Goal: Task Accomplishment & Management: Manage account settings

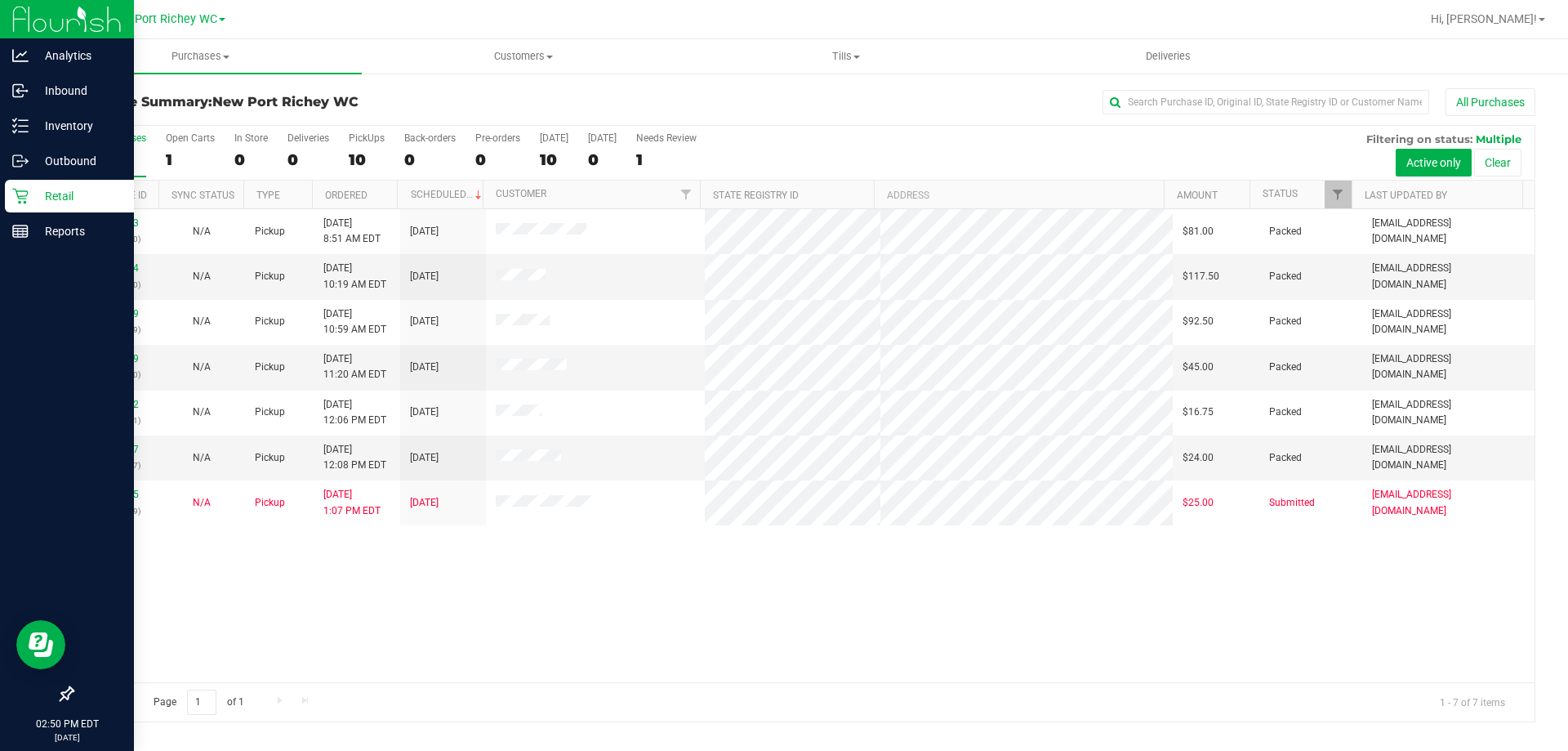
click at [43, 186] on div "Retail" at bounding box center [69, 196] width 129 height 33
click at [62, 121] on p "Inventory" at bounding box center [78, 126] width 98 height 20
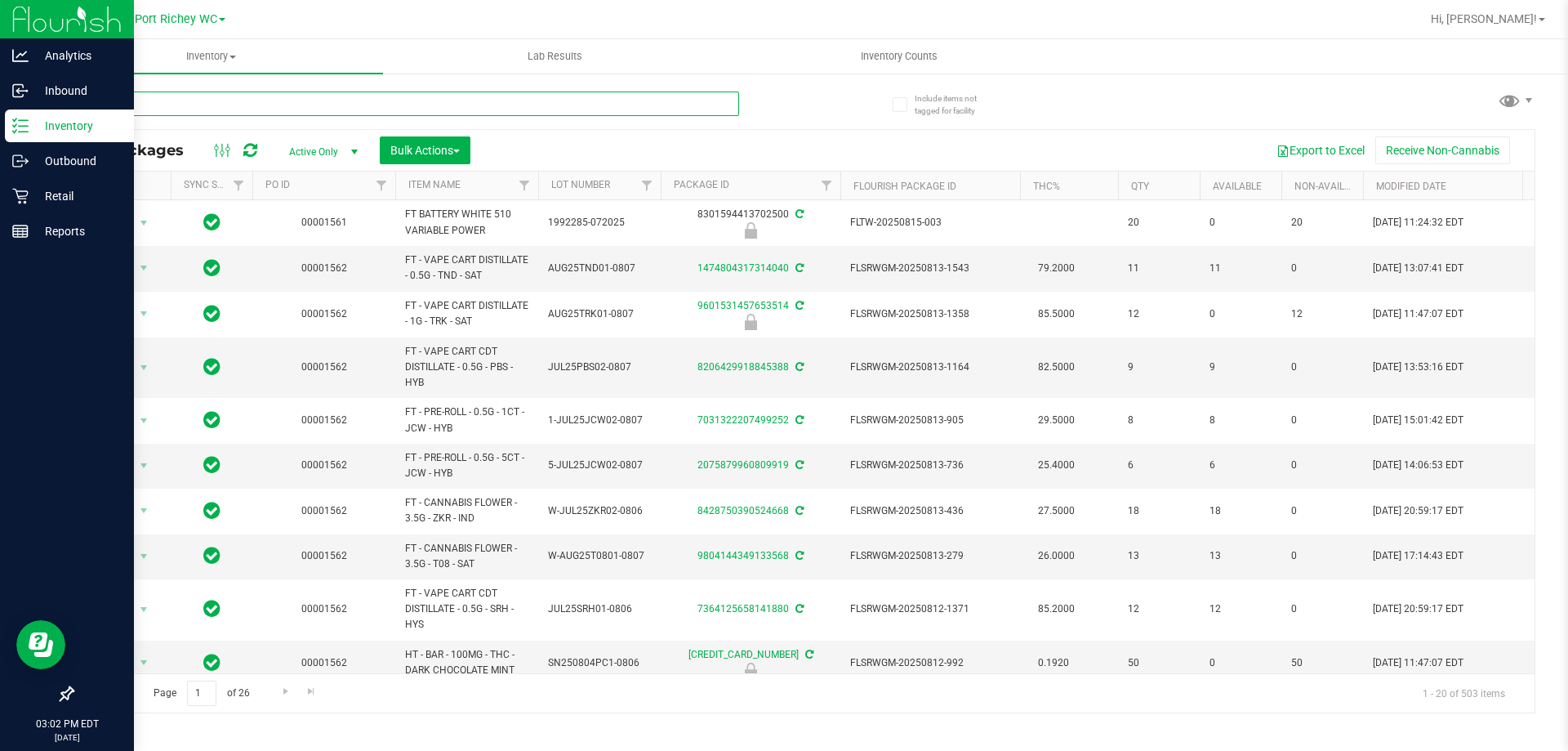
click at [219, 103] on input "text" at bounding box center [406, 103] width 668 height 24
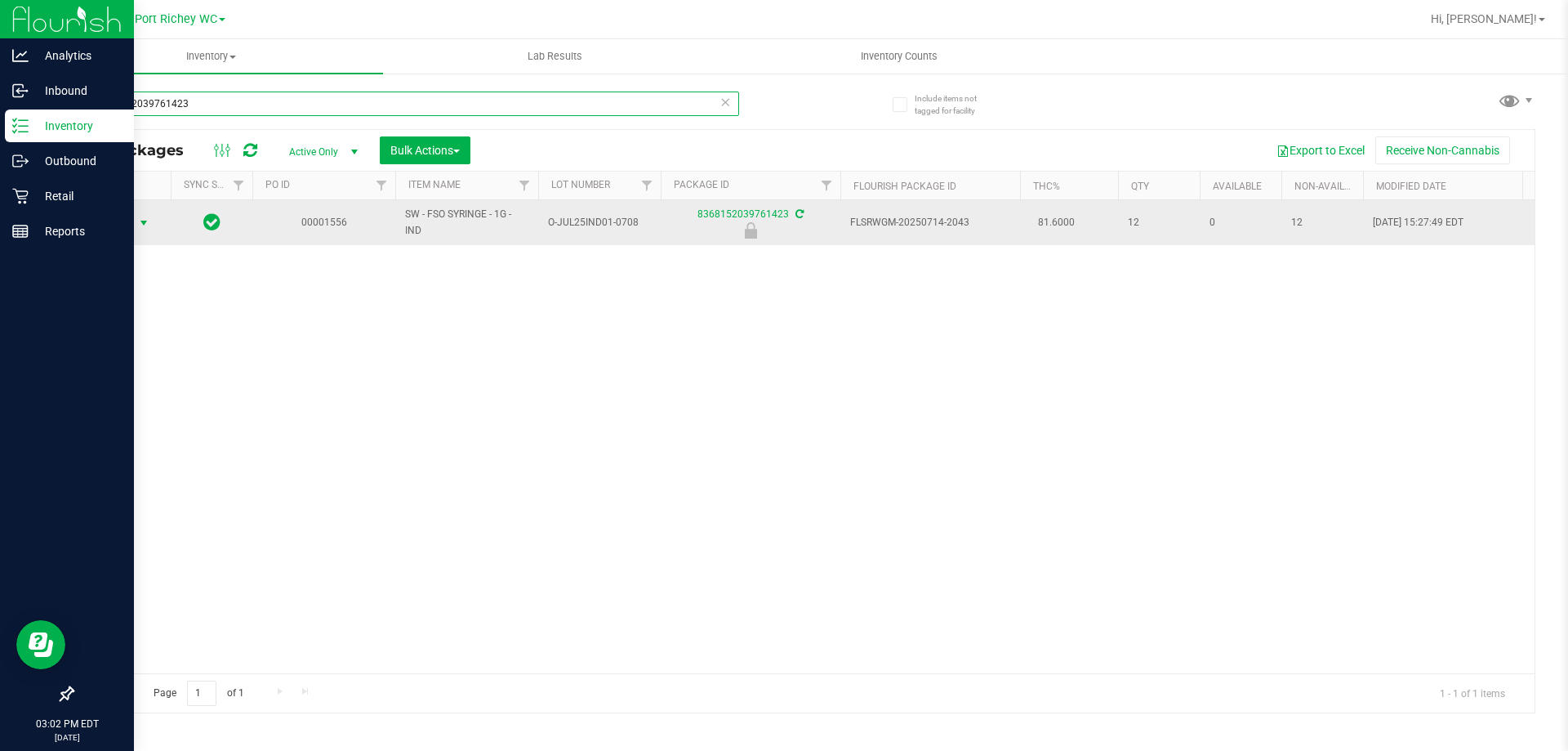
type input "8368152039761423"
click at [142, 229] on span "select" at bounding box center [144, 223] width 21 height 23
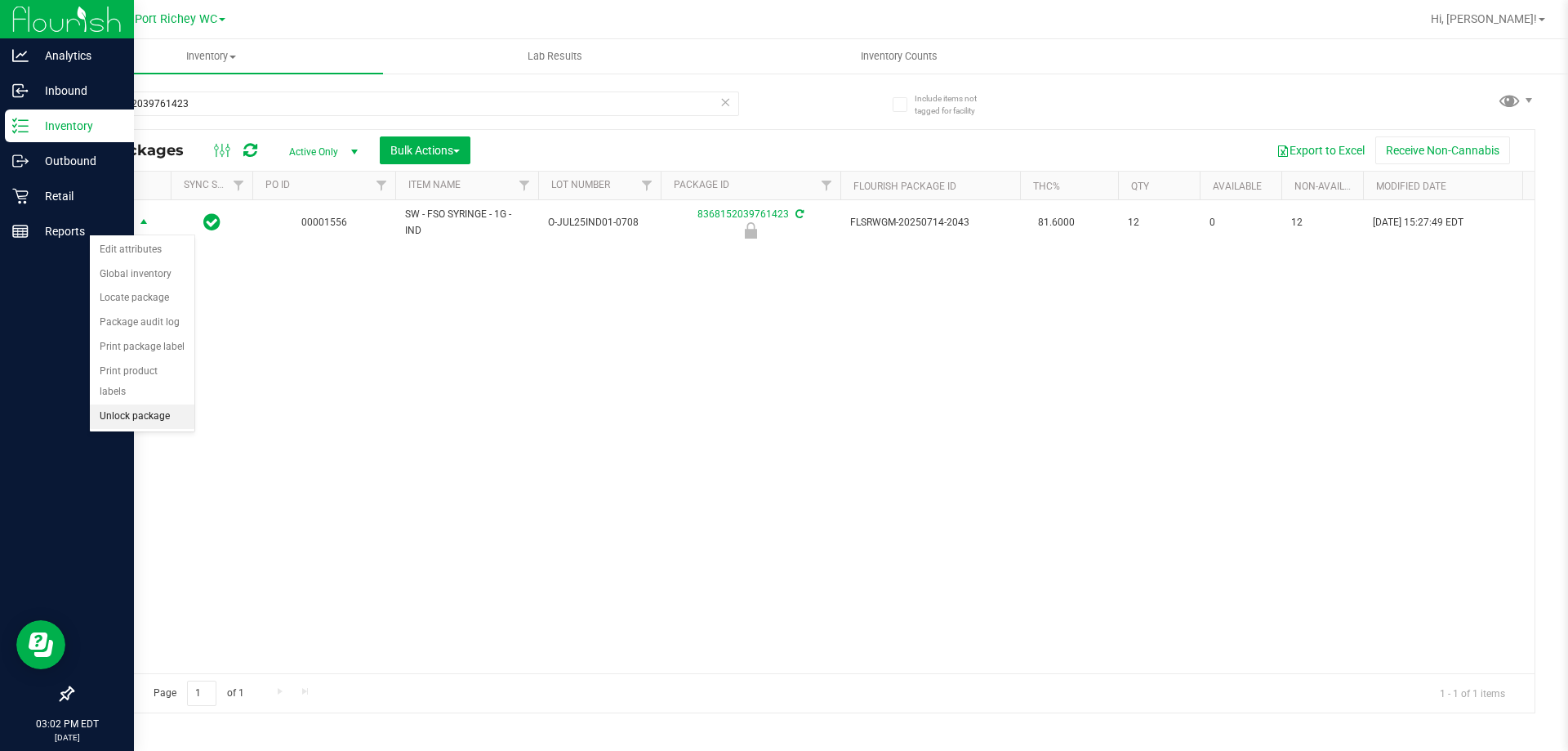
click at [135, 405] on li "Unlock package" at bounding box center [142, 416] width 104 height 24
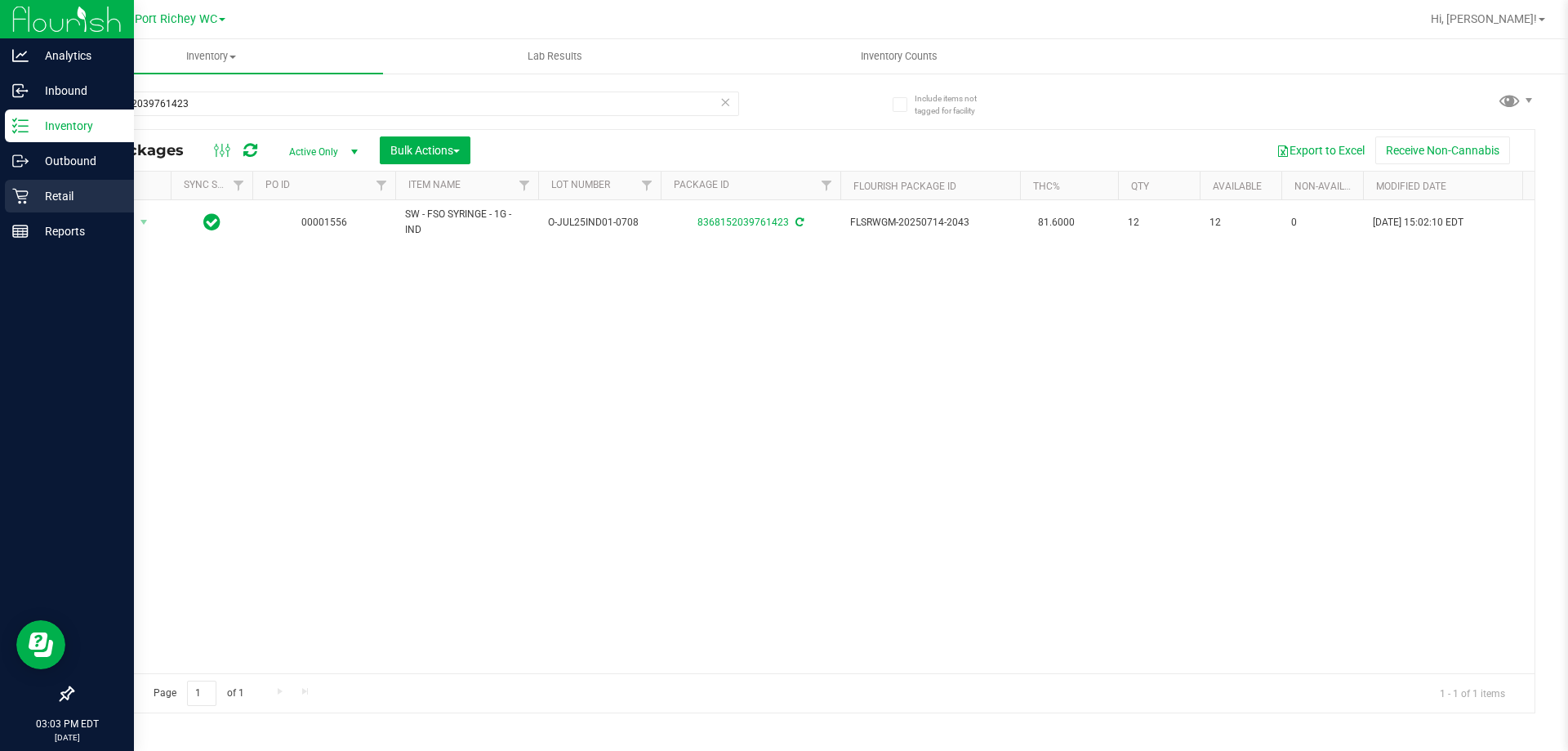
click at [25, 196] on icon at bounding box center [21, 196] width 16 height 16
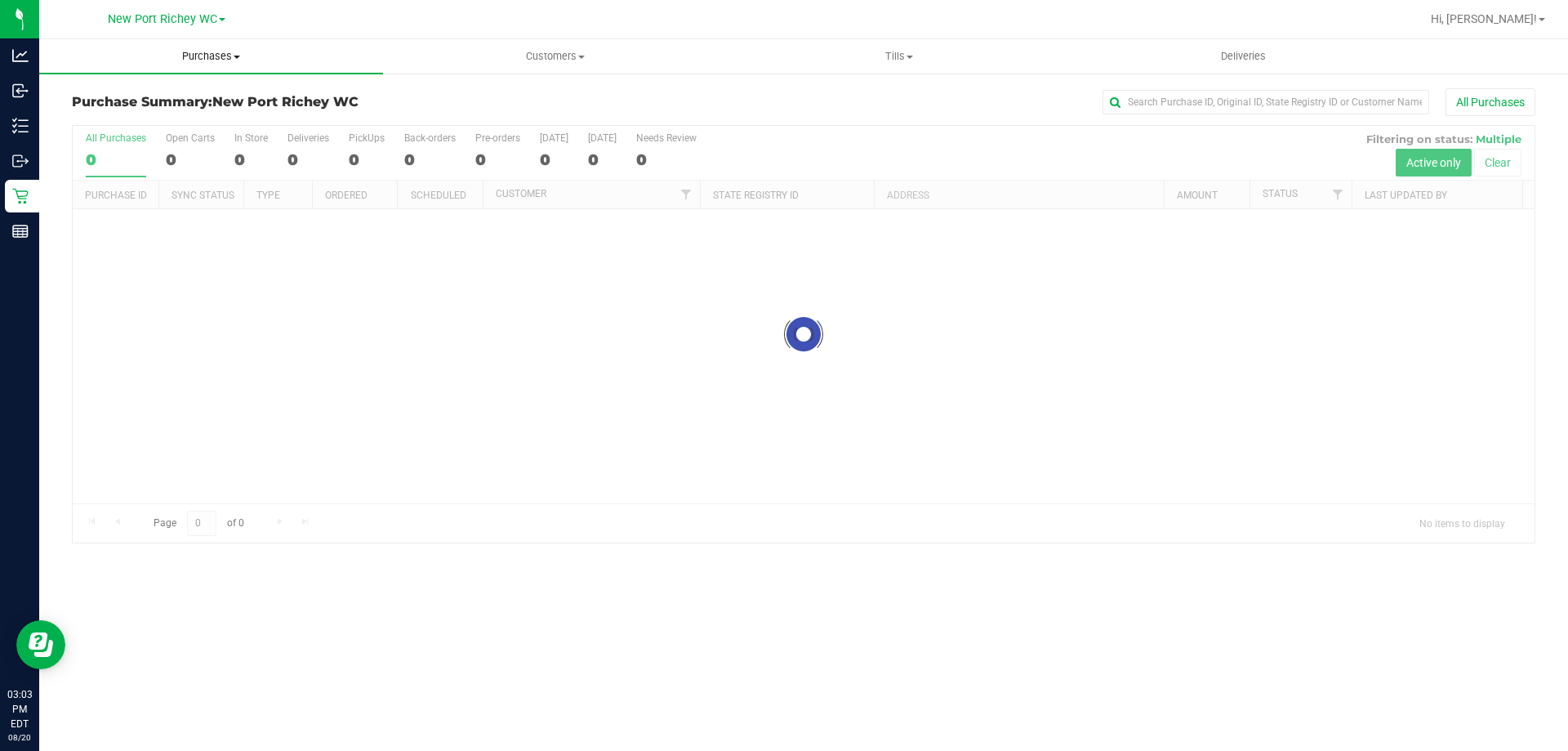
click at [196, 59] on span "Purchases" at bounding box center [211, 56] width 344 height 14
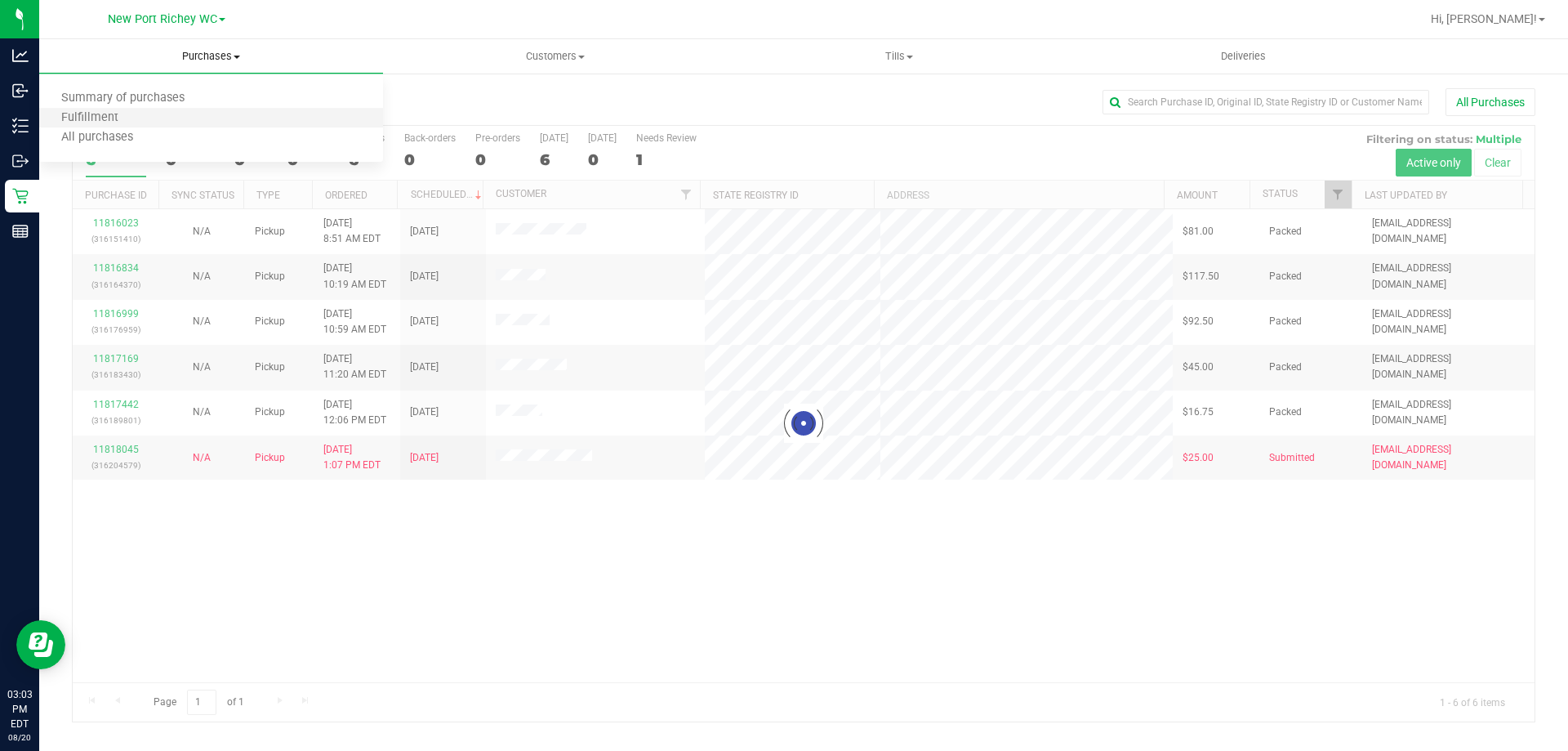
click at [162, 123] on li "Fulfillment" at bounding box center [211, 119] width 344 height 20
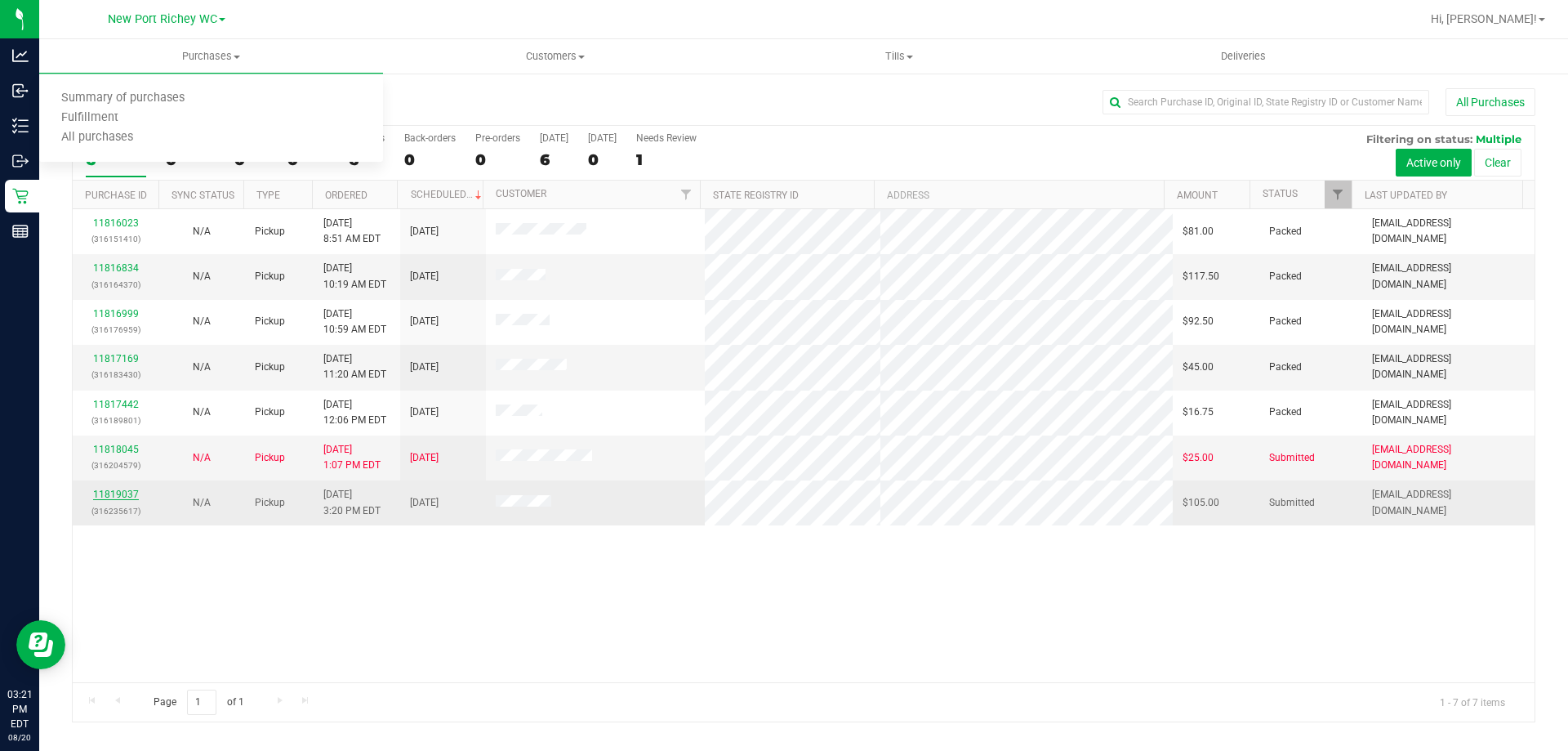
click at [122, 491] on link "11819037" at bounding box center [115, 494] width 46 height 12
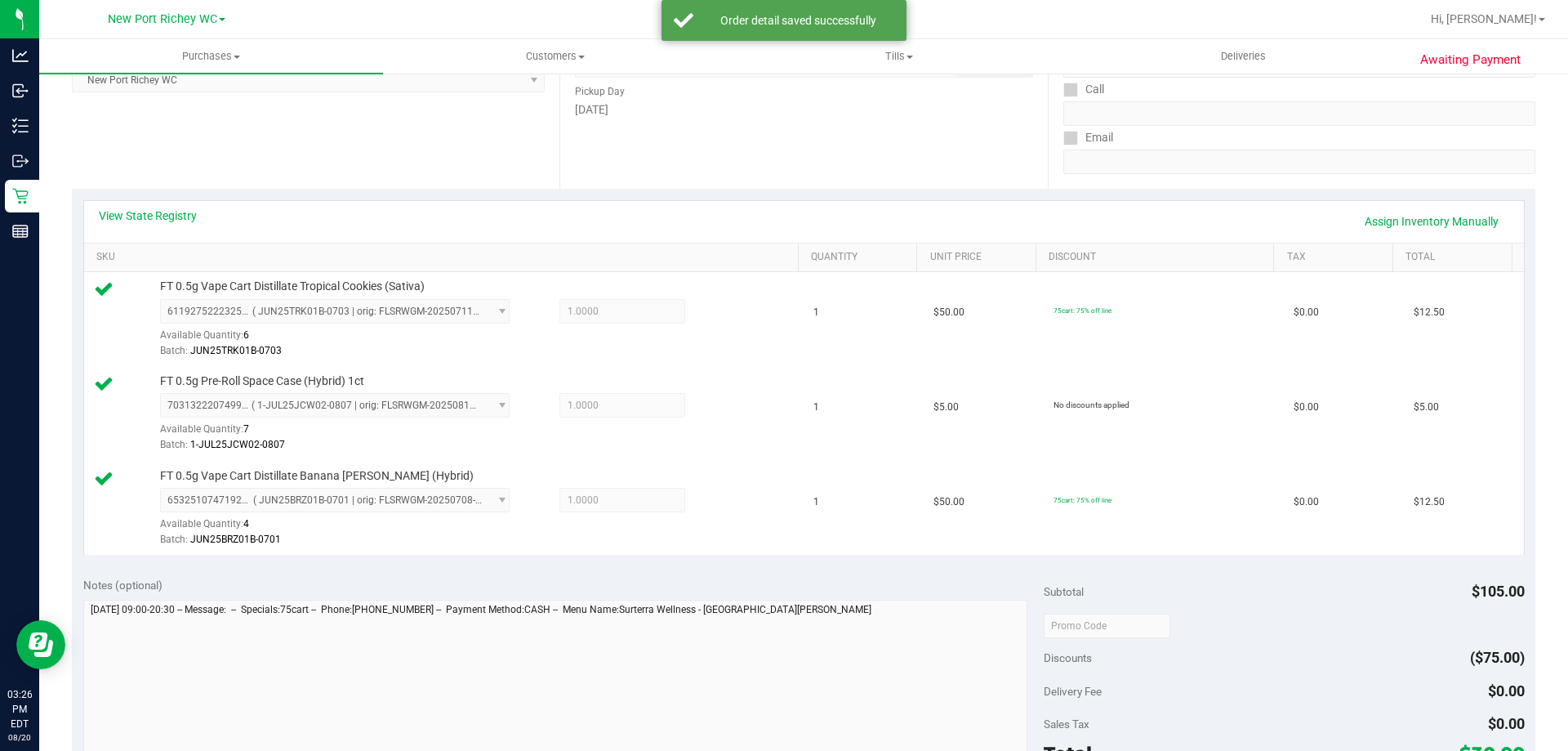
scroll to position [409, 0]
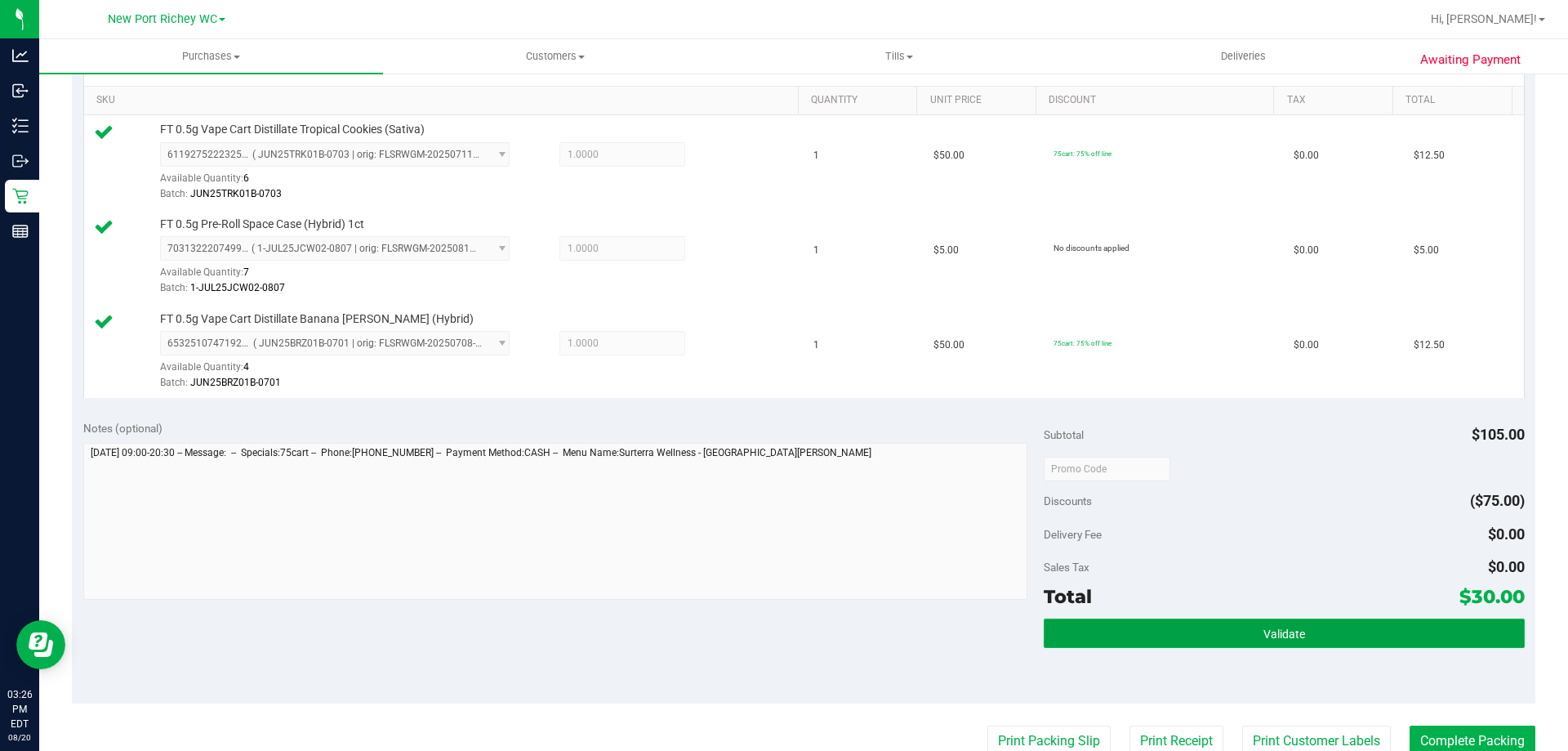
click at [1136, 633] on button "Validate" at bounding box center [1283, 633] width 480 height 29
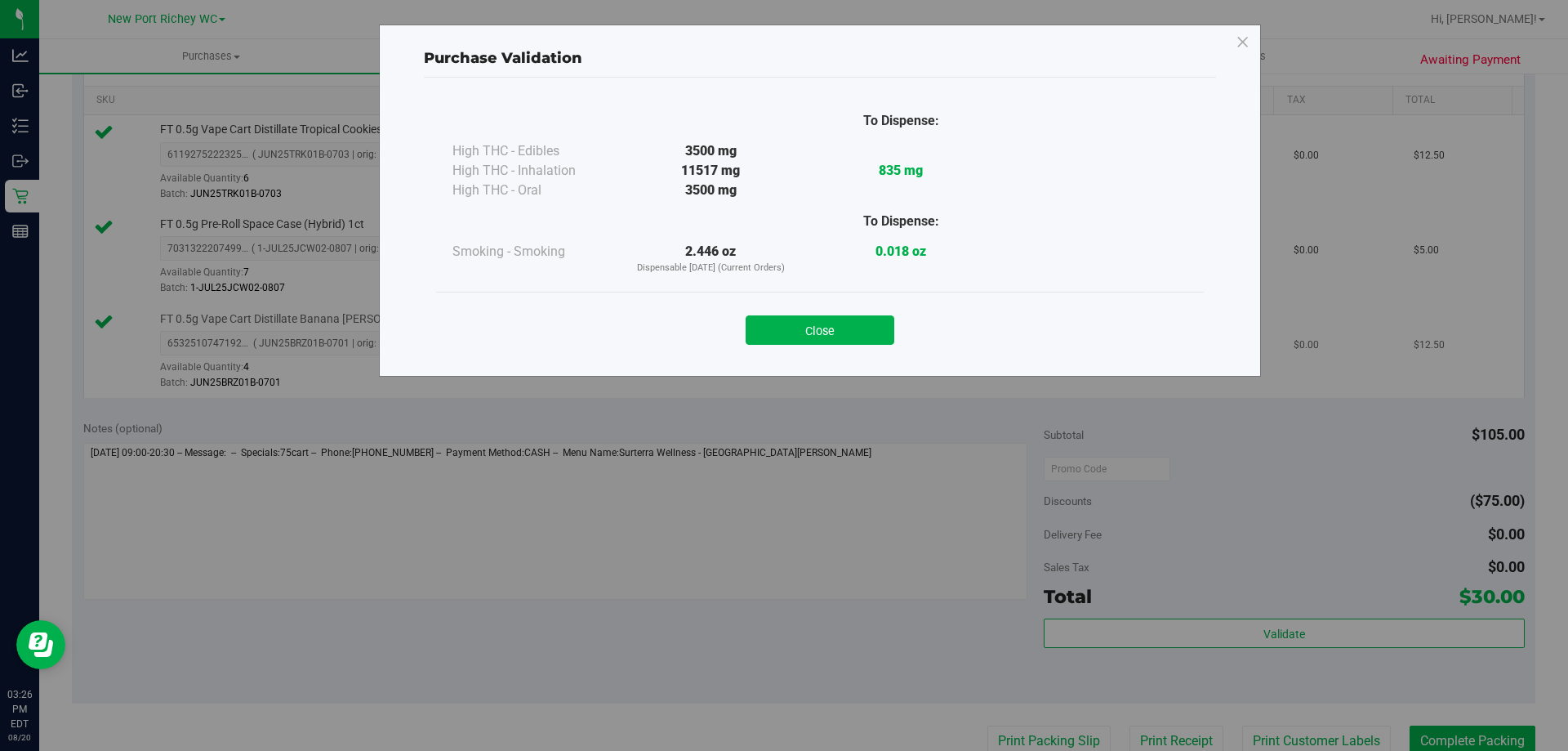
drag, startPoint x: 858, startPoint y: 322, endPoint x: 874, endPoint y: 336, distance: 21.3
click at [858, 322] on button "Close" at bounding box center [819, 330] width 149 height 29
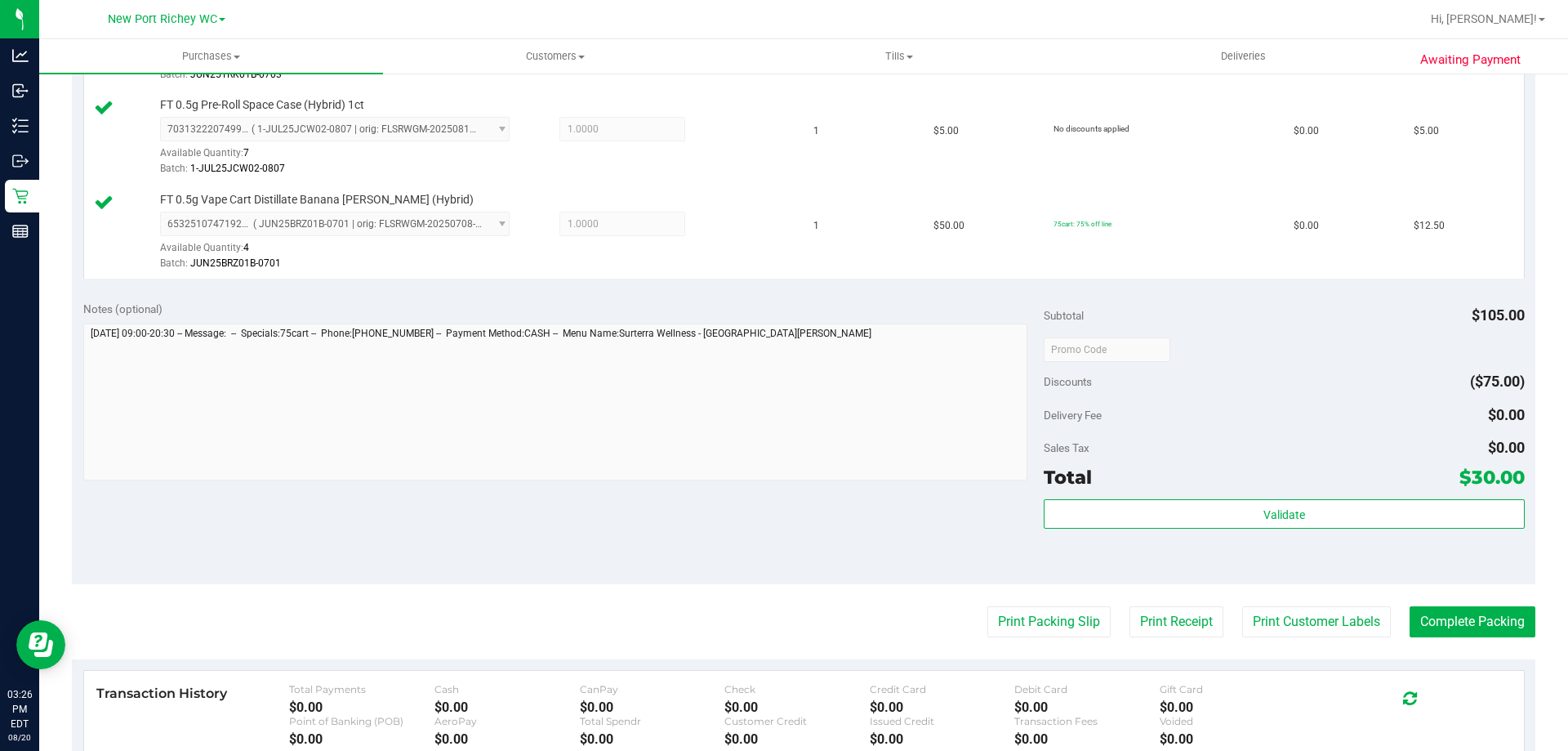
scroll to position [654, 0]
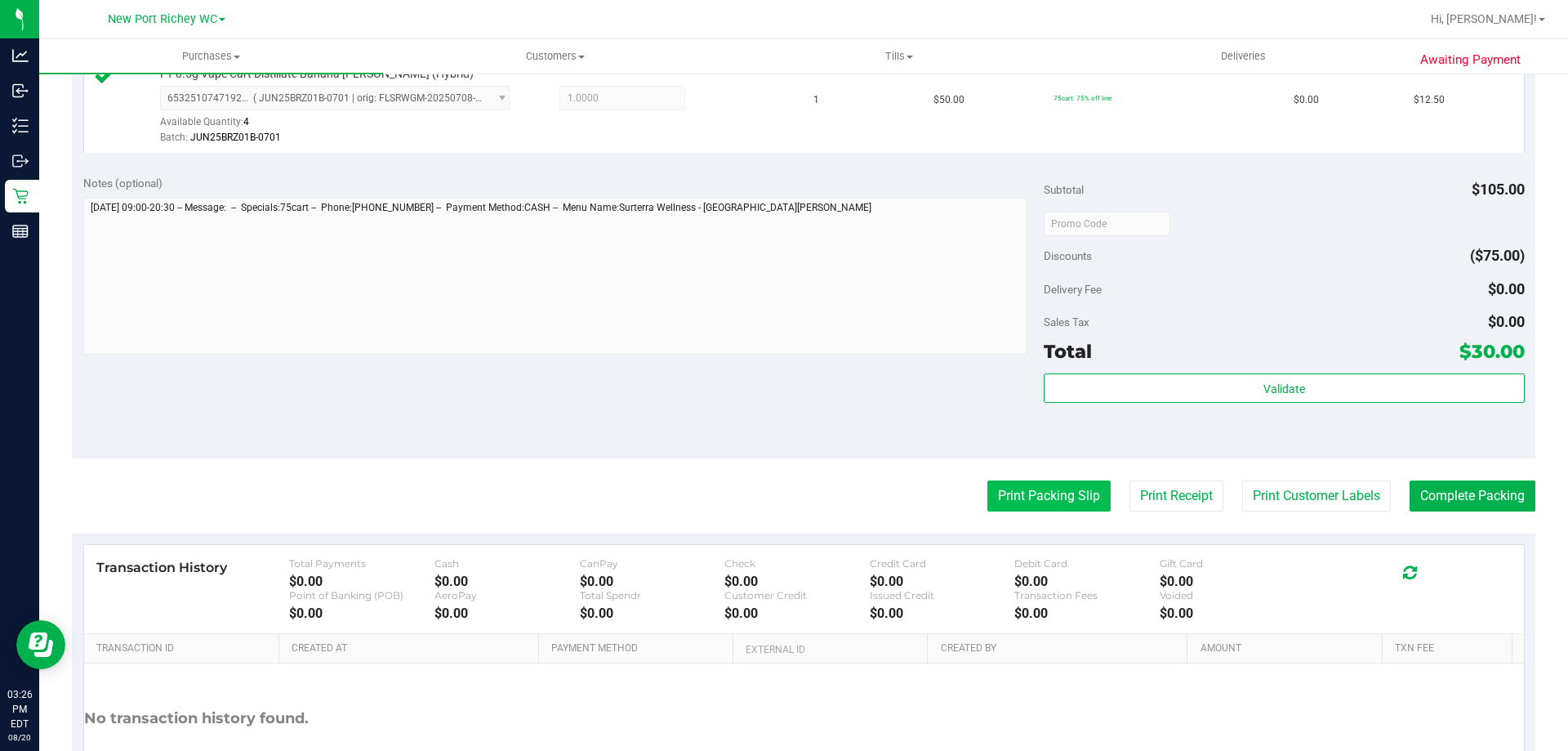
click at [991, 488] on button "Print Packing Slip" at bounding box center [1049, 496] width 123 height 31
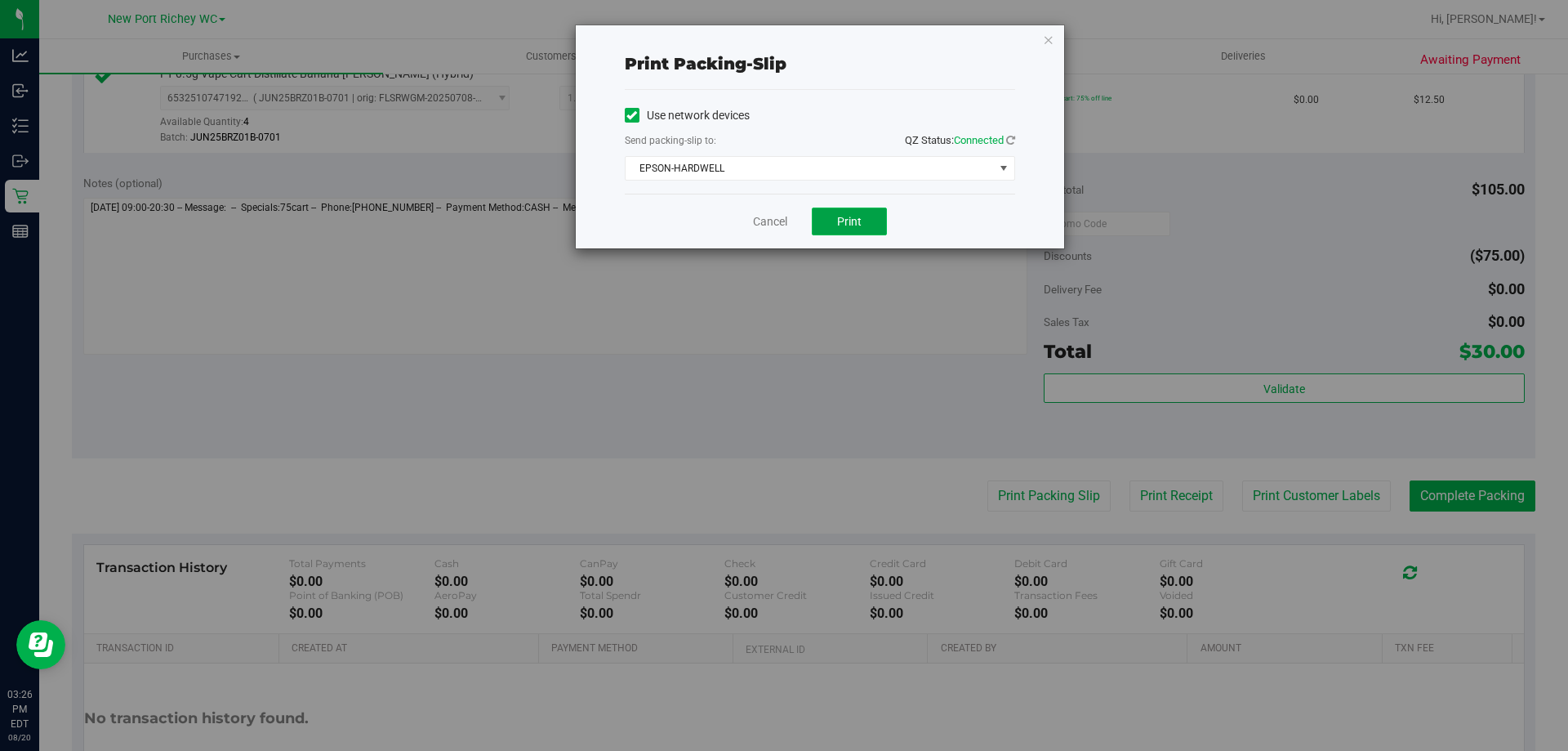
click at [837, 213] on button "Print" at bounding box center [850, 221] width 75 height 28
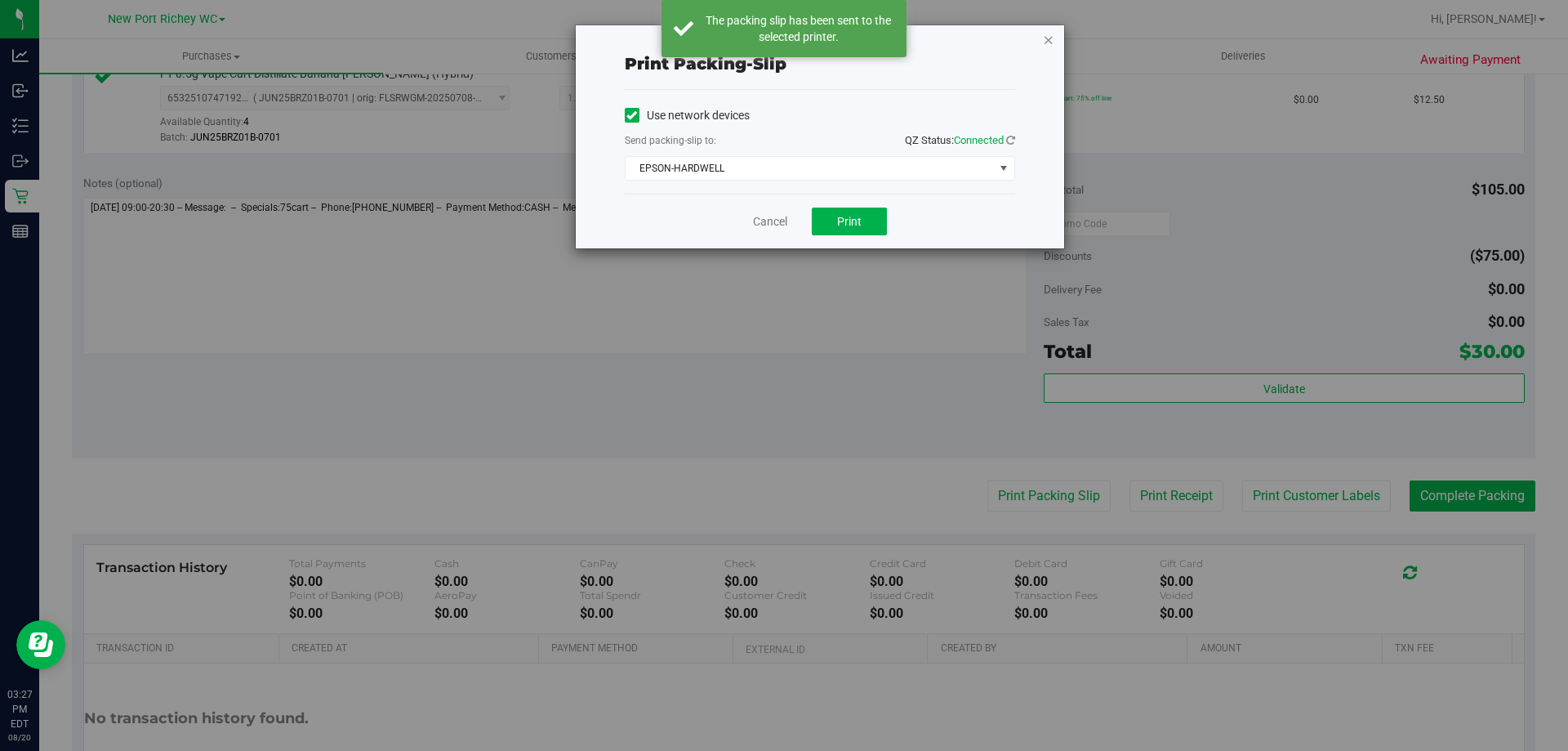
click at [1051, 38] on icon "button" at bounding box center [1048, 39] width 12 height 20
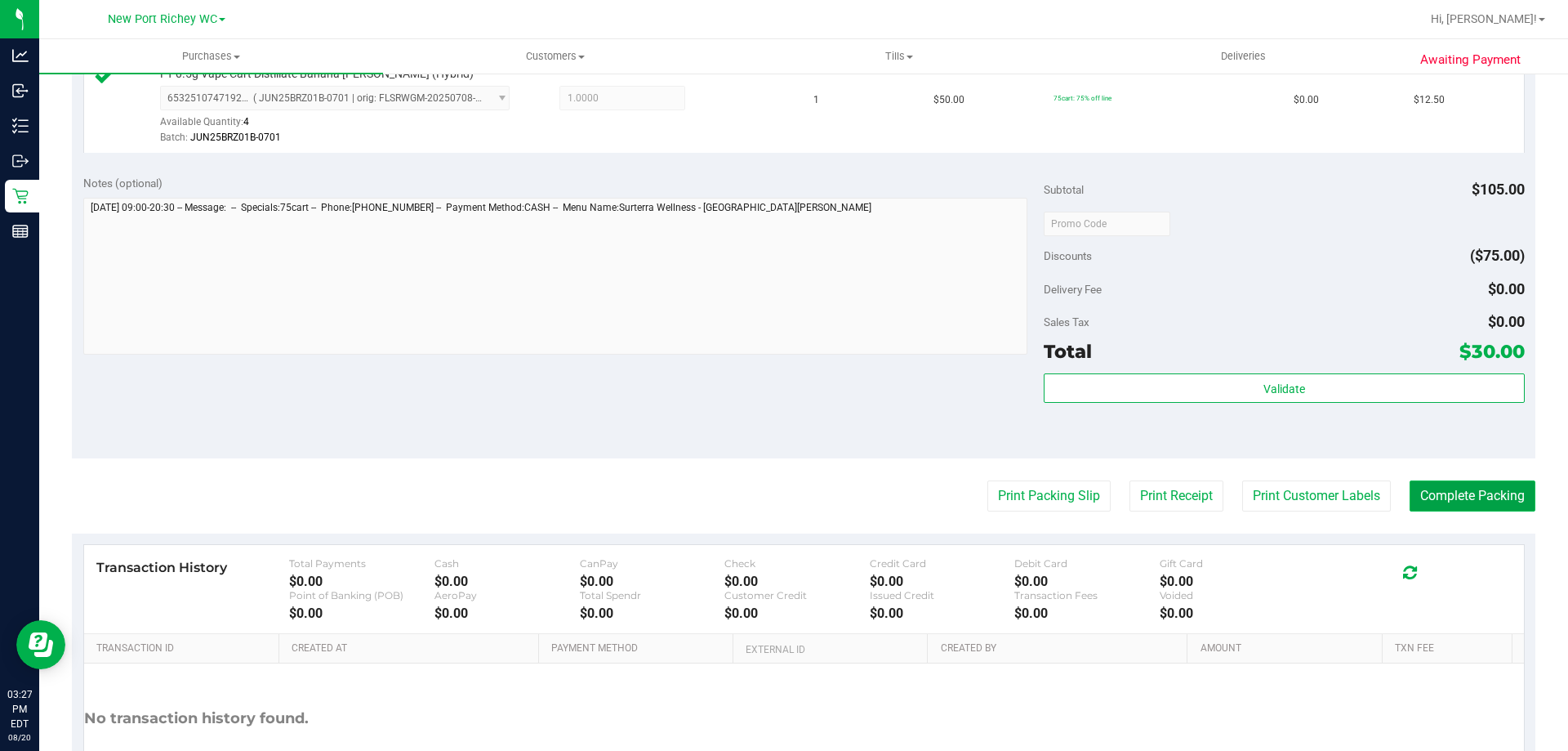
click at [1447, 499] on button "Complete Packing" at bounding box center [1472, 496] width 126 height 31
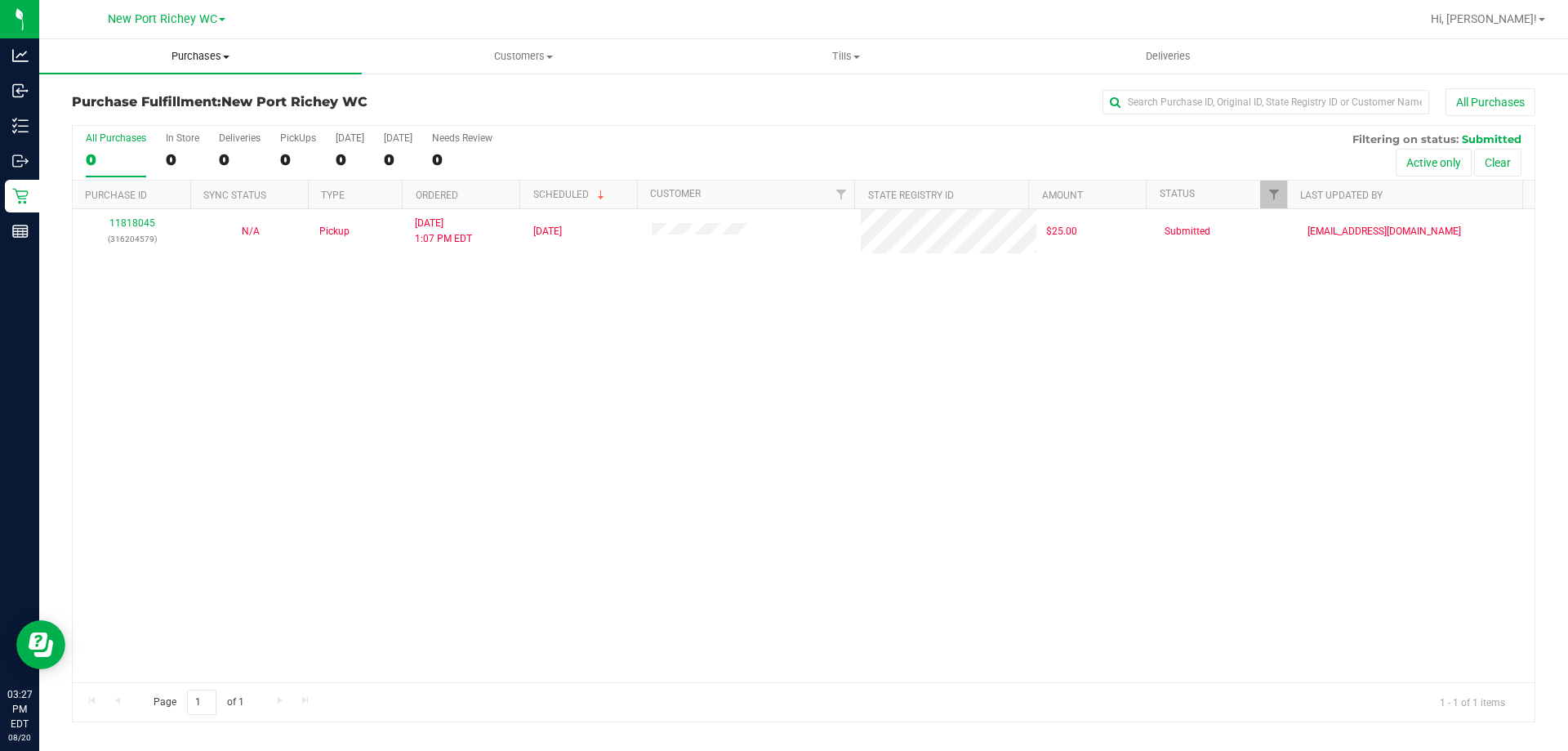
click at [210, 46] on uib-tab-heading "Purchases Summary of purchases Fulfillment All purchases" at bounding box center [200, 56] width 322 height 34
click at [187, 124] on li "Fulfillment" at bounding box center [200, 119] width 322 height 20
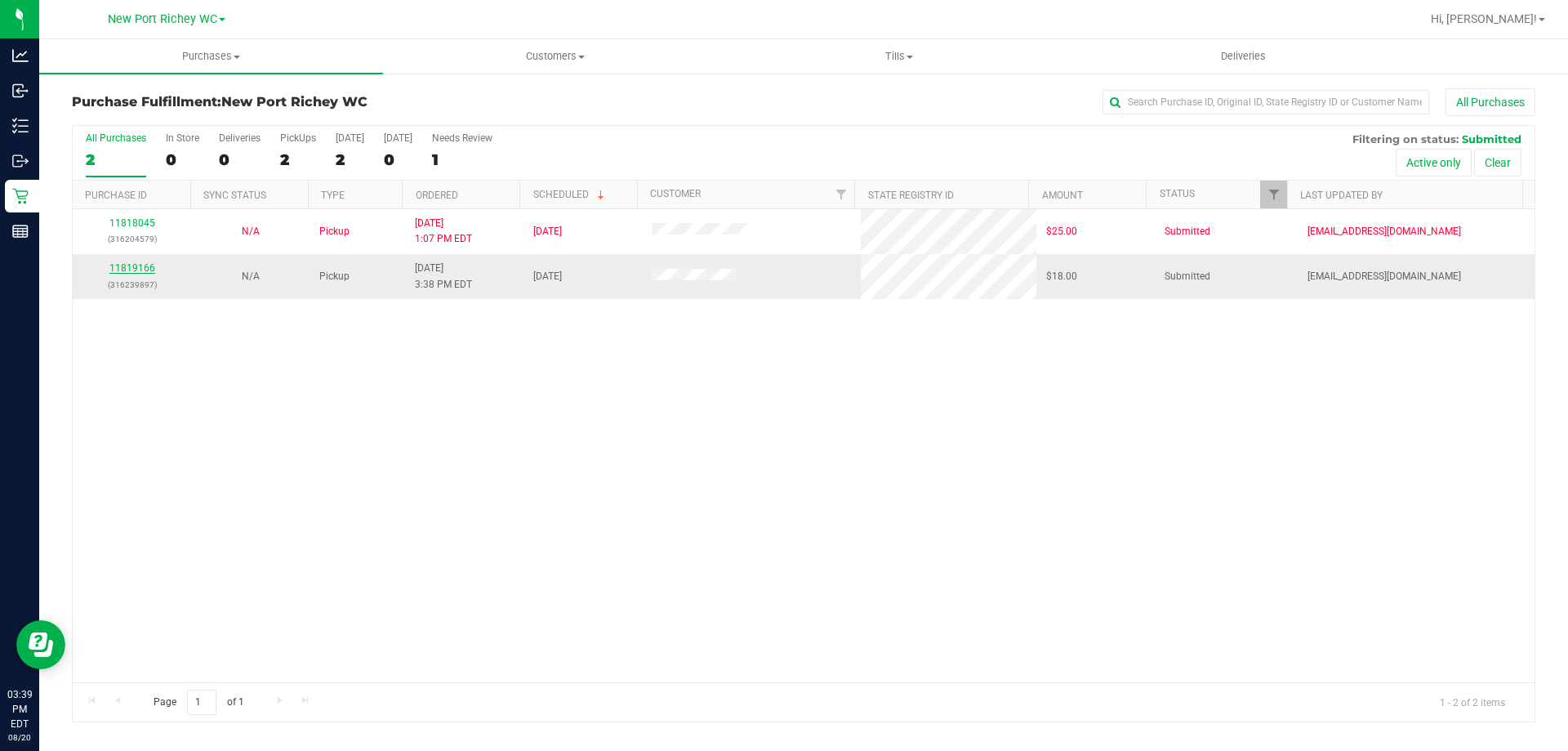
click at [119, 266] on link "11819166" at bounding box center [132, 268] width 46 height 12
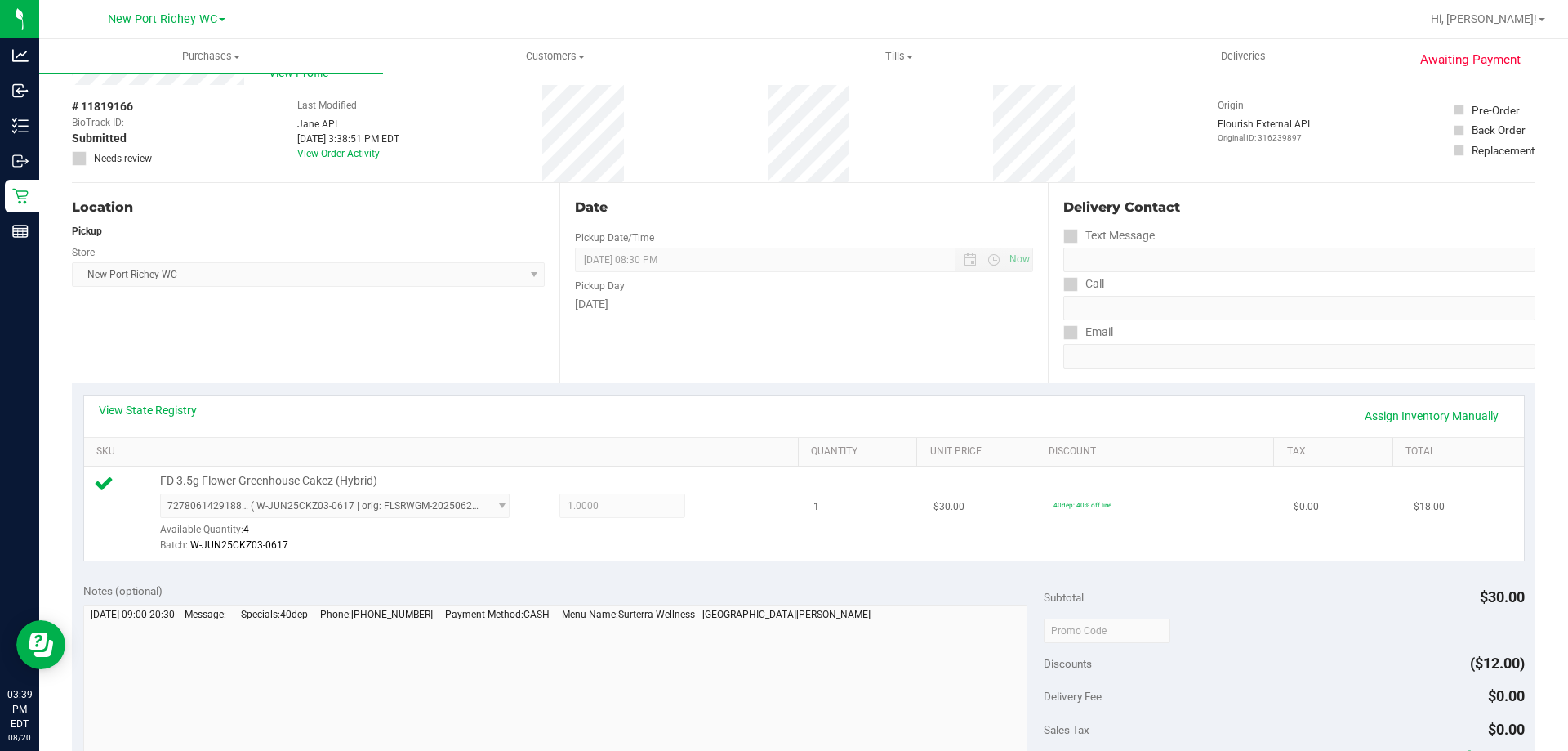
scroll to position [163, 0]
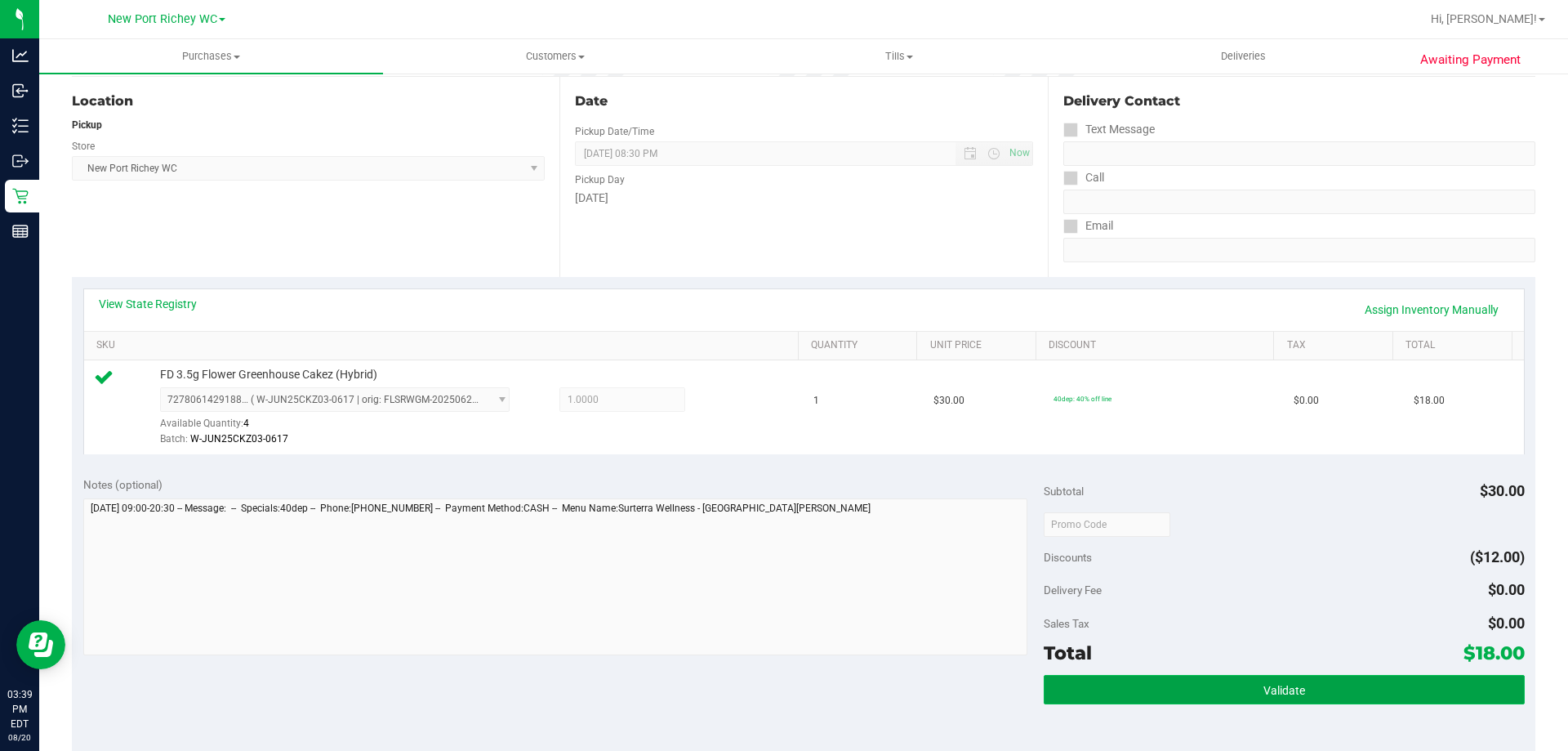
click at [1071, 697] on button "Validate" at bounding box center [1283, 689] width 480 height 29
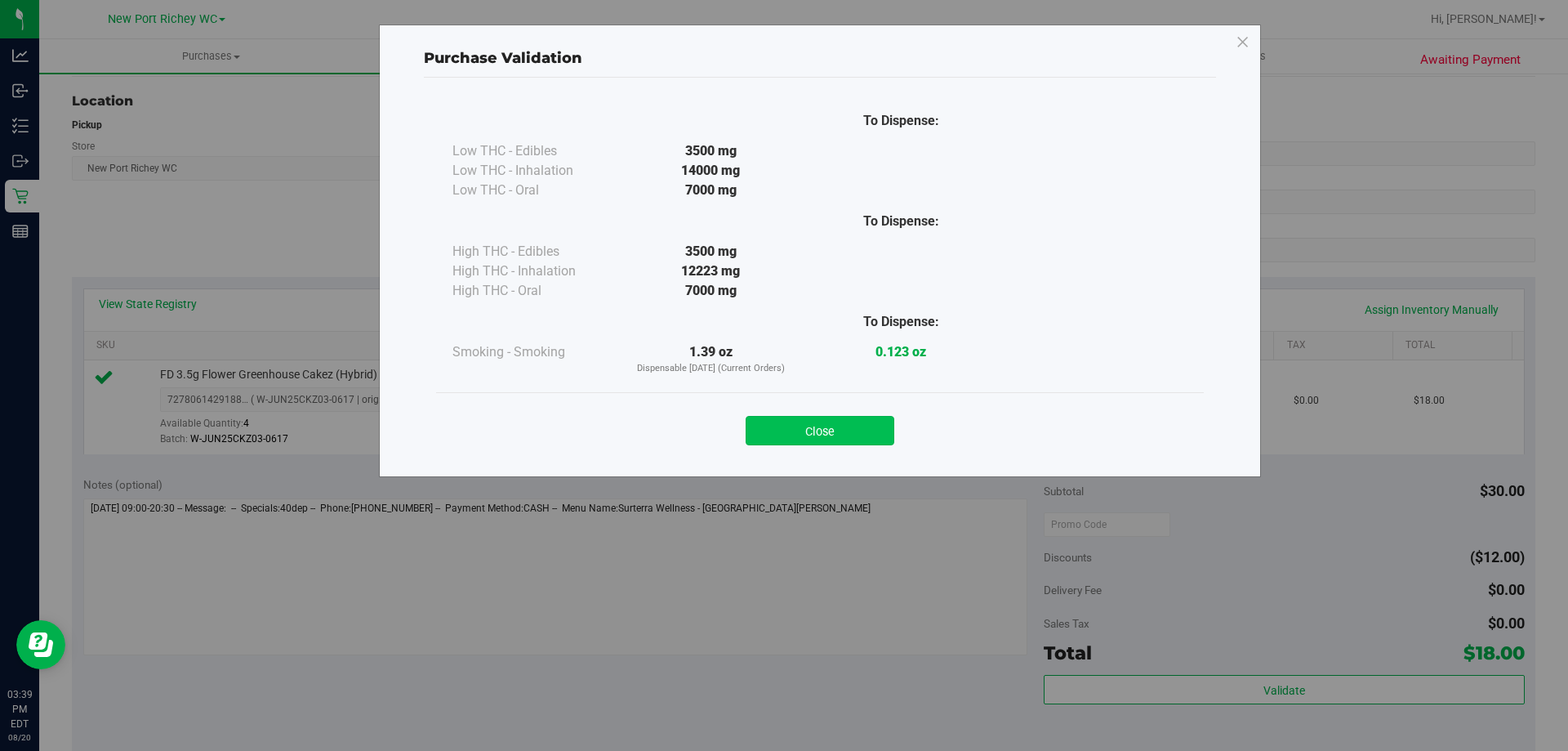
click at [803, 438] on button "Close" at bounding box center [819, 430] width 149 height 29
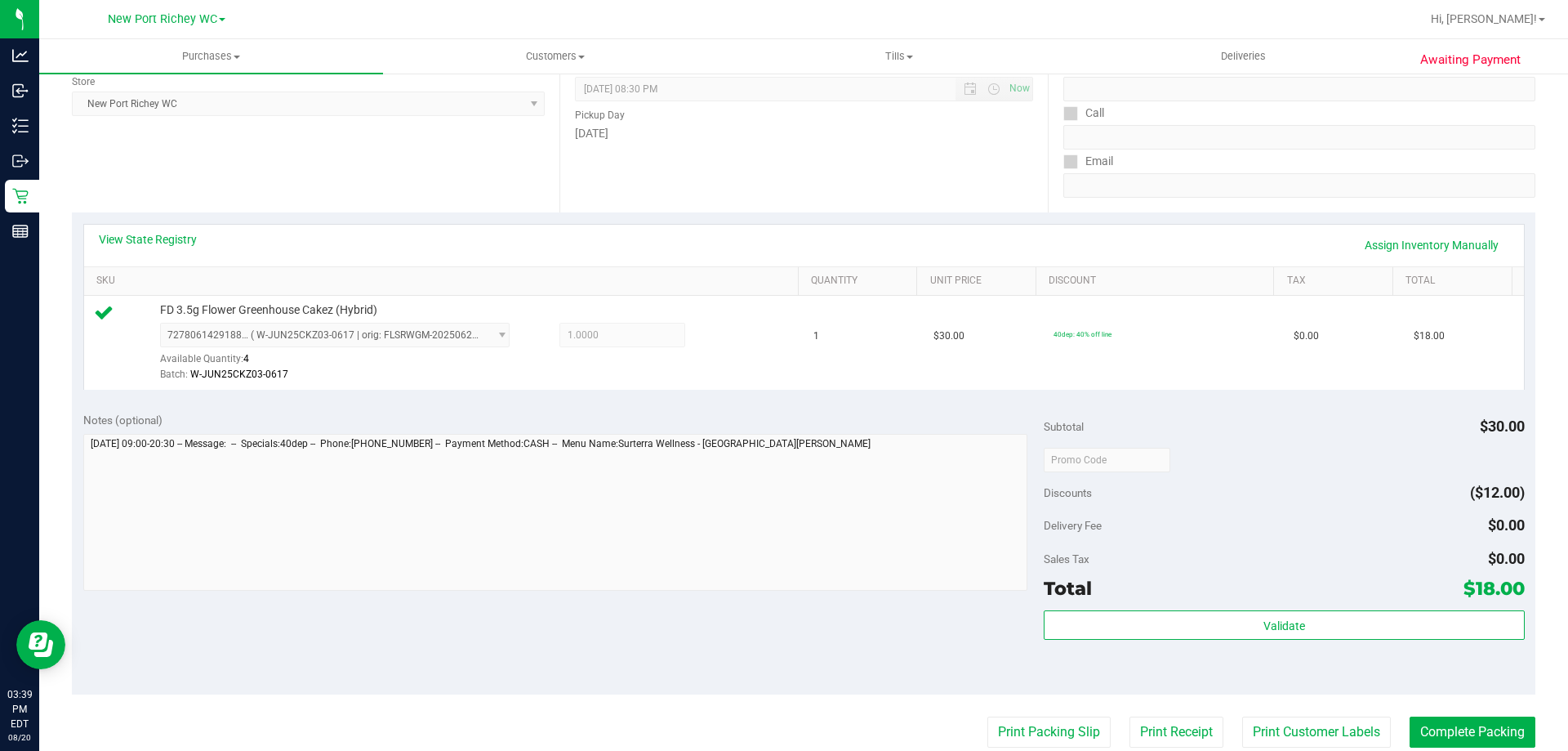
scroll to position [409, 0]
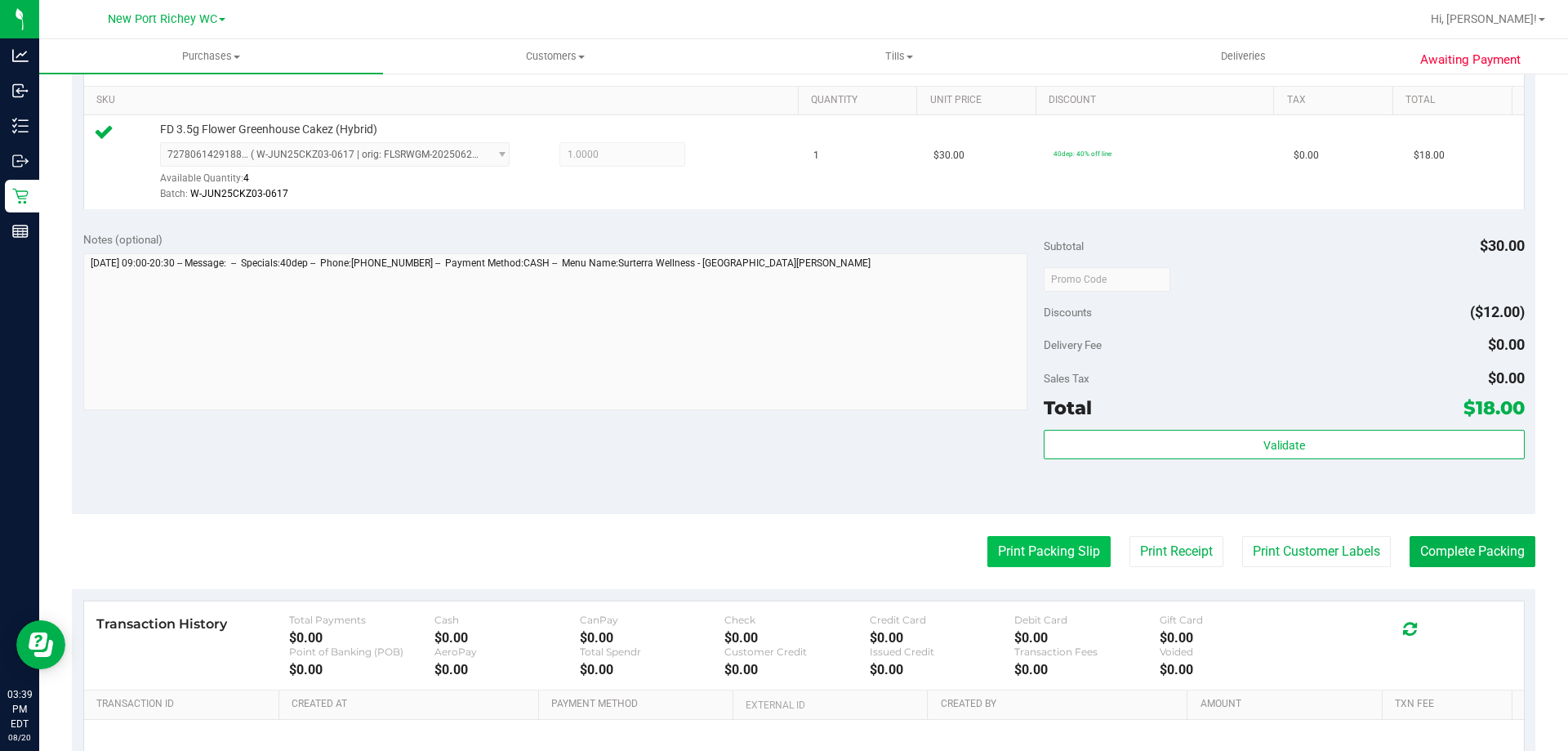
click at [1046, 555] on button "Print Packing Slip" at bounding box center [1049, 551] width 123 height 31
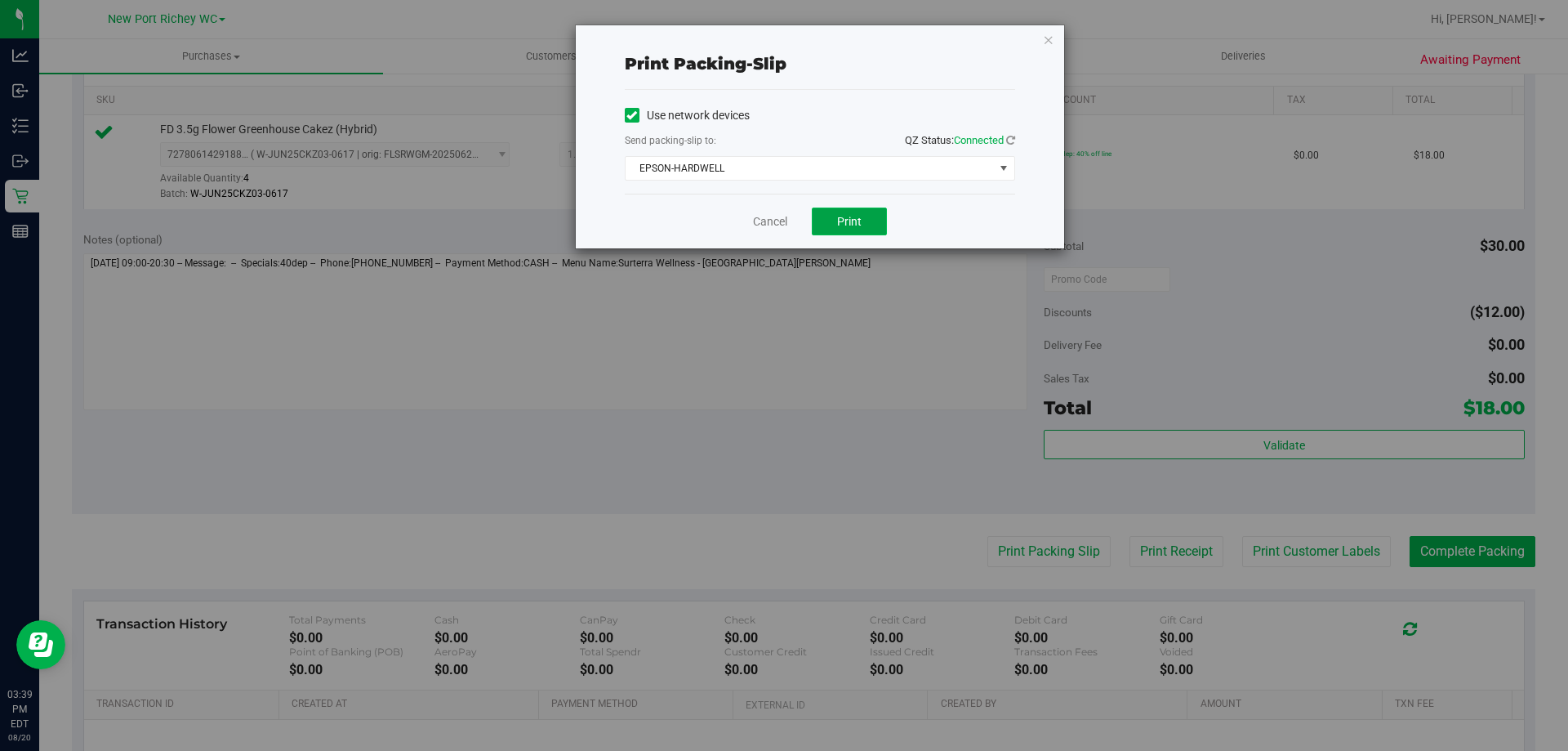
click at [843, 215] on span "Print" at bounding box center [849, 221] width 24 height 13
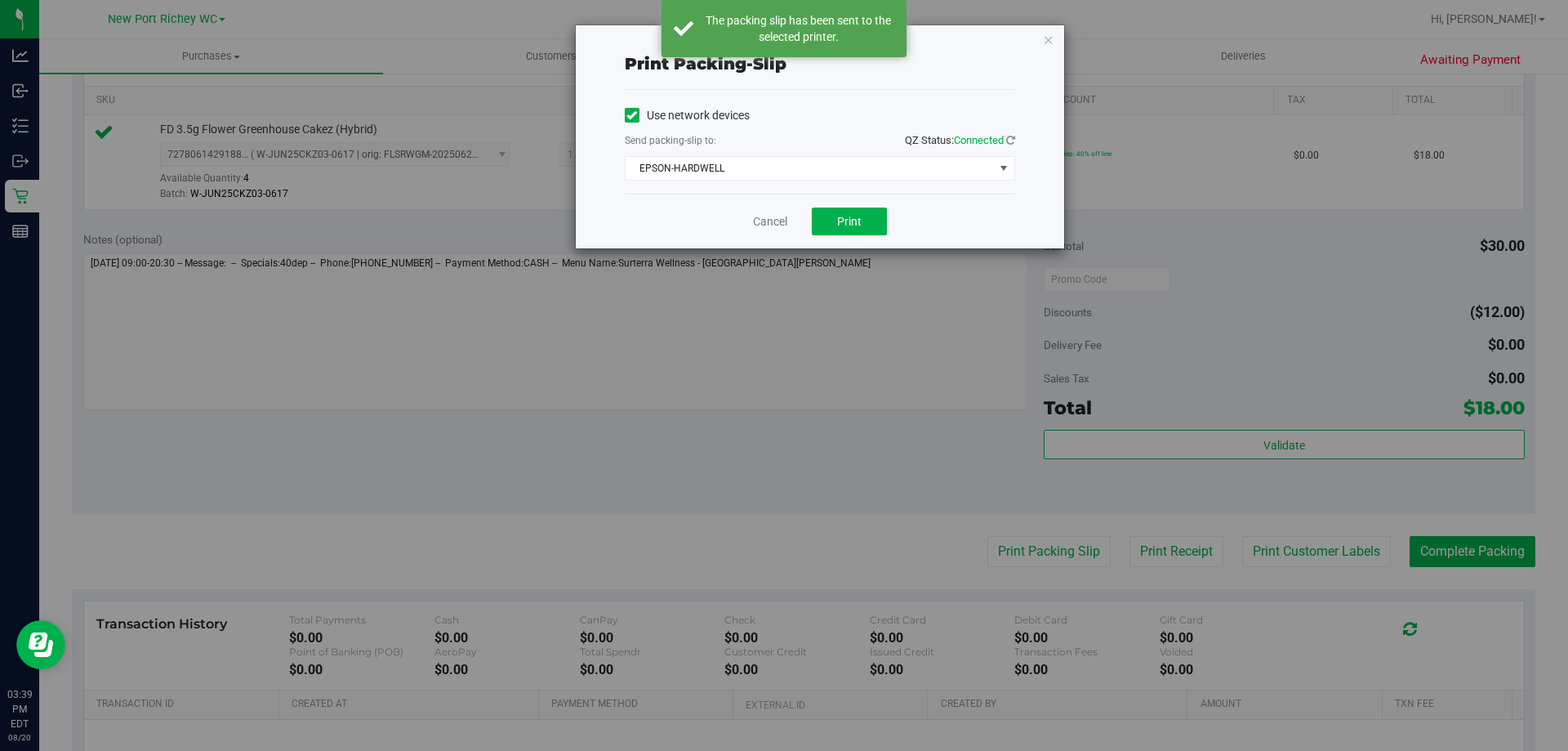
click at [1047, 36] on icon "button" at bounding box center [1048, 39] width 12 height 20
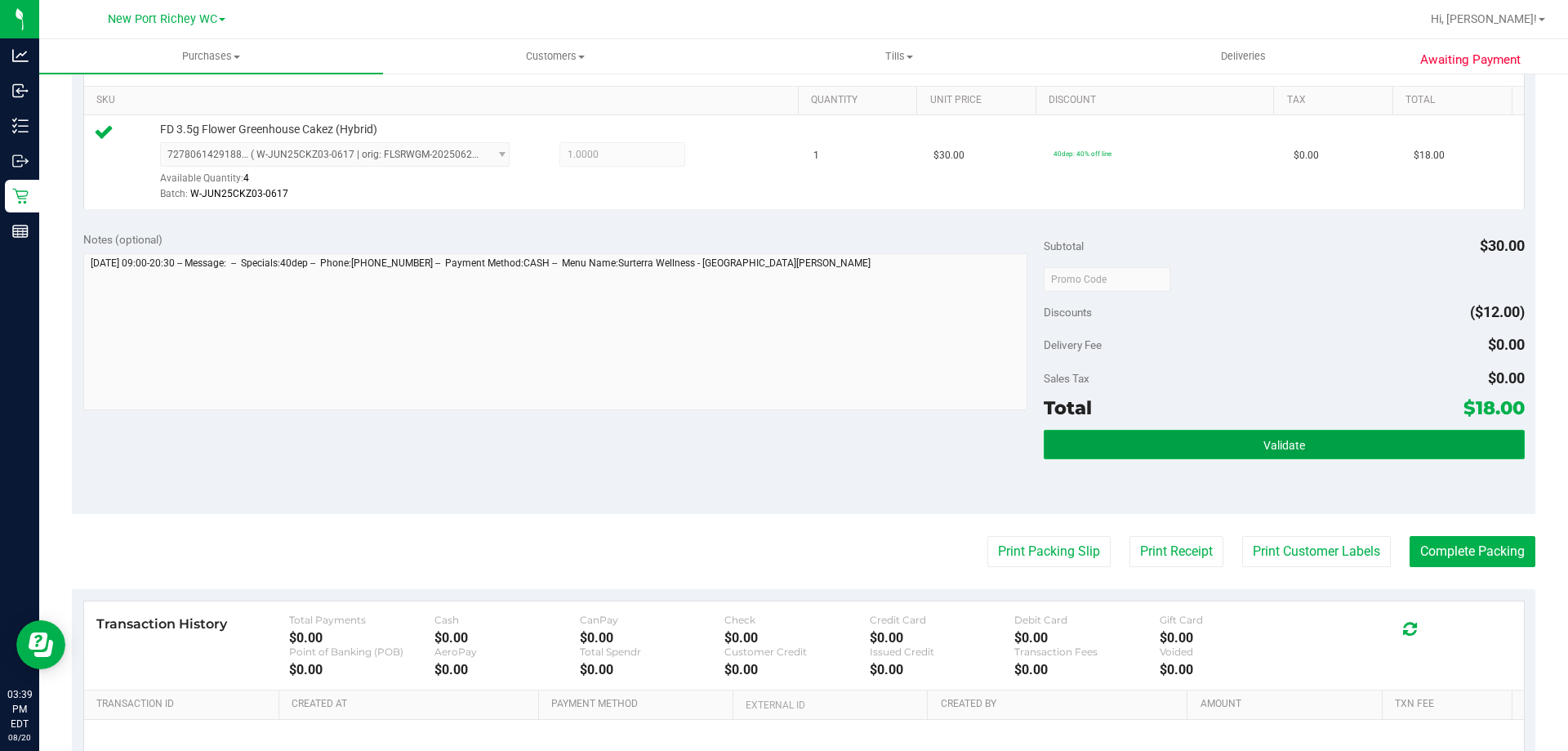
click at [1280, 456] on button "Validate" at bounding box center [1283, 444] width 480 height 29
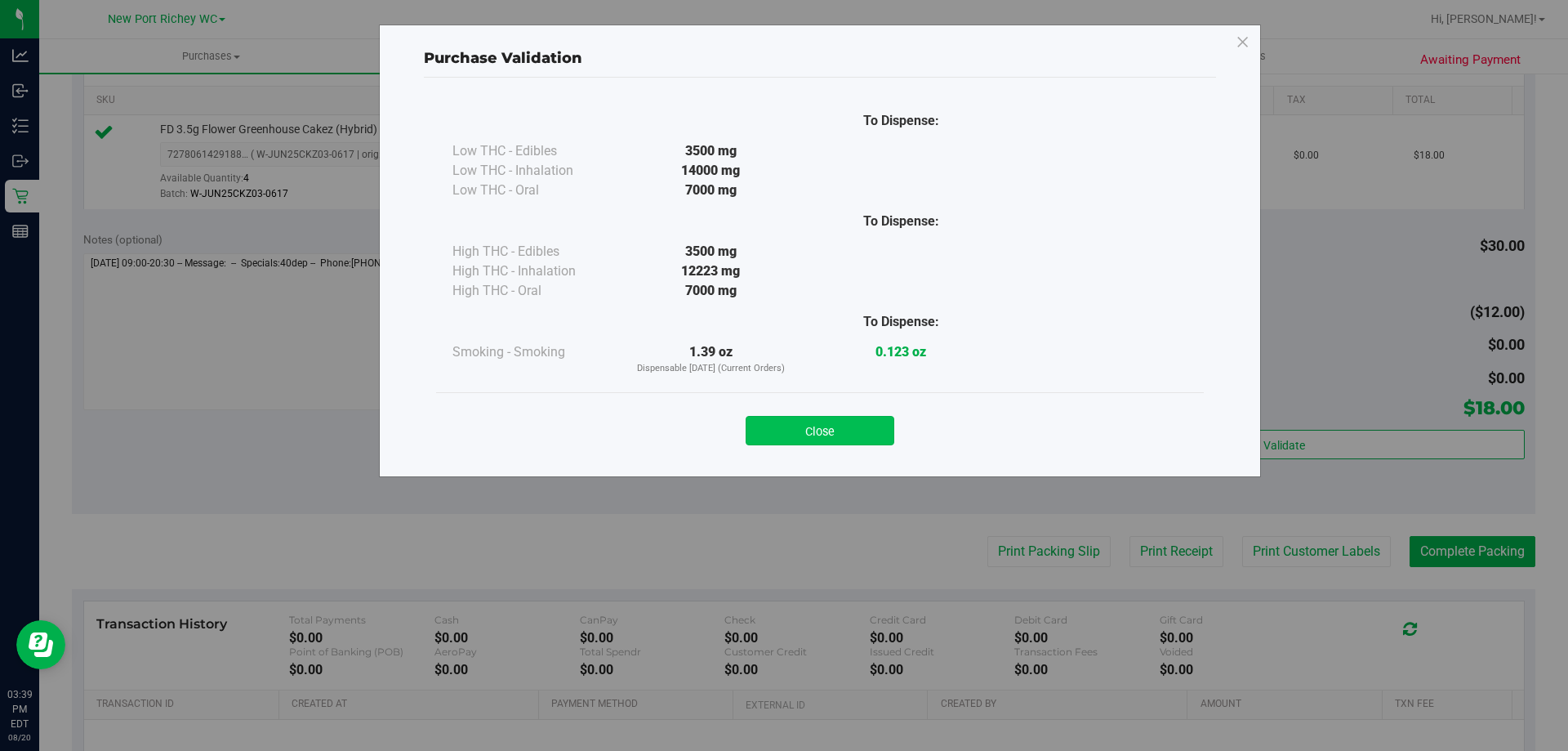
click at [843, 434] on button "Close" at bounding box center [819, 430] width 149 height 29
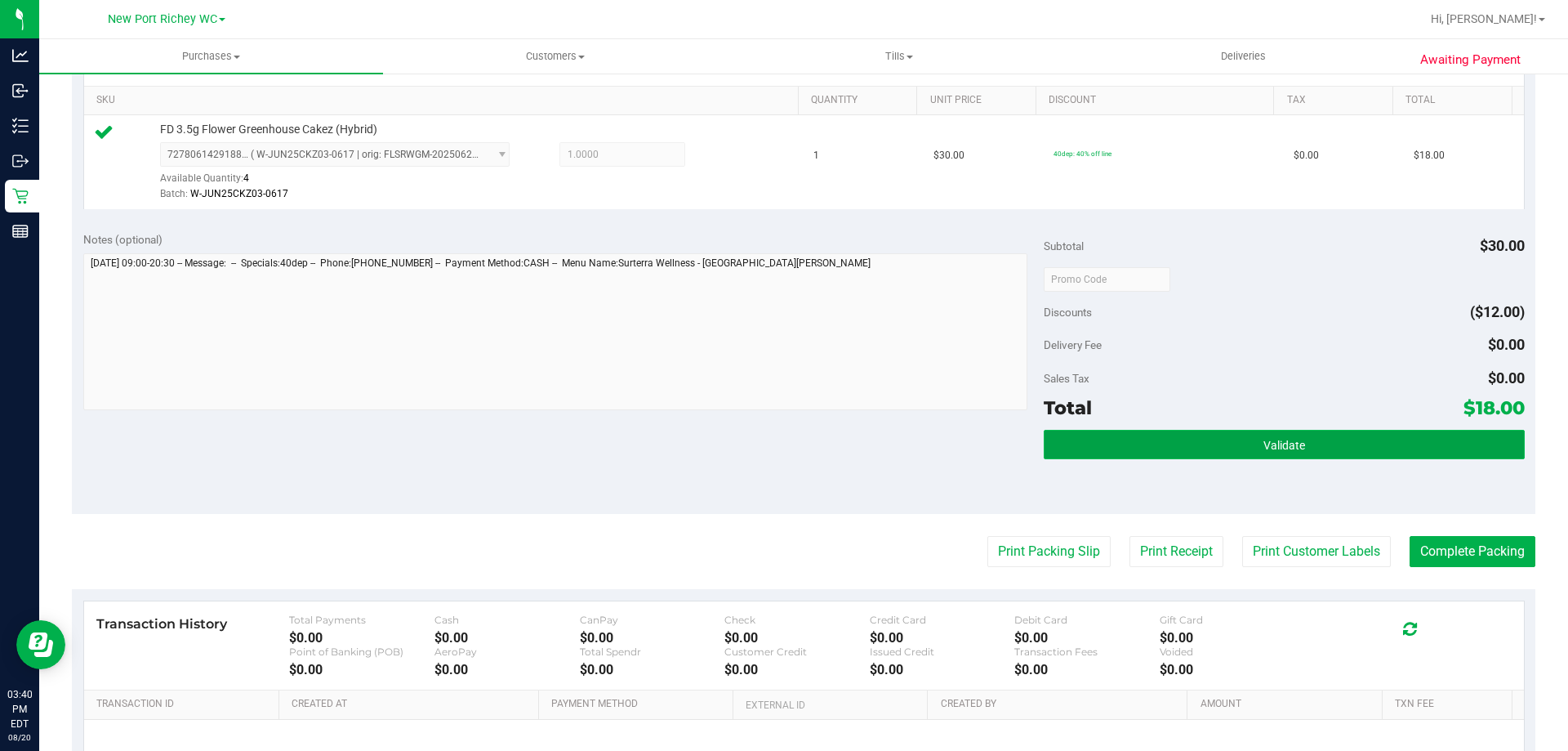
click at [1352, 430] on button "Validate" at bounding box center [1283, 444] width 480 height 29
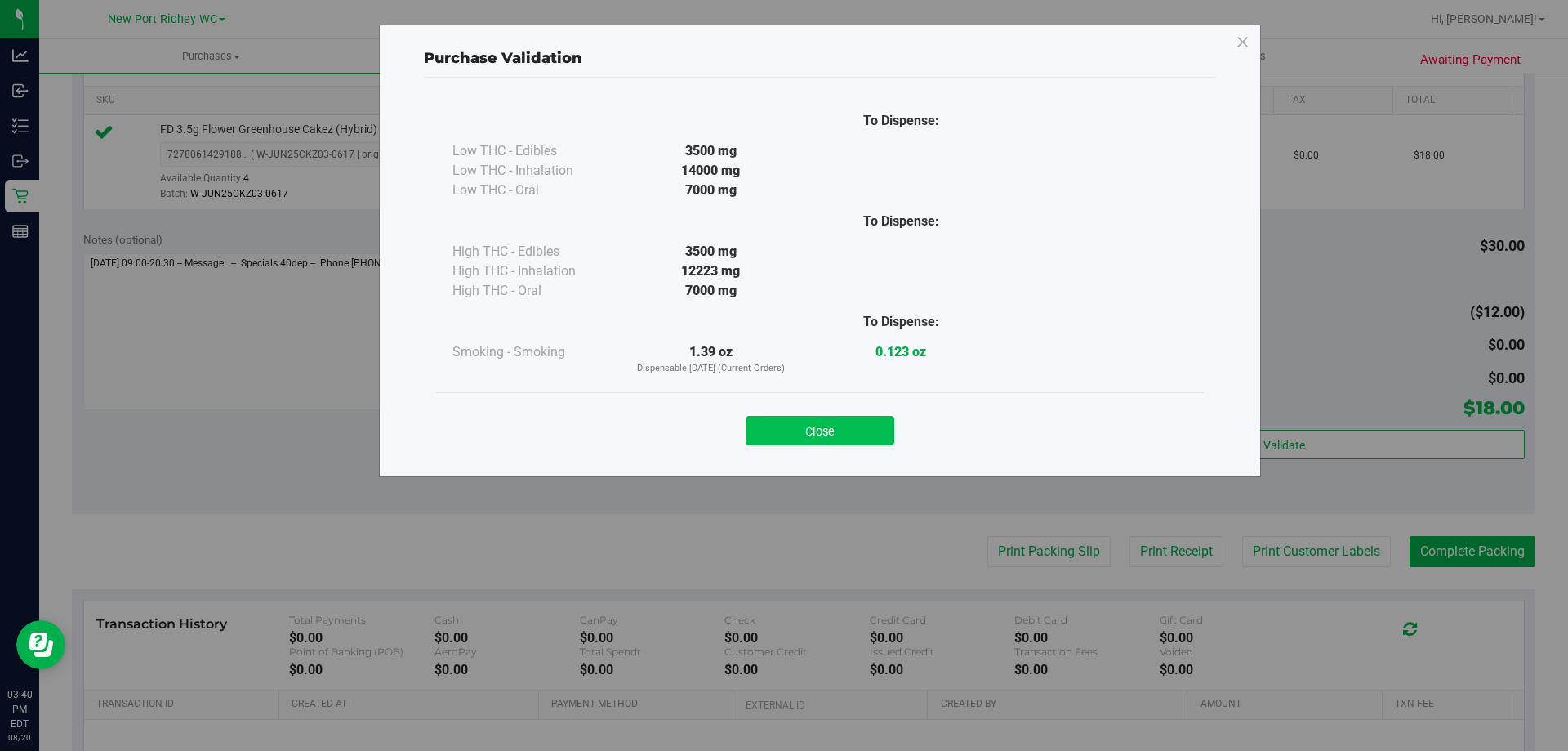
click at [867, 421] on button "Close" at bounding box center [819, 430] width 149 height 29
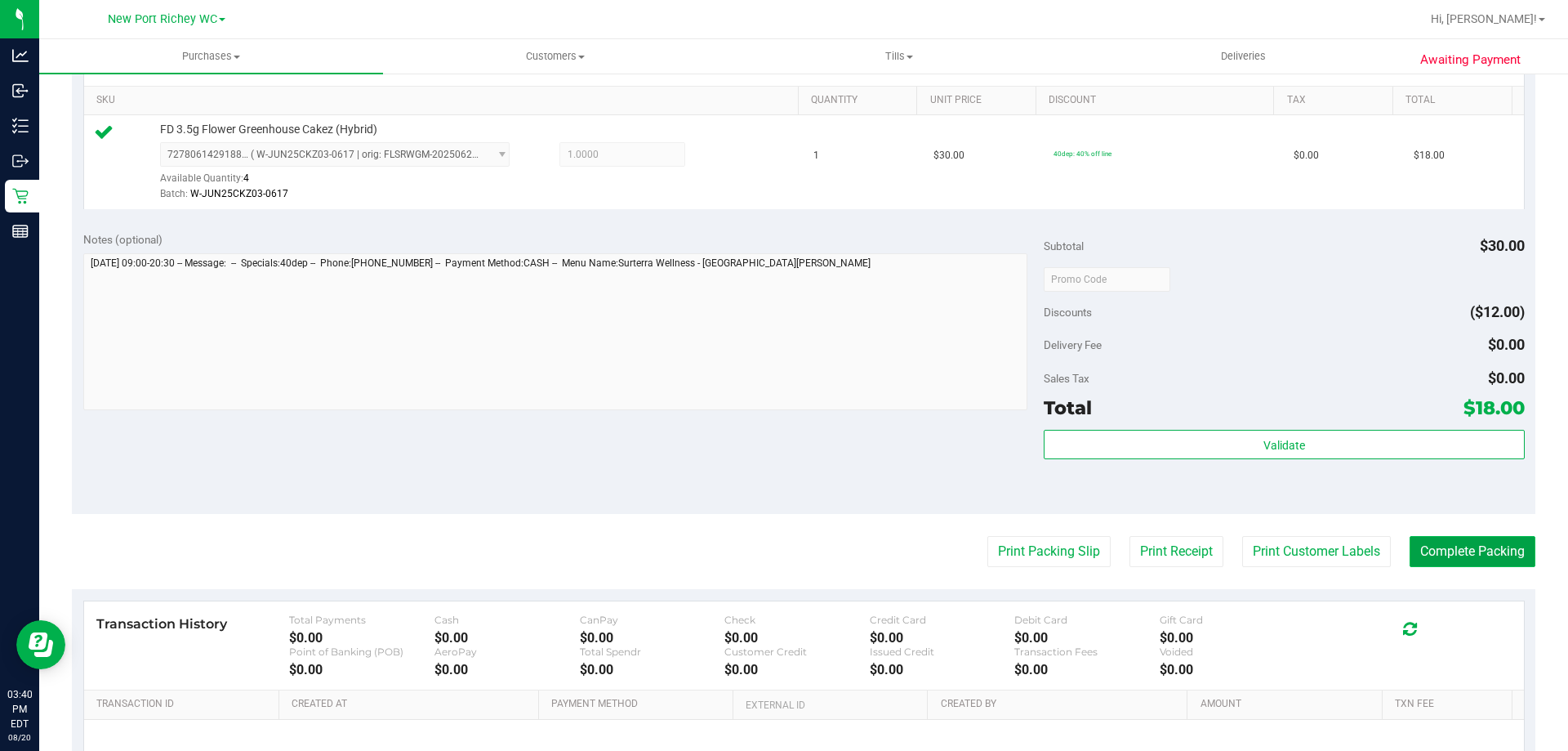
click at [1443, 546] on button "Complete Packing" at bounding box center [1472, 551] width 126 height 31
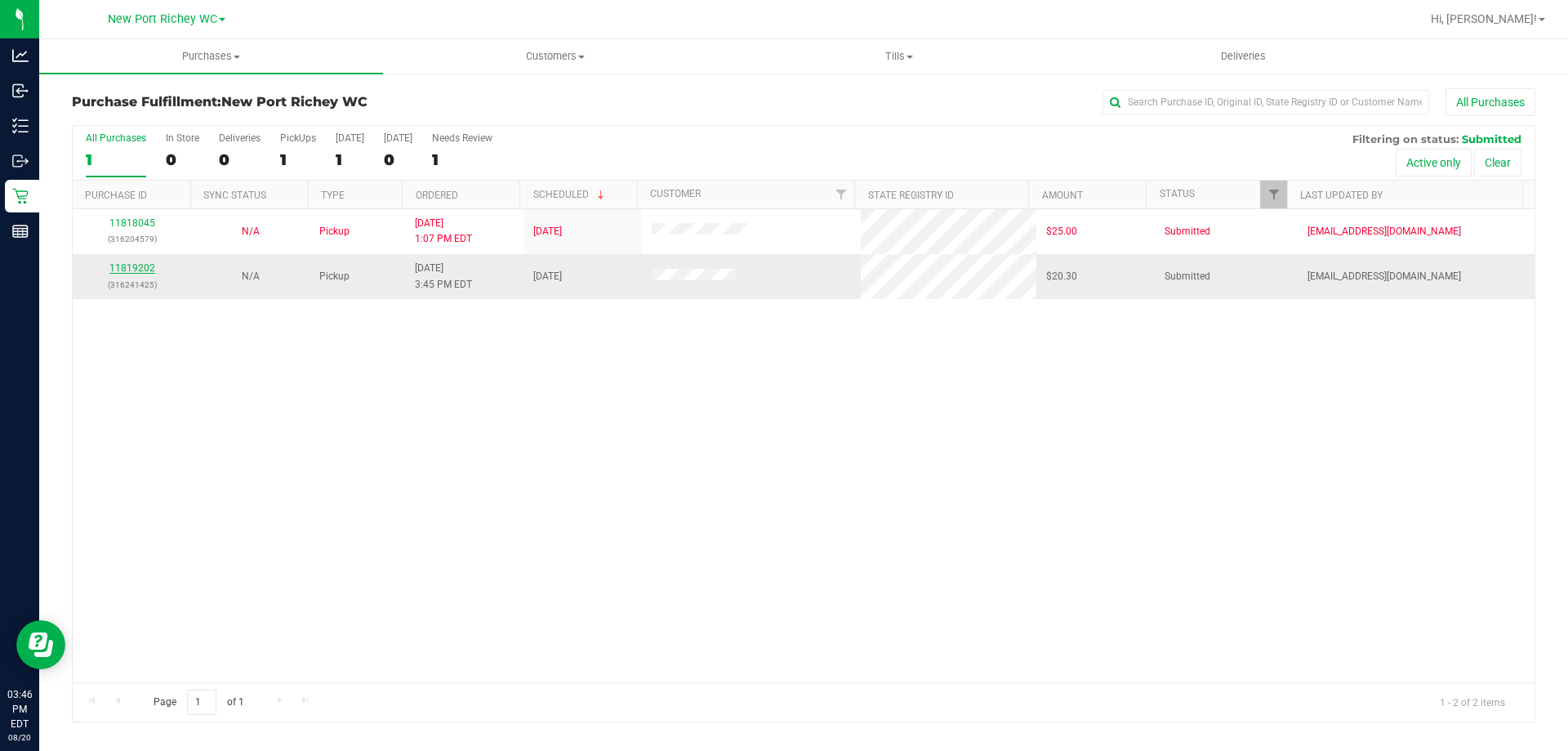
click at [120, 263] on link "11819202" at bounding box center [132, 268] width 46 height 12
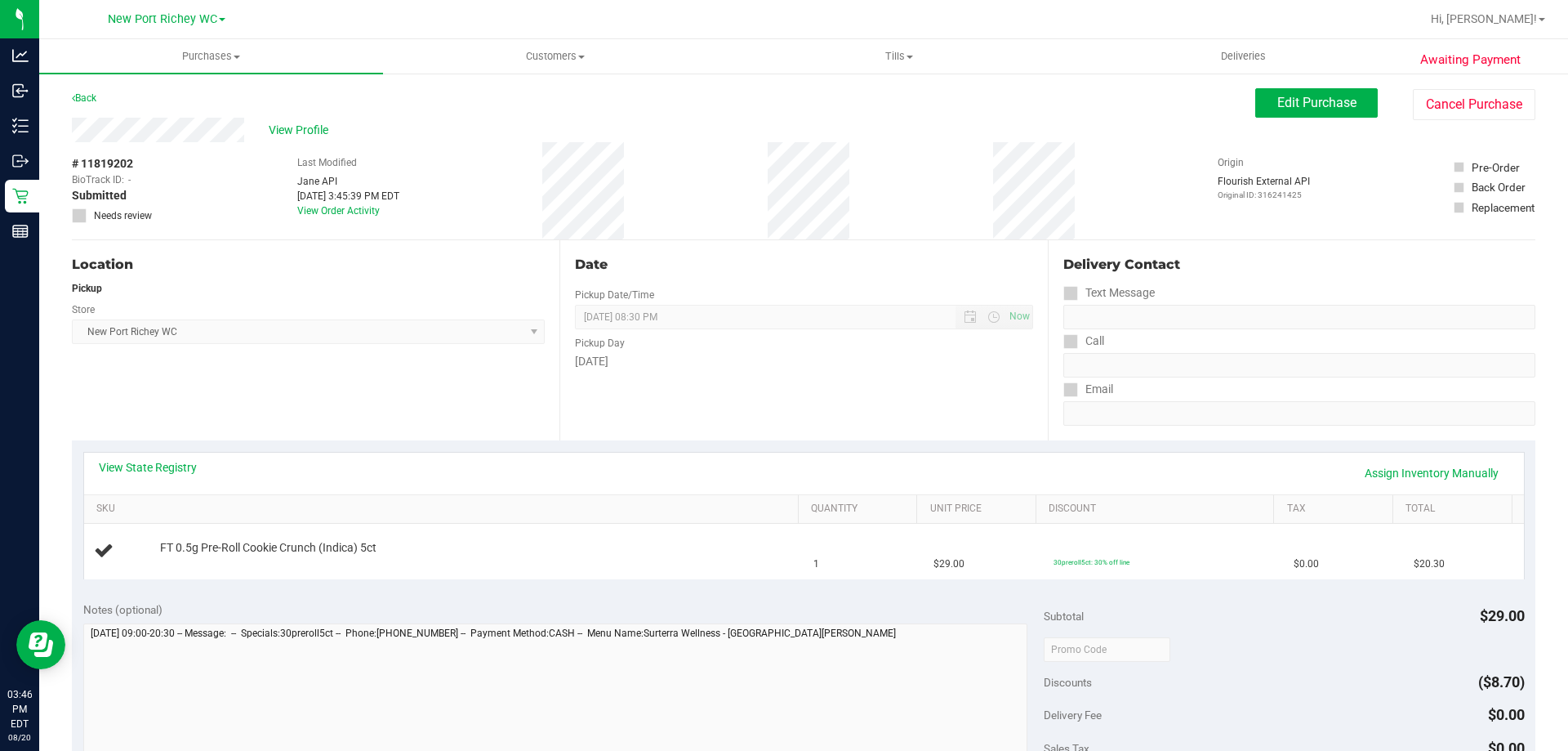
click at [90, 109] on div "Back Edit Purchase Cancel Purchase" at bounding box center [804, 103] width 1464 height 29
click at [88, 104] on div "Back" at bounding box center [84, 98] width 24 height 20
click at [88, 95] on link "Back" at bounding box center [84, 97] width 24 height 12
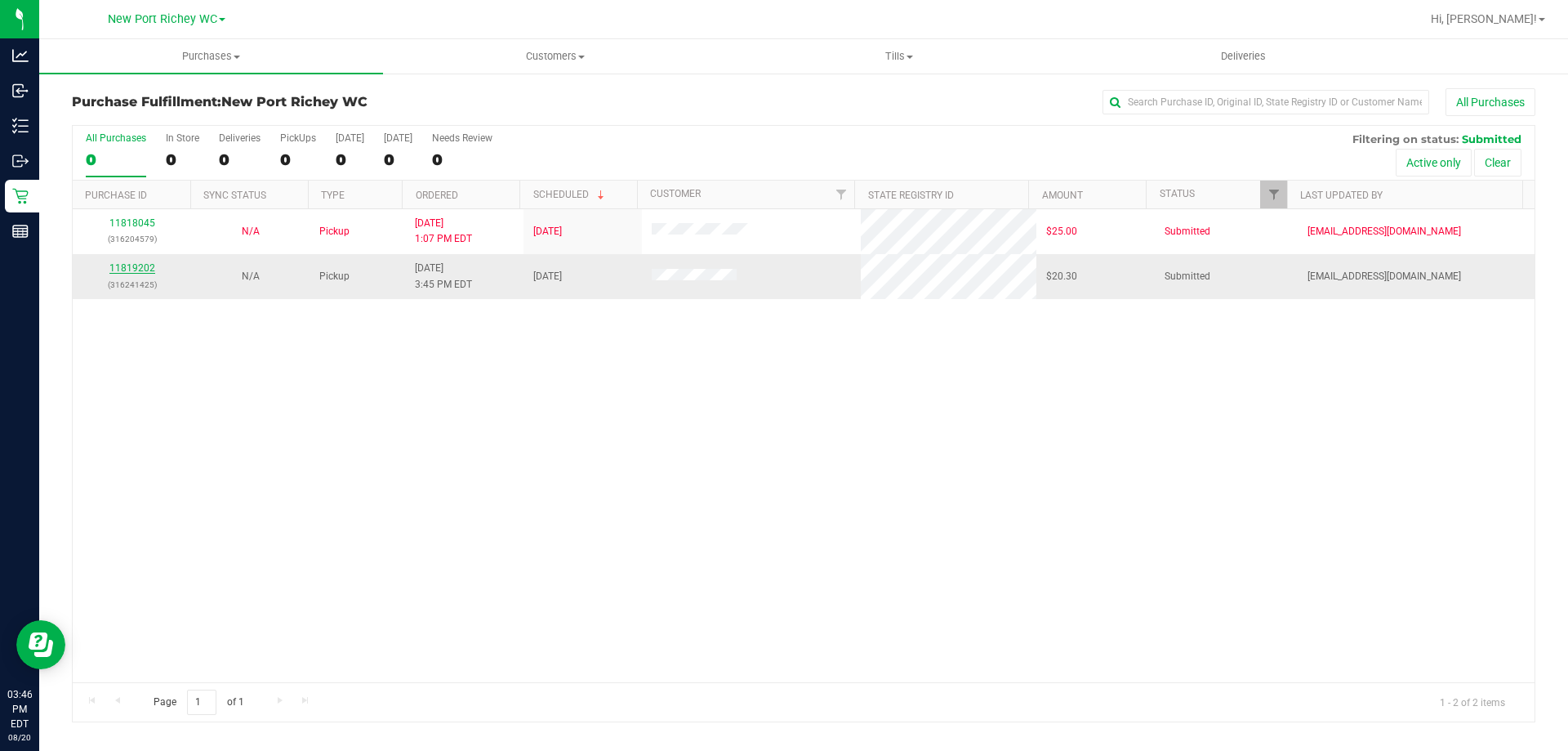
click at [139, 265] on link "11819202" at bounding box center [132, 268] width 46 height 12
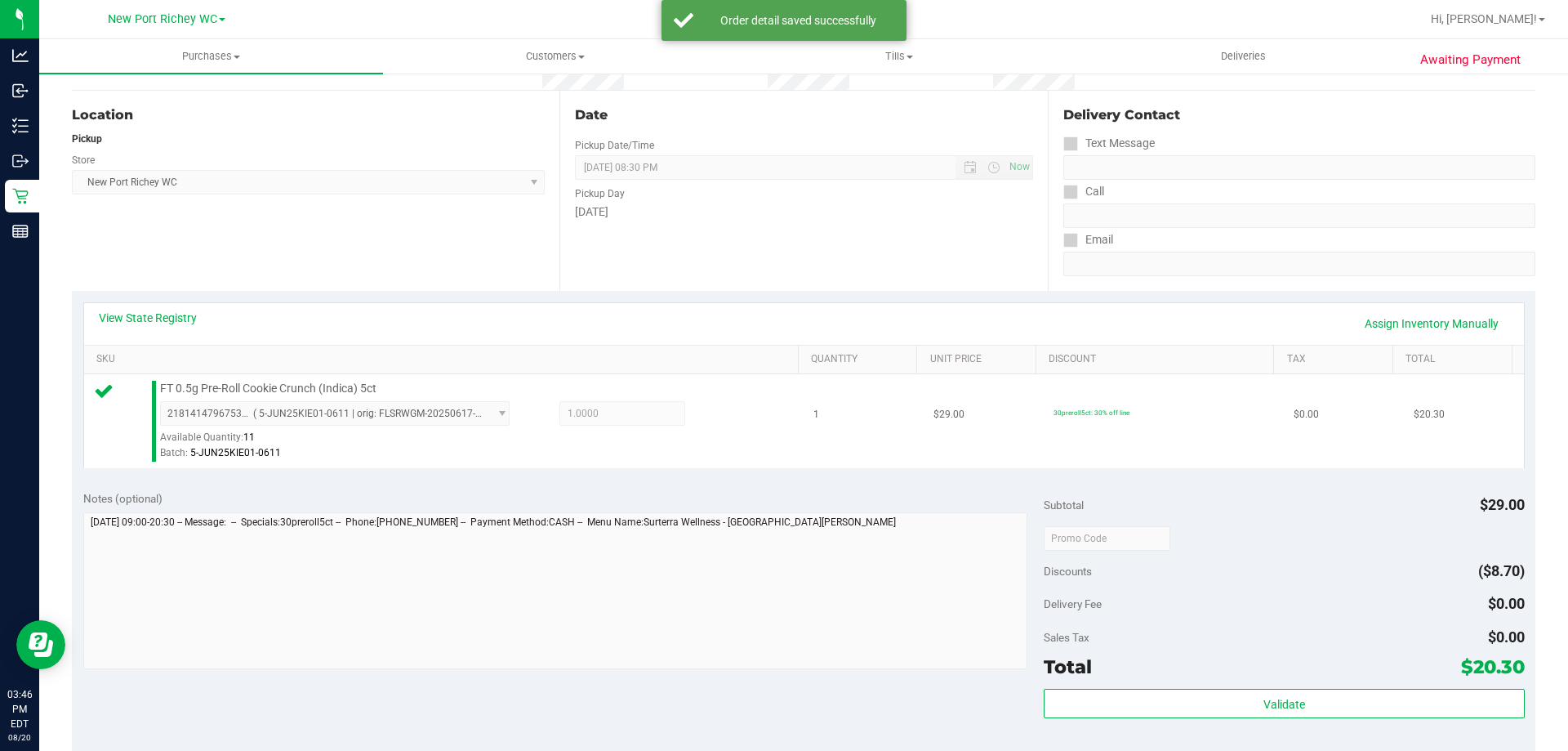
scroll to position [163, 0]
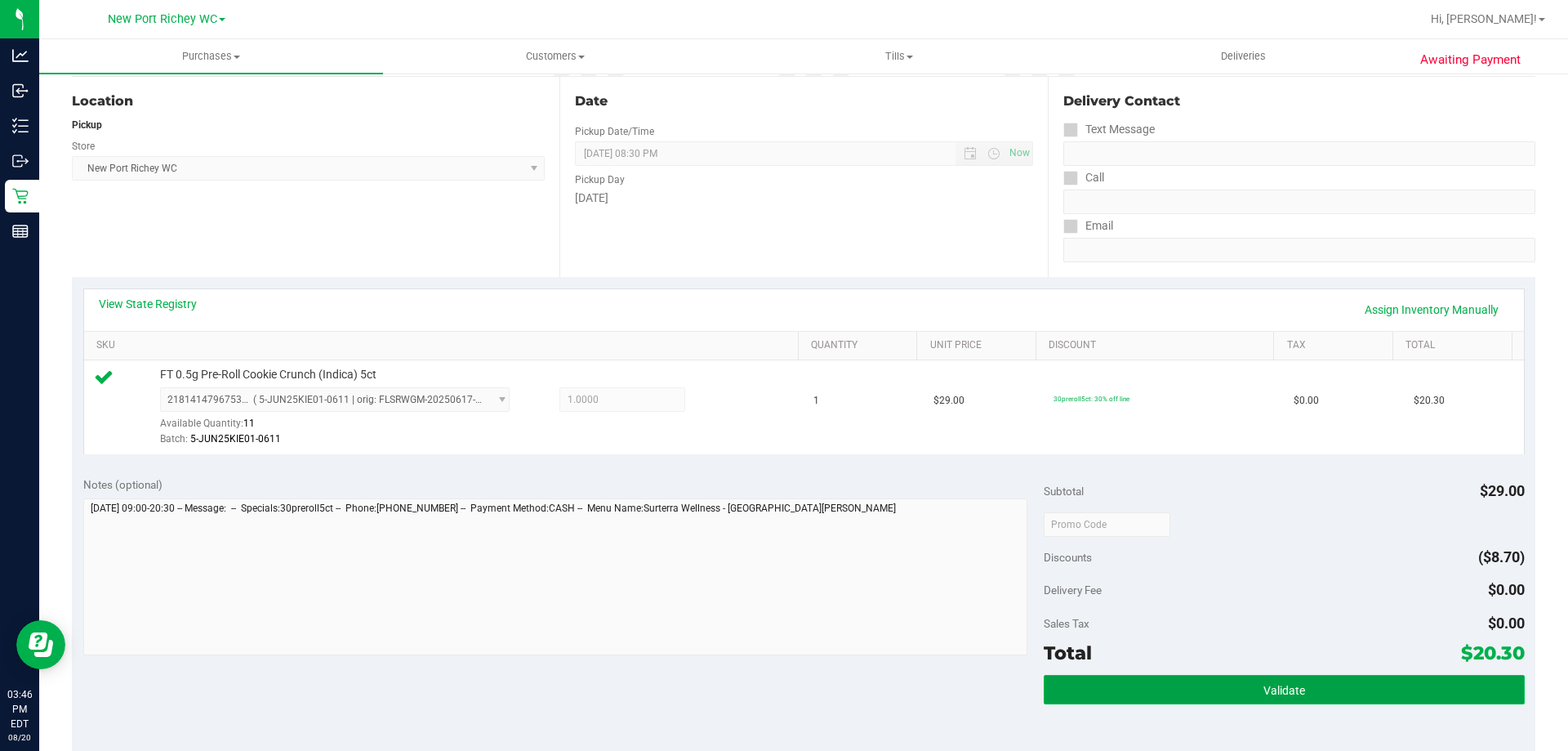
click at [1191, 678] on button "Validate" at bounding box center [1283, 689] width 480 height 29
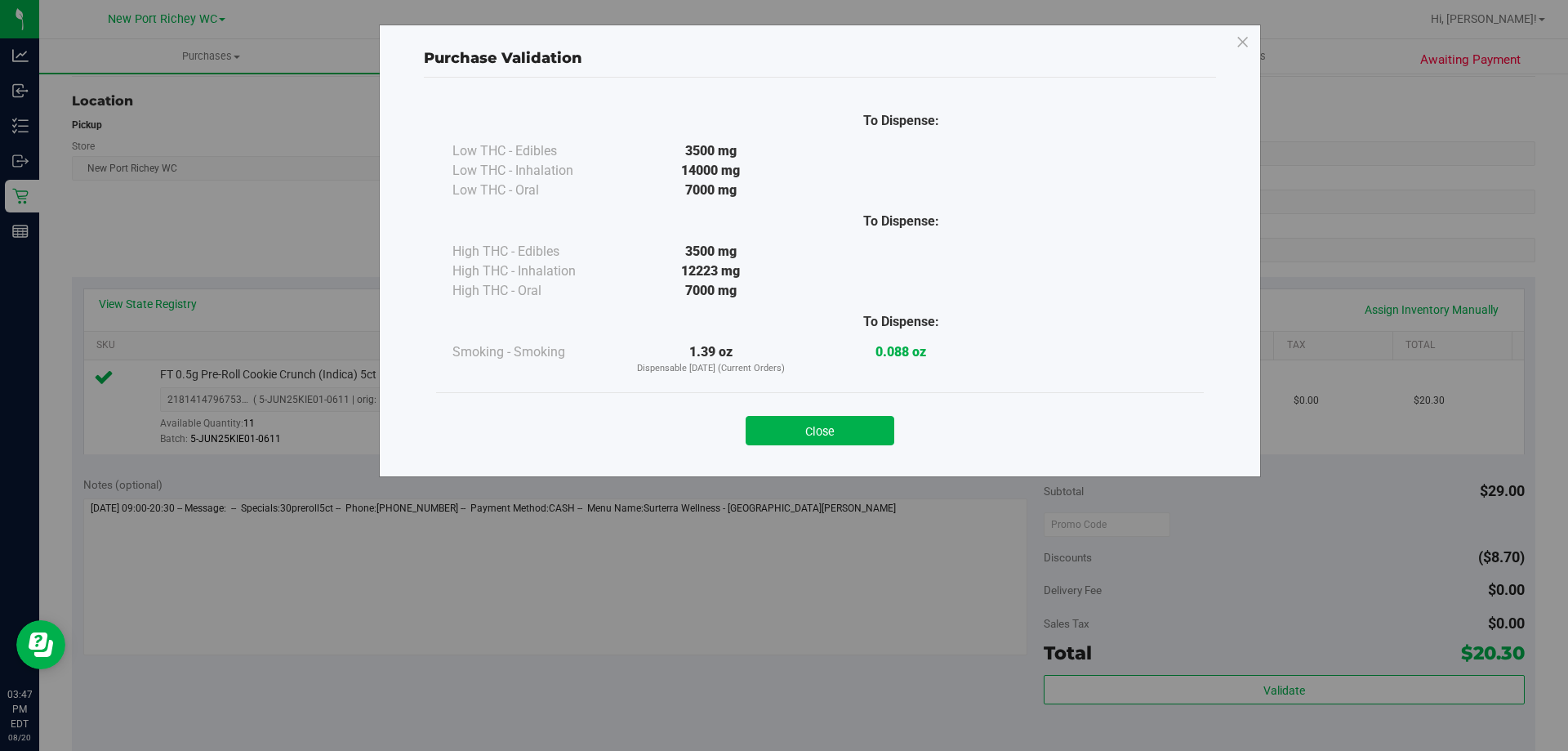
click at [835, 415] on div "Close" at bounding box center [819, 426] width 743 height 41
click at [835, 423] on button "Close" at bounding box center [819, 430] width 149 height 29
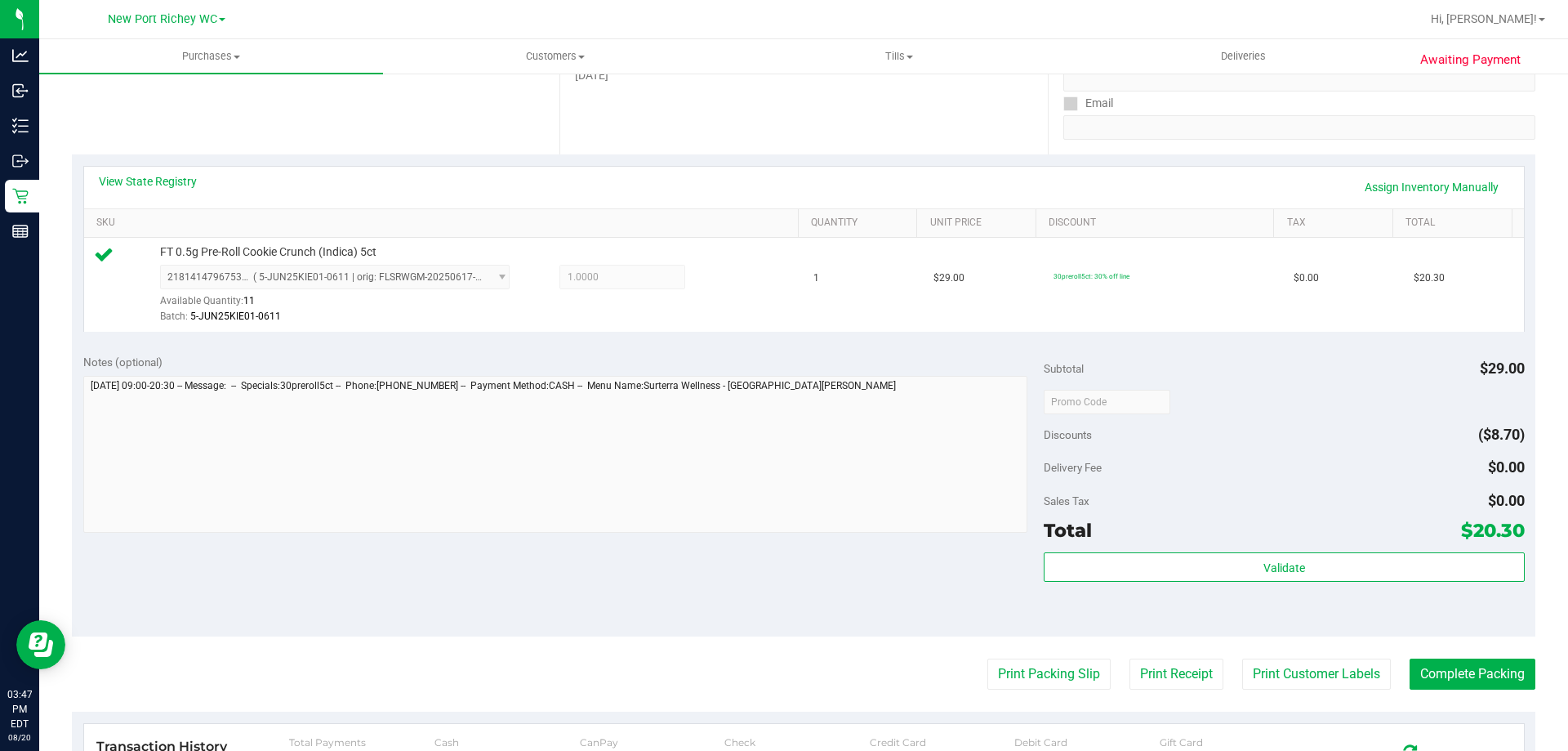
scroll to position [327, 0]
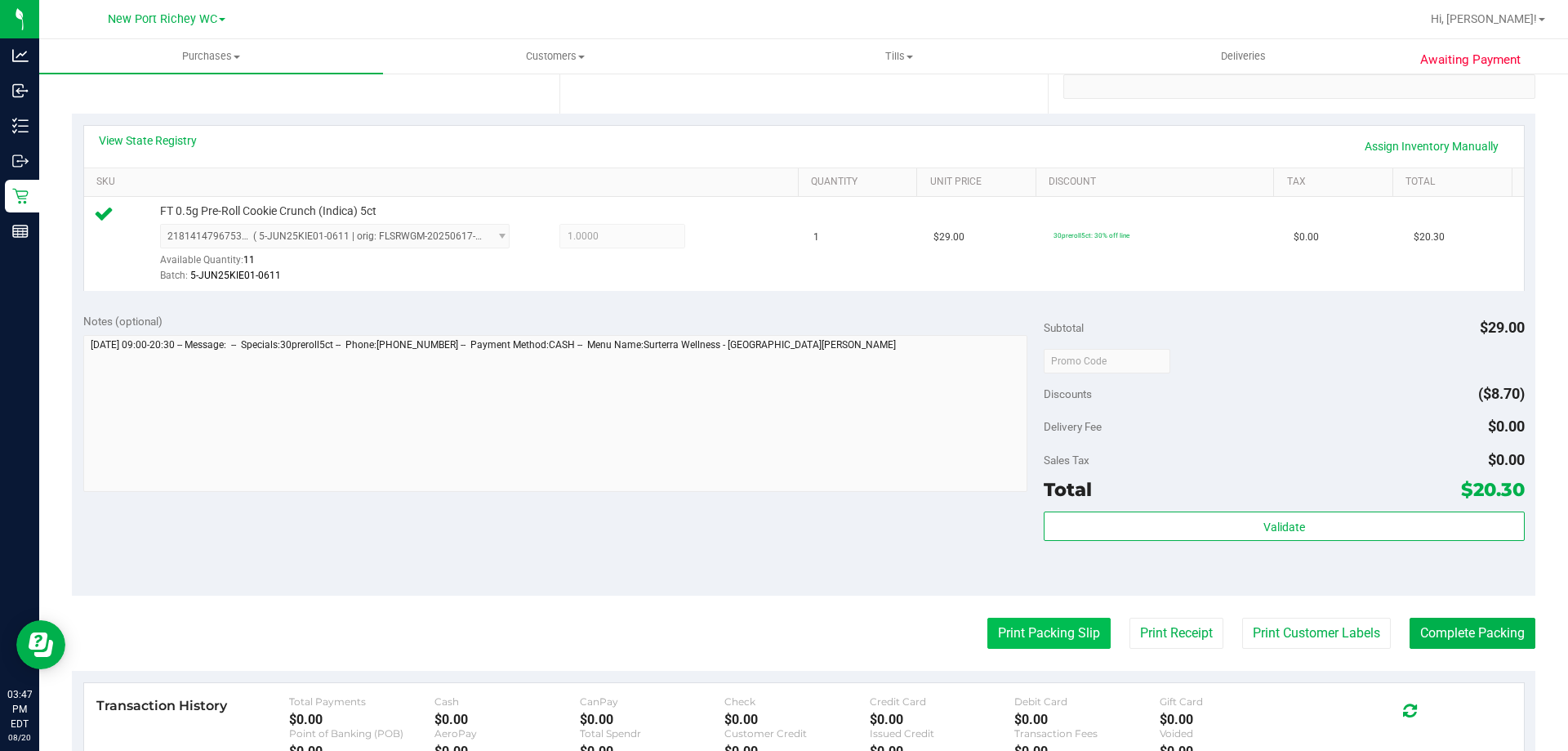
click at [997, 640] on button "Print Packing Slip" at bounding box center [1049, 633] width 123 height 31
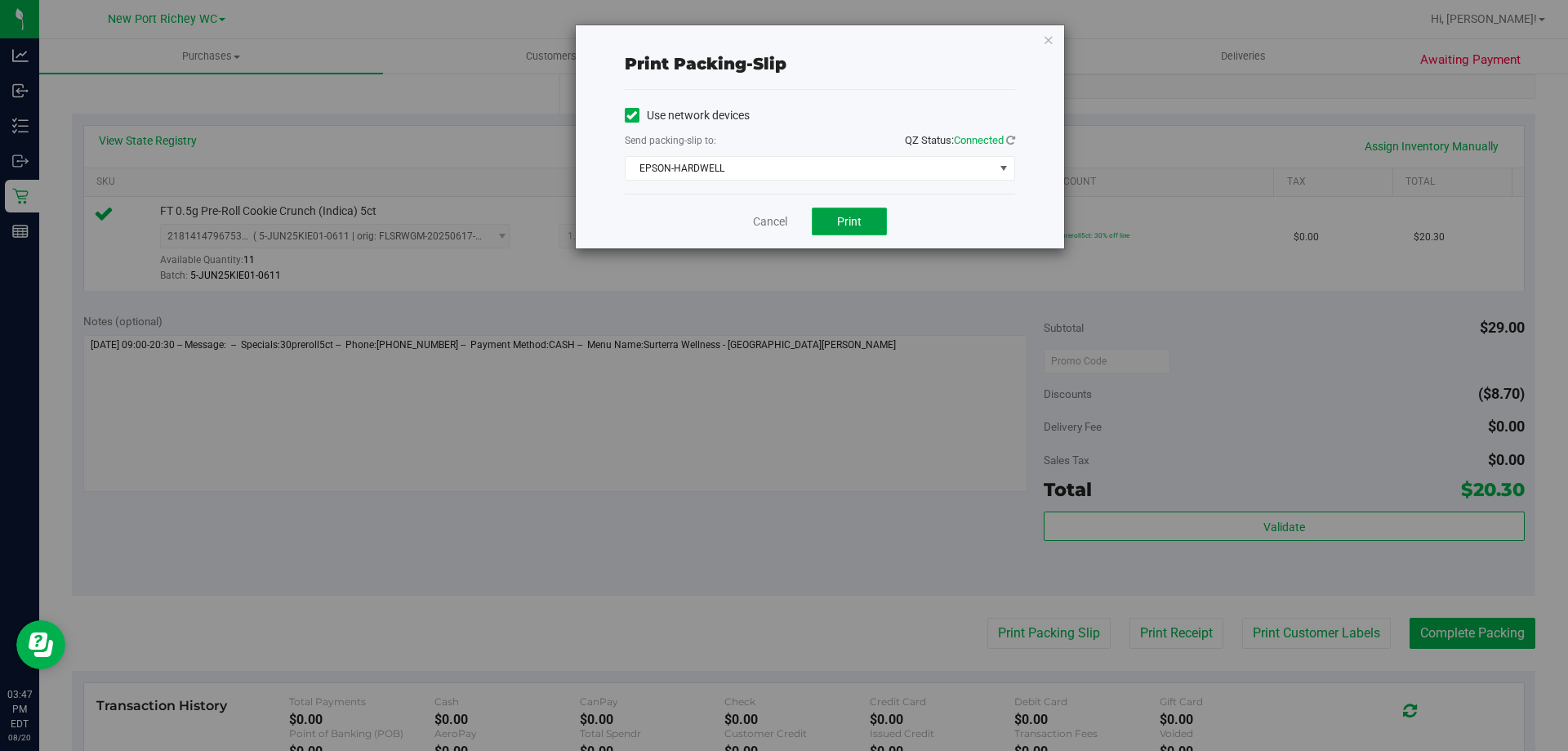
click at [857, 221] on span "Print" at bounding box center [849, 221] width 24 height 13
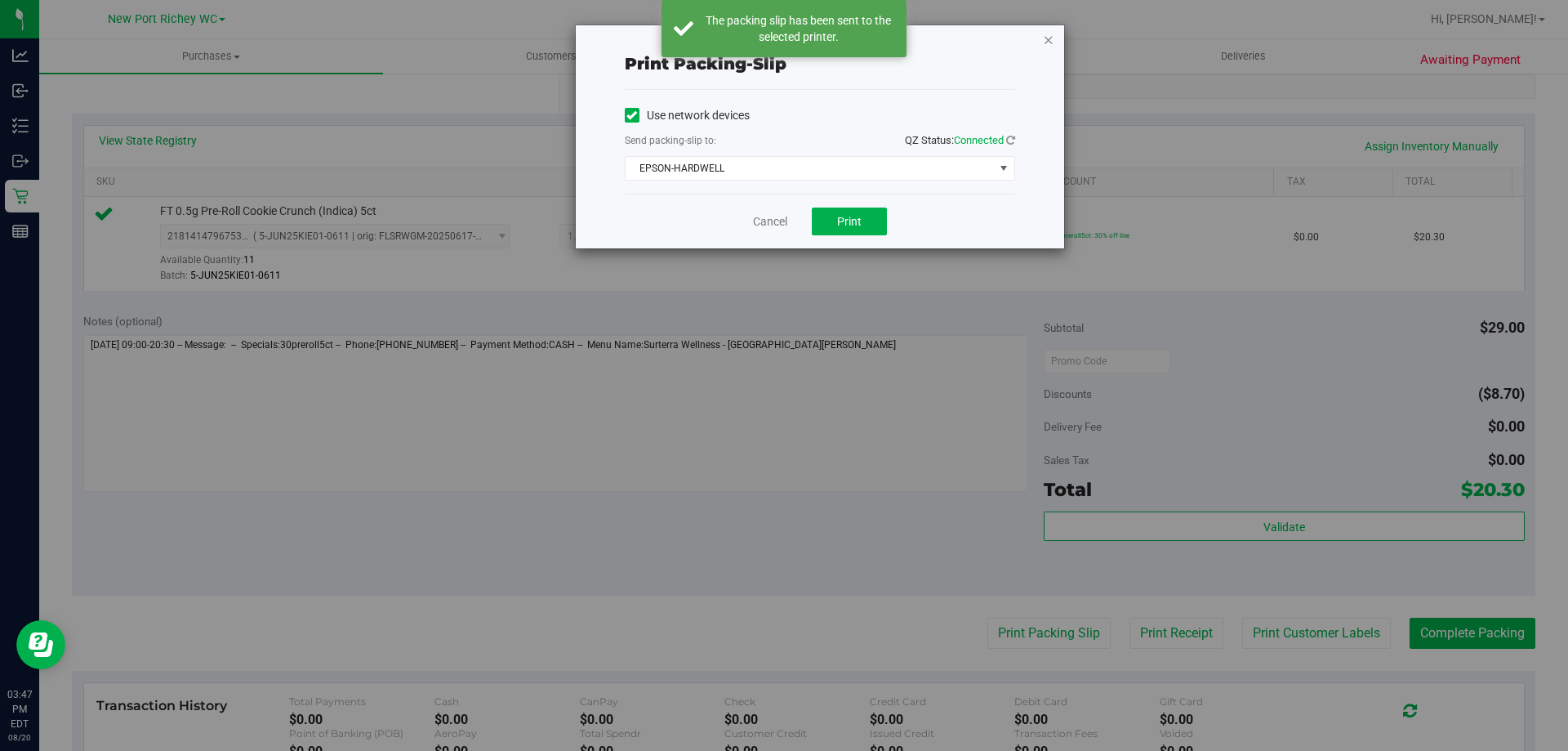
click at [1050, 36] on icon "button" at bounding box center [1048, 39] width 12 height 20
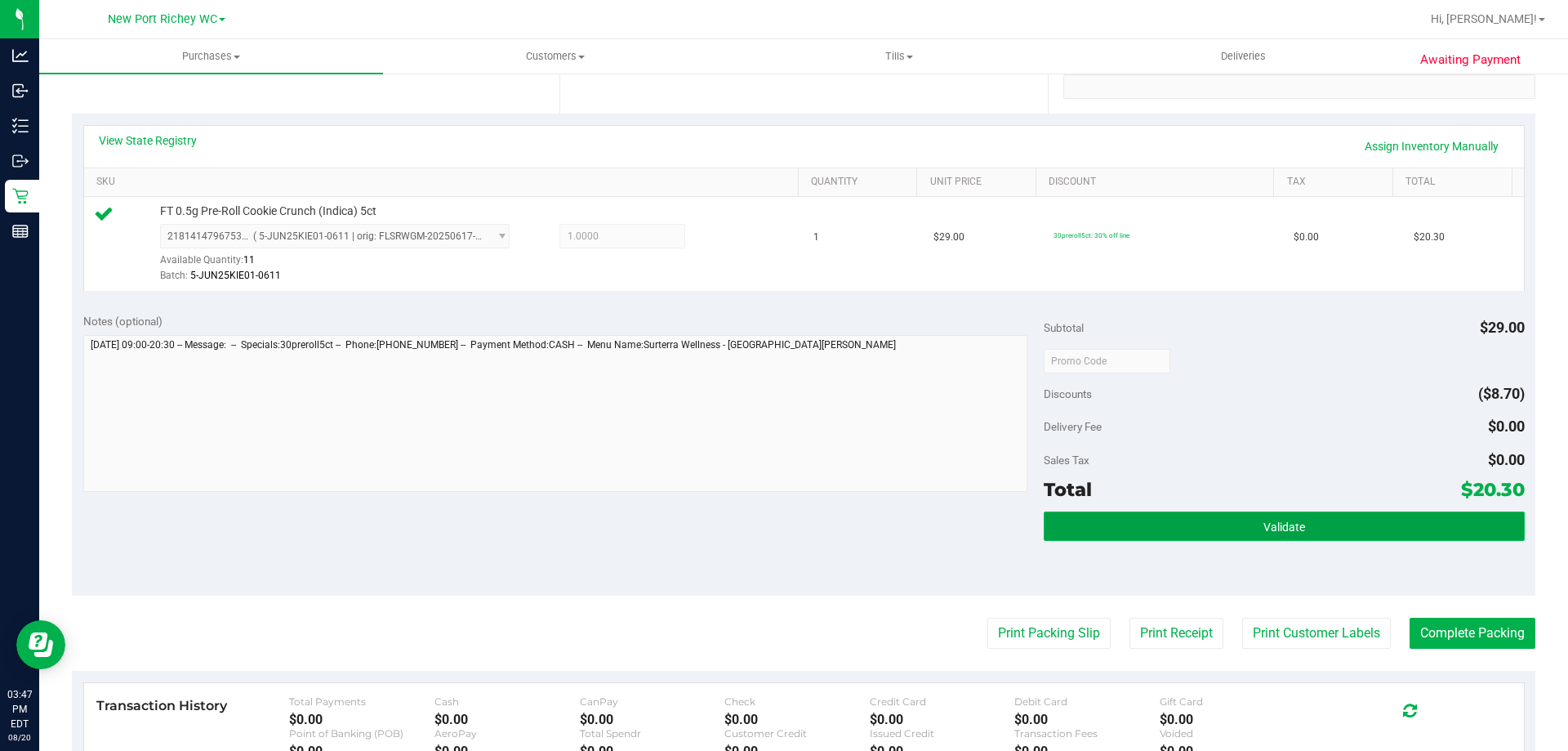
click at [1273, 514] on button "Validate" at bounding box center [1283, 526] width 480 height 29
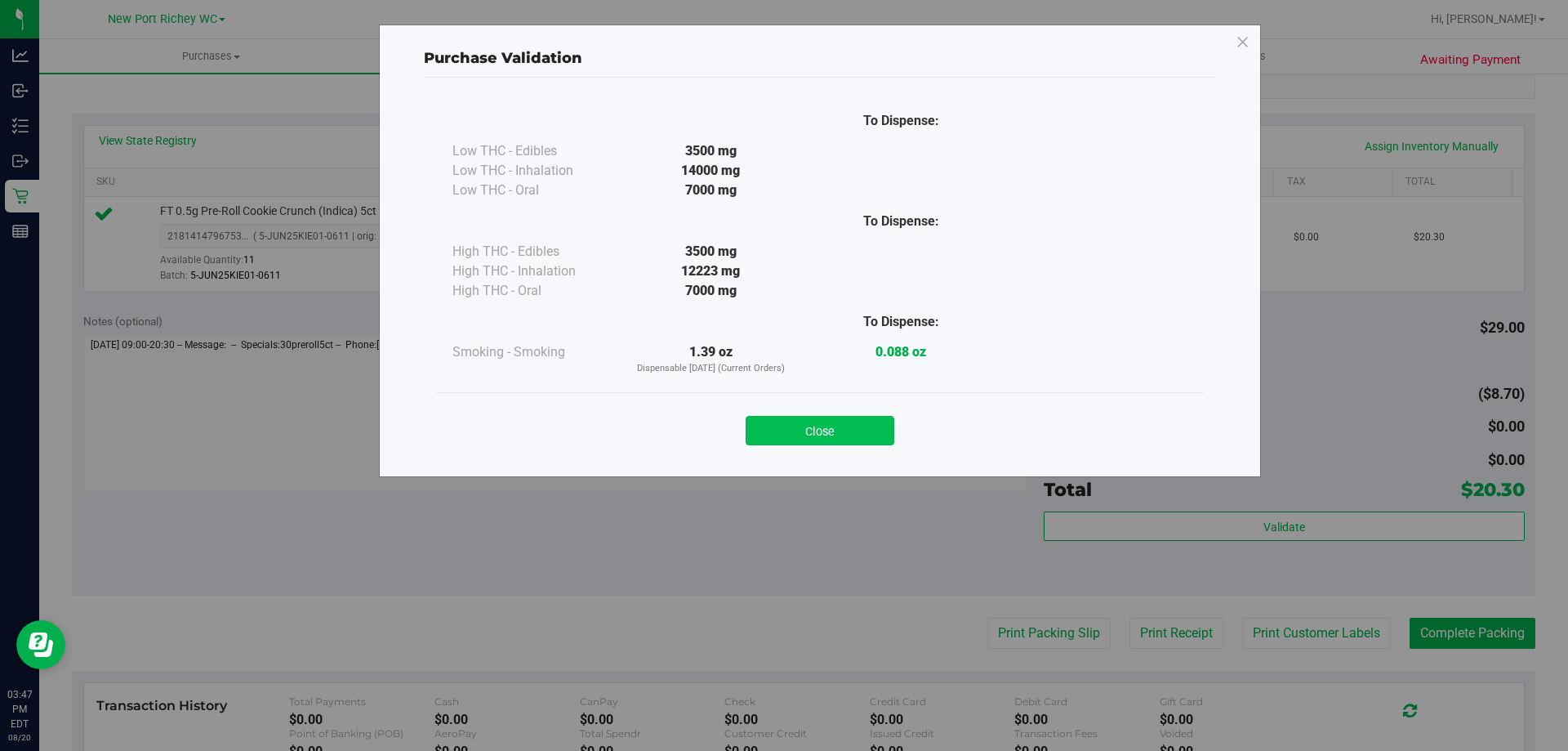
click at [840, 430] on button "Close" at bounding box center [819, 430] width 149 height 29
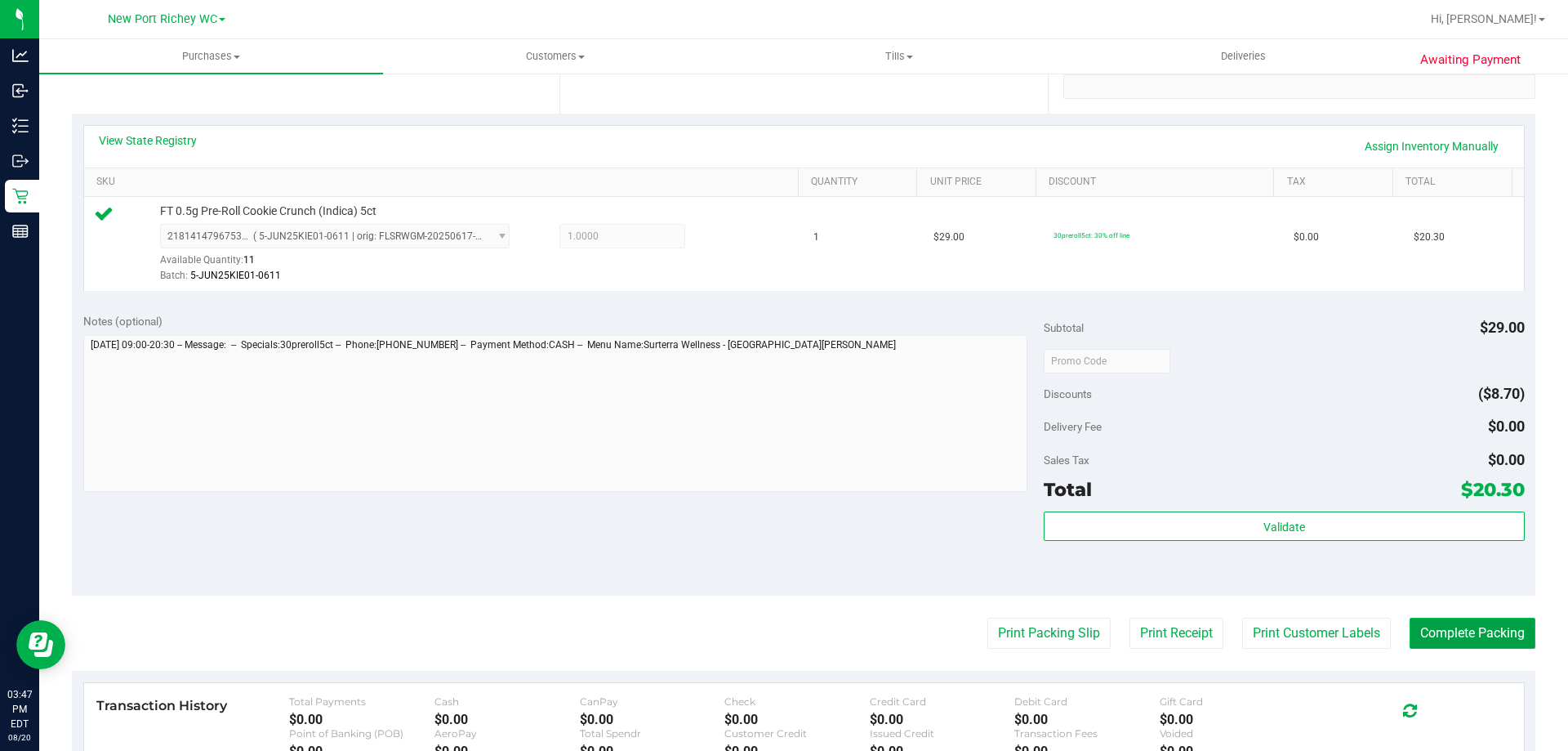
click at [1464, 637] on button "Complete Packing" at bounding box center [1472, 633] width 126 height 31
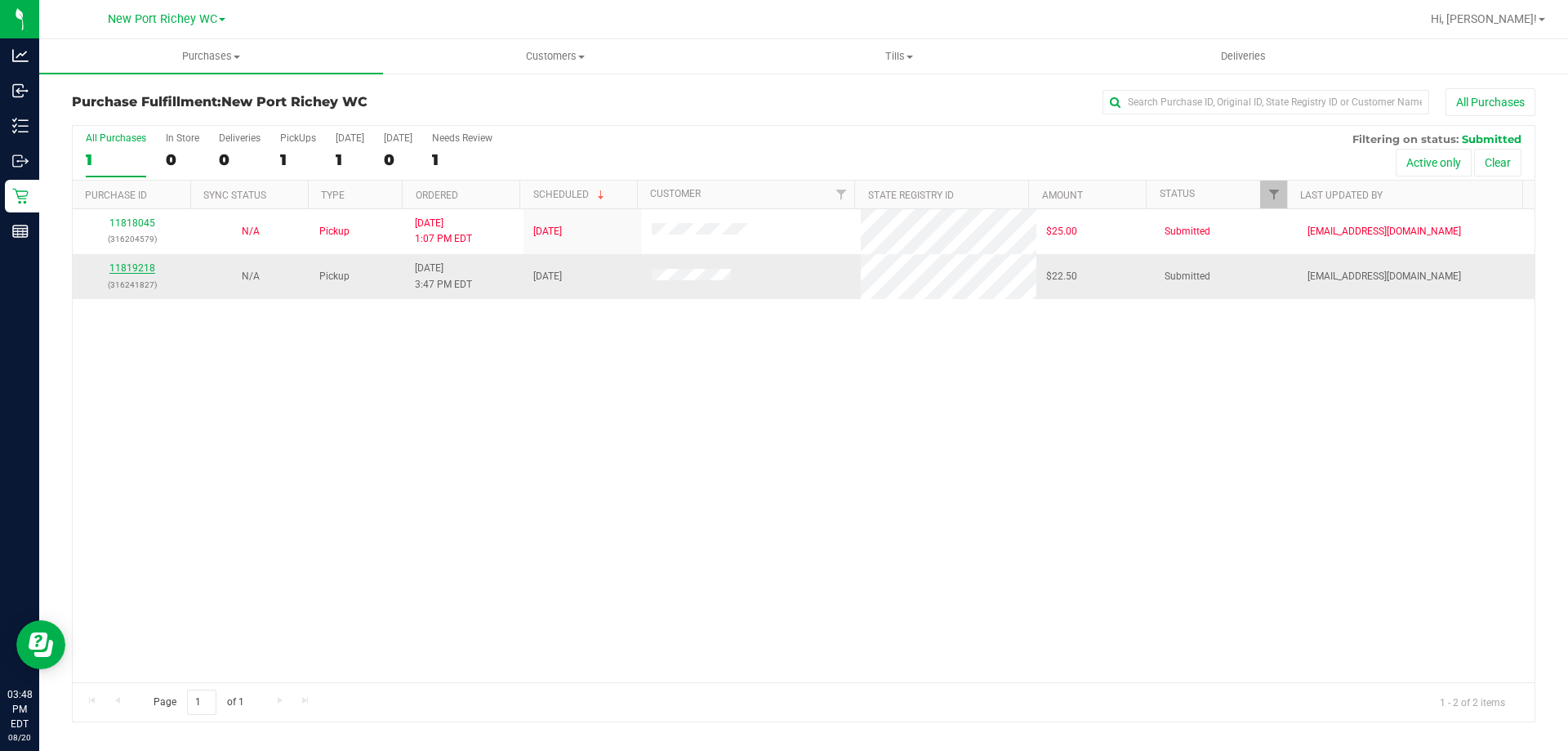
click at [129, 264] on link "11819218" at bounding box center [132, 268] width 46 height 12
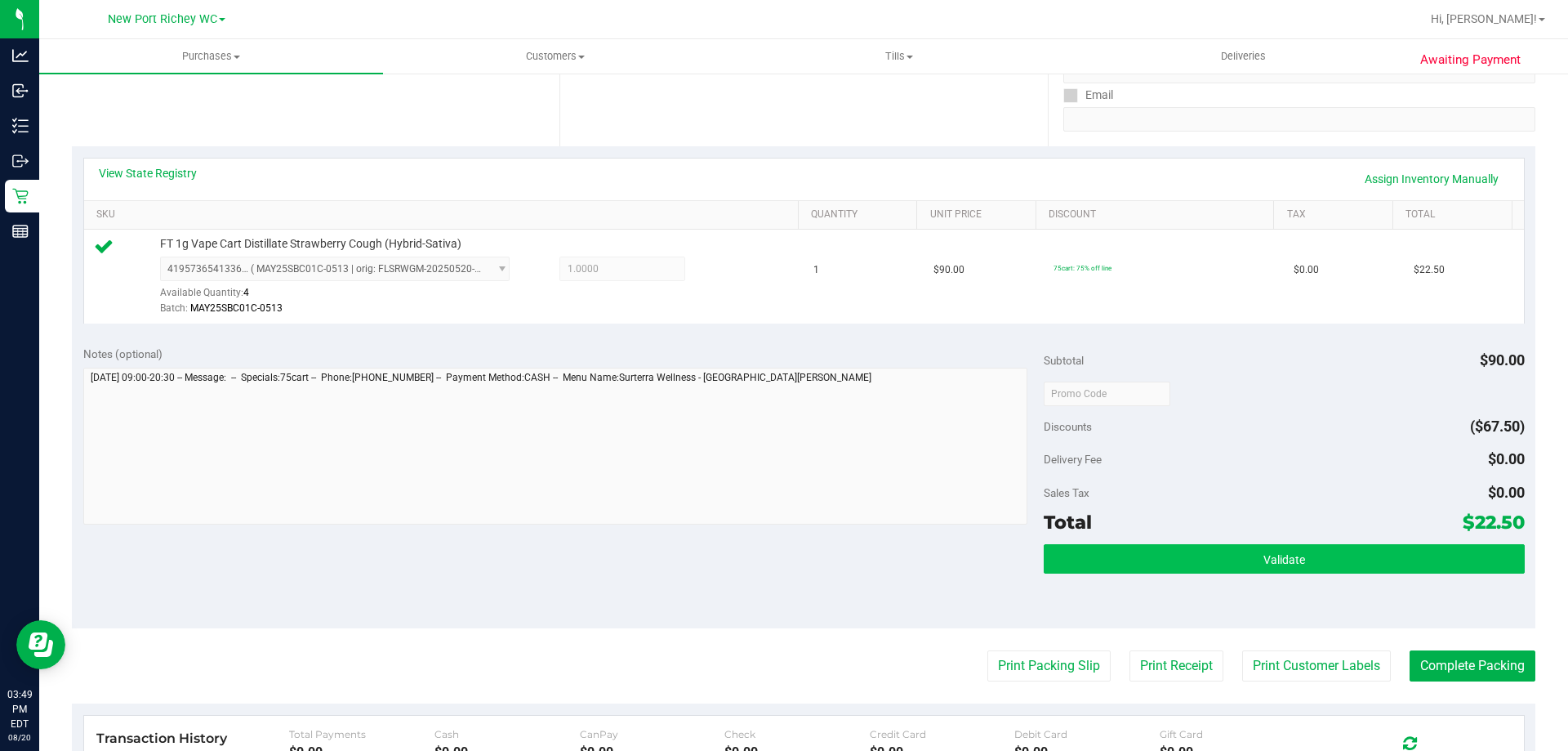
scroll to position [327, 0]
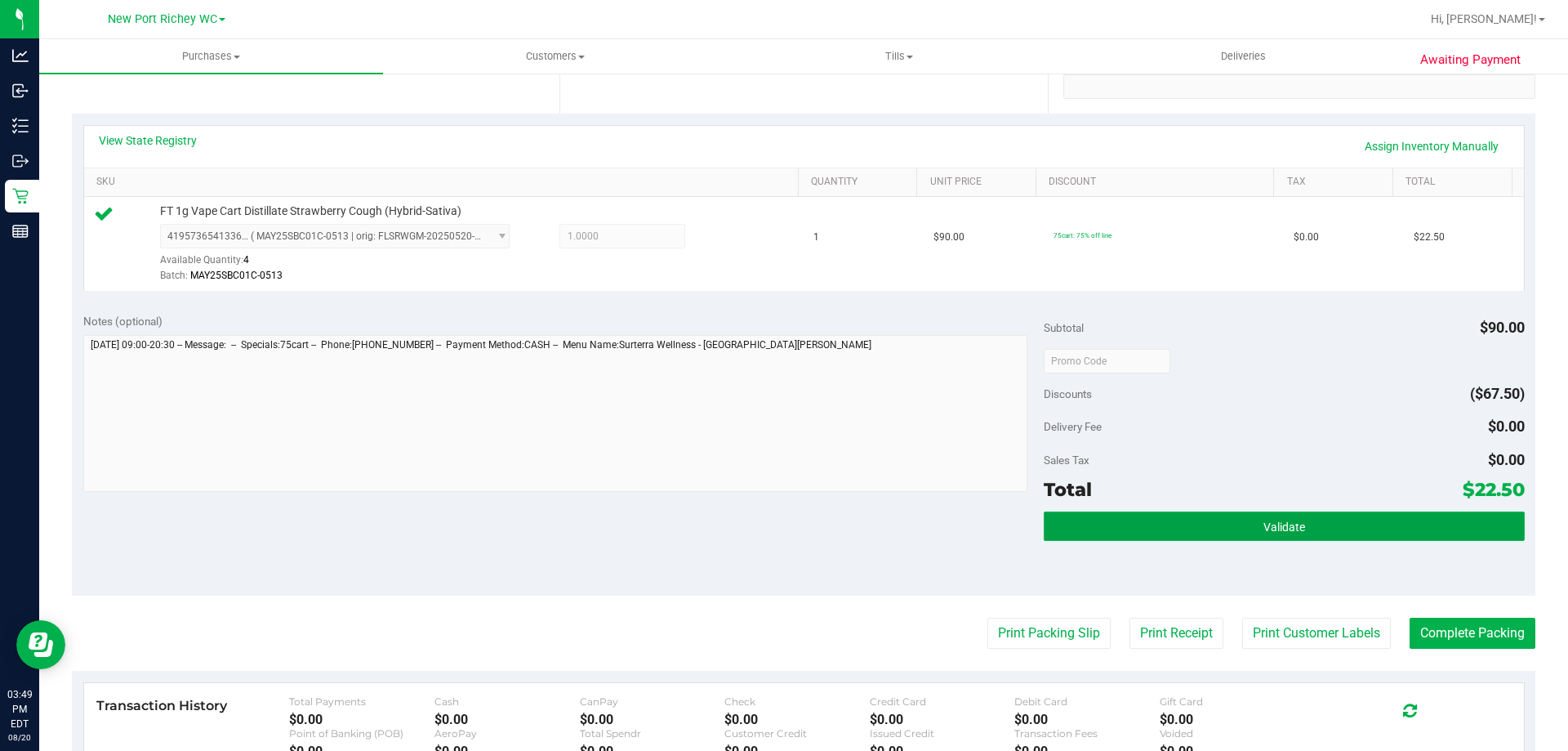
click at [1109, 515] on button "Validate" at bounding box center [1283, 526] width 480 height 29
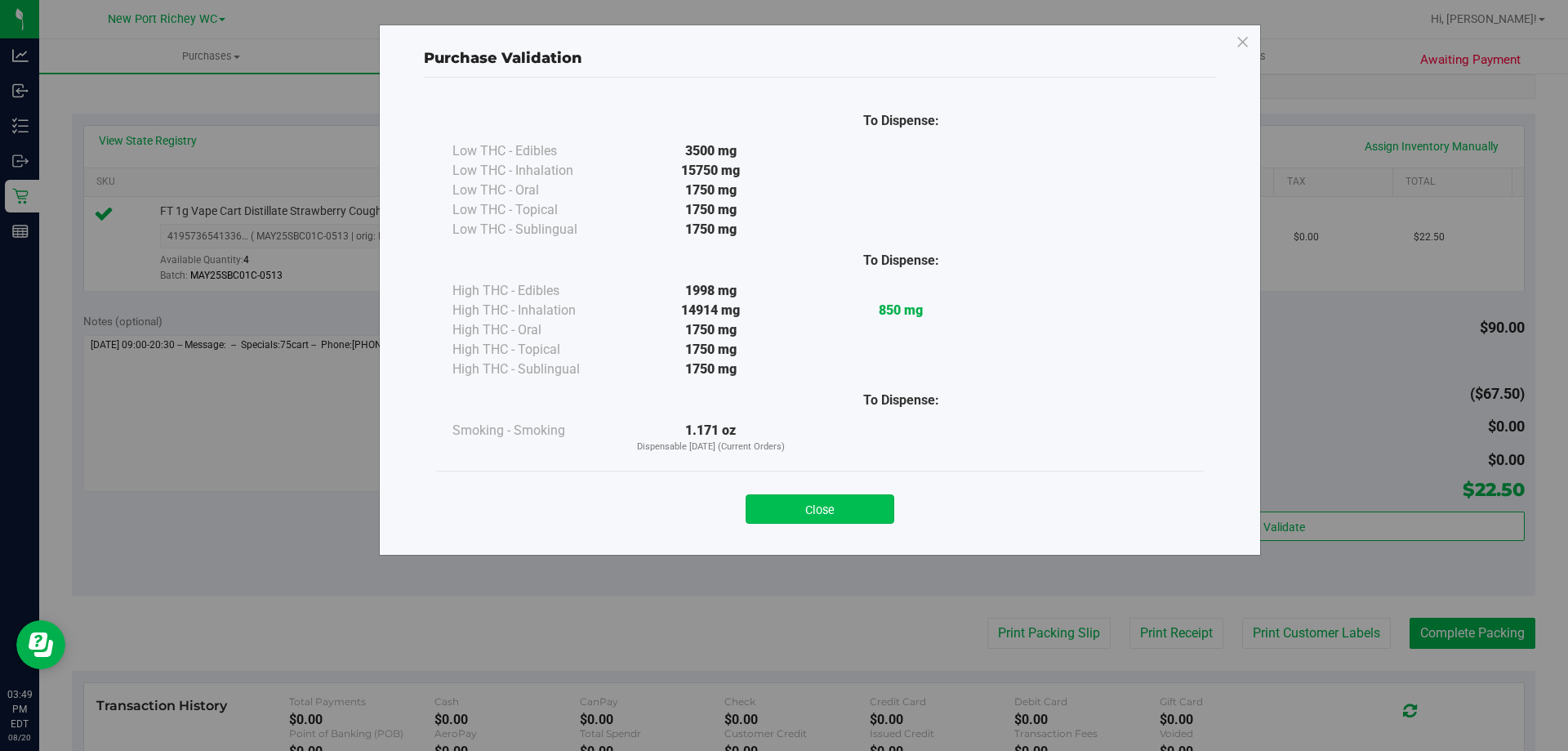
click at [797, 503] on button "Close" at bounding box center [819, 509] width 149 height 29
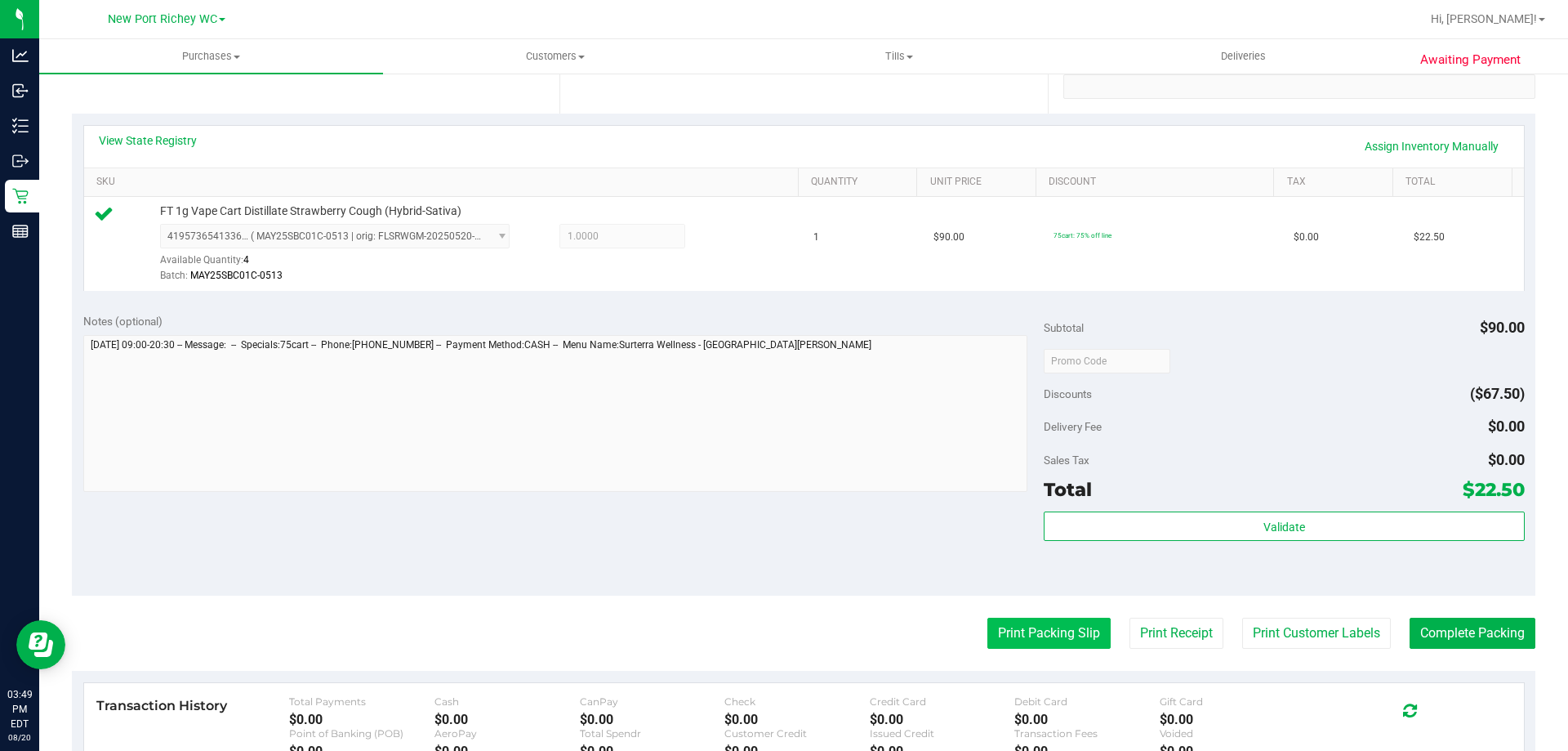
click at [1034, 642] on button "Print Packing Slip" at bounding box center [1049, 633] width 123 height 31
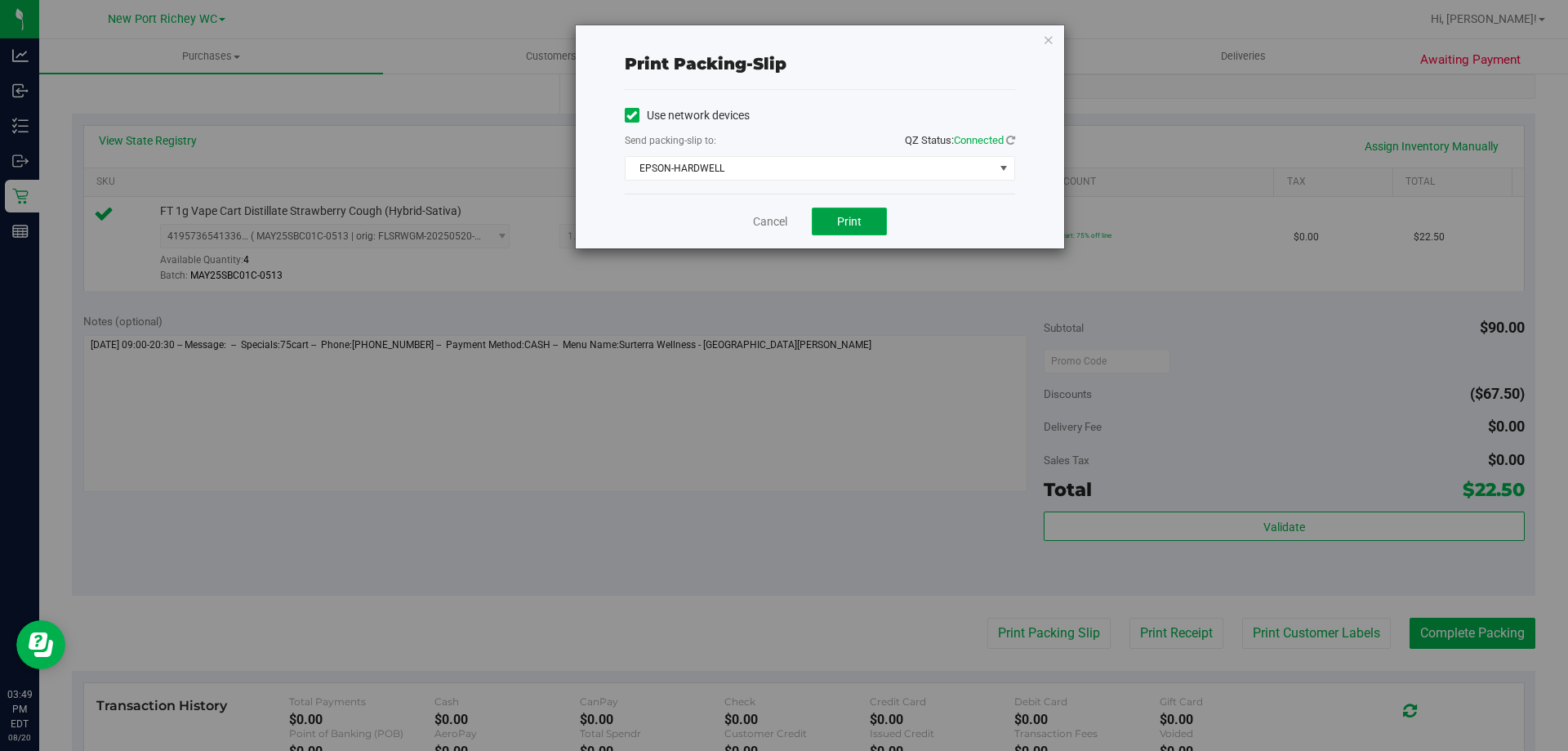
click at [867, 215] on button "Print" at bounding box center [850, 221] width 75 height 28
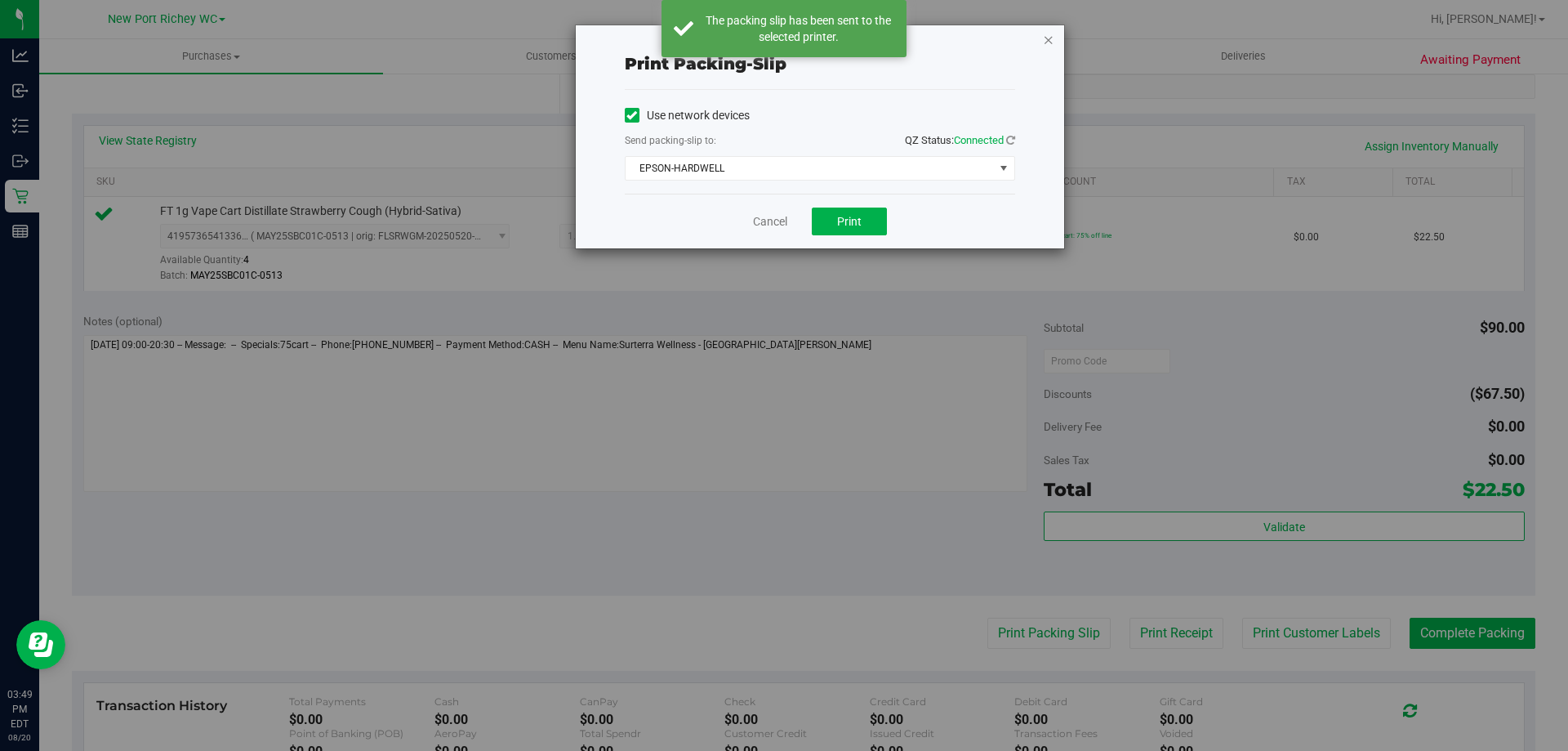
click at [1046, 39] on icon "button" at bounding box center [1048, 39] width 12 height 20
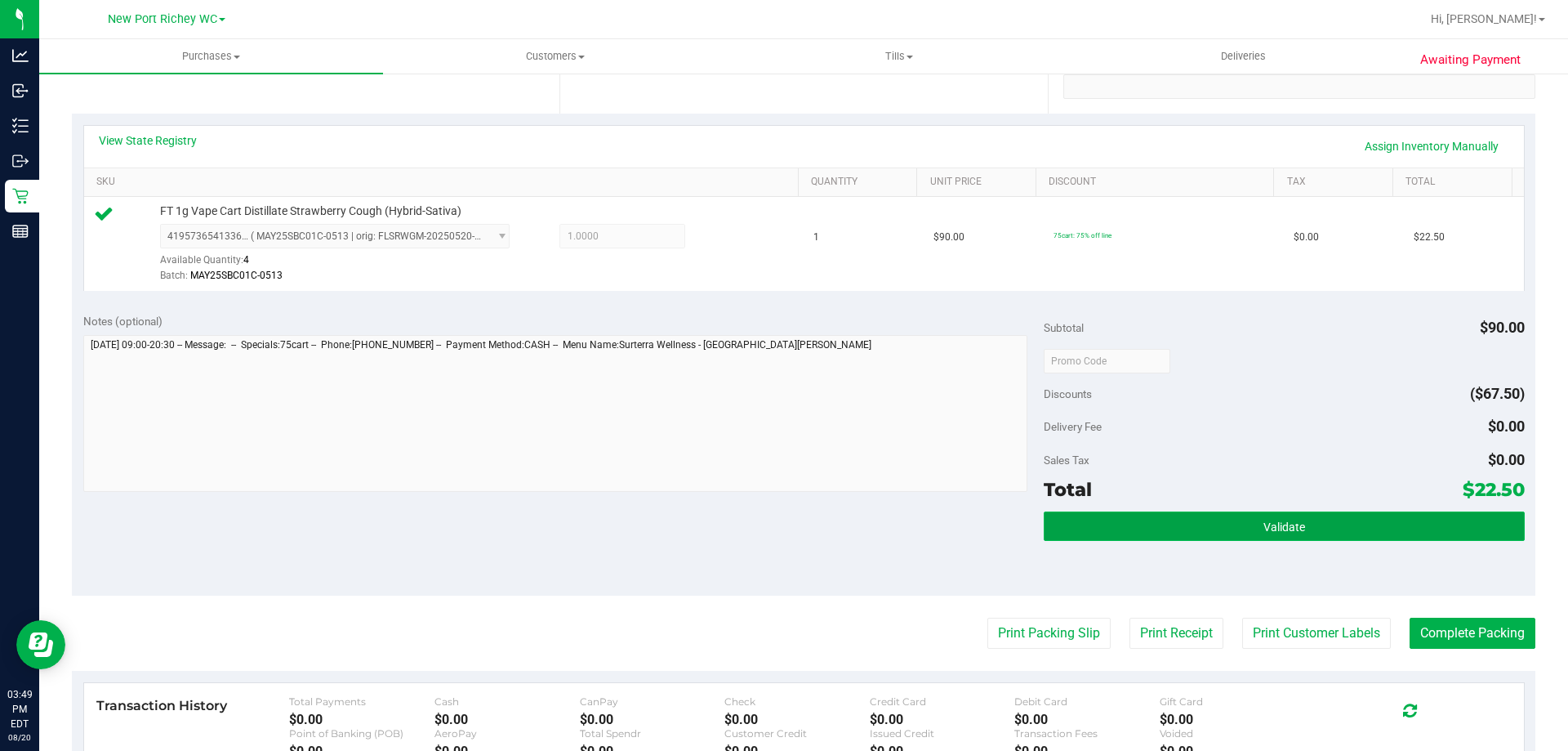
click at [1275, 530] on span "Validate" at bounding box center [1284, 527] width 42 height 13
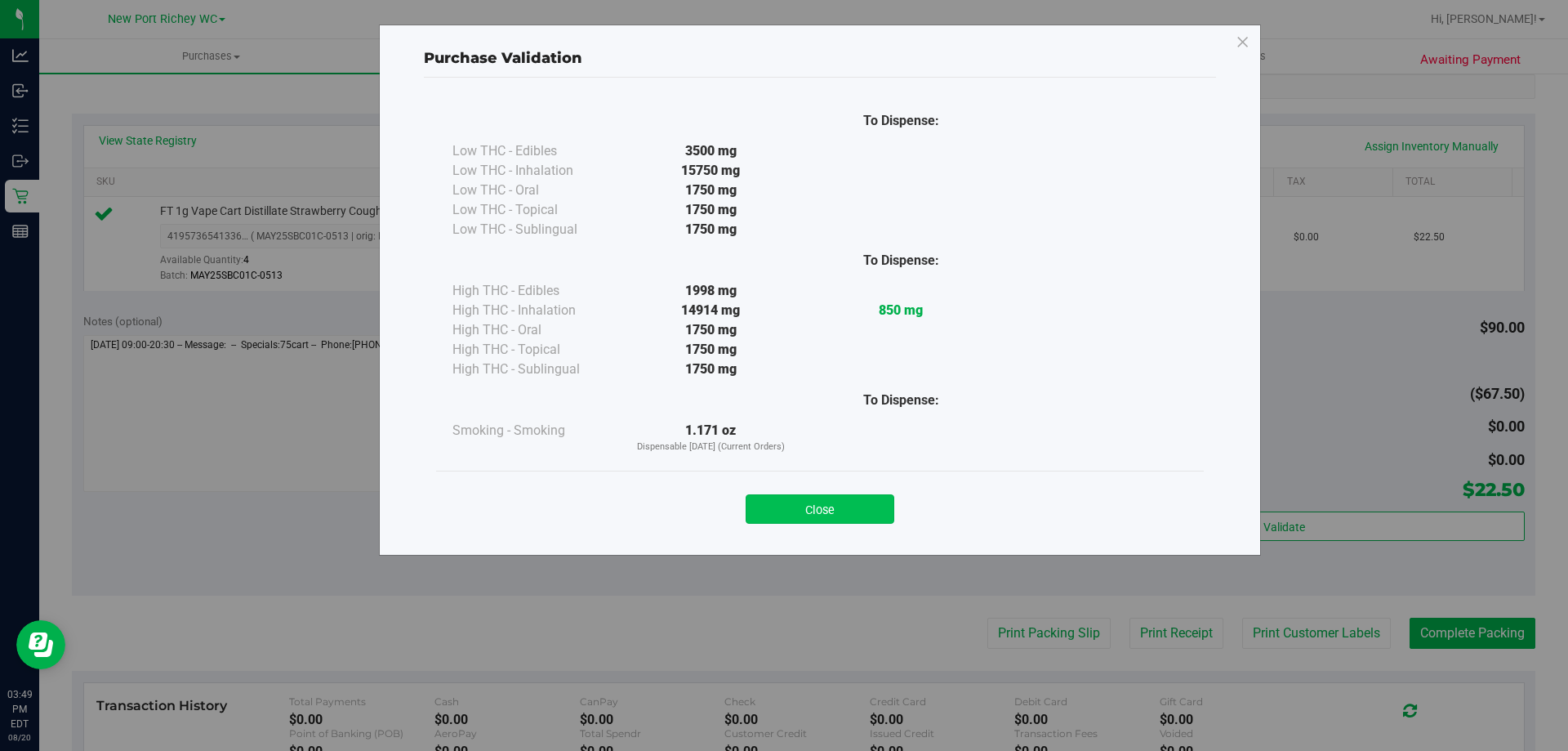
click at [850, 522] on button "Close" at bounding box center [819, 509] width 149 height 29
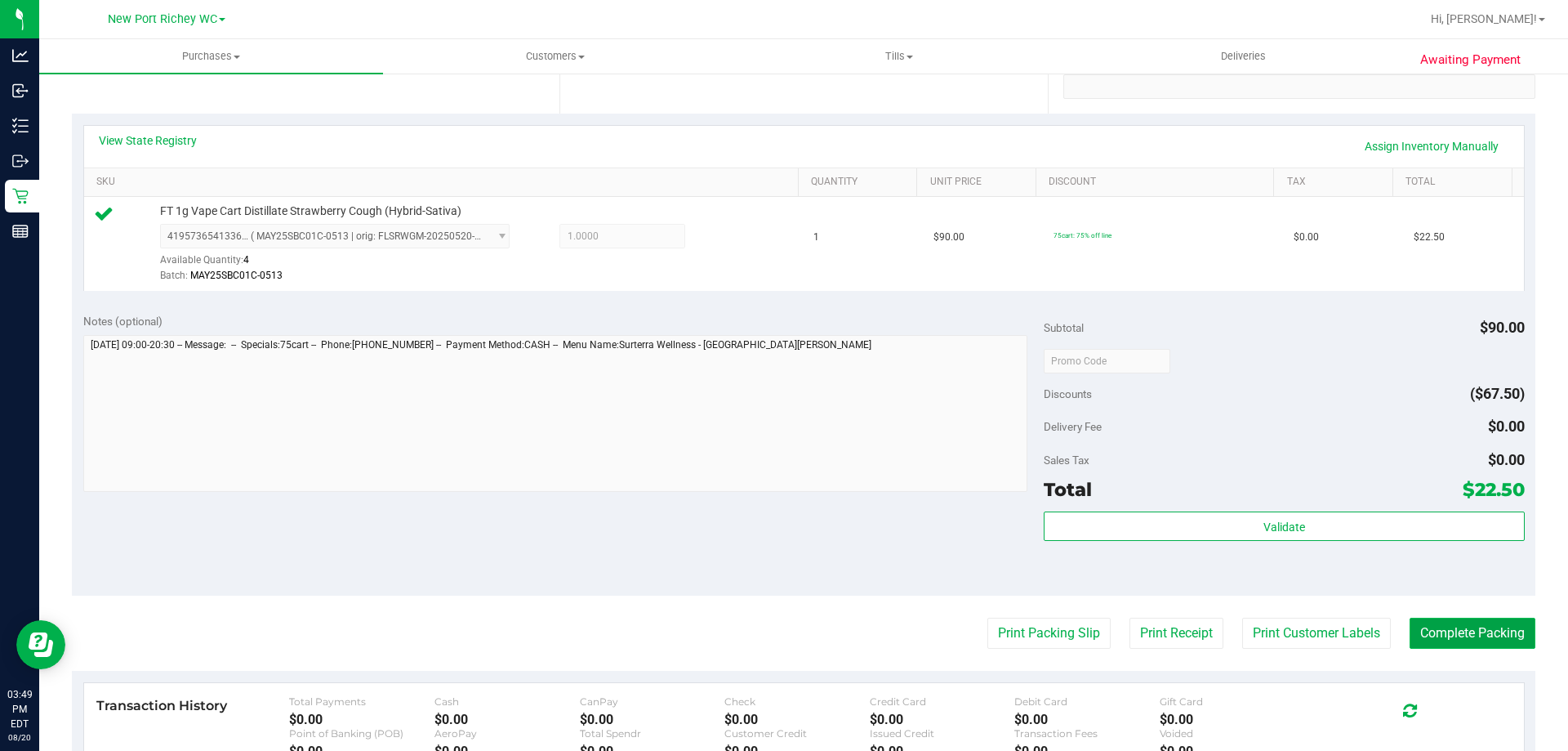
click at [1479, 641] on button "Complete Packing" at bounding box center [1472, 633] width 126 height 31
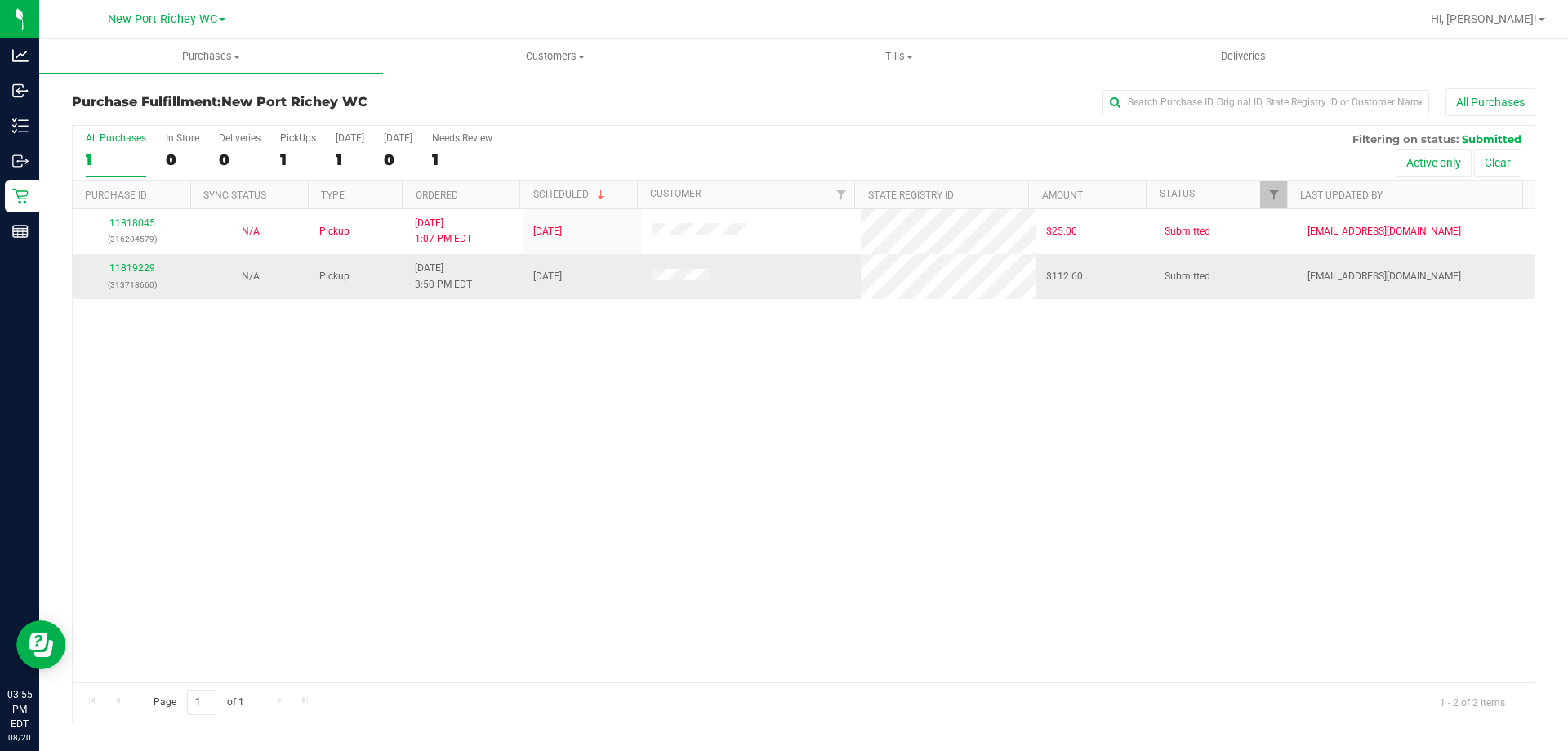
click at [128, 274] on div "11819229 (313718660)" at bounding box center [131, 276] width 99 height 31
click at [128, 269] on link "11819229" at bounding box center [132, 268] width 46 height 12
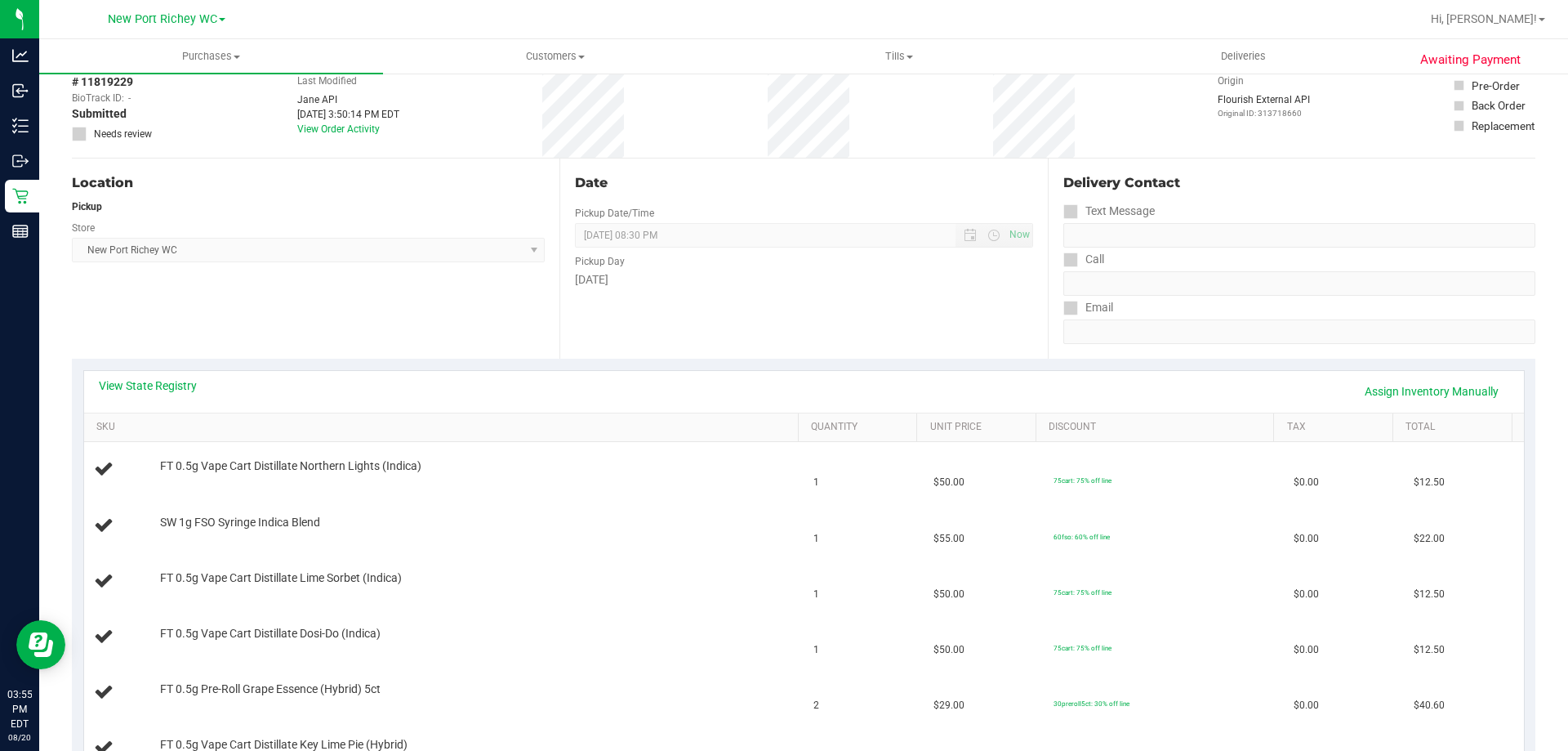
scroll to position [246, 0]
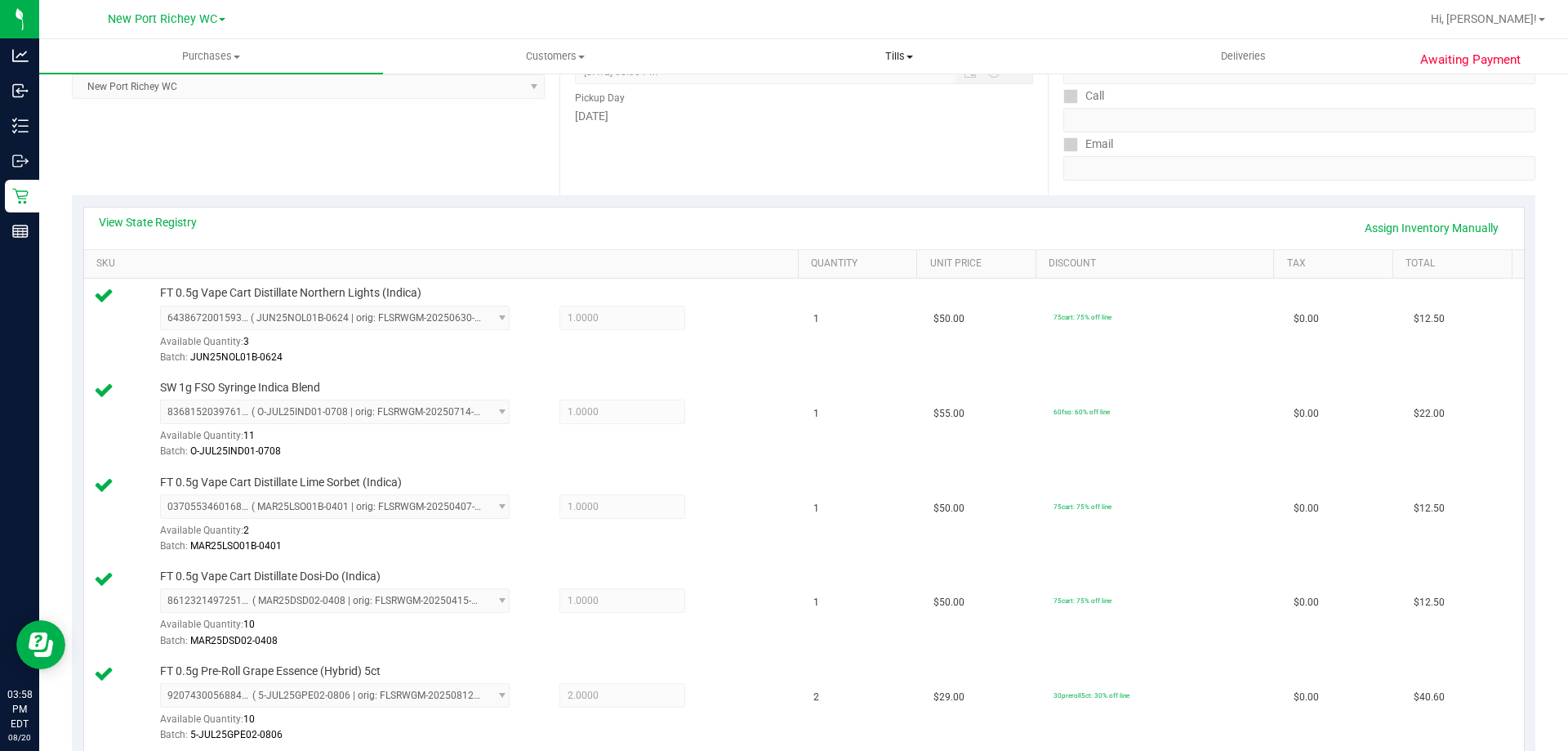
click at [845, 43] on uib-tab-heading "Tills Manage tills Reconcile e-payments" at bounding box center [898, 56] width 342 height 33
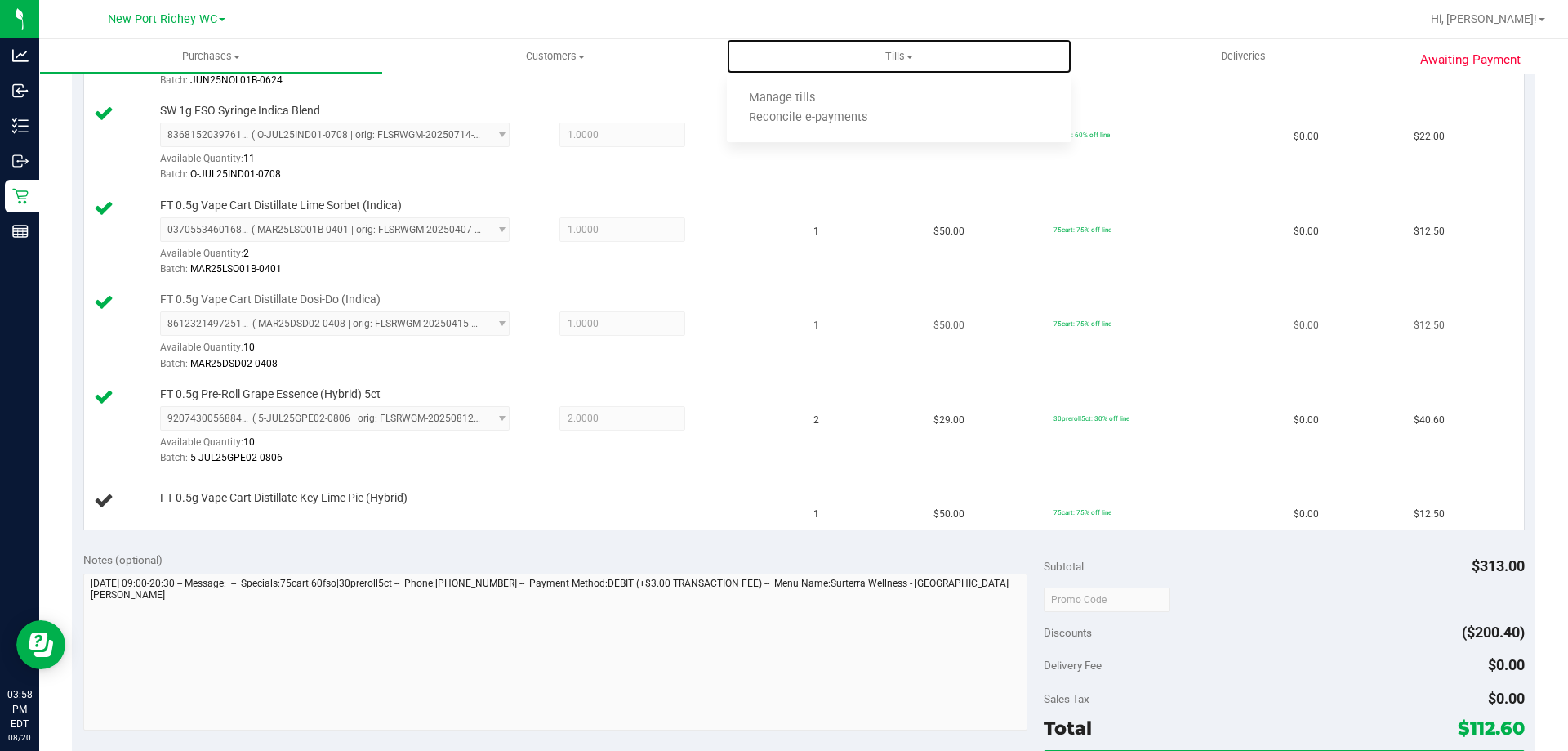
scroll to position [490, 0]
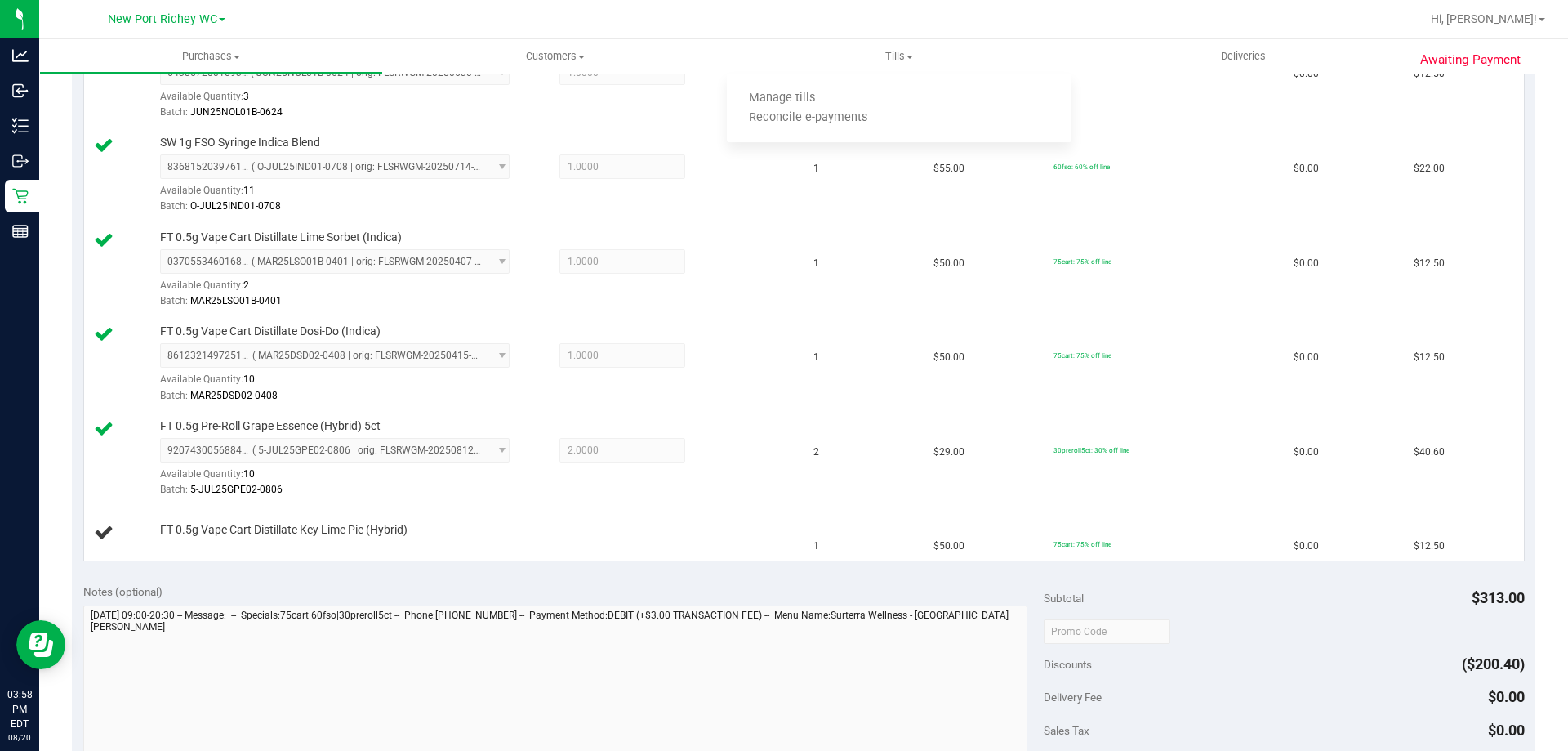
click at [723, 572] on div "Notes (optional) Subtotal $313.00 Discounts ($200.40) Delivery Fee $0.00 Sales …" at bounding box center [804, 719] width 1464 height 294
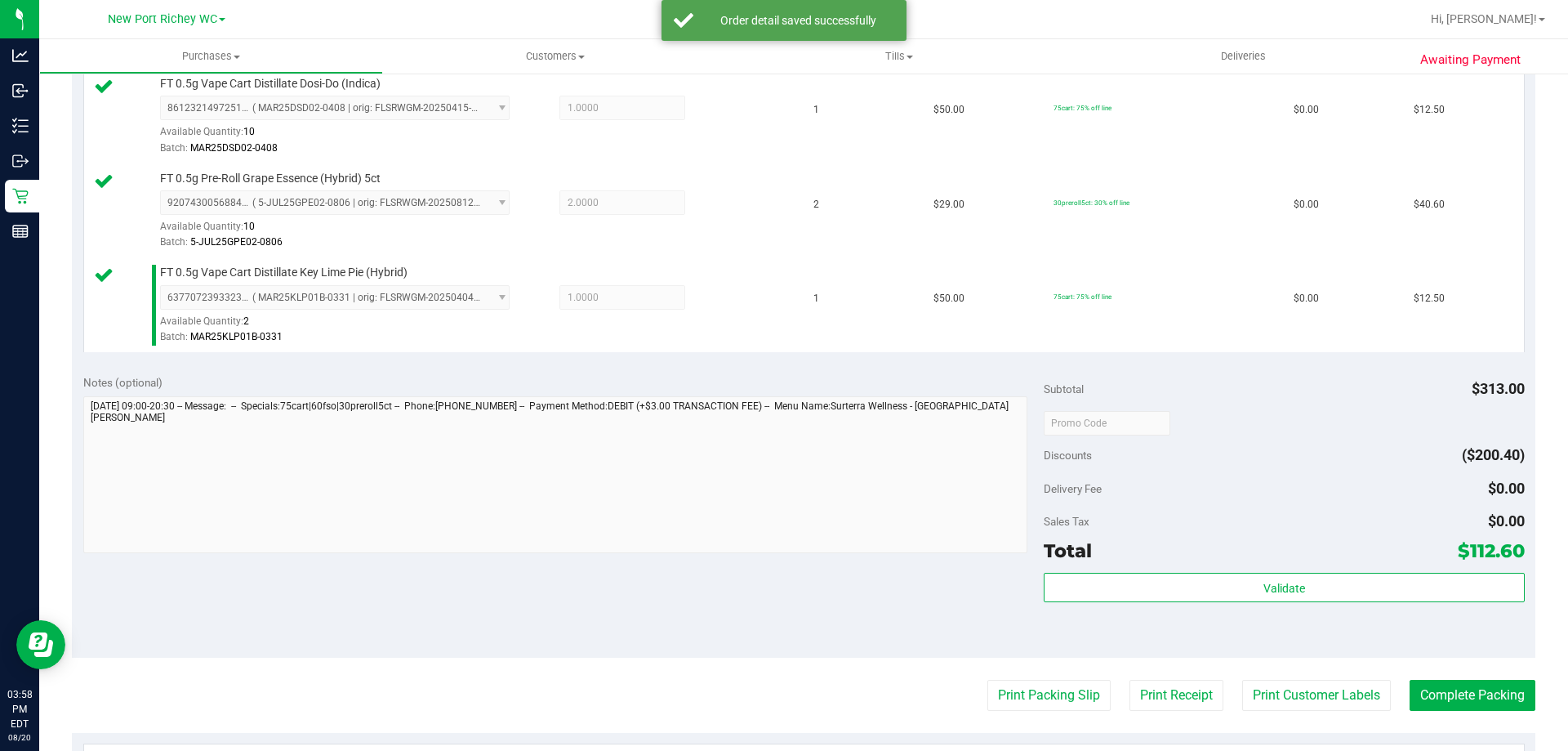
scroll to position [980, 0]
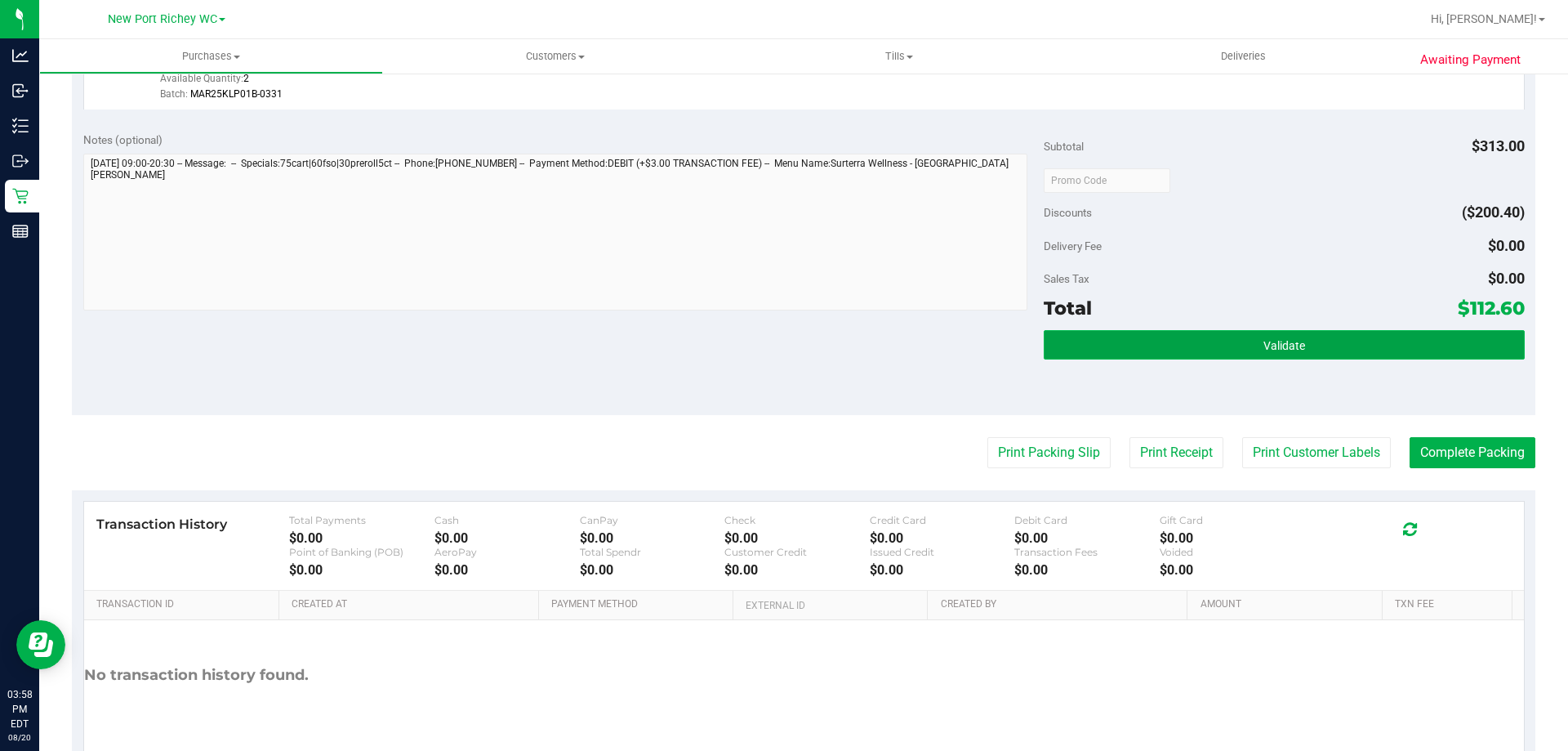
click at [1264, 334] on button "Validate" at bounding box center [1283, 345] width 480 height 29
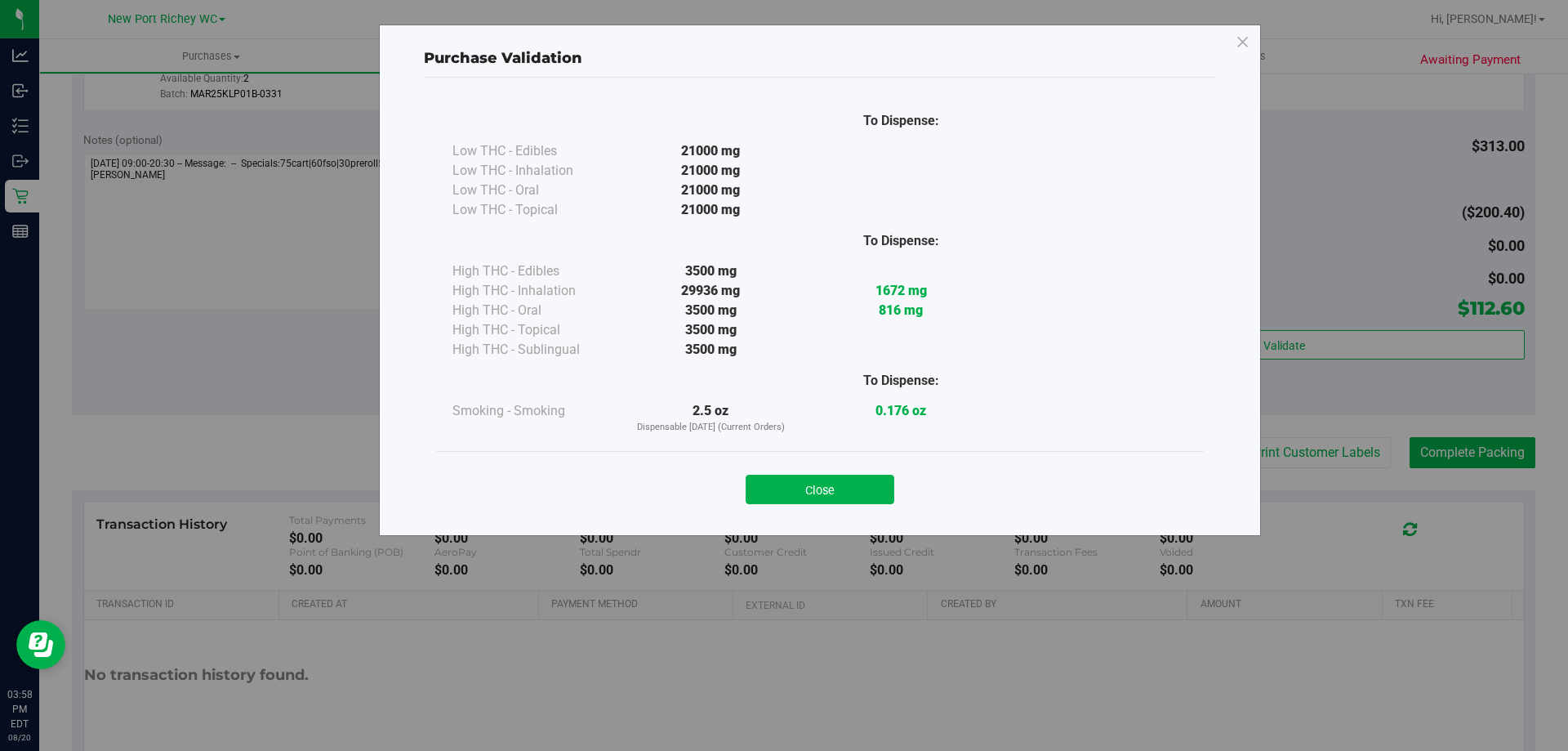
click at [1004, 456] on div "Close" at bounding box center [820, 484] width 767 height 66
click at [860, 503] on button "Close" at bounding box center [819, 489] width 149 height 29
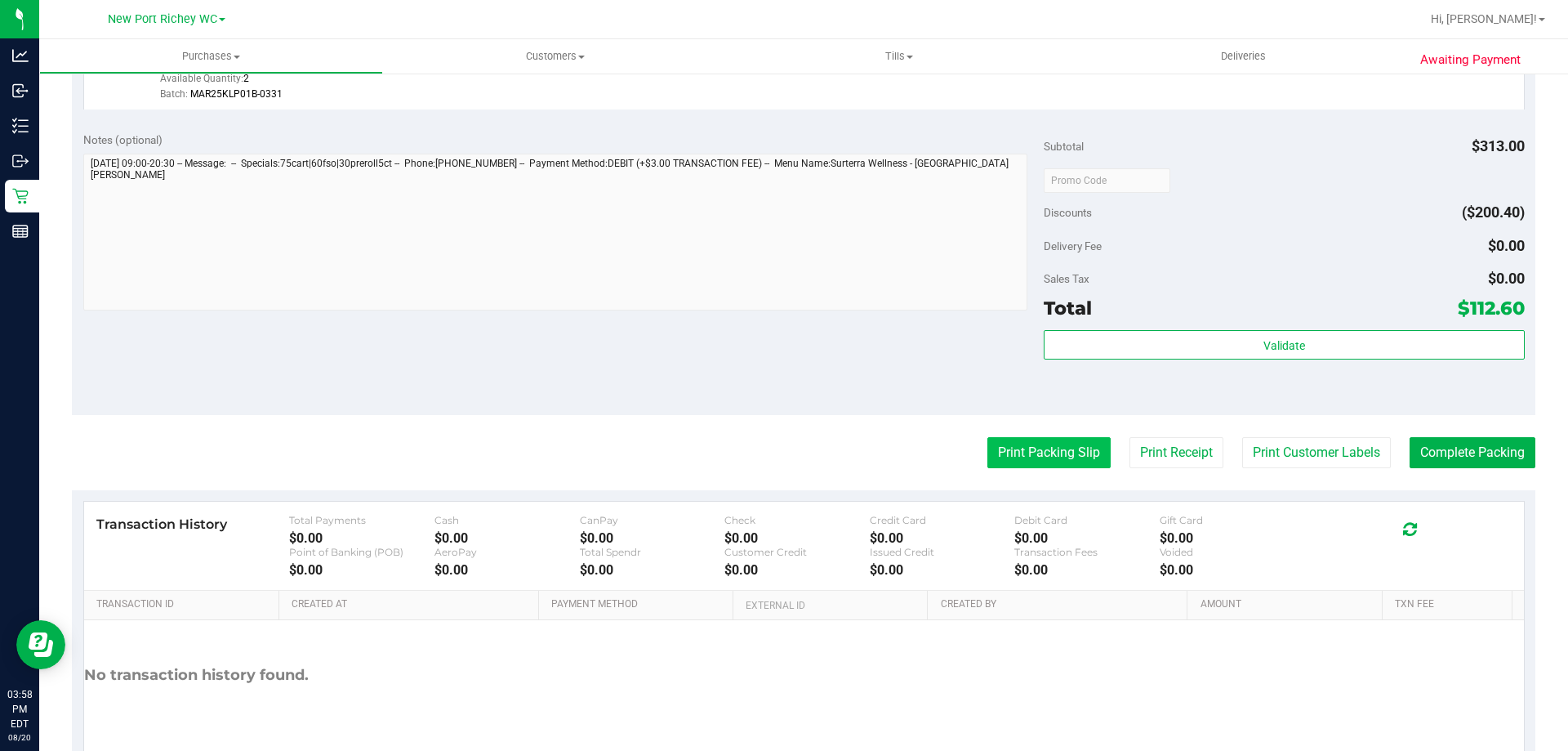
click at [1041, 456] on button "Print Packing Slip" at bounding box center [1049, 453] width 123 height 31
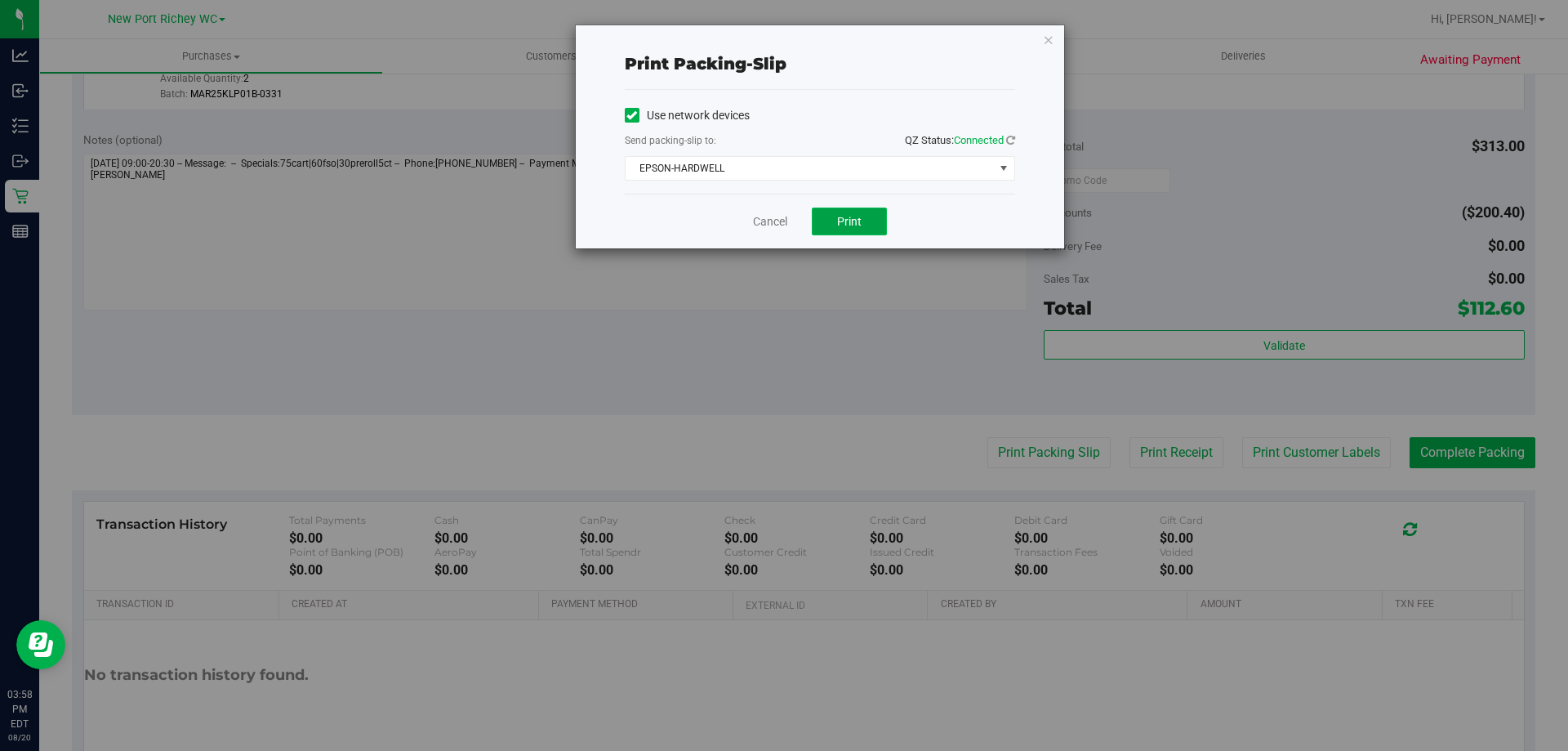
click at [831, 213] on button "Print" at bounding box center [850, 221] width 75 height 28
click at [775, 221] on link "Cancel" at bounding box center [770, 221] width 34 height 17
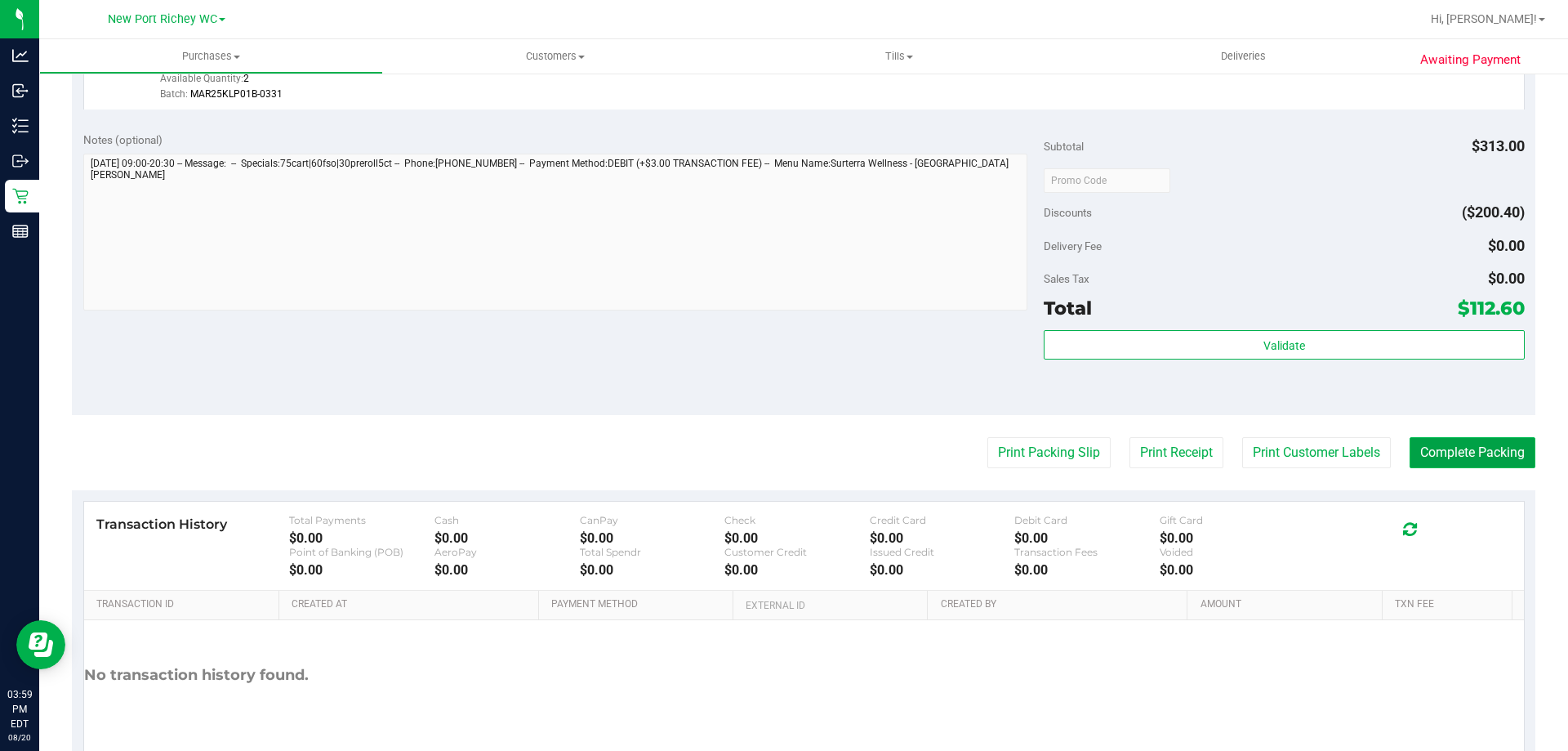
click at [1496, 459] on button "Complete Packing" at bounding box center [1472, 453] width 126 height 31
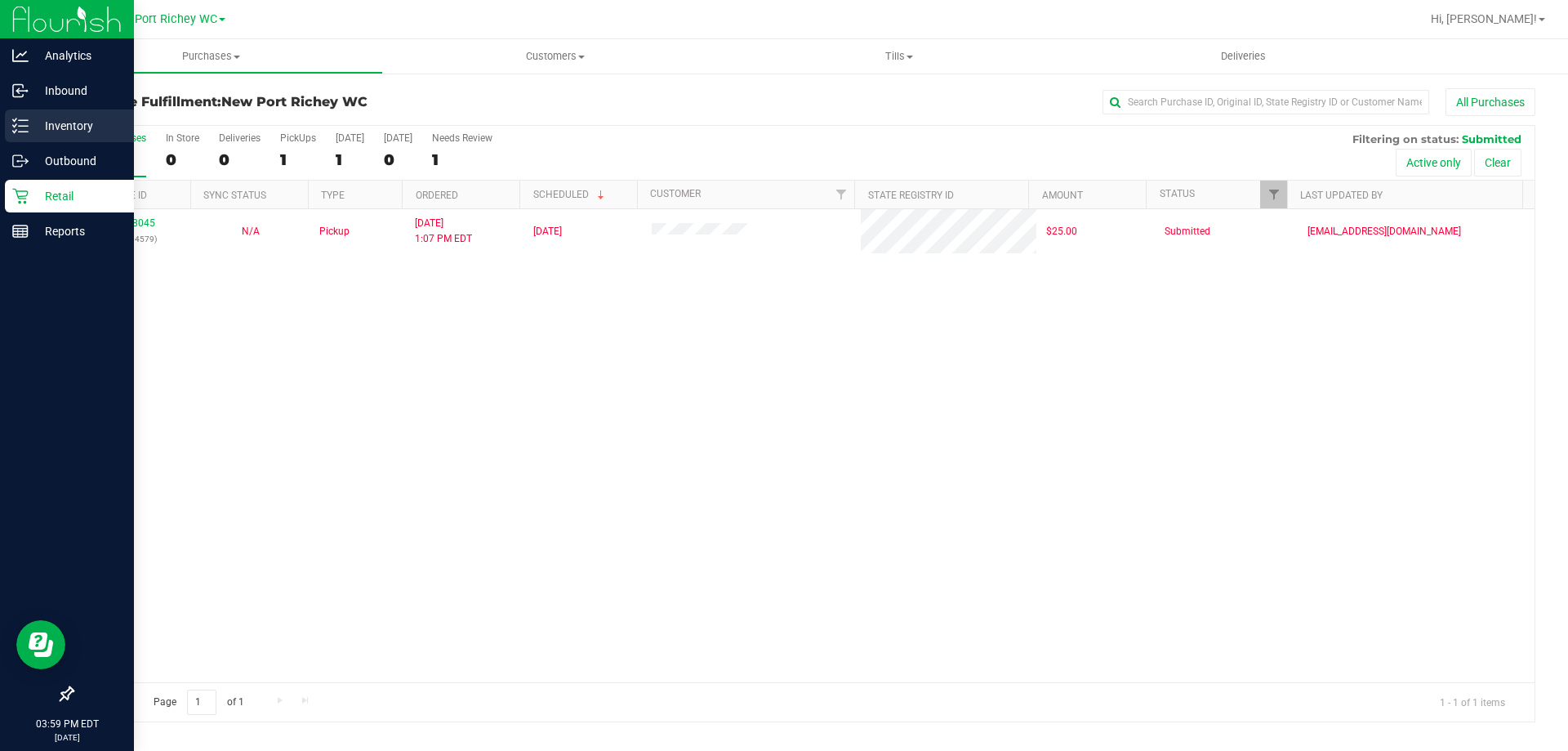
click at [74, 120] on p "Inventory" at bounding box center [78, 126] width 98 height 20
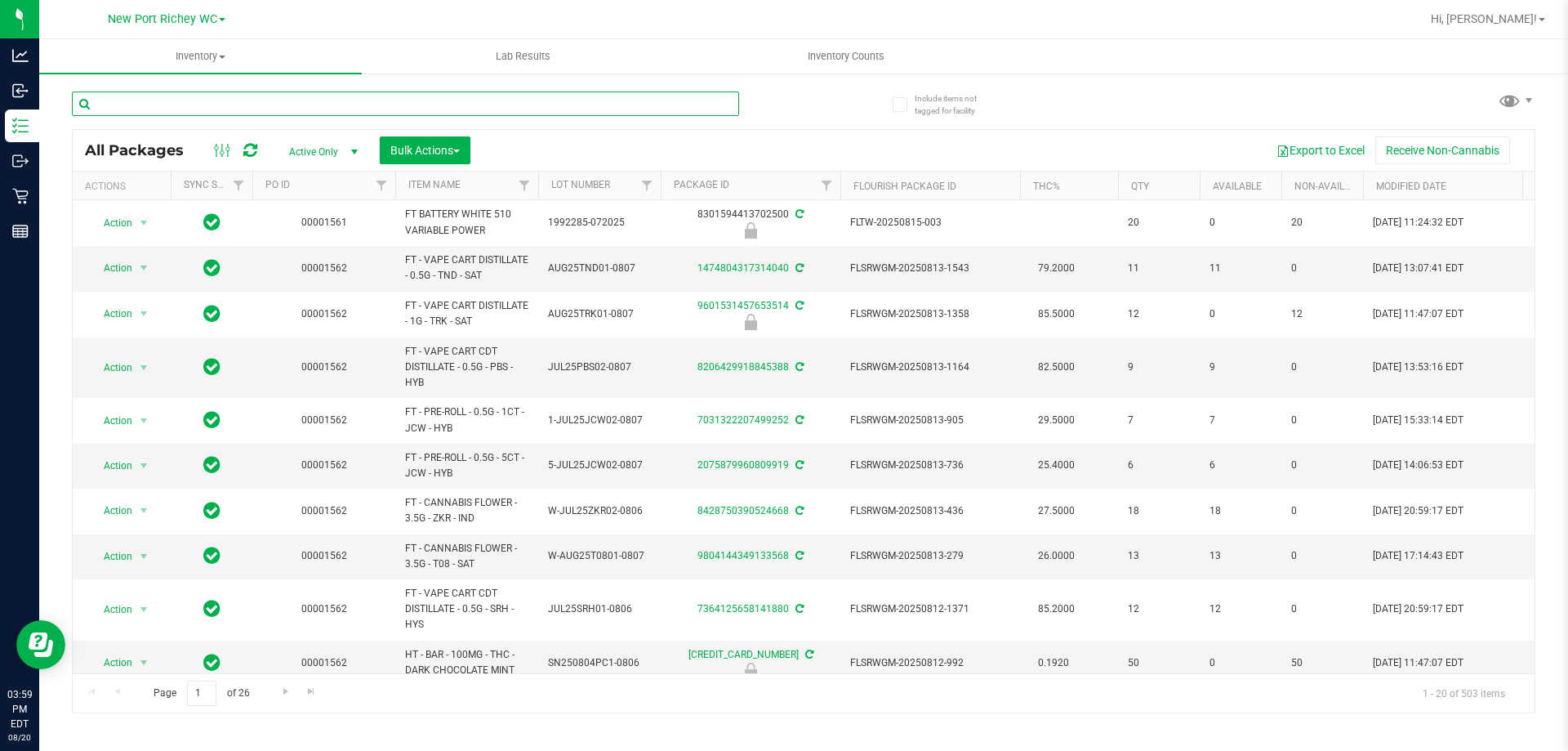
click at [227, 99] on input "text" at bounding box center [406, 103] width 668 height 24
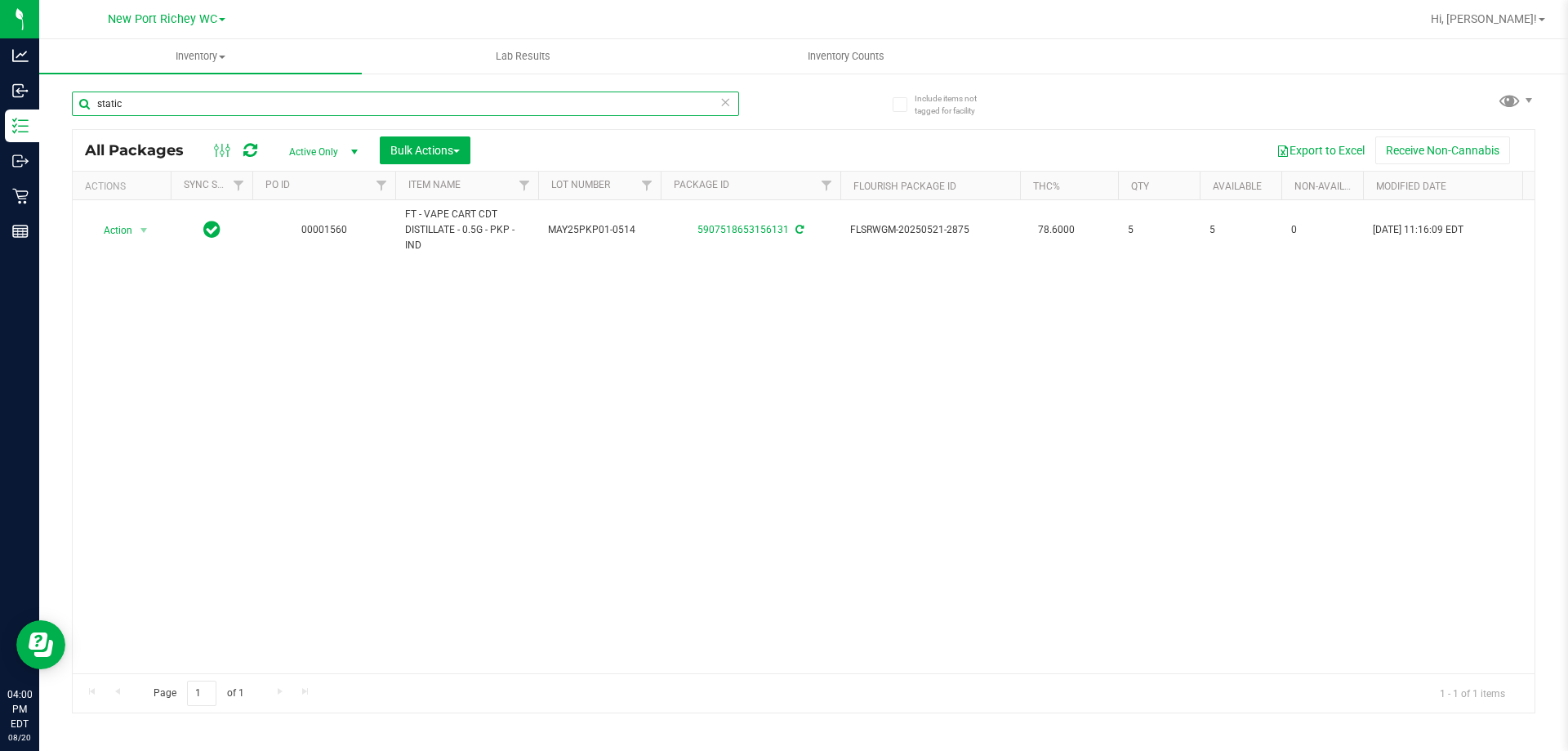
type input "static"
click at [723, 106] on icon at bounding box center [725, 101] width 12 height 20
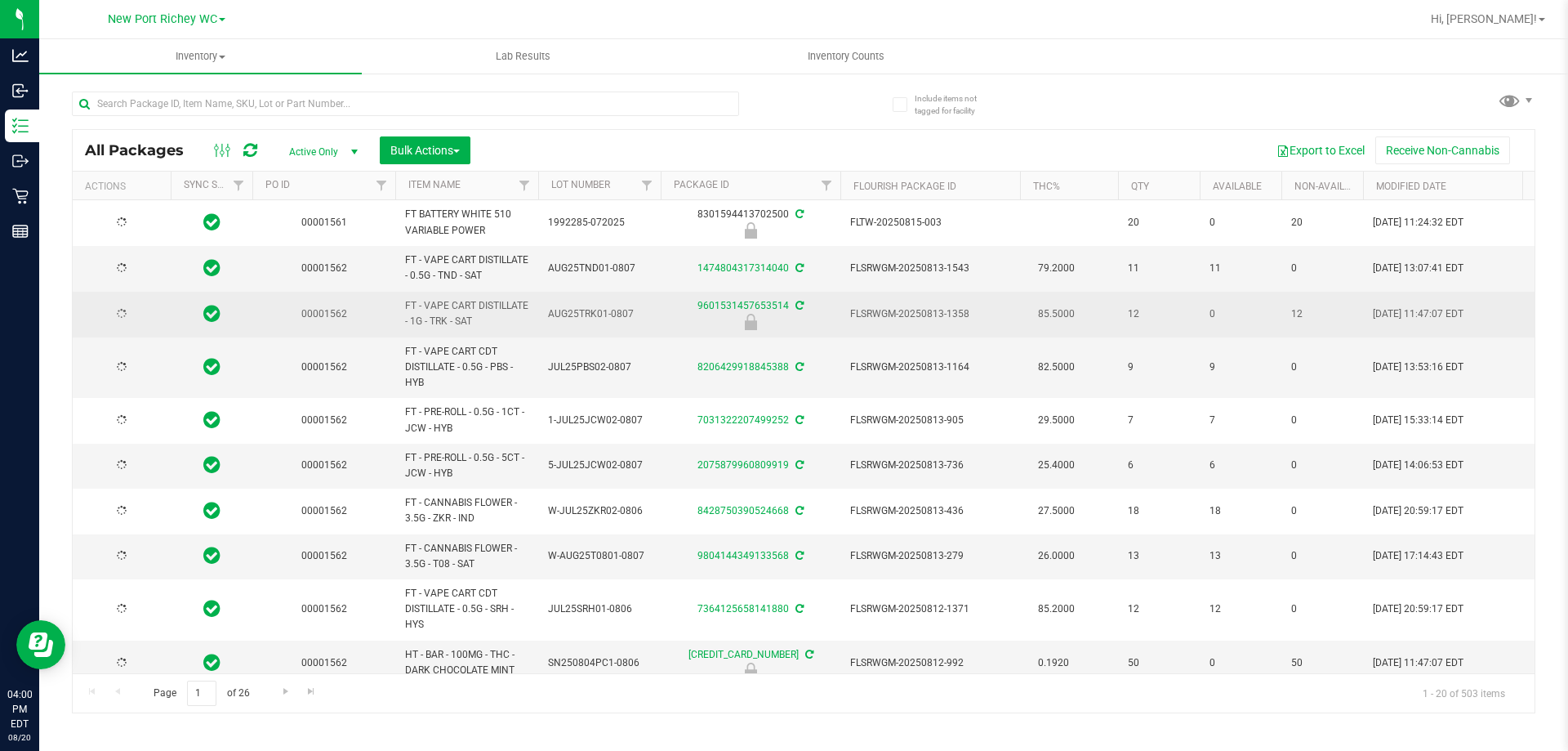
type input "[DATE]"
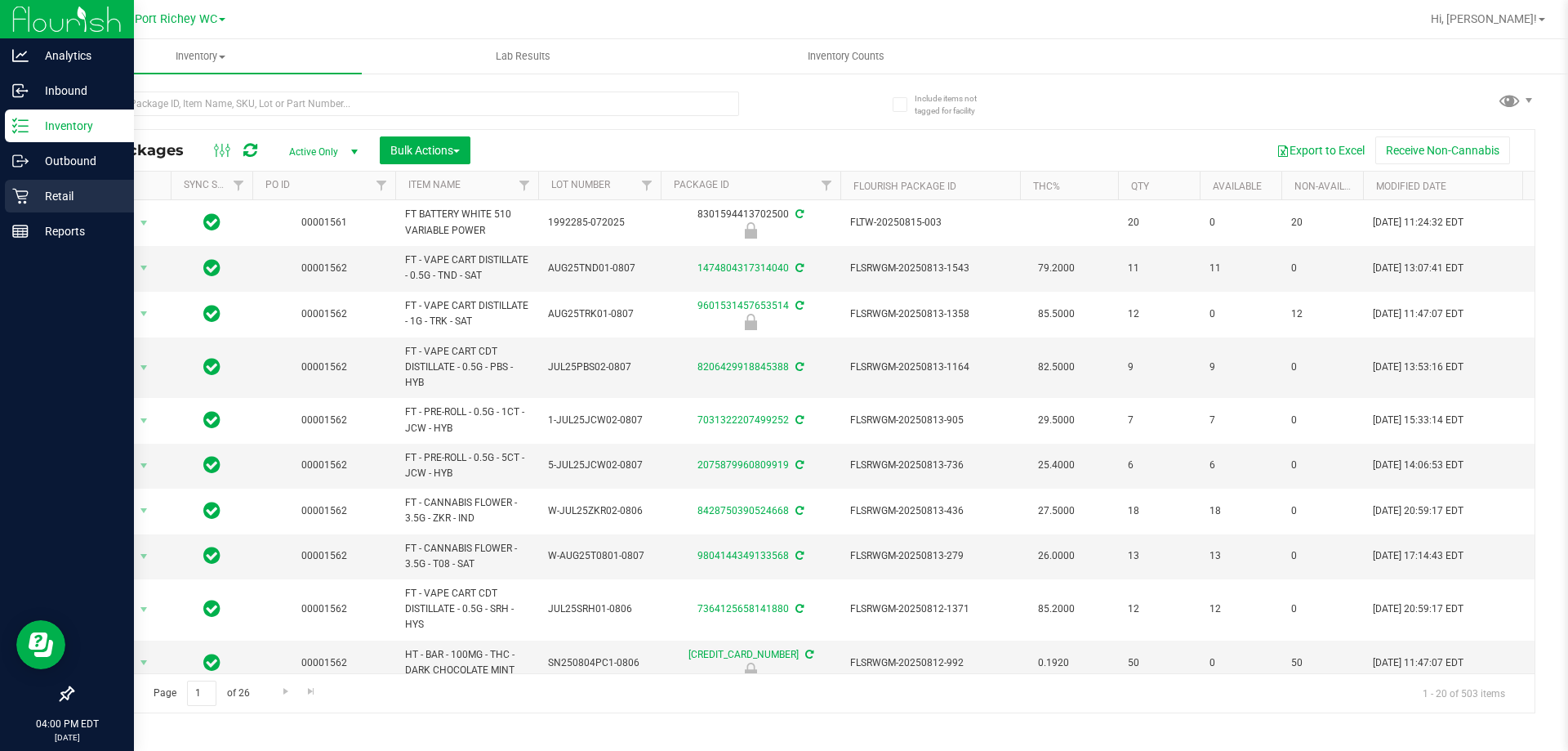
click at [32, 197] on p "Retail" at bounding box center [78, 196] width 98 height 20
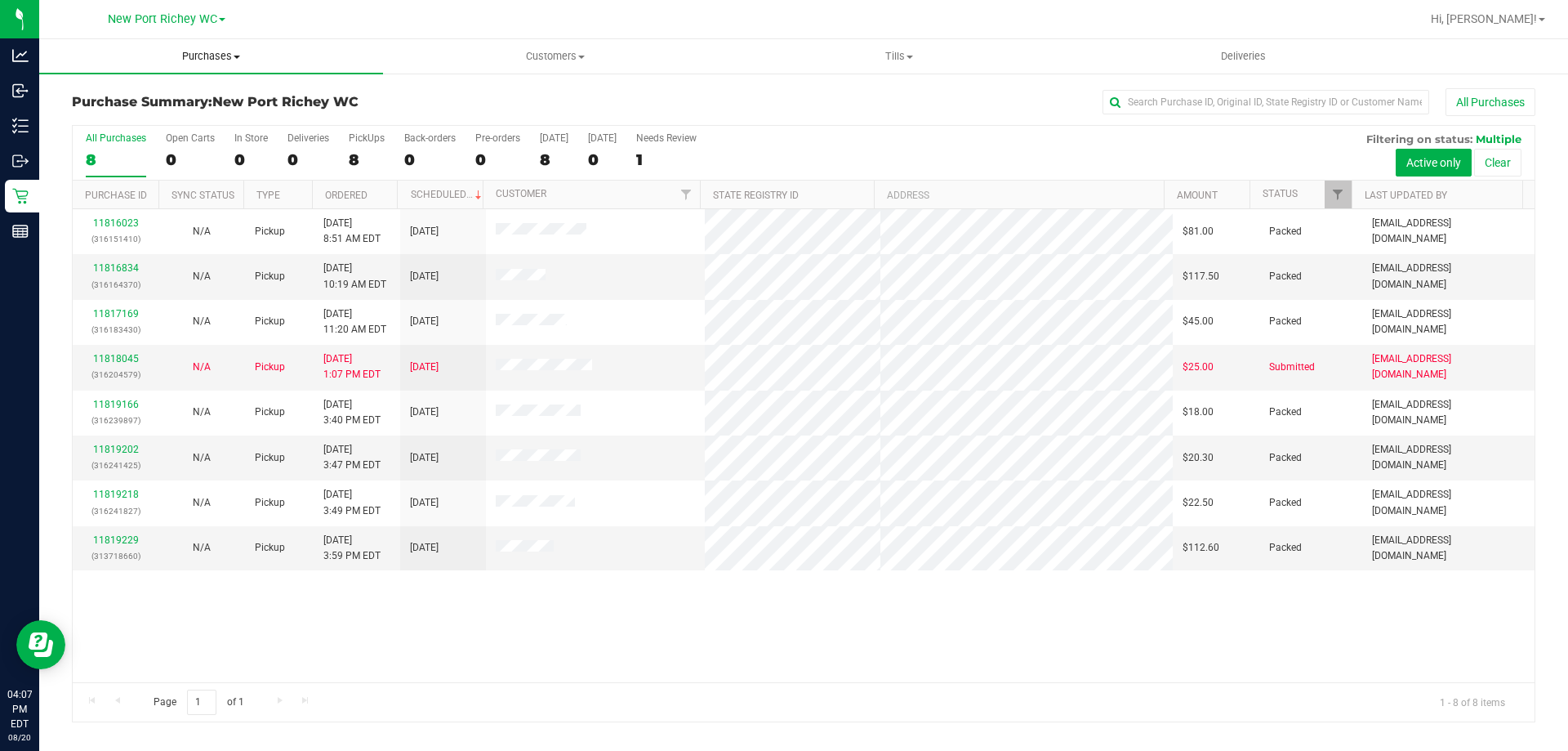
click at [215, 48] on uib-tab-heading "Purchases Summary of purchases Fulfillment All purchases" at bounding box center [211, 56] width 344 height 34
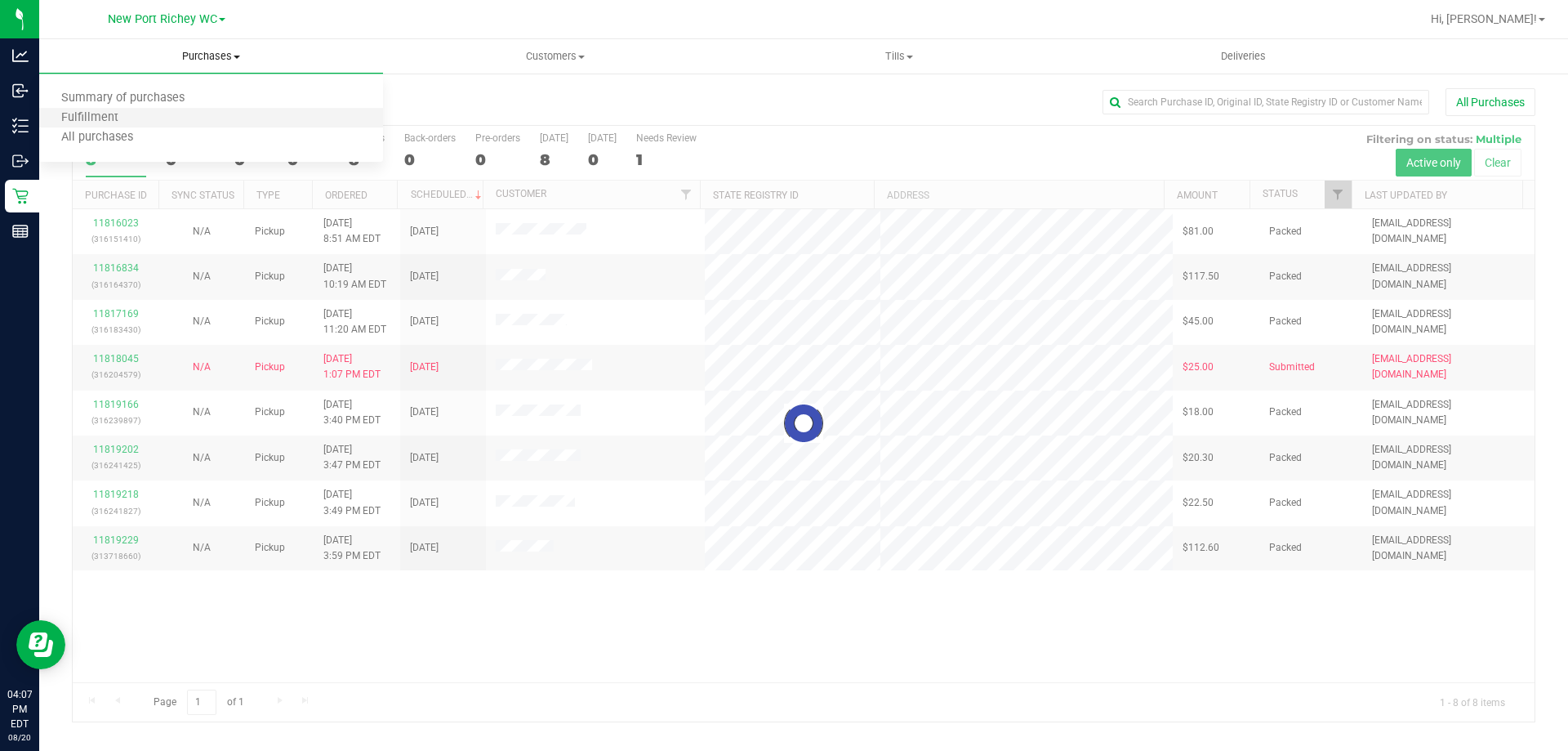
click at [198, 112] on li "Fulfillment" at bounding box center [211, 119] width 344 height 20
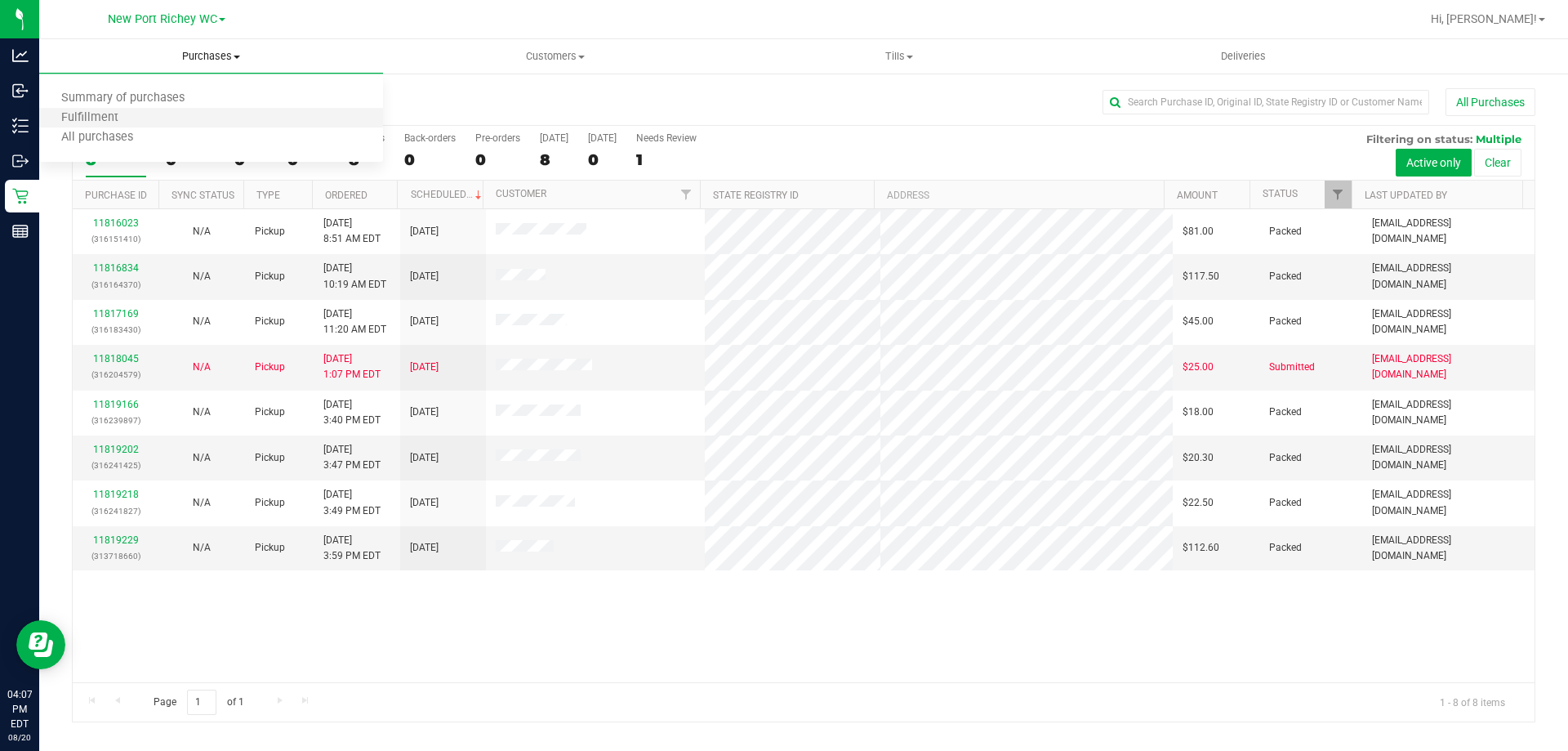
click at [214, 121] on li "Fulfillment" at bounding box center [211, 119] width 344 height 20
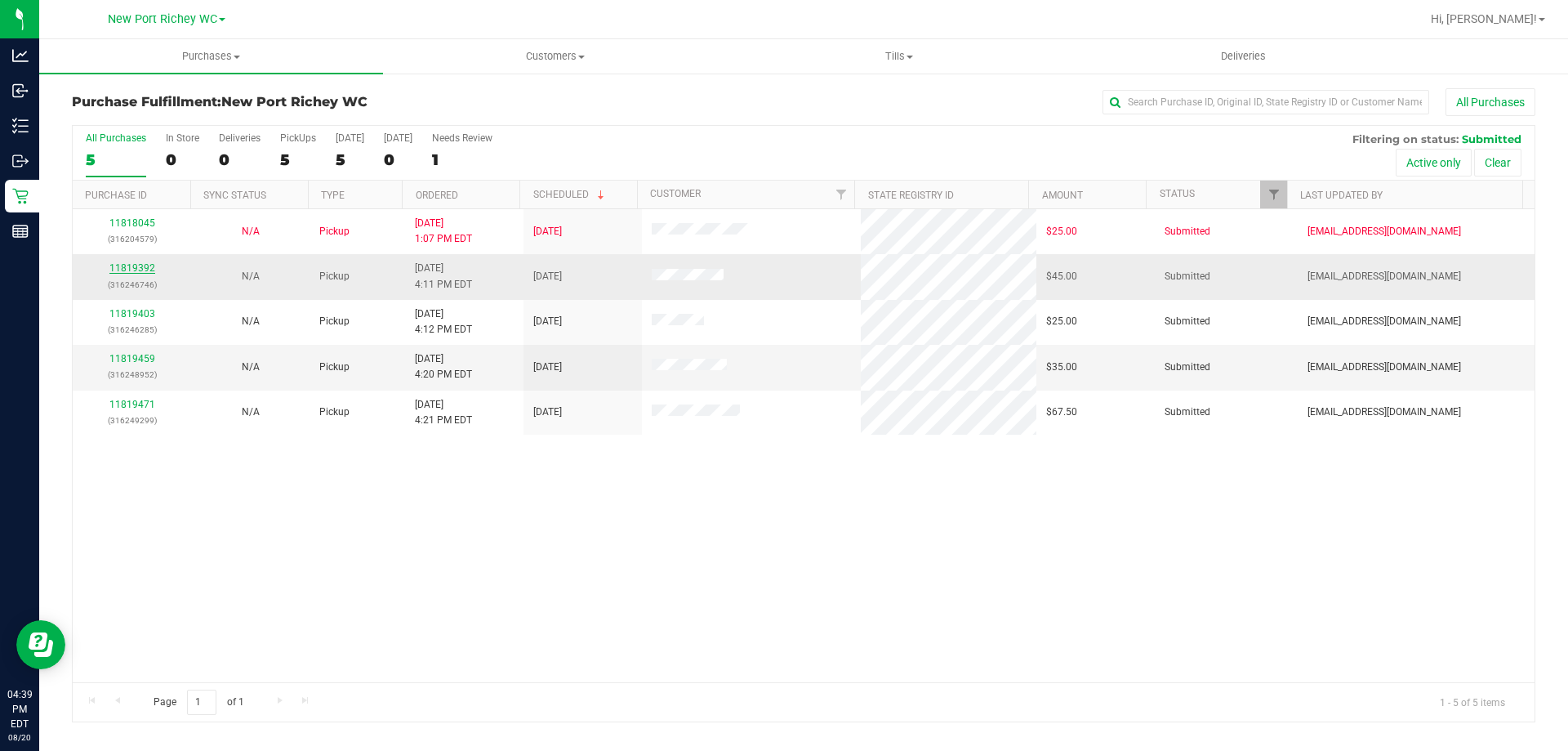
click at [146, 266] on link "11819392" at bounding box center [132, 268] width 46 height 12
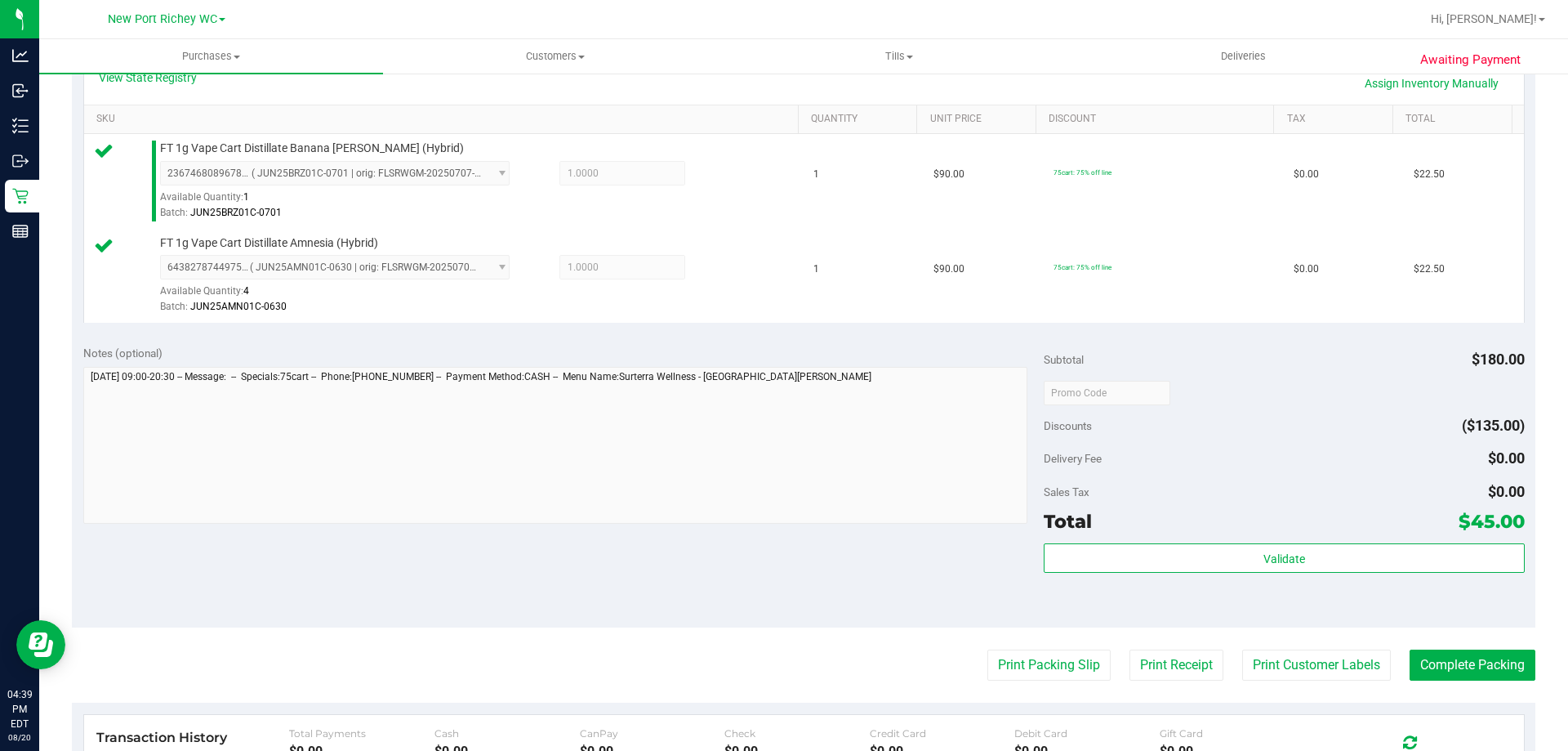
scroll to position [409, 0]
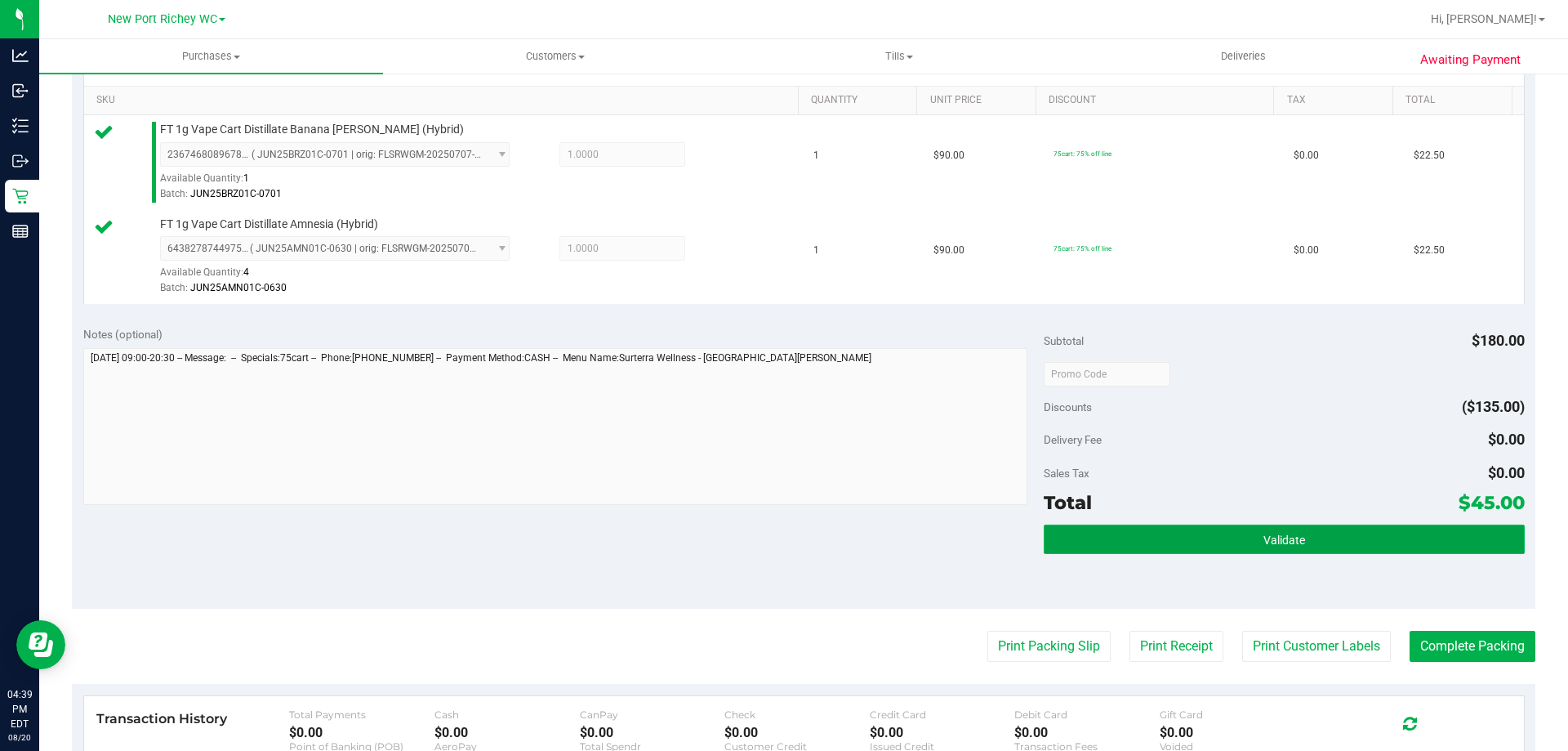
click at [1310, 534] on button "Validate" at bounding box center [1283, 538] width 480 height 29
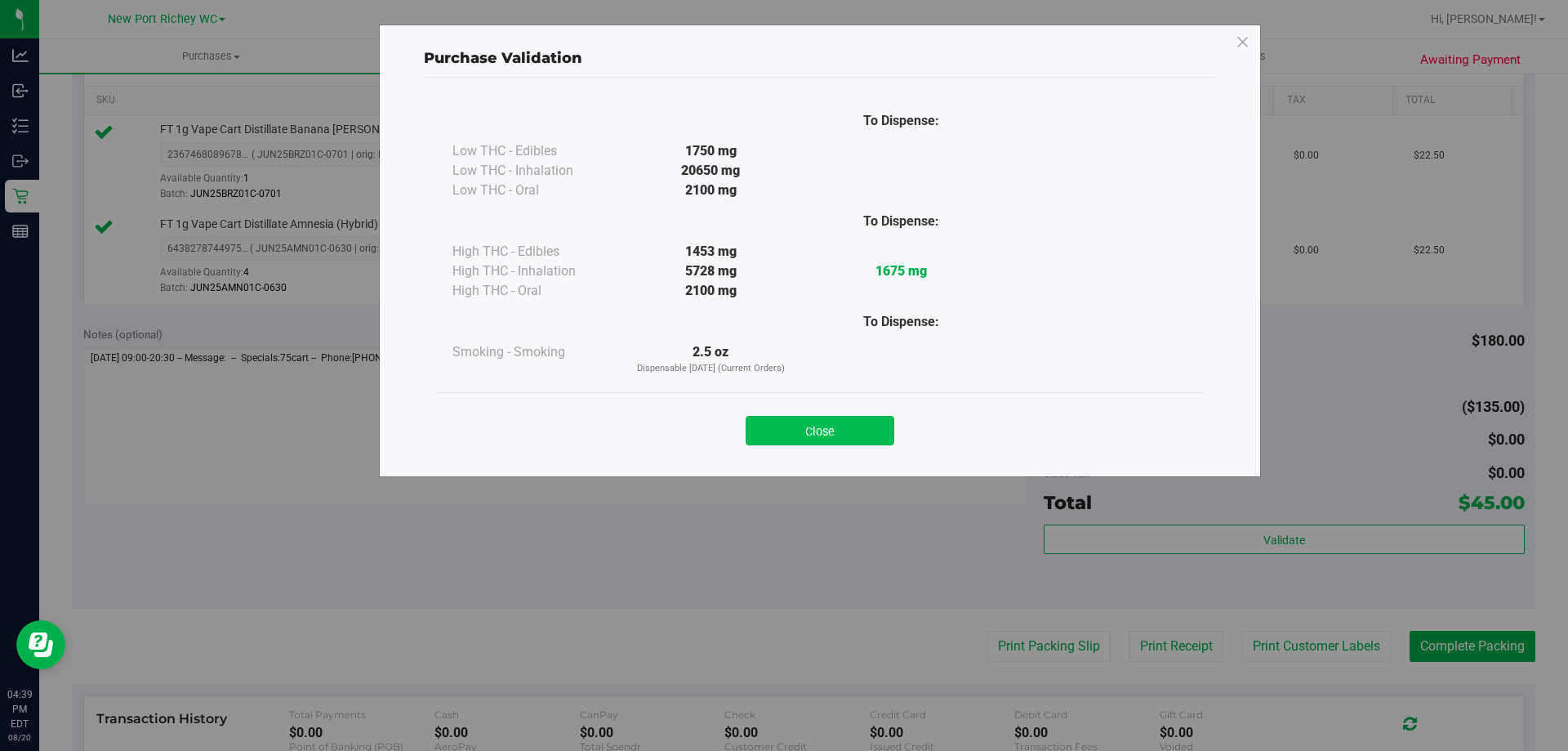
click at [846, 418] on button "Close" at bounding box center [819, 430] width 149 height 29
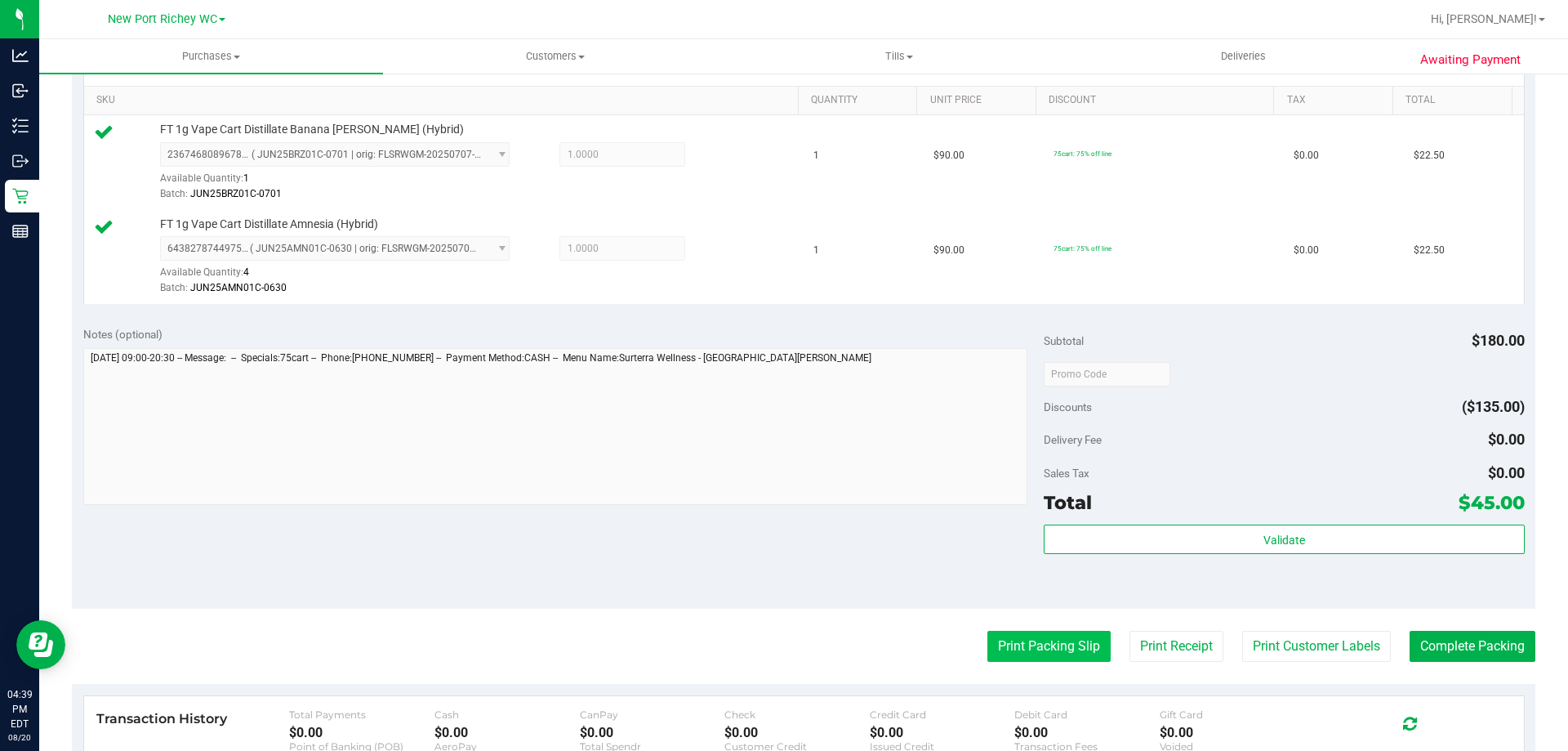
click at [1026, 649] on button "Print Packing Slip" at bounding box center [1049, 646] width 123 height 31
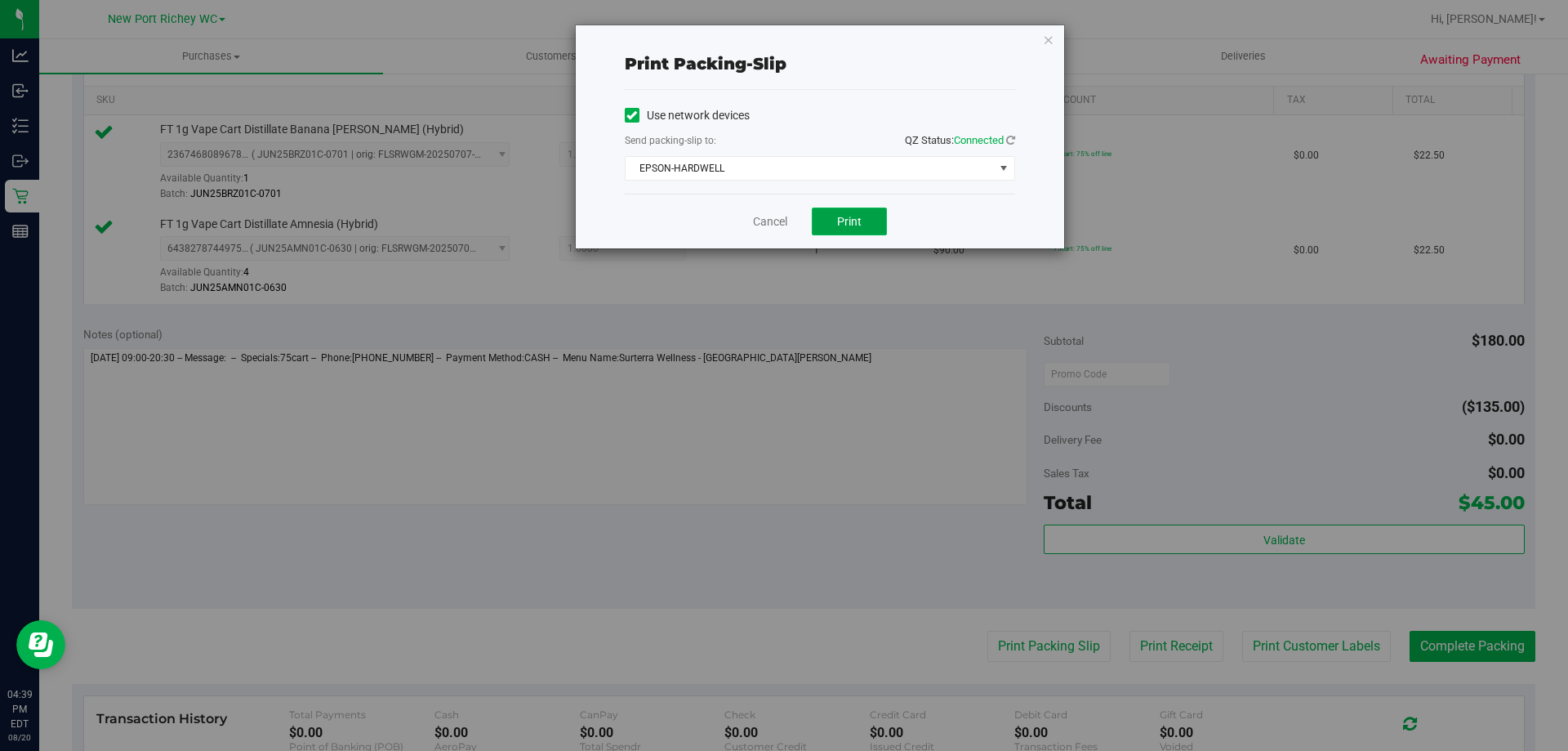
click at [833, 226] on button "Print" at bounding box center [850, 221] width 75 height 28
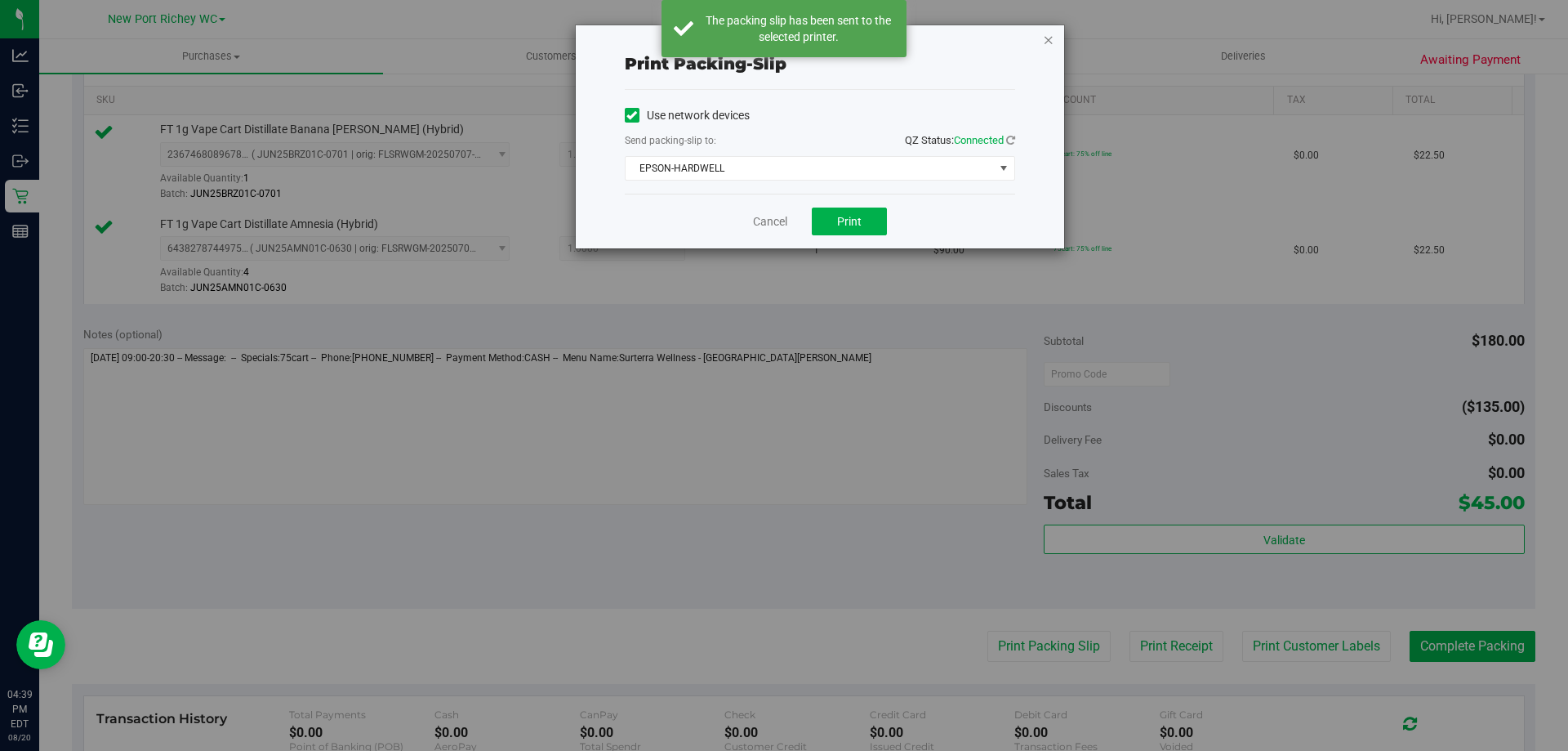
click at [1050, 47] on icon "button" at bounding box center [1048, 39] width 12 height 20
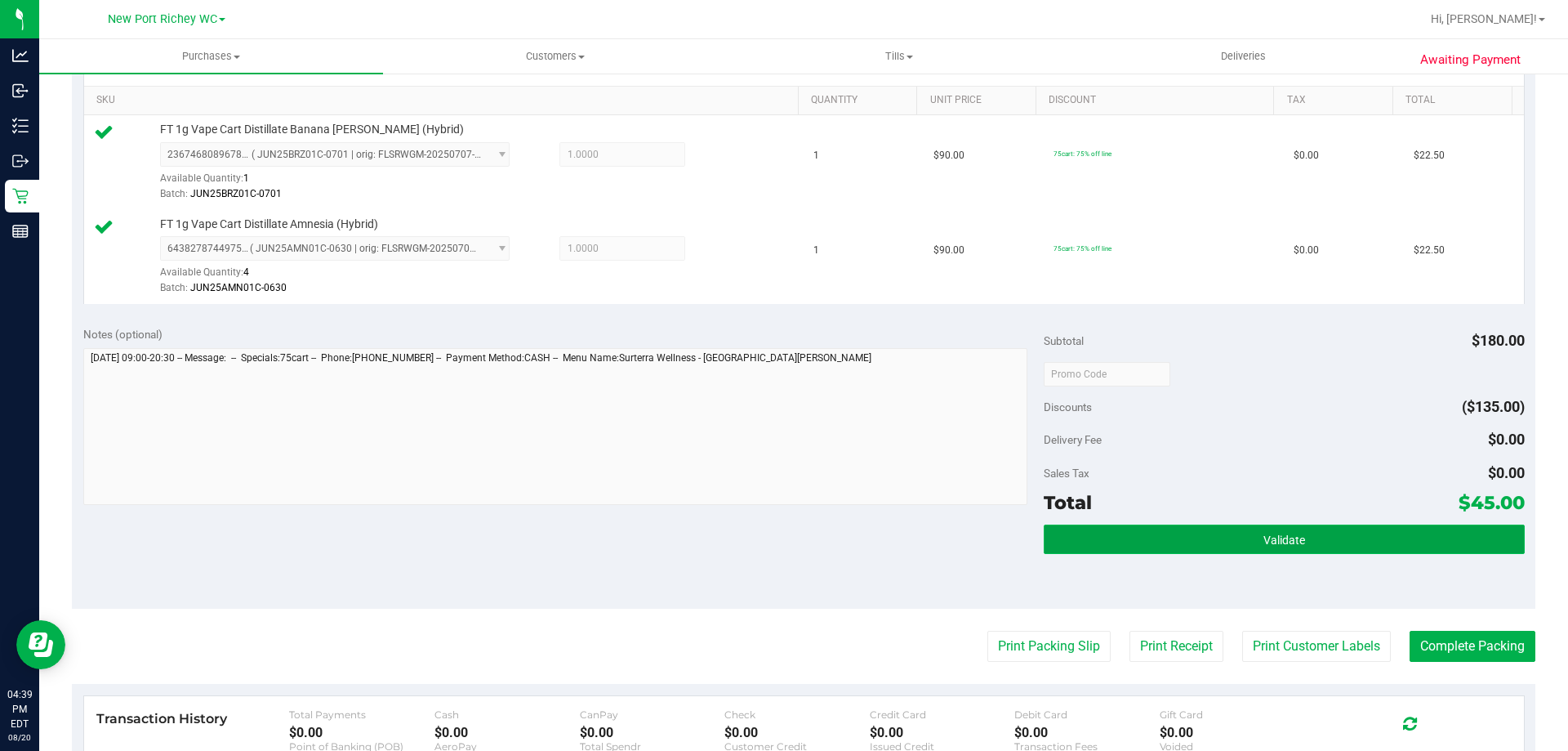
click at [1173, 535] on button "Validate" at bounding box center [1283, 538] width 480 height 29
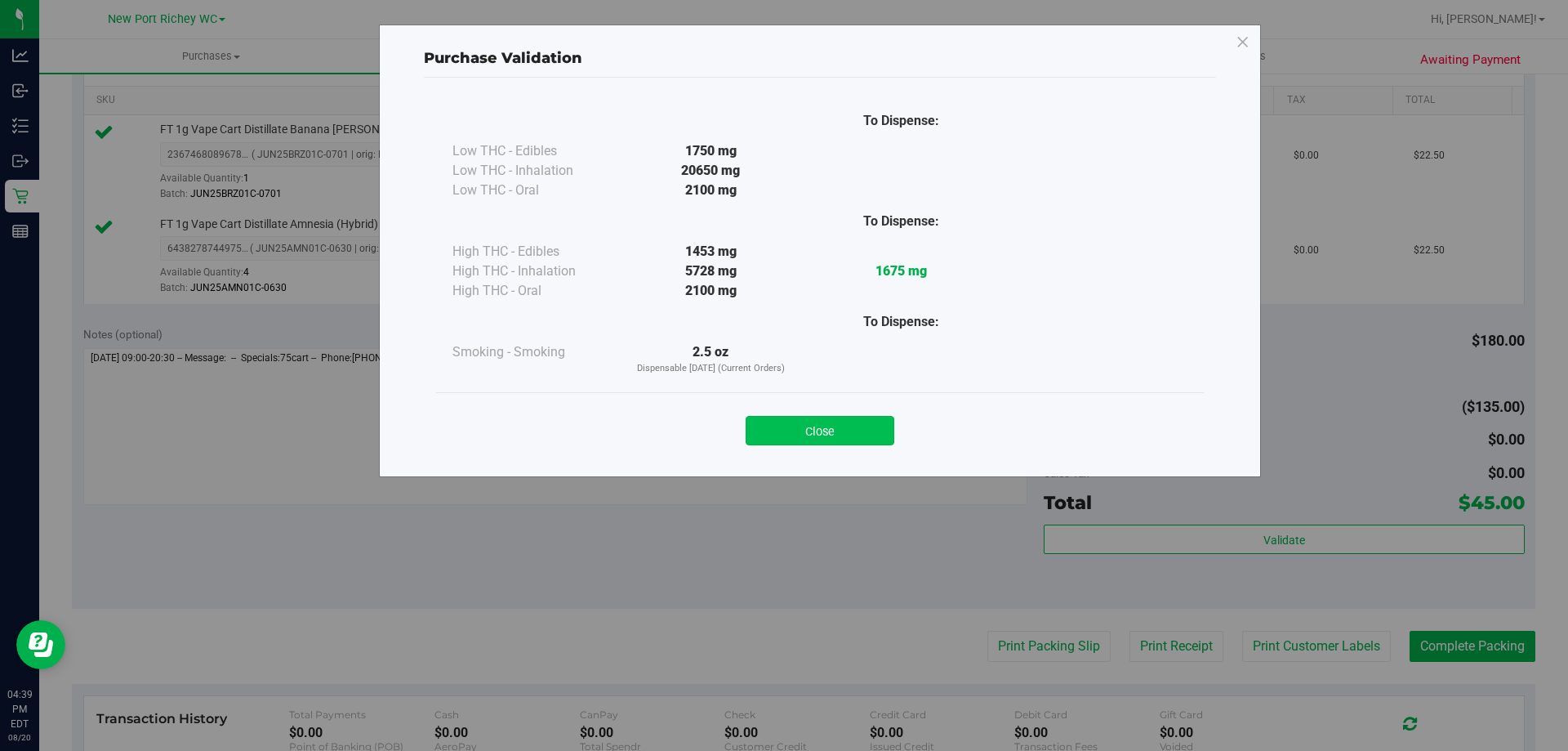
click at [885, 430] on button "Close" at bounding box center [819, 430] width 149 height 29
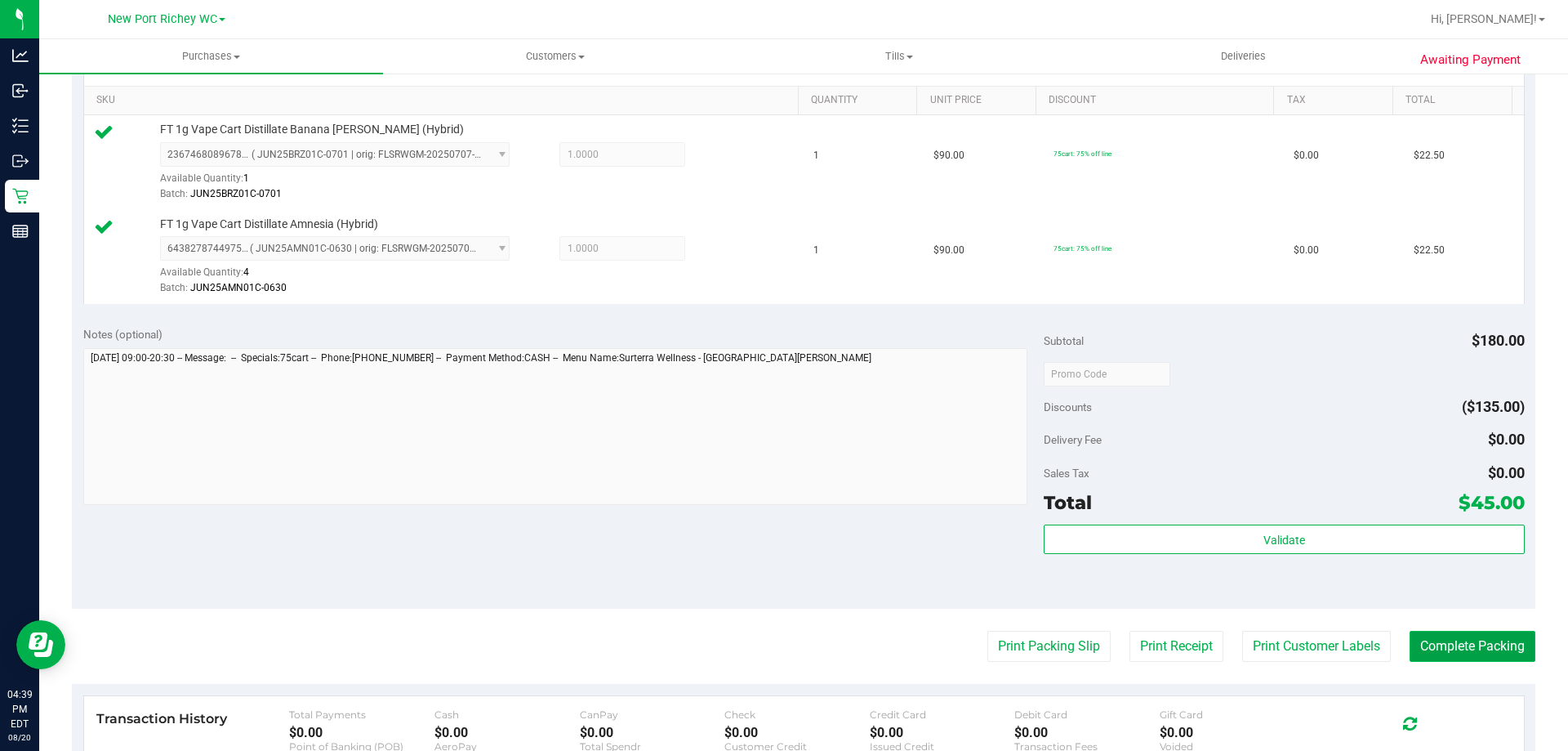
click at [1467, 630] on button "Complete Packing" at bounding box center [1472, 646] width 126 height 31
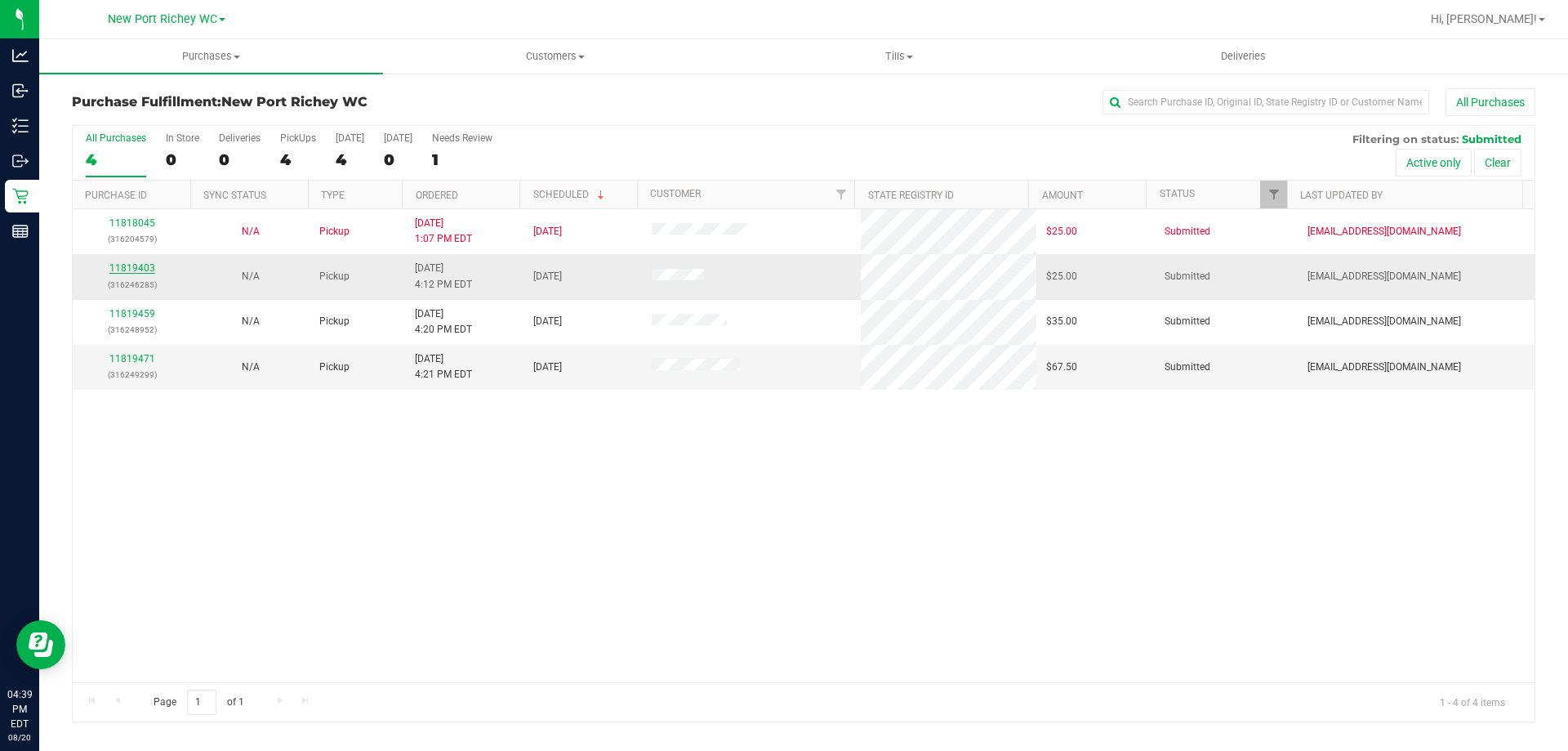
drag, startPoint x: 131, startPoint y: 251, endPoint x: 131, endPoint y: 263, distance: 12.0
click at [131, 256] on tbody "11818045 (316204579) N/A Pickup [DATE] 1:07 PM EDT 8/20/2025 $25.00 Submitted […" at bounding box center [803, 299] width 1462 height 180
click at [134, 264] on link "11819403" at bounding box center [132, 268] width 46 height 12
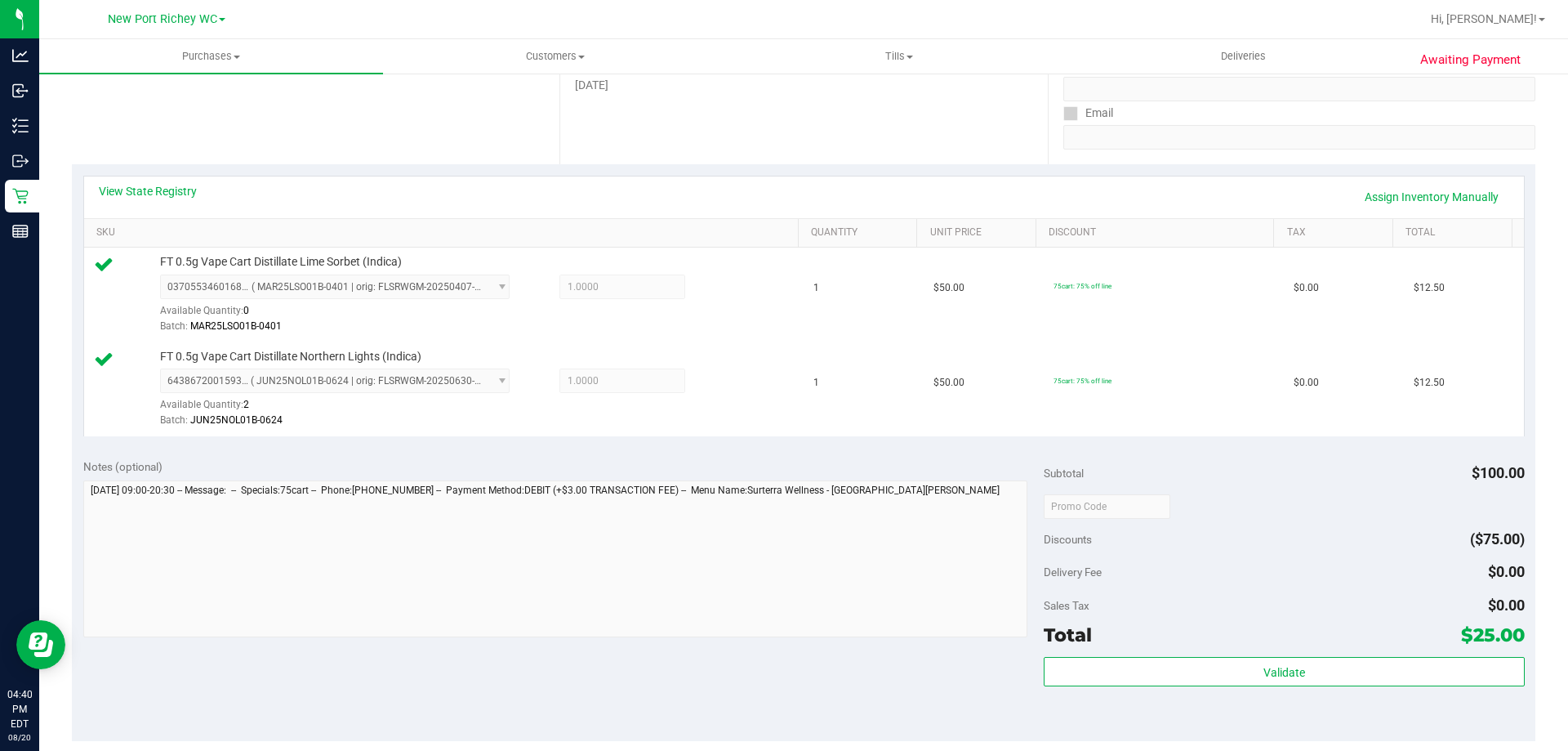
scroll to position [490, 0]
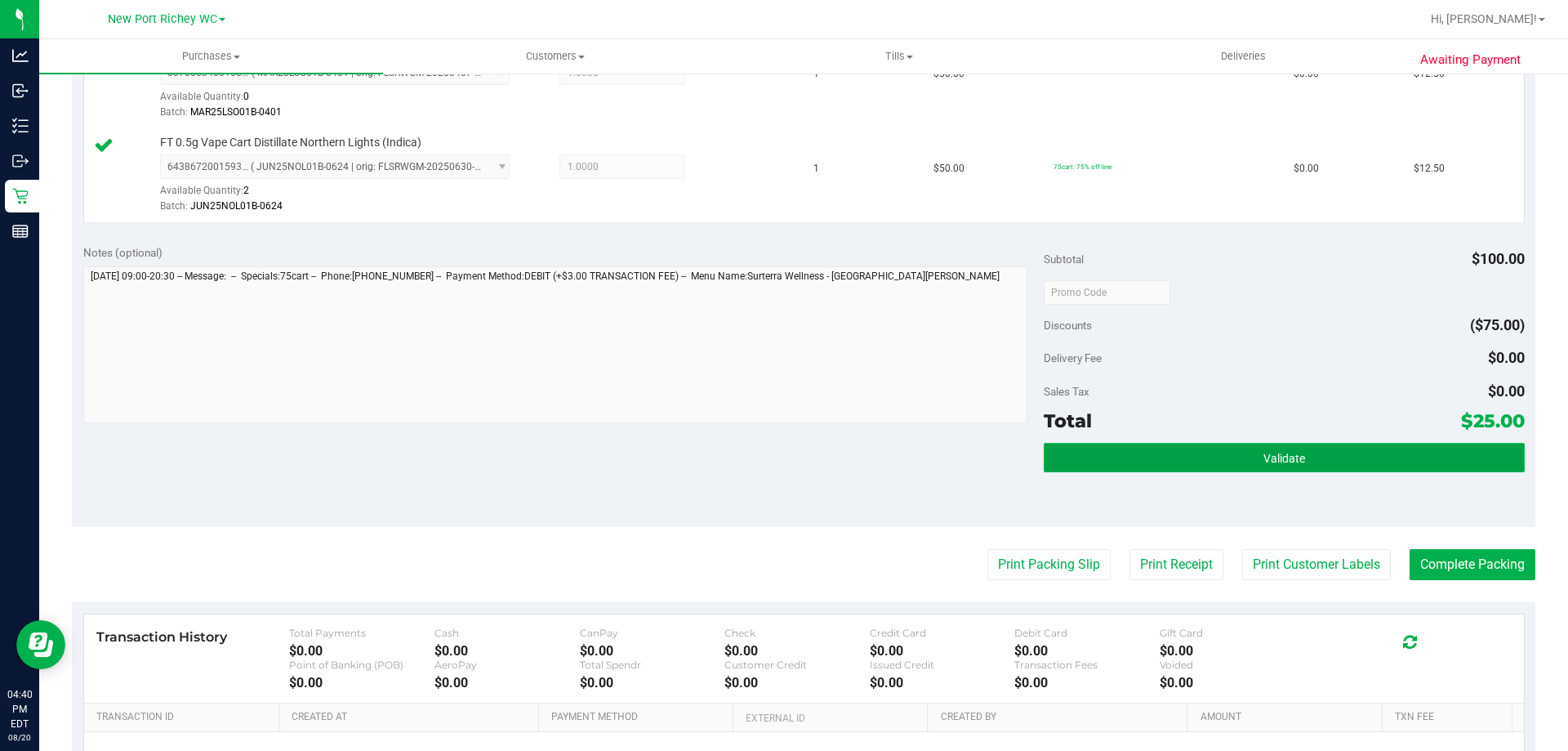
click at [1334, 450] on button "Validate" at bounding box center [1283, 457] width 480 height 29
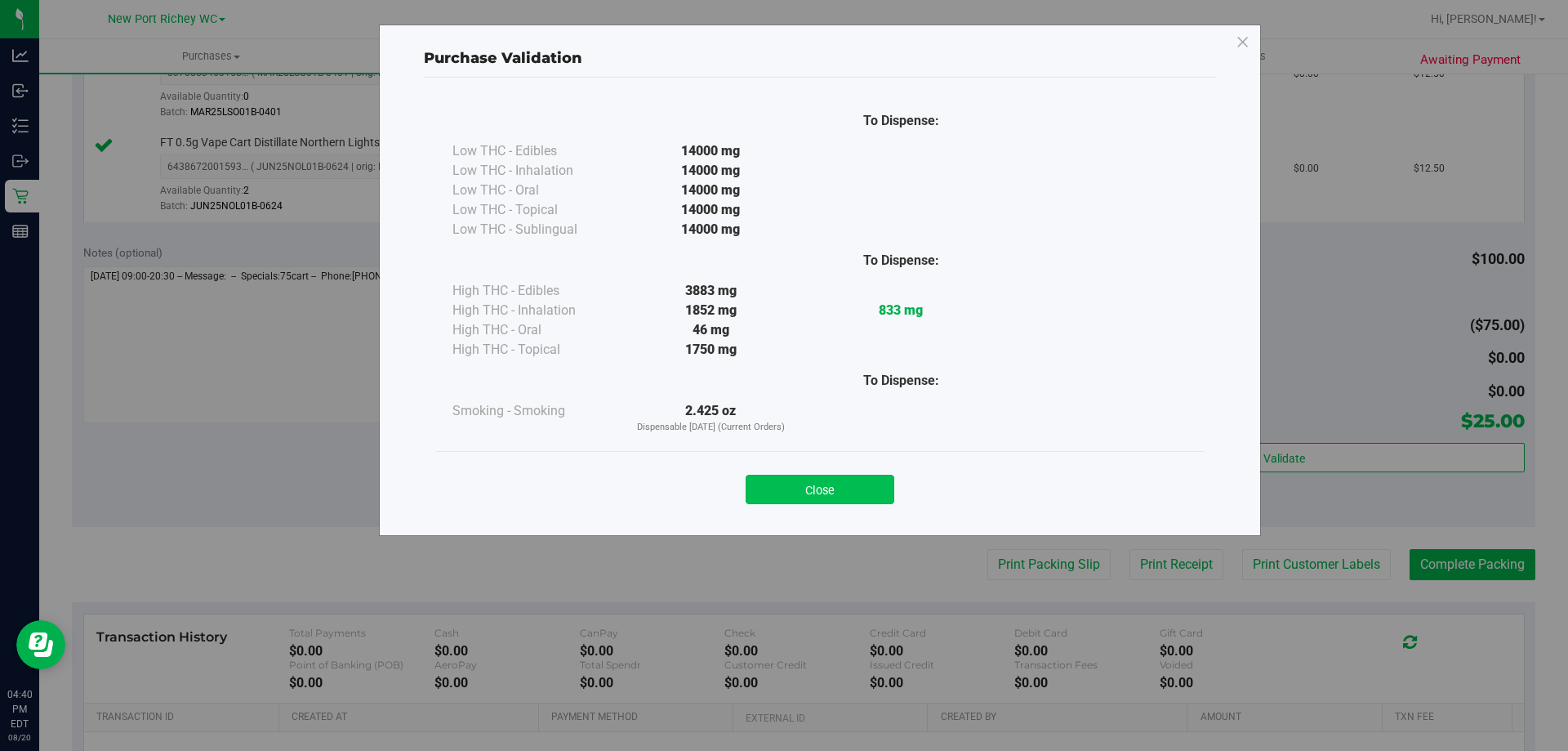
click at [831, 485] on button "Close" at bounding box center [819, 489] width 149 height 29
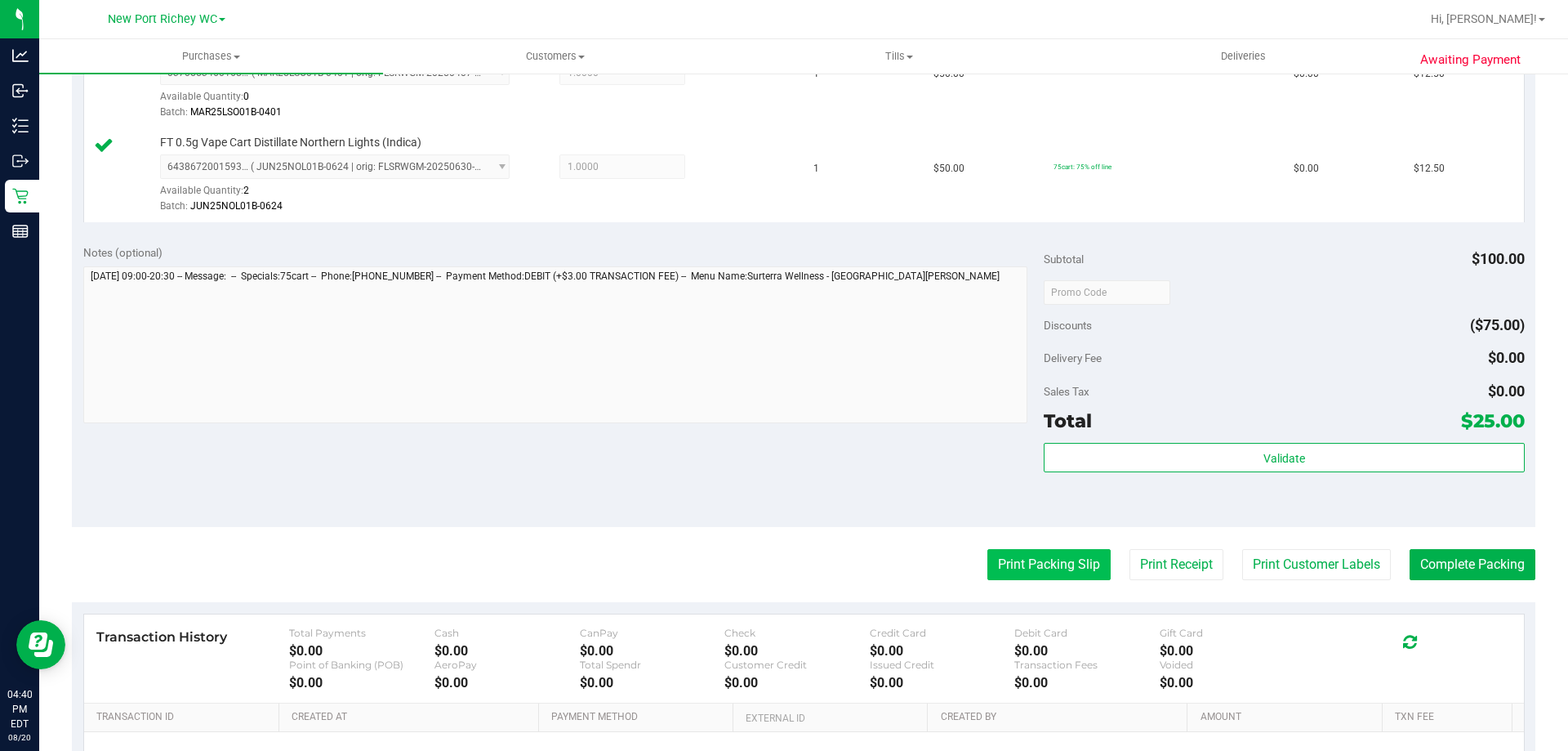
click at [1027, 564] on button "Print Packing Slip" at bounding box center [1049, 564] width 123 height 31
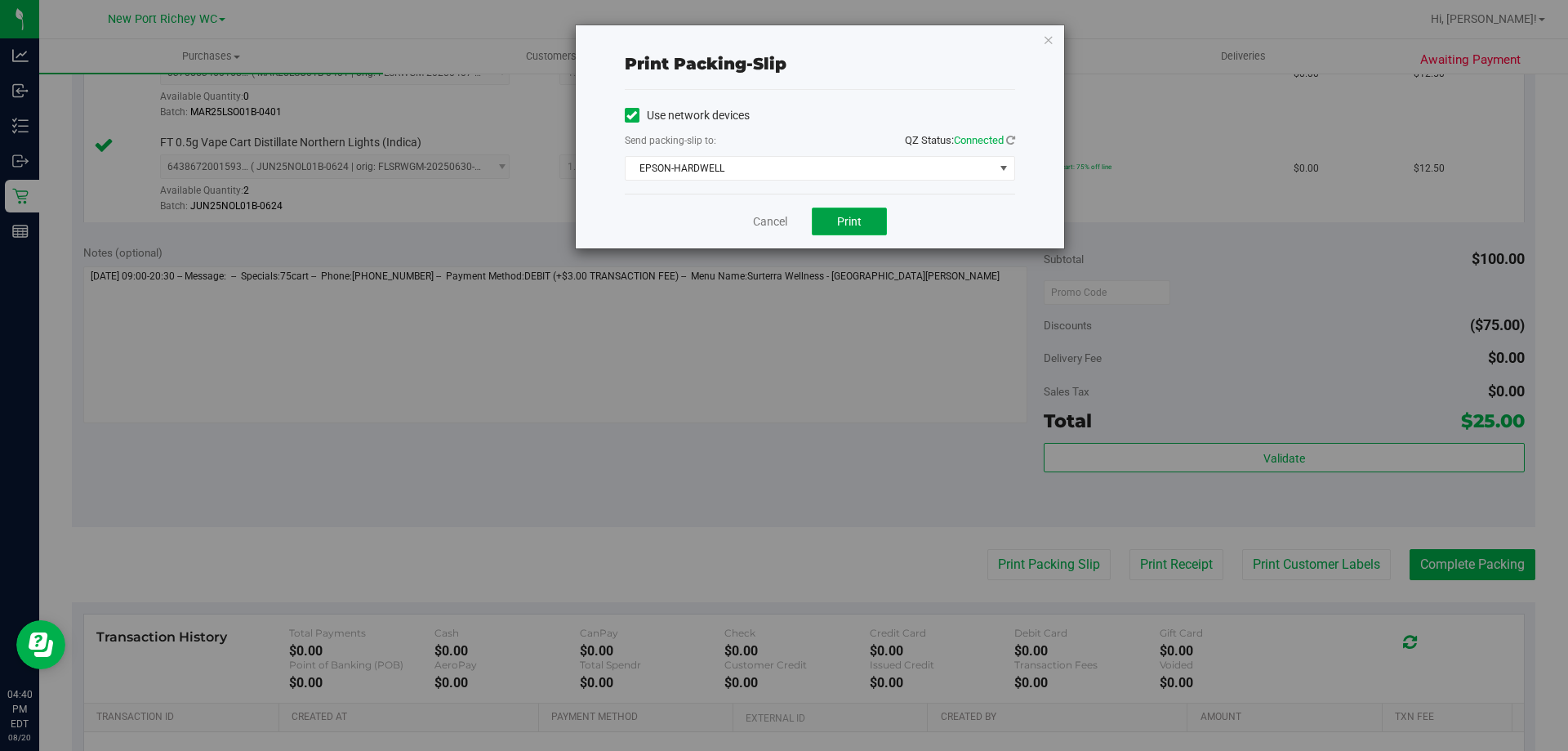
click at [834, 226] on button "Print" at bounding box center [850, 221] width 75 height 28
click at [1041, 41] on div "Print packing-slip Use network devices Send packing-slip to: QZ Status: Connect…" at bounding box center [819, 137] width 488 height 223
click at [1051, 41] on icon "button" at bounding box center [1048, 39] width 12 height 20
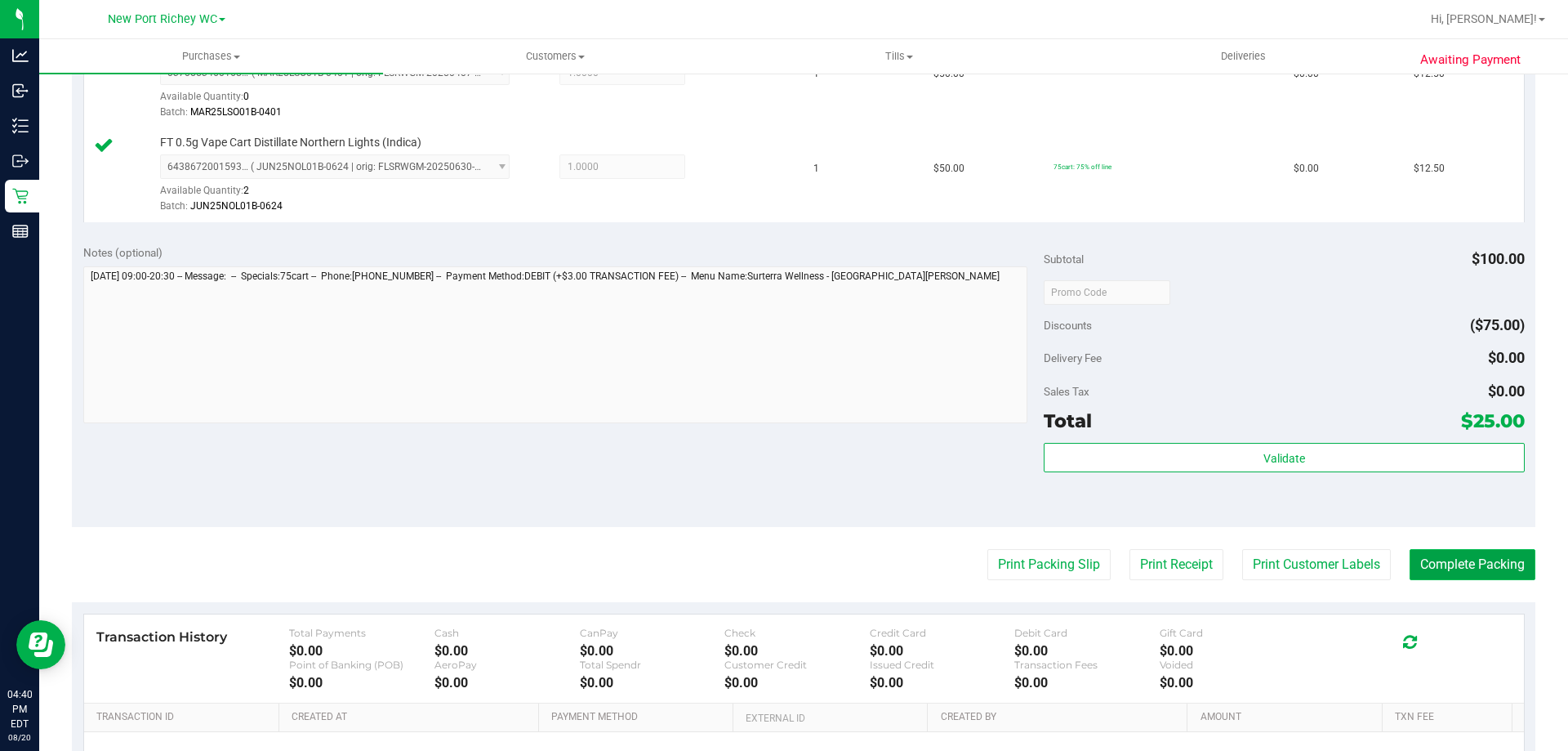
click at [1458, 551] on button "Complete Packing" at bounding box center [1472, 564] width 126 height 31
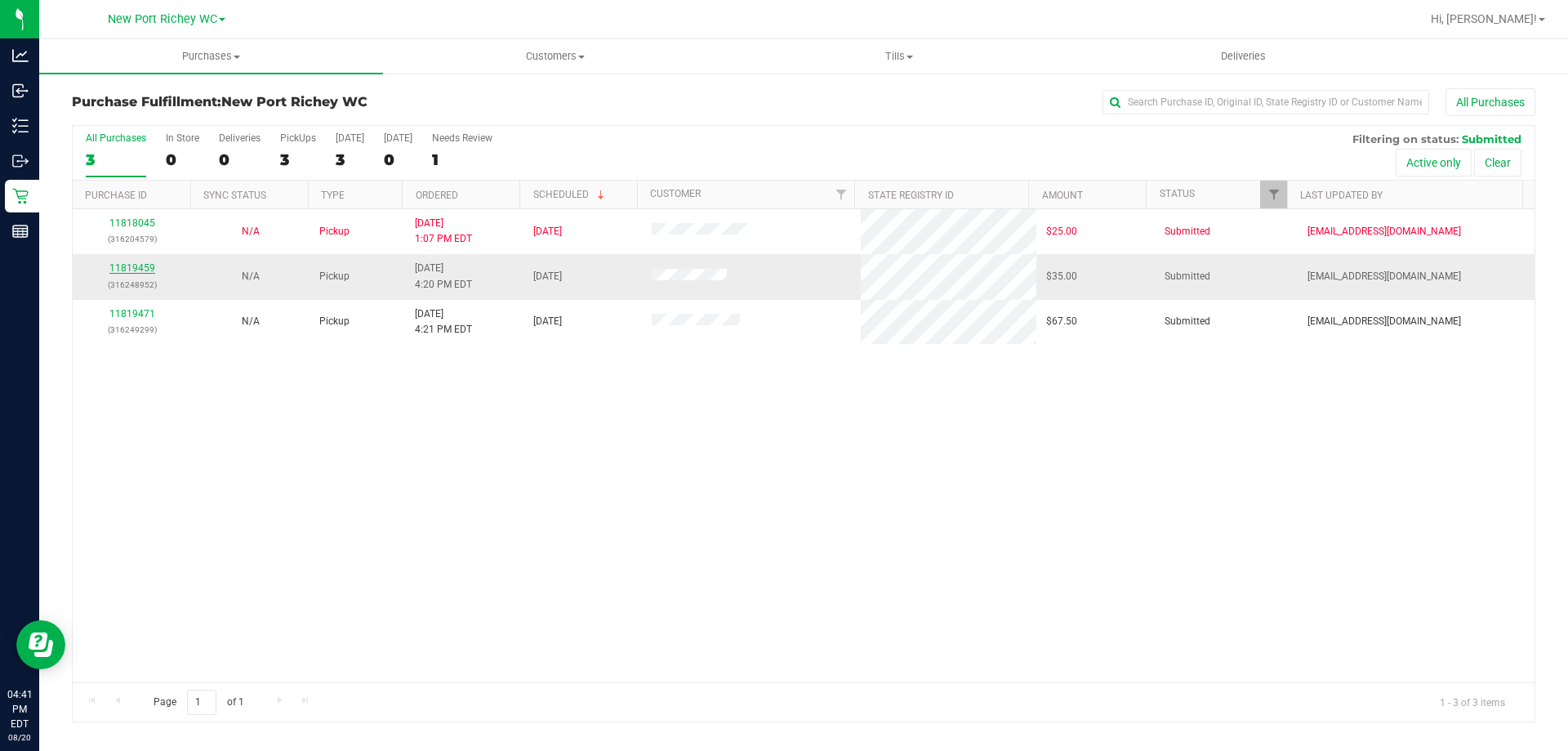
click at [138, 264] on link "11819459" at bounding box center [132, 268] width 46 height 12
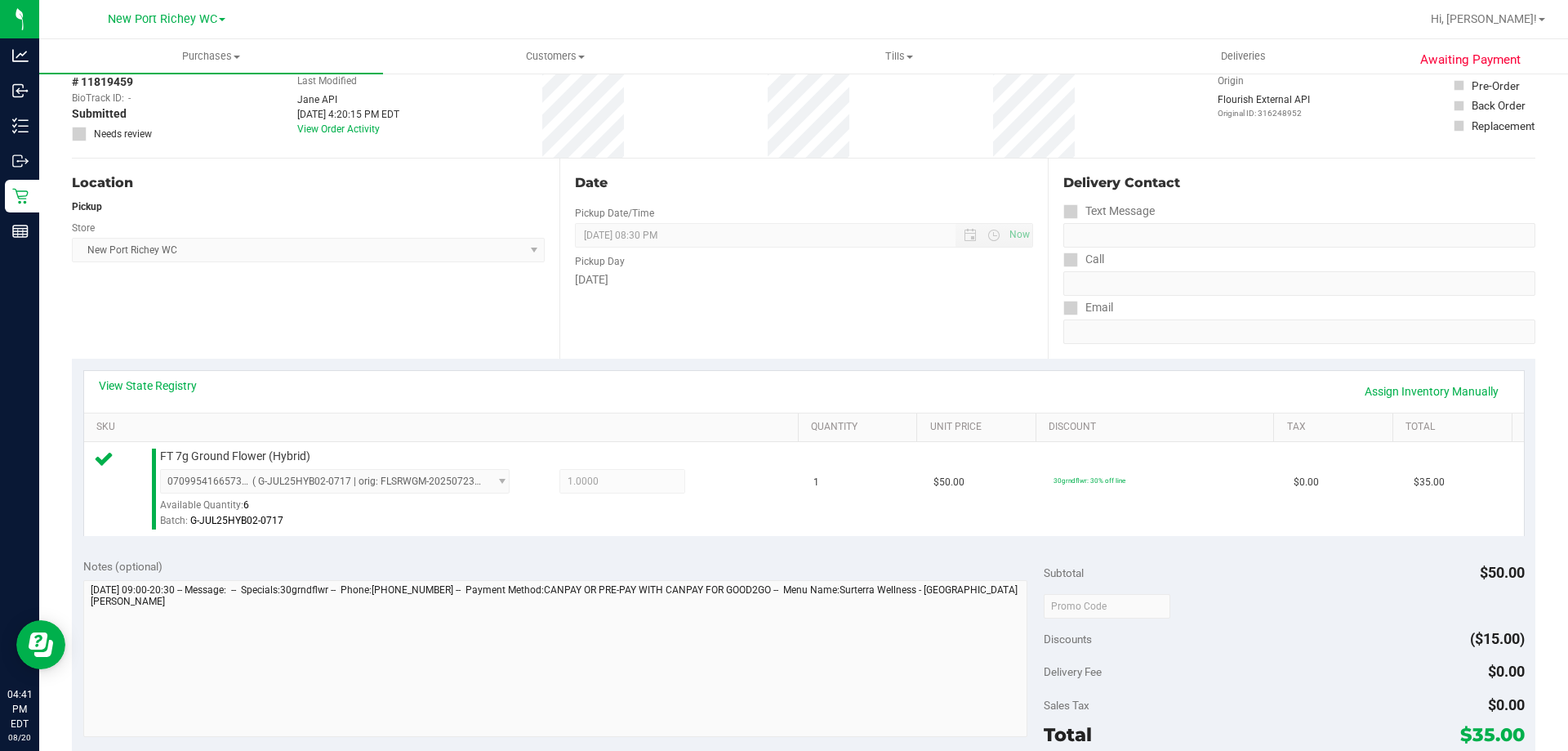
scroll to position [327, 0]
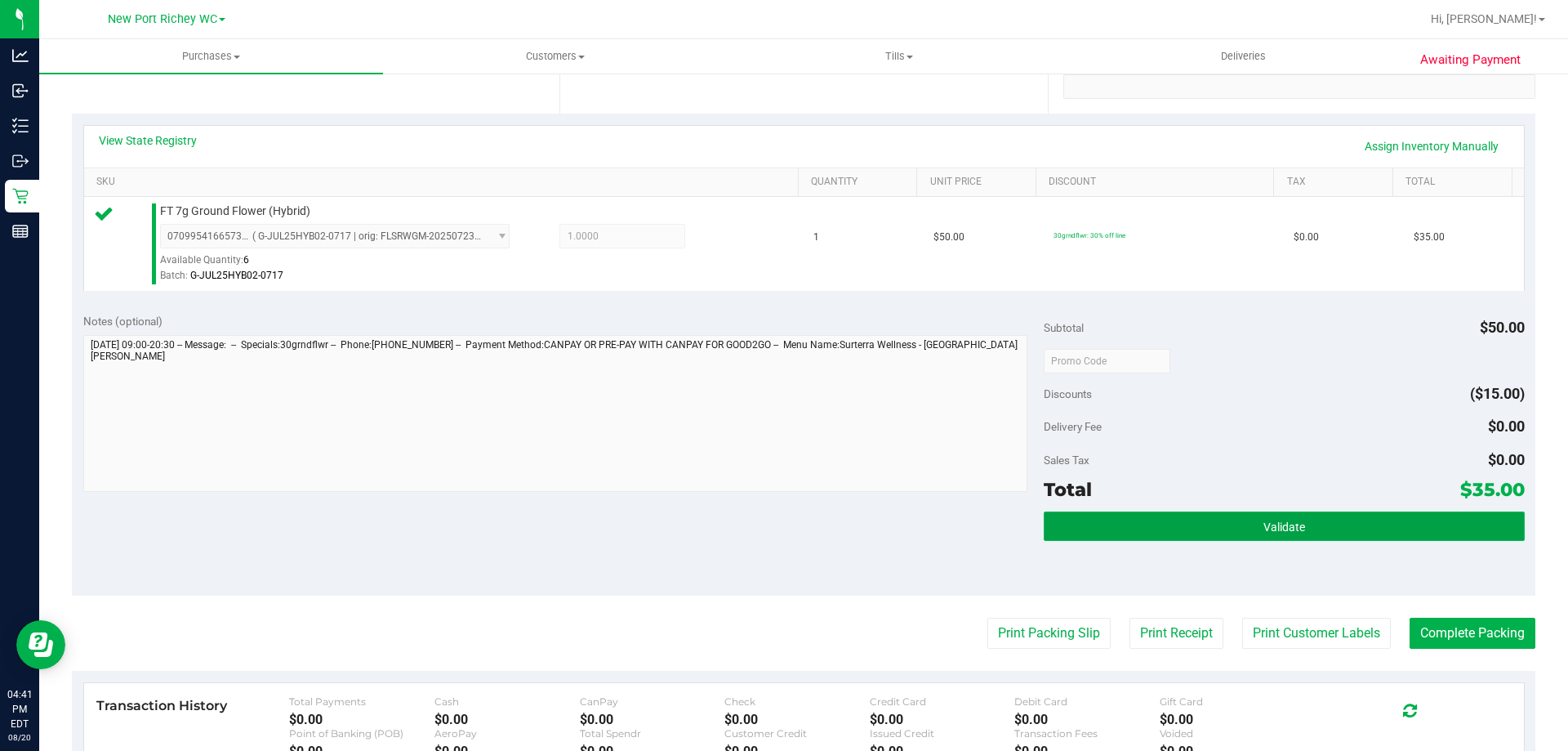
click at [1158, 519] on button "Validate" at bounding box center [1283, 526] width 480 height 29
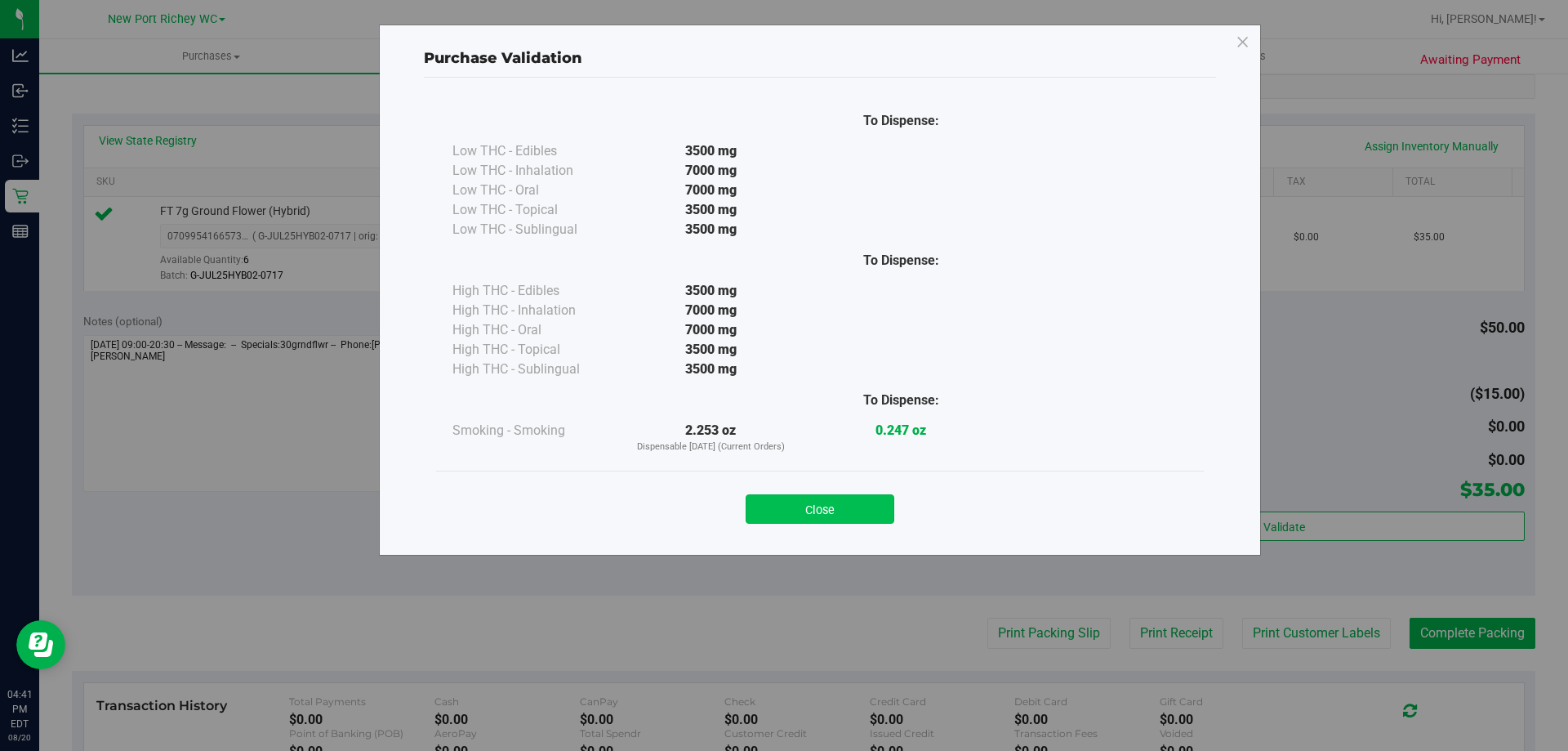
click at [792, 497] on button "Close" at bounding box center [819, 509] width 149 height 29
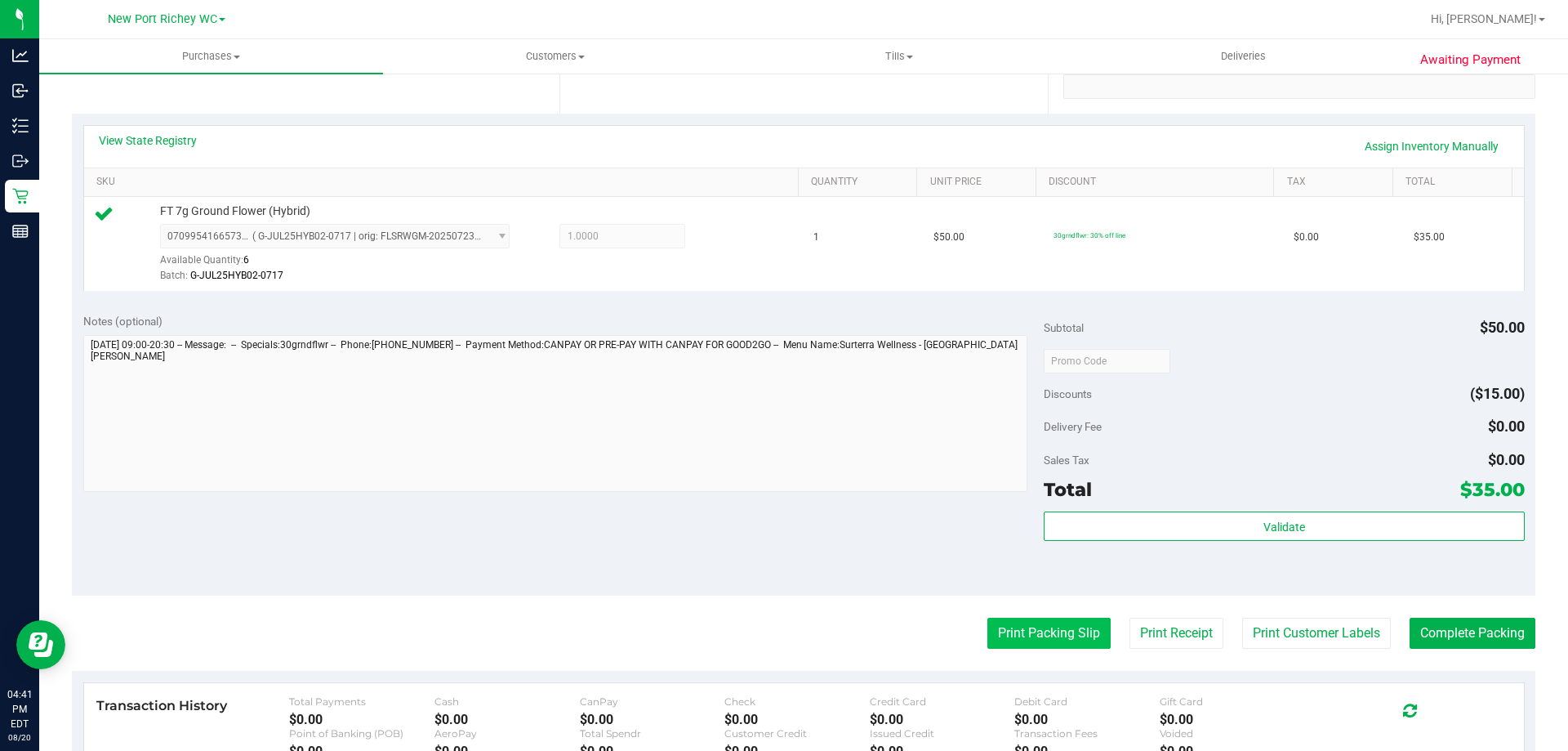
click at [1014, 634] on button "Print Packing Slip" at bounding box center [1049, 633] width 123 height 31
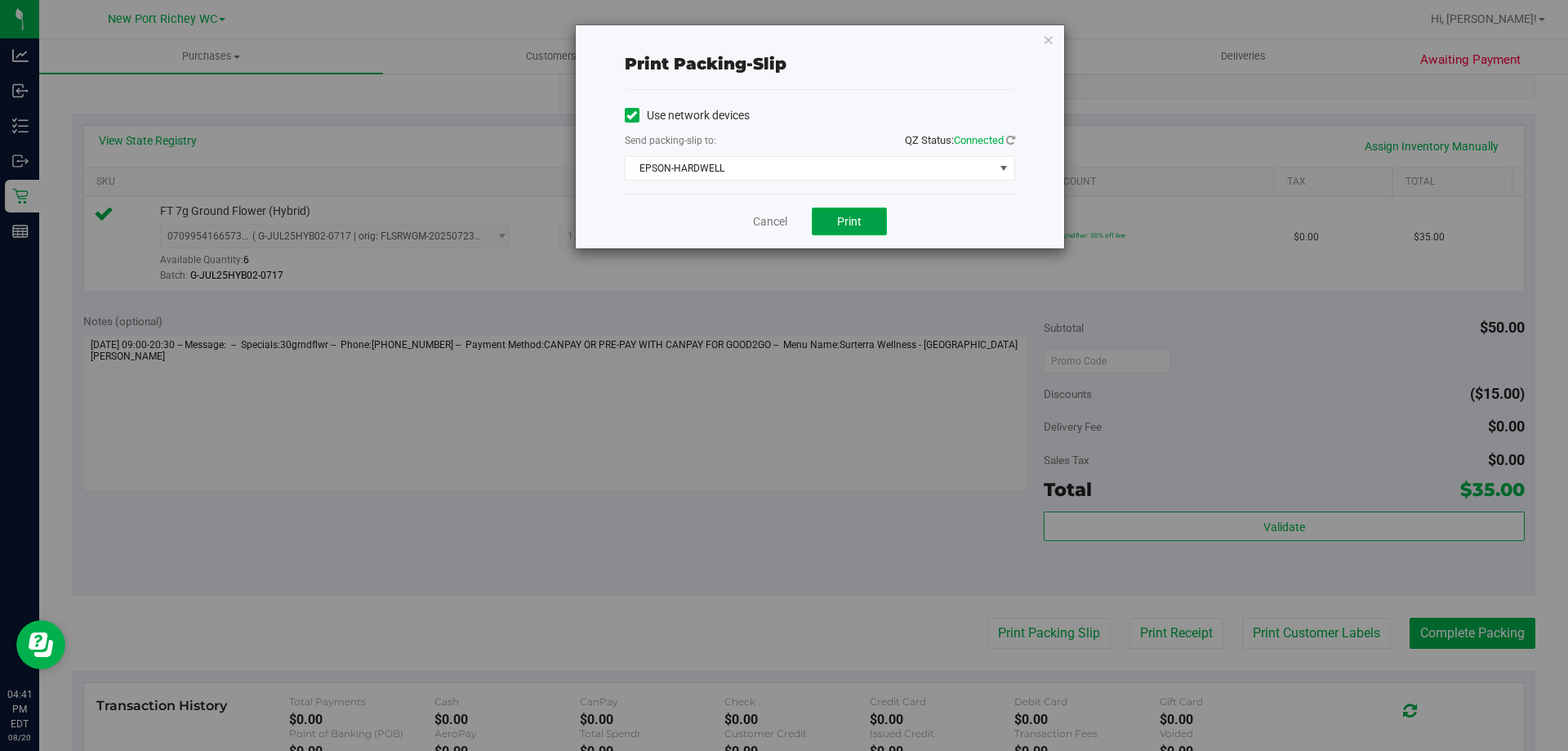
click at [820, 215] on button "Print" at bounding box center [850, 221] width 75 height 28
click at [1052, 43] on icon "button" at bounding box center [1048, 39] width 12 height 20
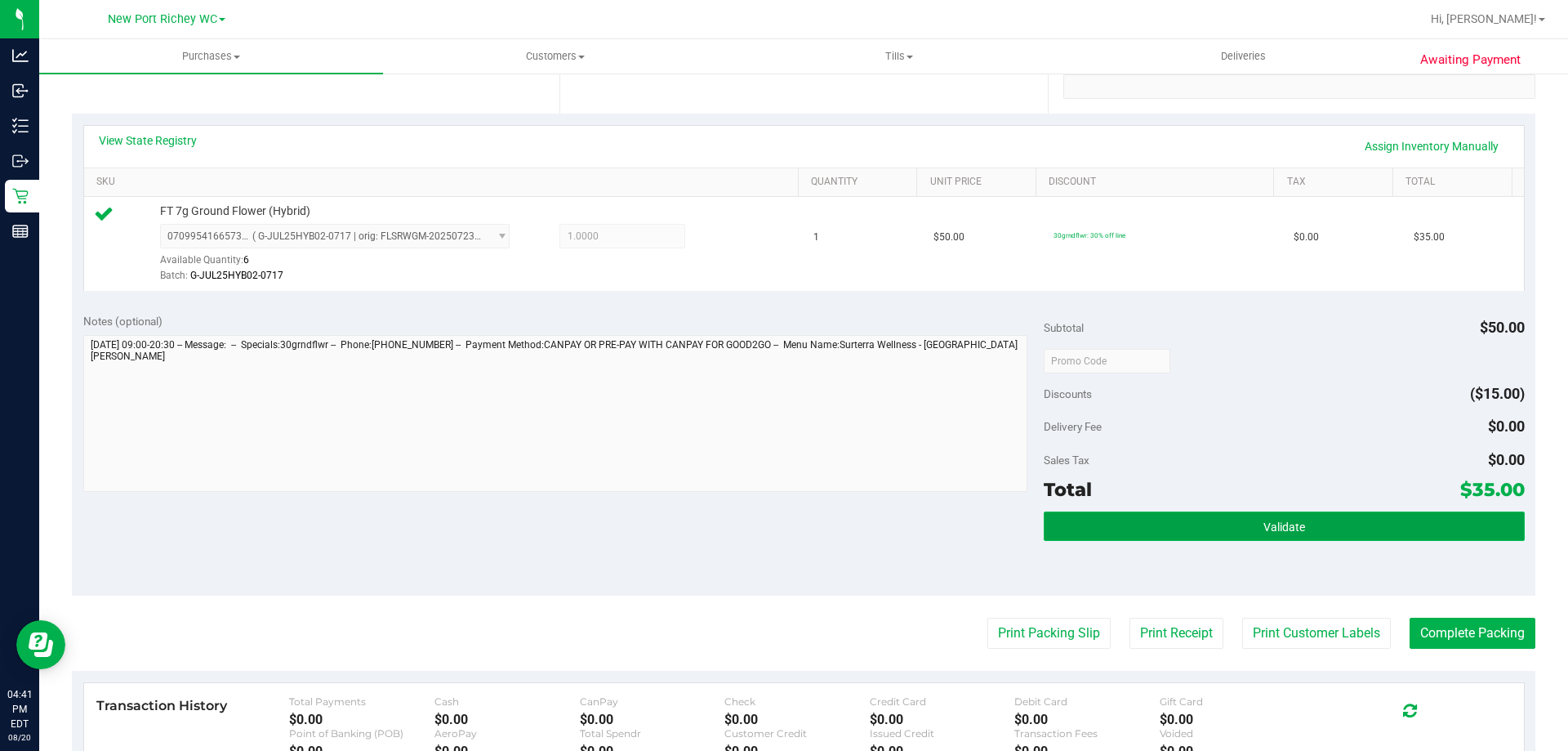
click at [1166, 532] on button "Validate" at bounding box center [1283, 526] width 480 height 29
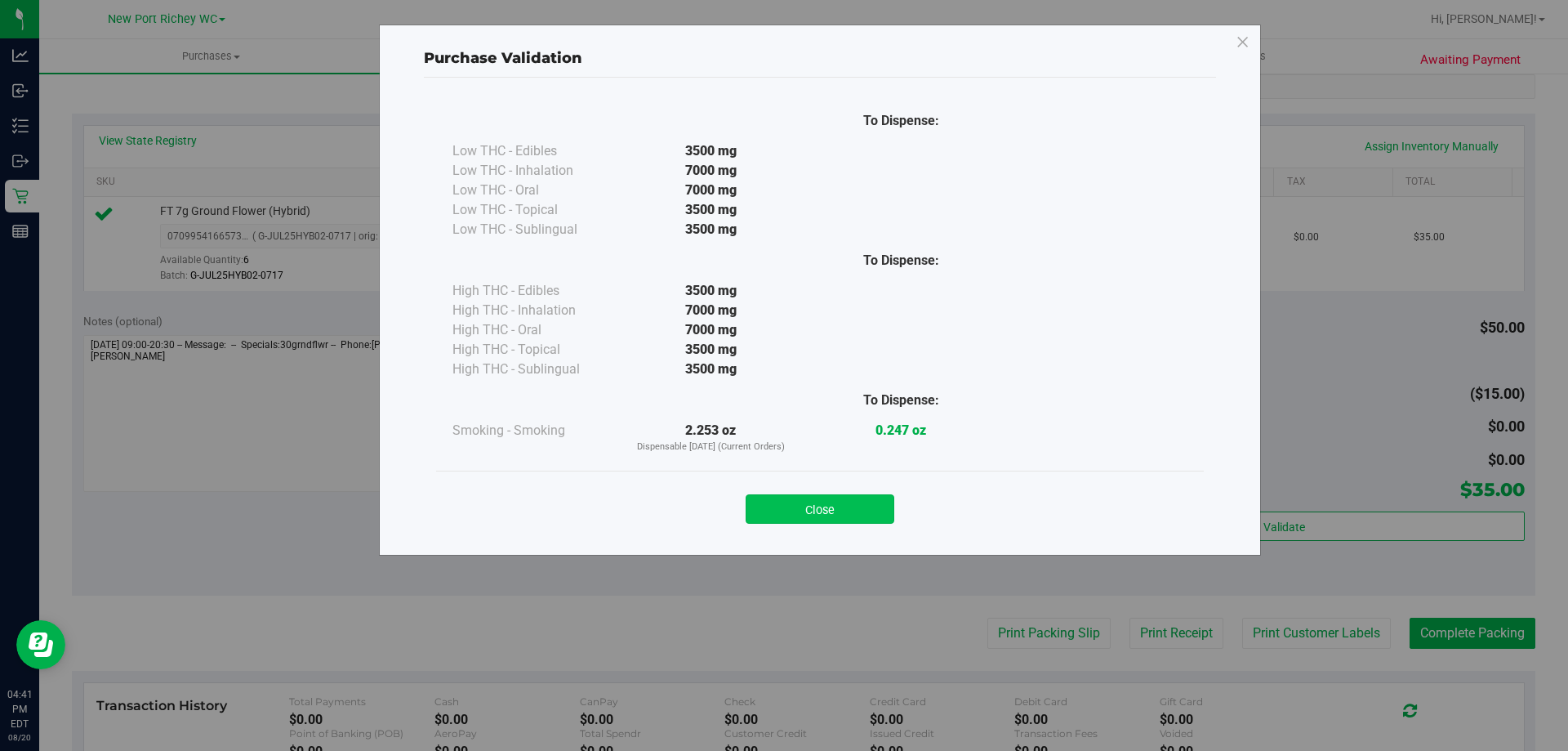
click at [863, 516] on button "Close" at bounding box center [819, 509] width 149 height 29
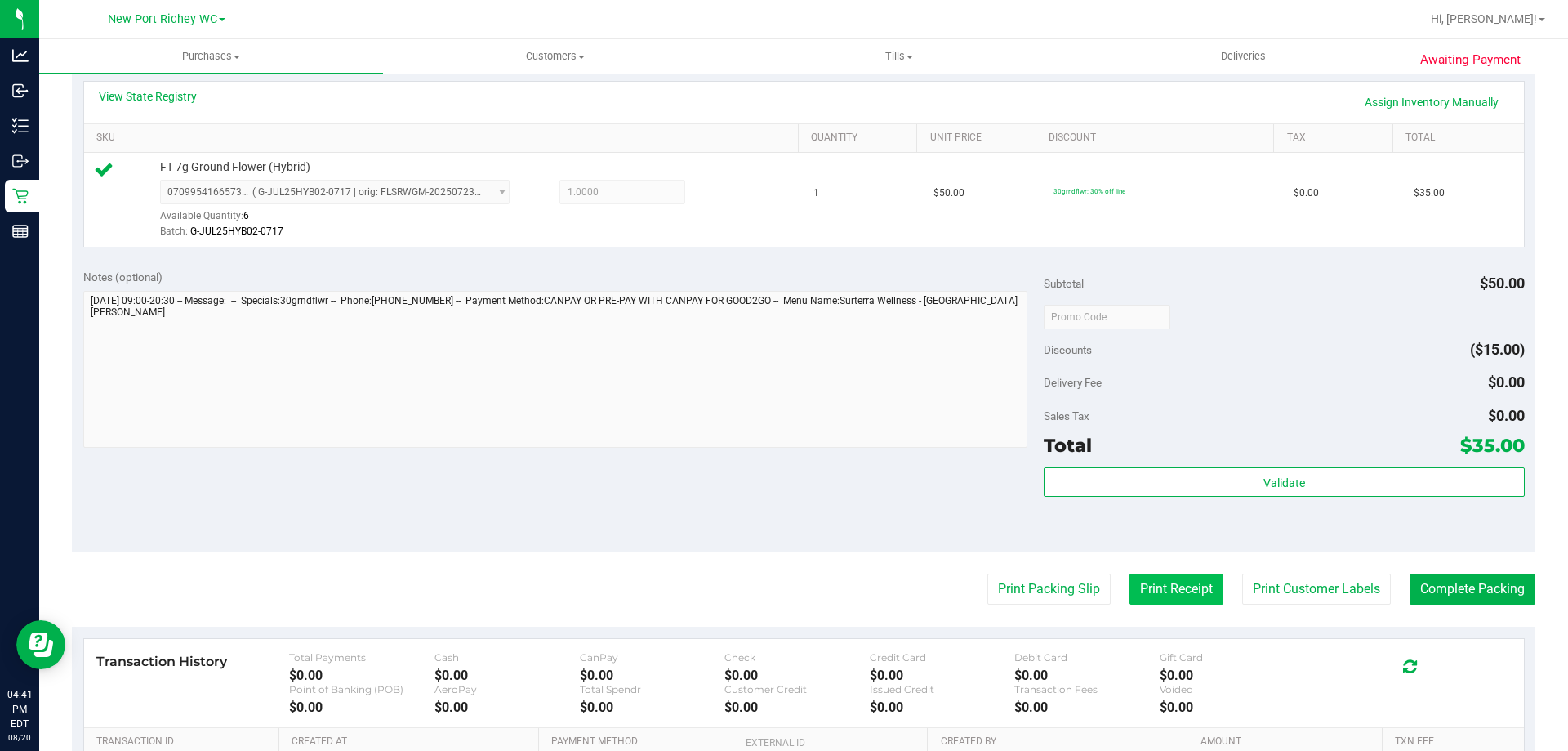
scroll to position [409, 0]
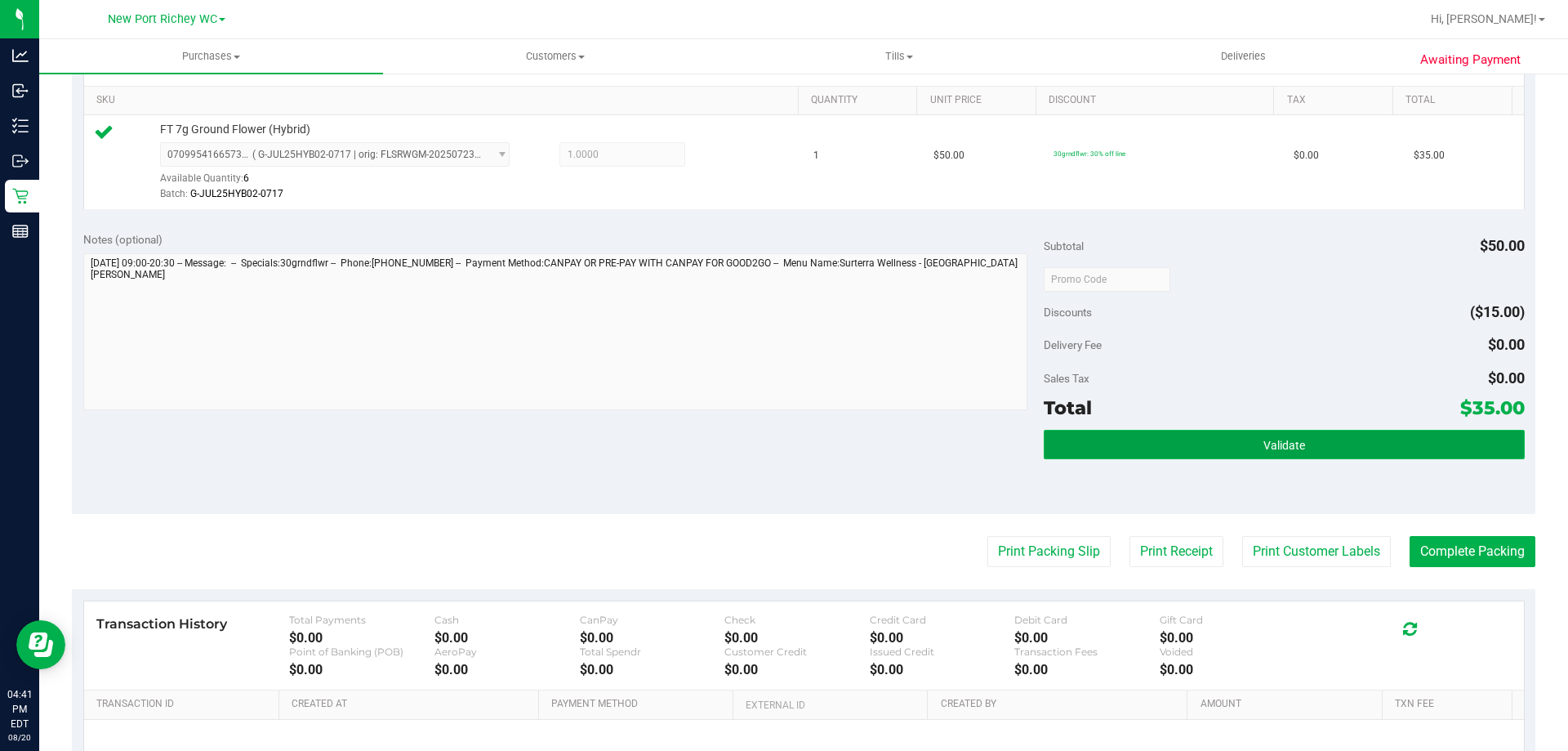
click at [1145, 455] on button "Validate" at bounding box center [1283, 444] width 480 height 29
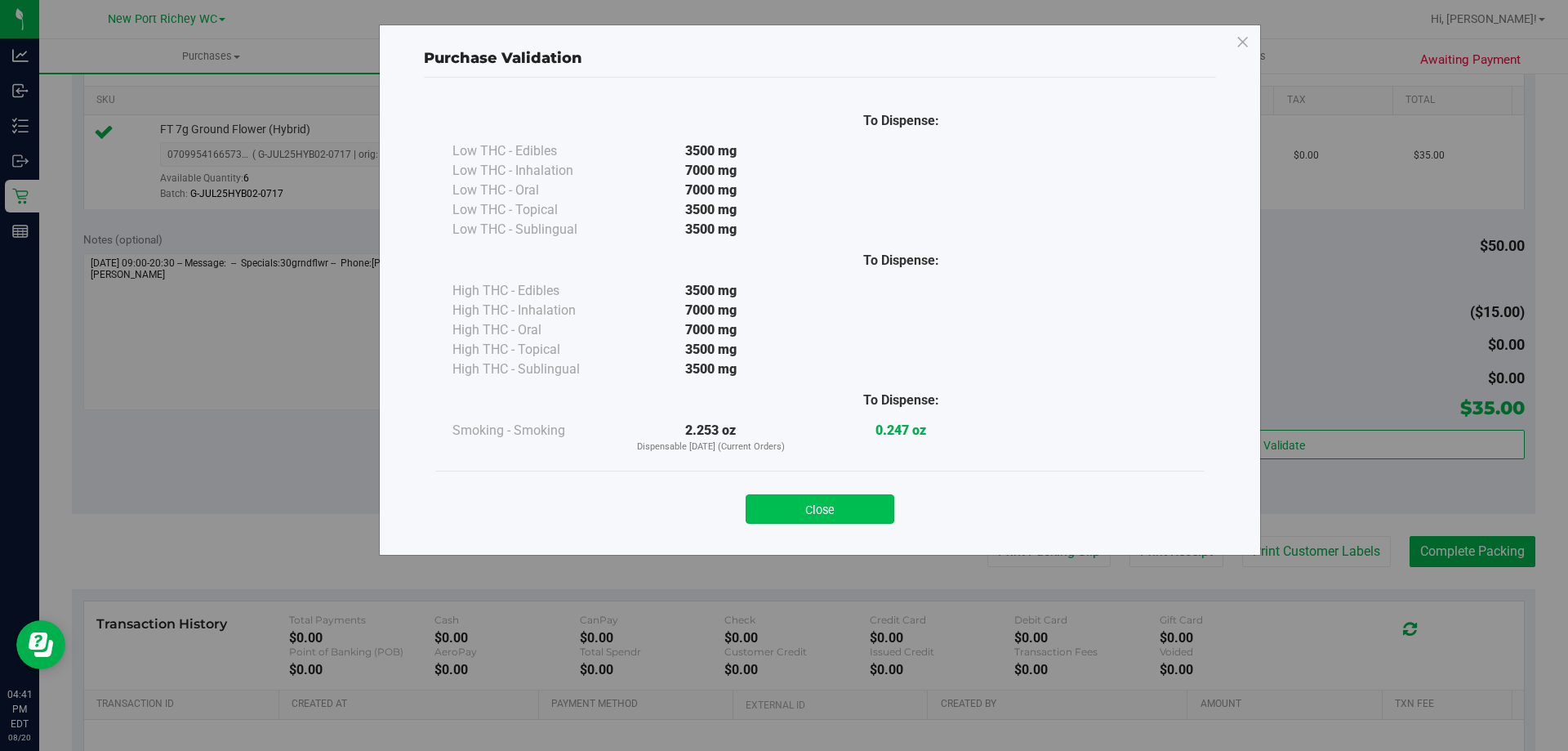
click at [856, 501] on button "Close" at bounding box center [819, 509] width 149 height 29
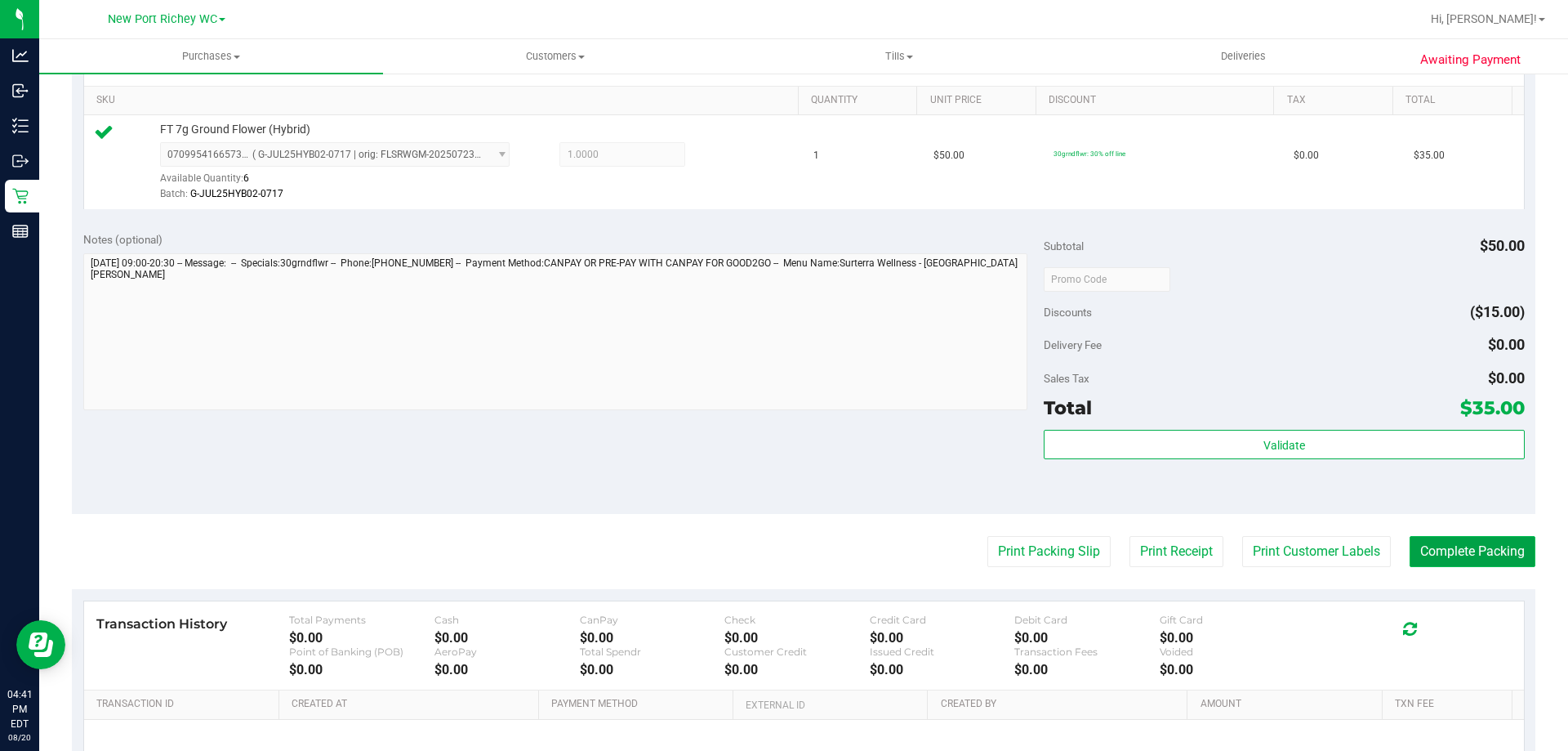
click at [1436, 547] on button "Complete Packing" at bounding box center [1472, 551] width 126 height 31
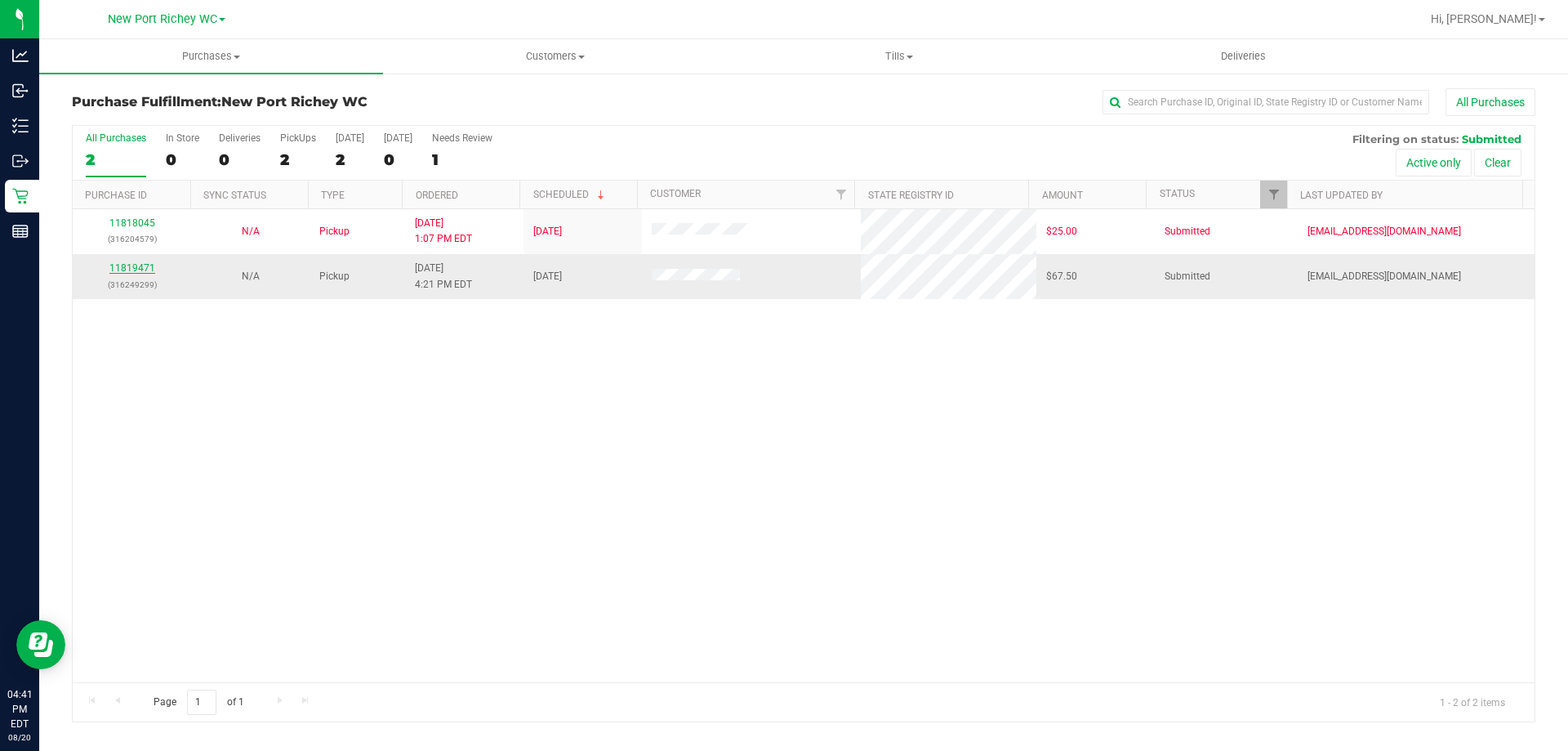
click at [145, 271] on link "11819471" at bounding box center [132, 268] width 46 height 12
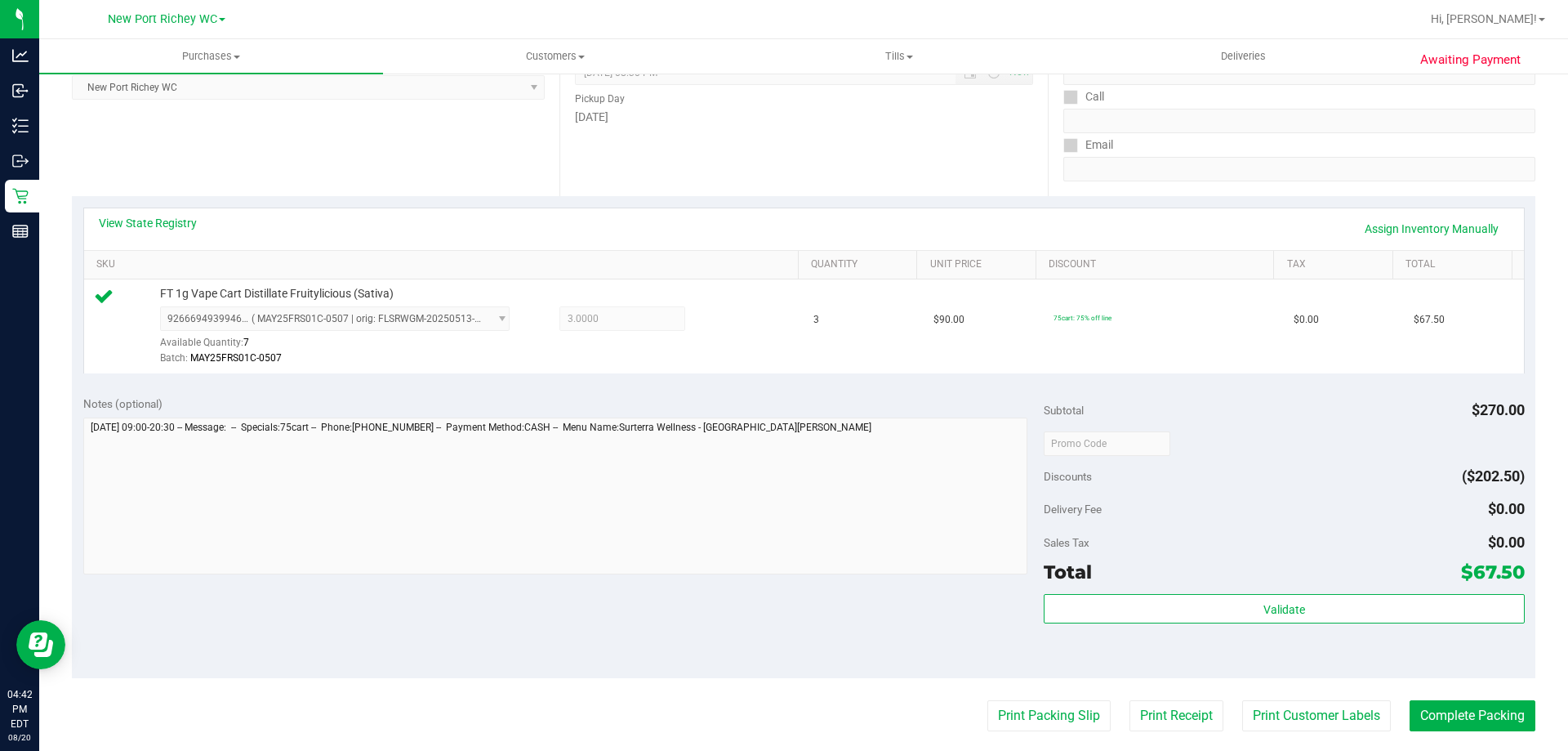
scroll to position [246, 0]
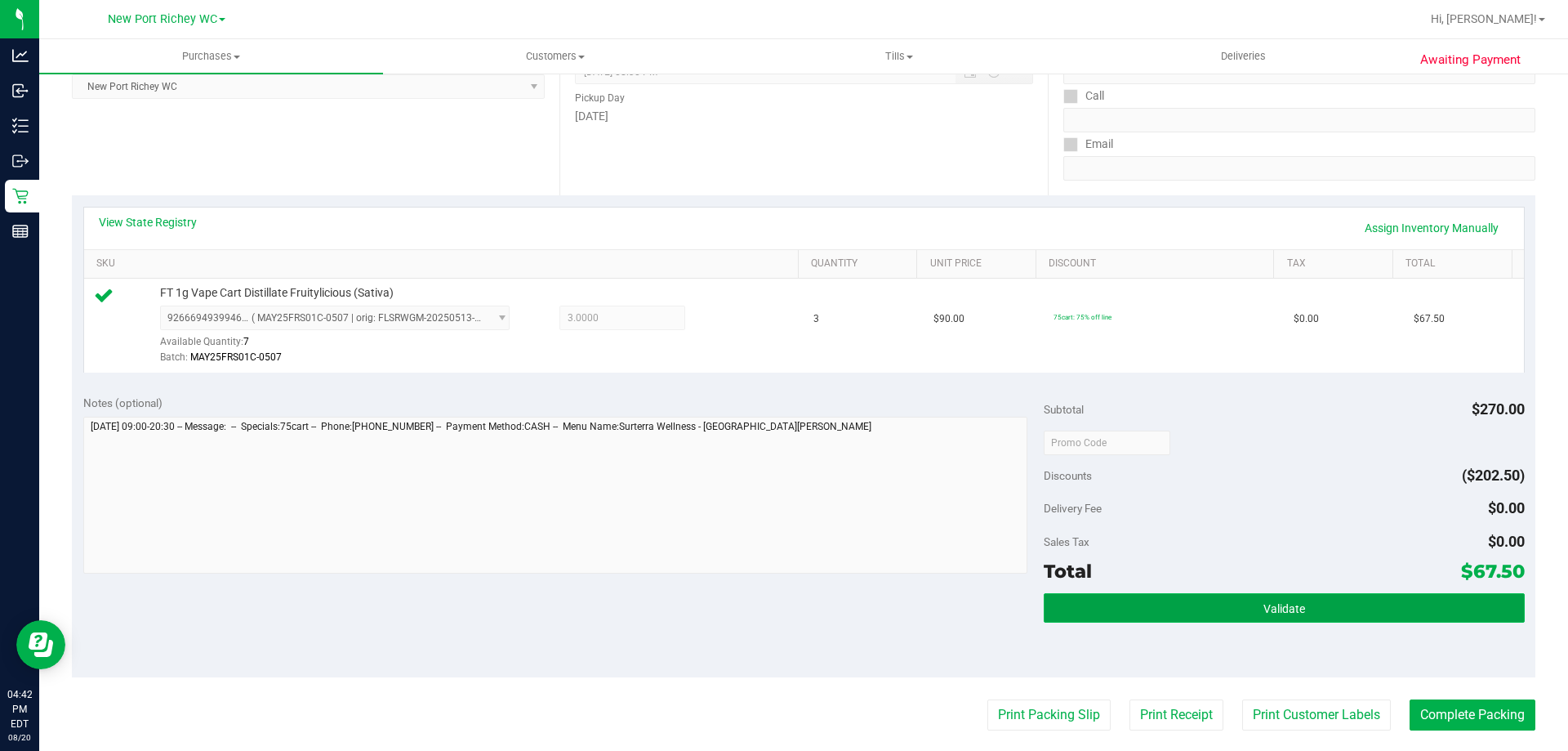
click at [1132, 602] on button "Validate" at bounding box center [1283, 607] width 480 height 29
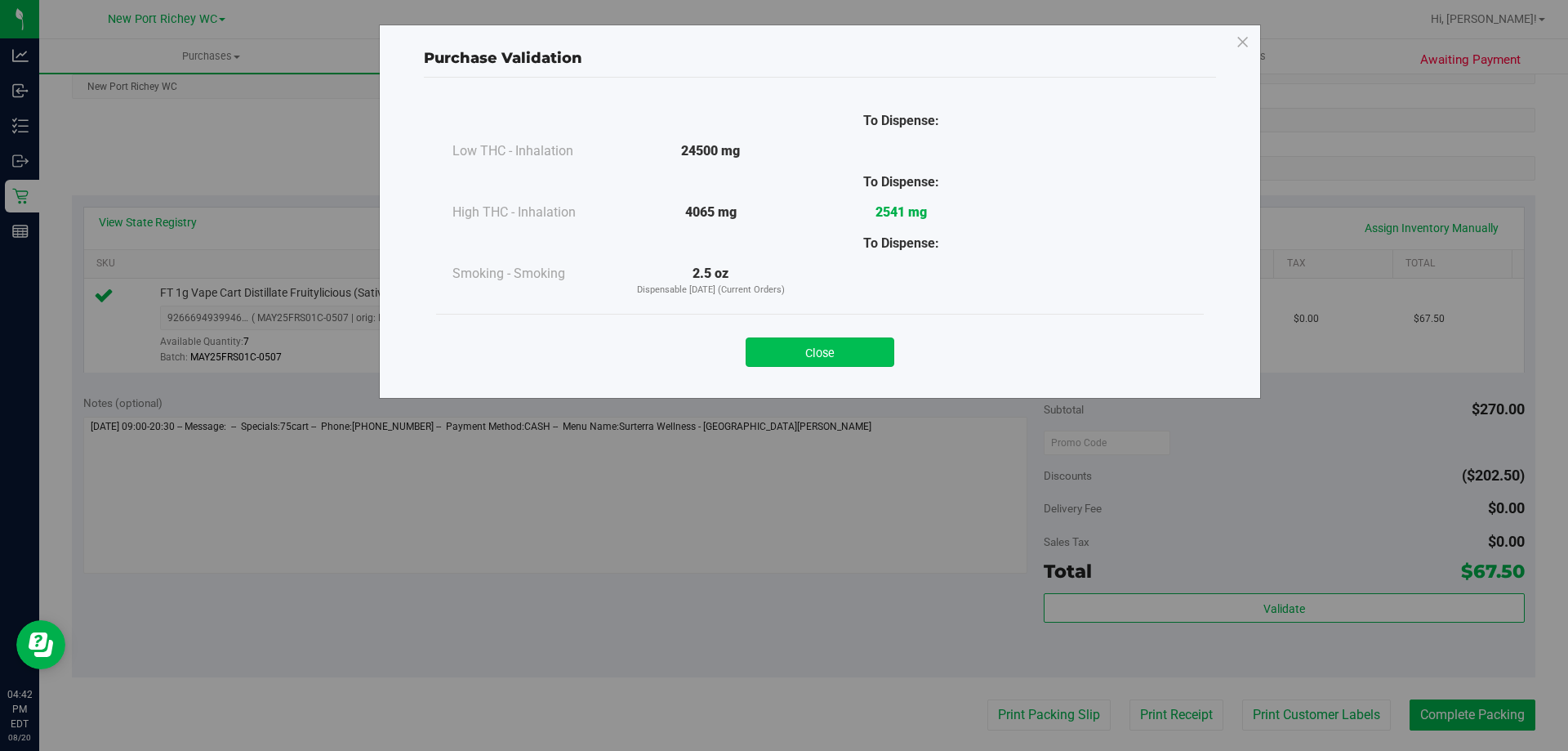
click at [865, 358] on button "Close" at bounding box center [819, 352] width 149 height 29
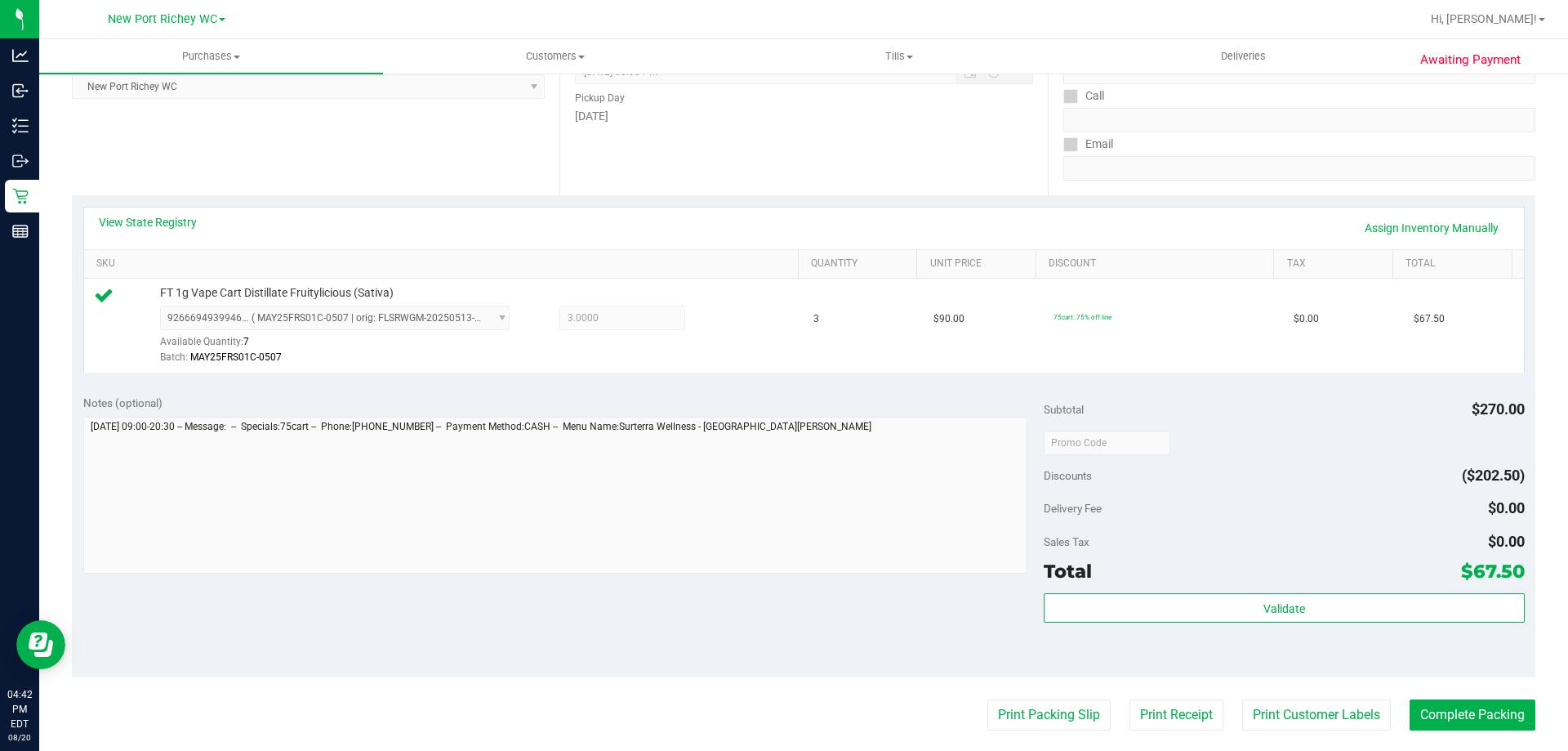
scroll to position [327, 0]
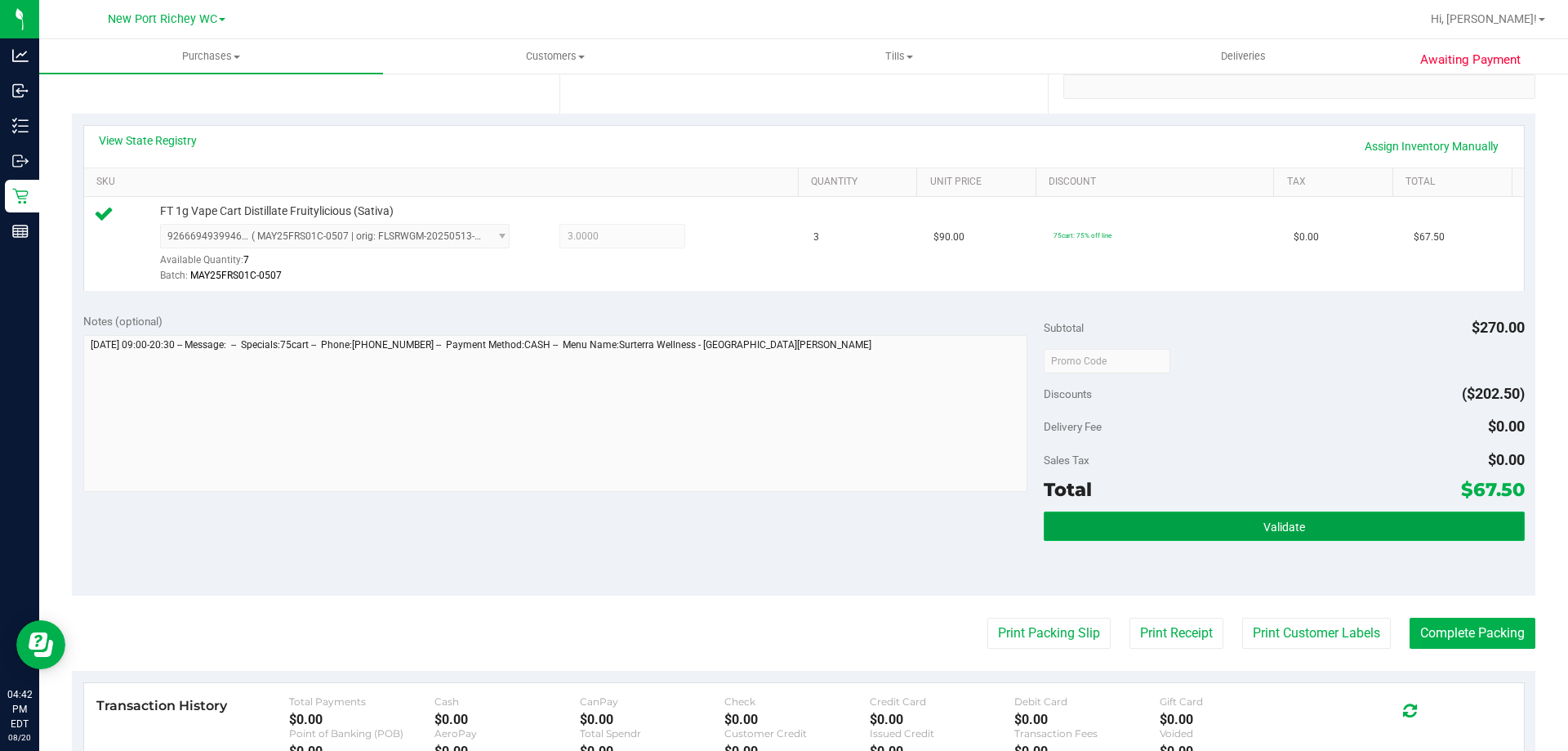
click at [1074, 537] on button "Validate" at bounding box center [1283, 526] width 480 height 29
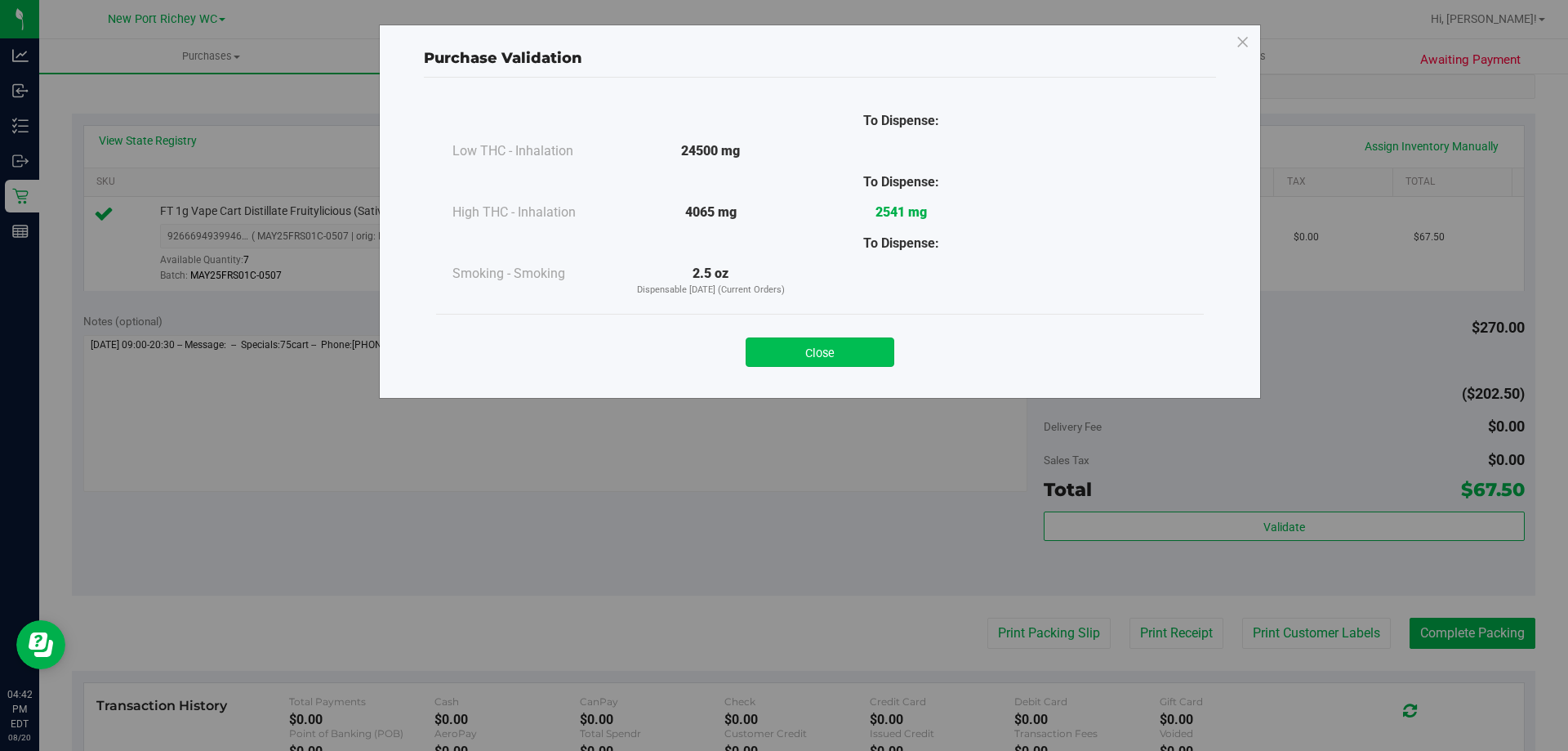
click at [862, 354] on button "Close" at bounding box center [819, 352] width 149 height 29
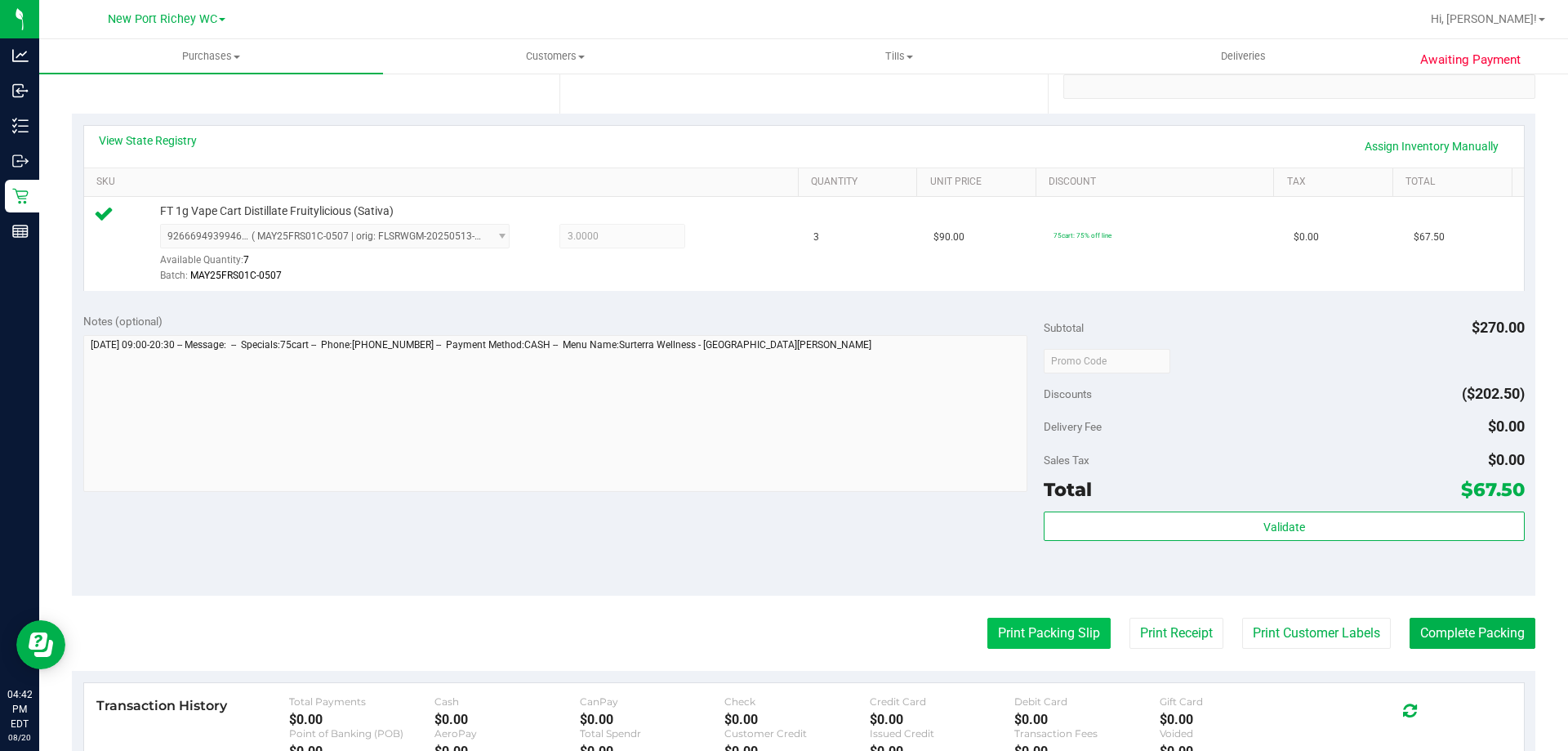
click at [987, 632] on button "Print Packing Slip" at bounding box center [1049, 633] width 123 height 31
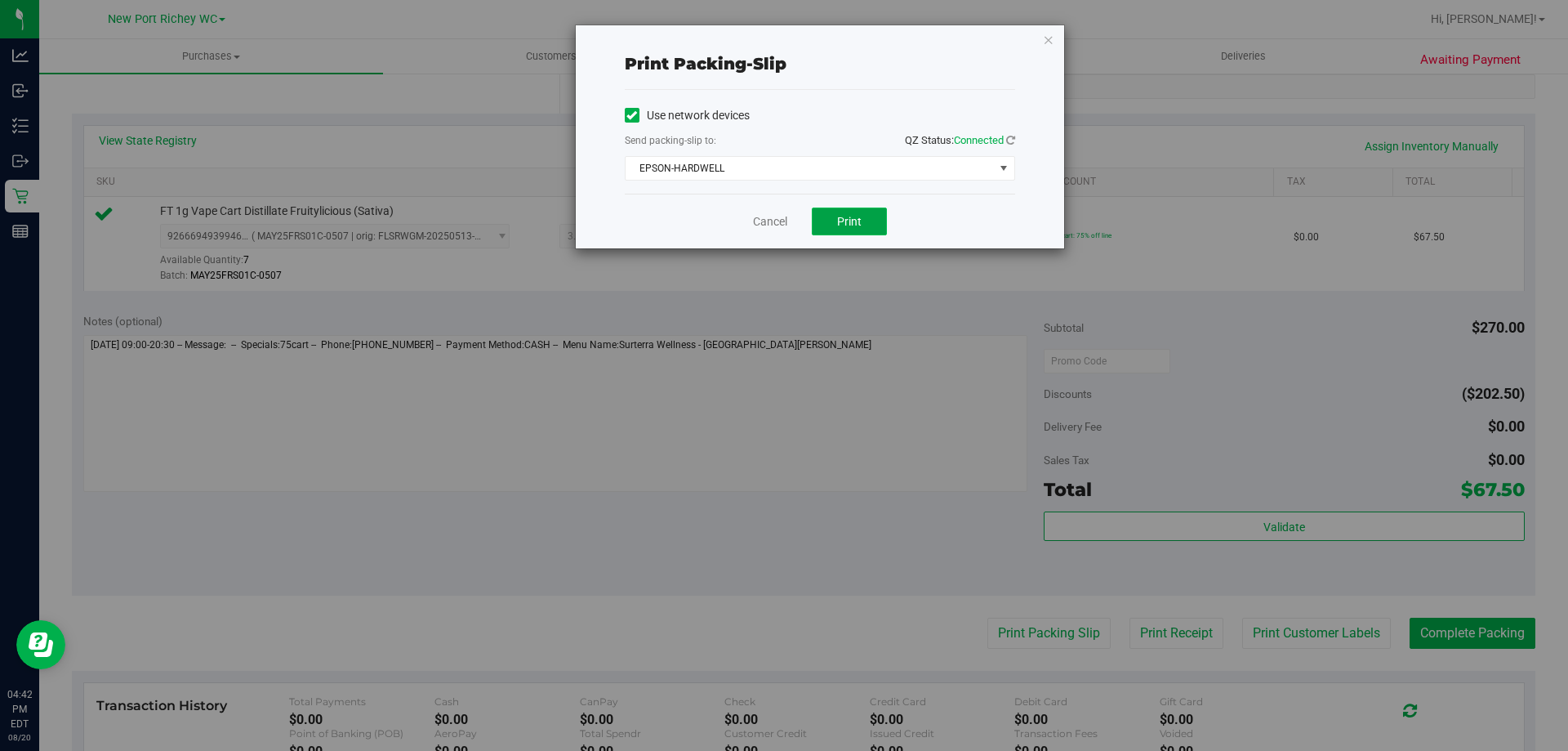
click at [834, 216] on button "Print" at bounding box center [850, 221] width 75 height 28
click at [1051, 35] on icon "button" at bounding box center [1048, 39] width 12 height 20
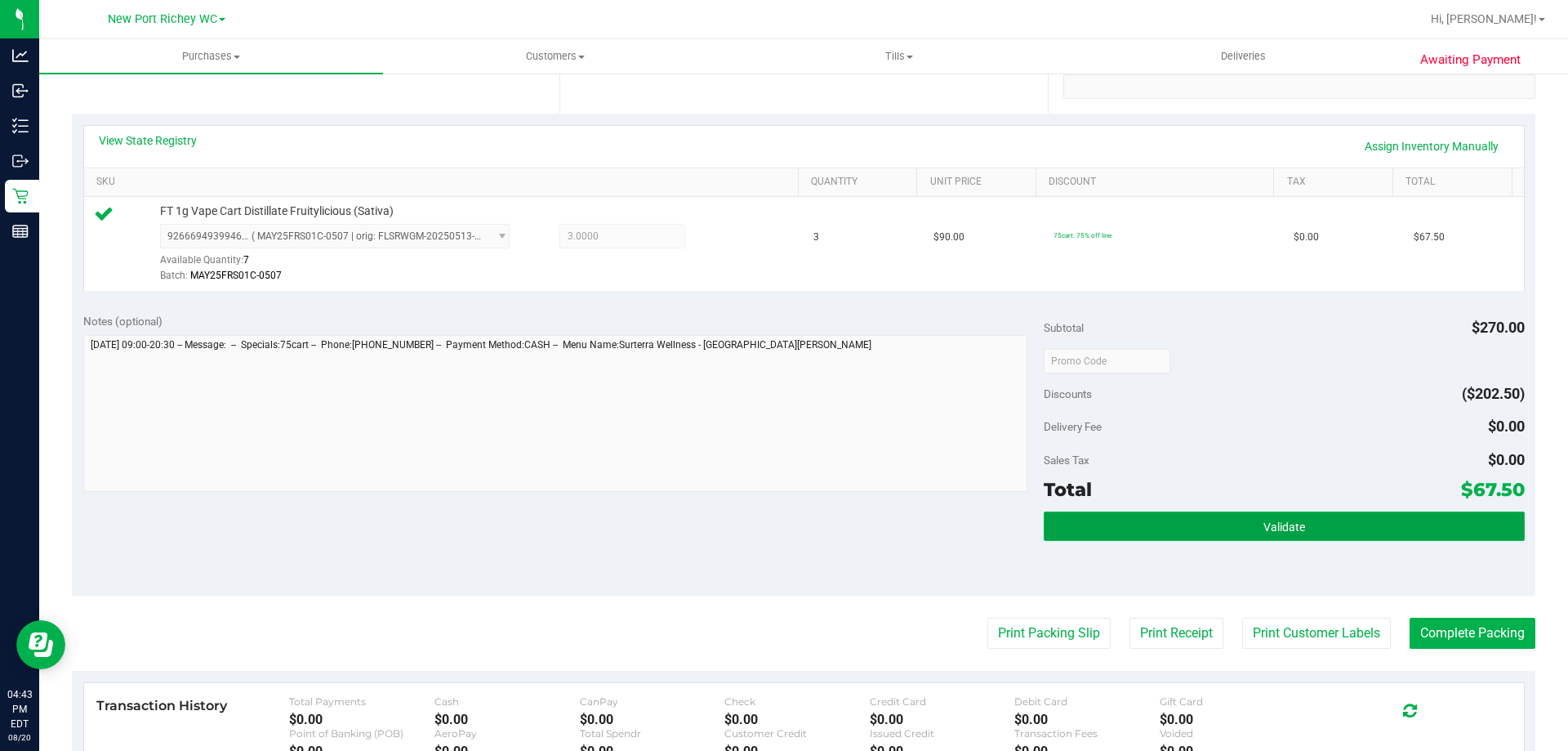
click at [1196, 516] on button "Validate" at bounding box center [1283, 526] width 480 height 29
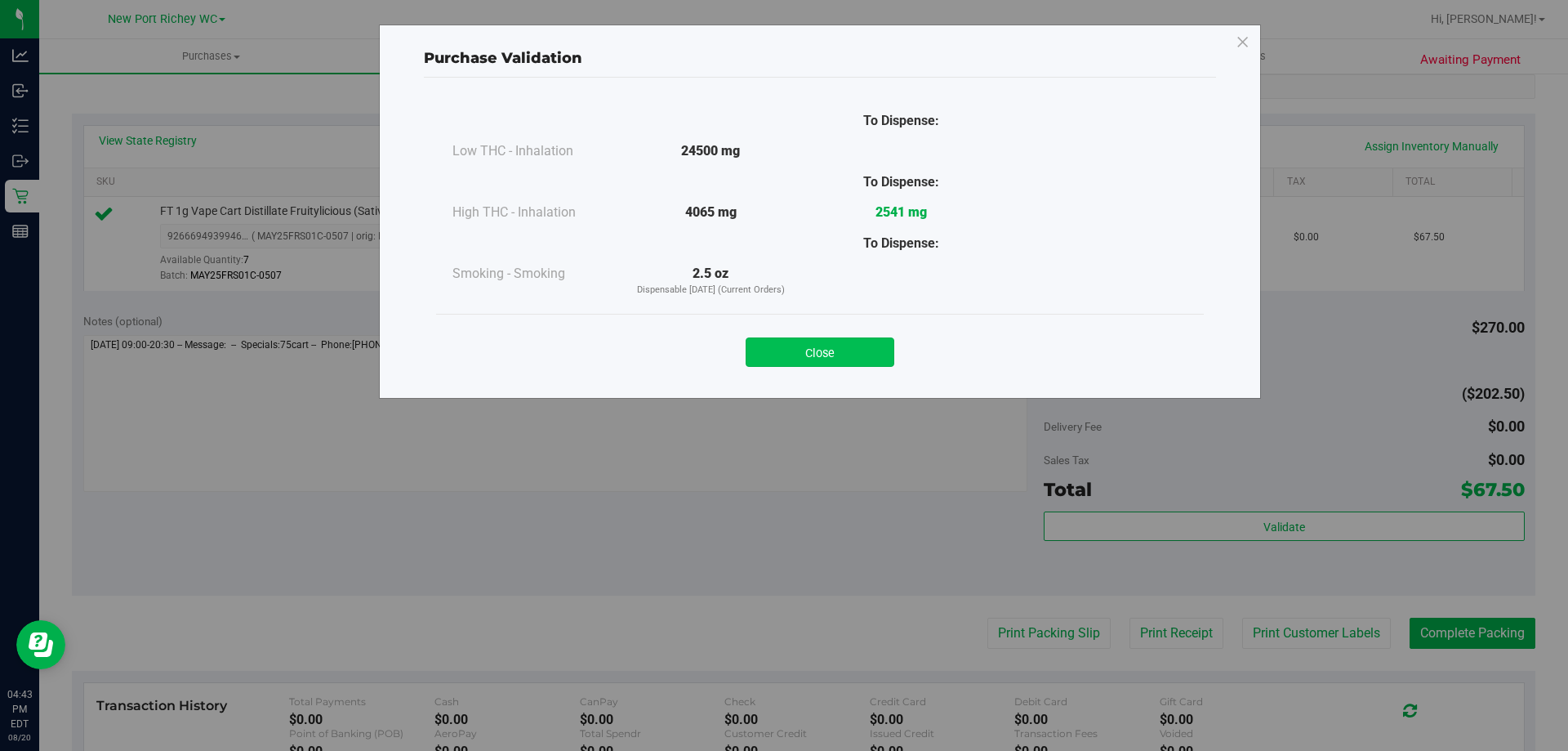
click at [868, 366] on button "Close" at bounding box center [819, 352] width 149 height 29
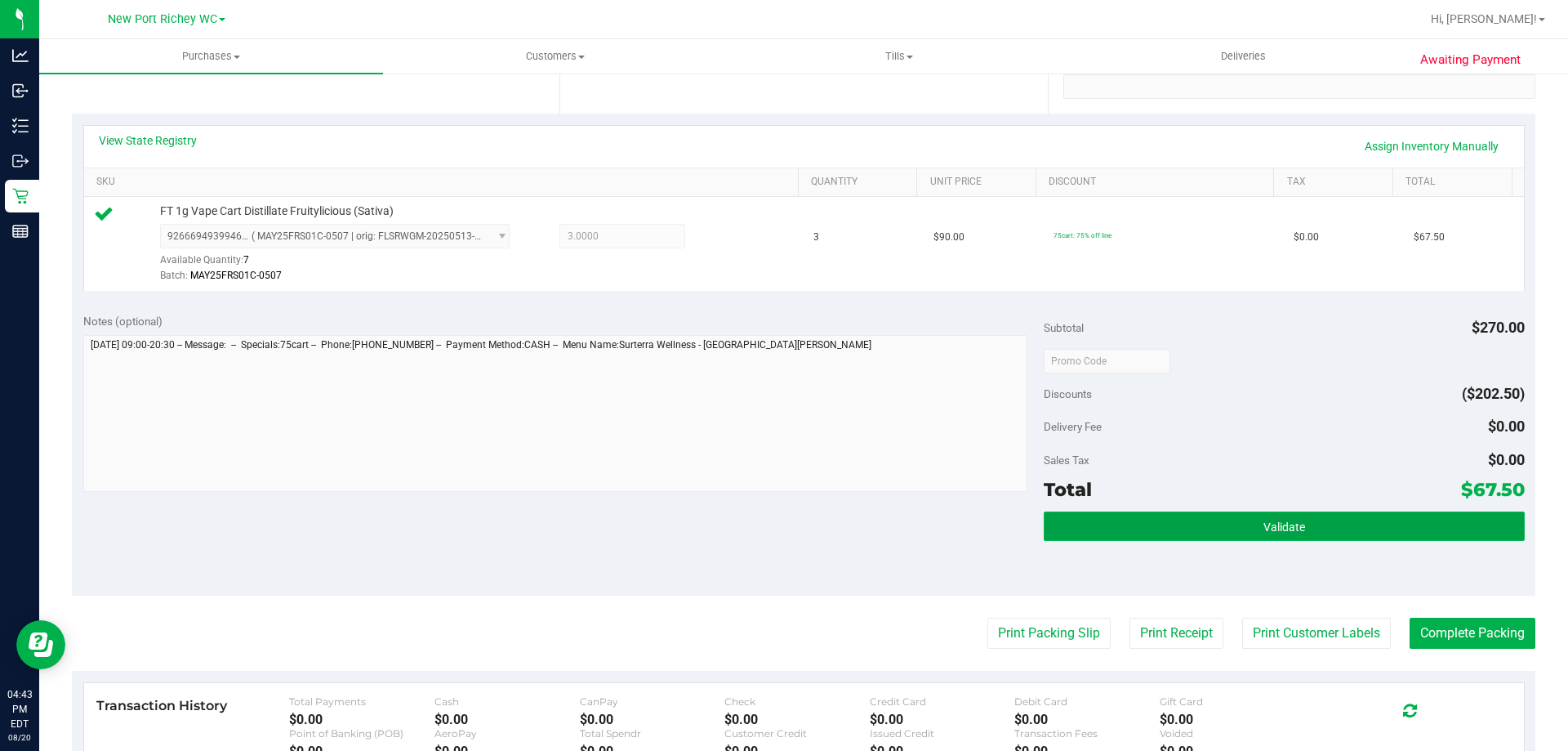
click at [1296, 522] on button "Validate" at bounding box center [1283, 526] width 480 height 29
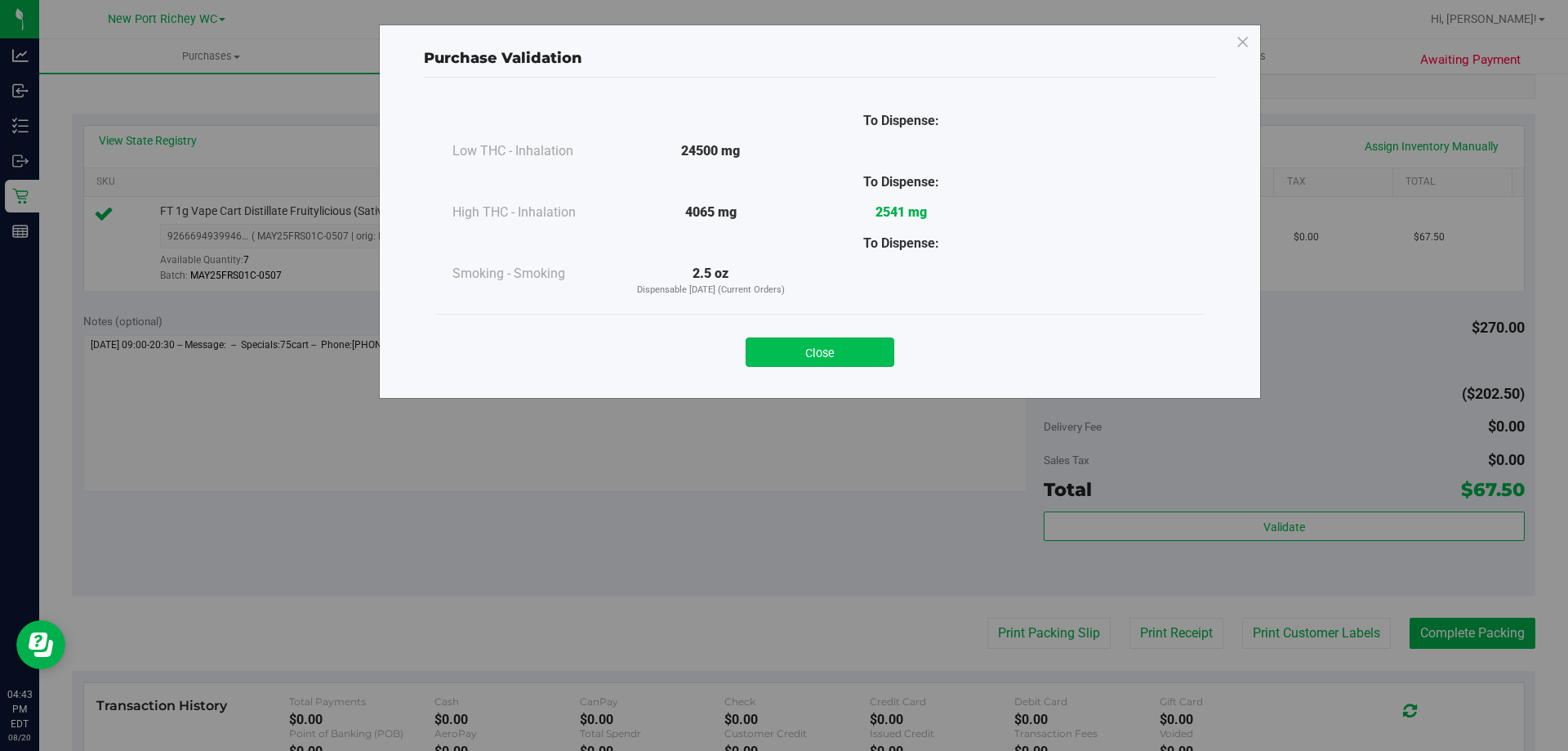
click at [864, 358] on button "Close" at bounding box center [819, 352] width 149 height 29
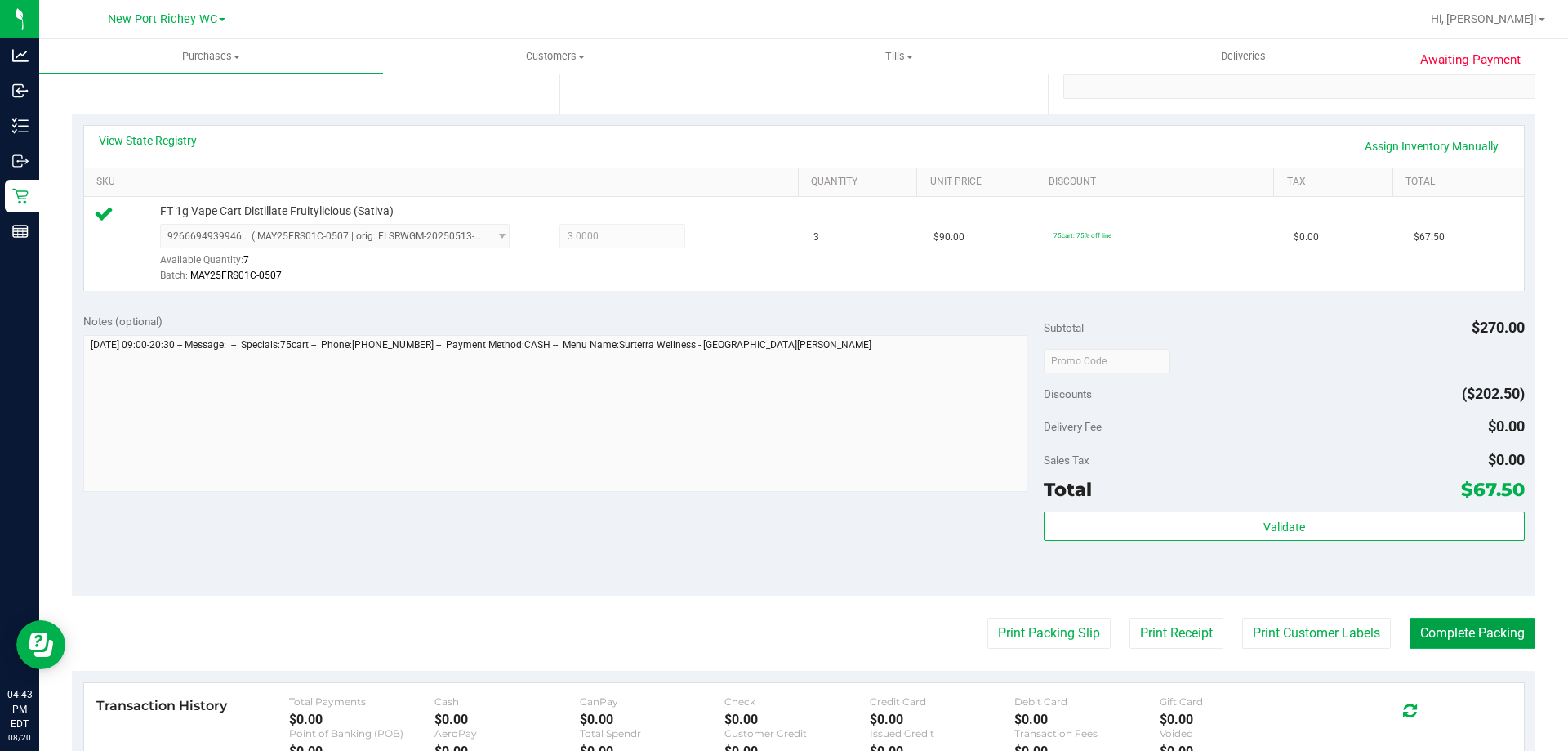
click at [1464, 626] on button "Complete Packing" at bounding box center [1472, 633] width 126 height 31
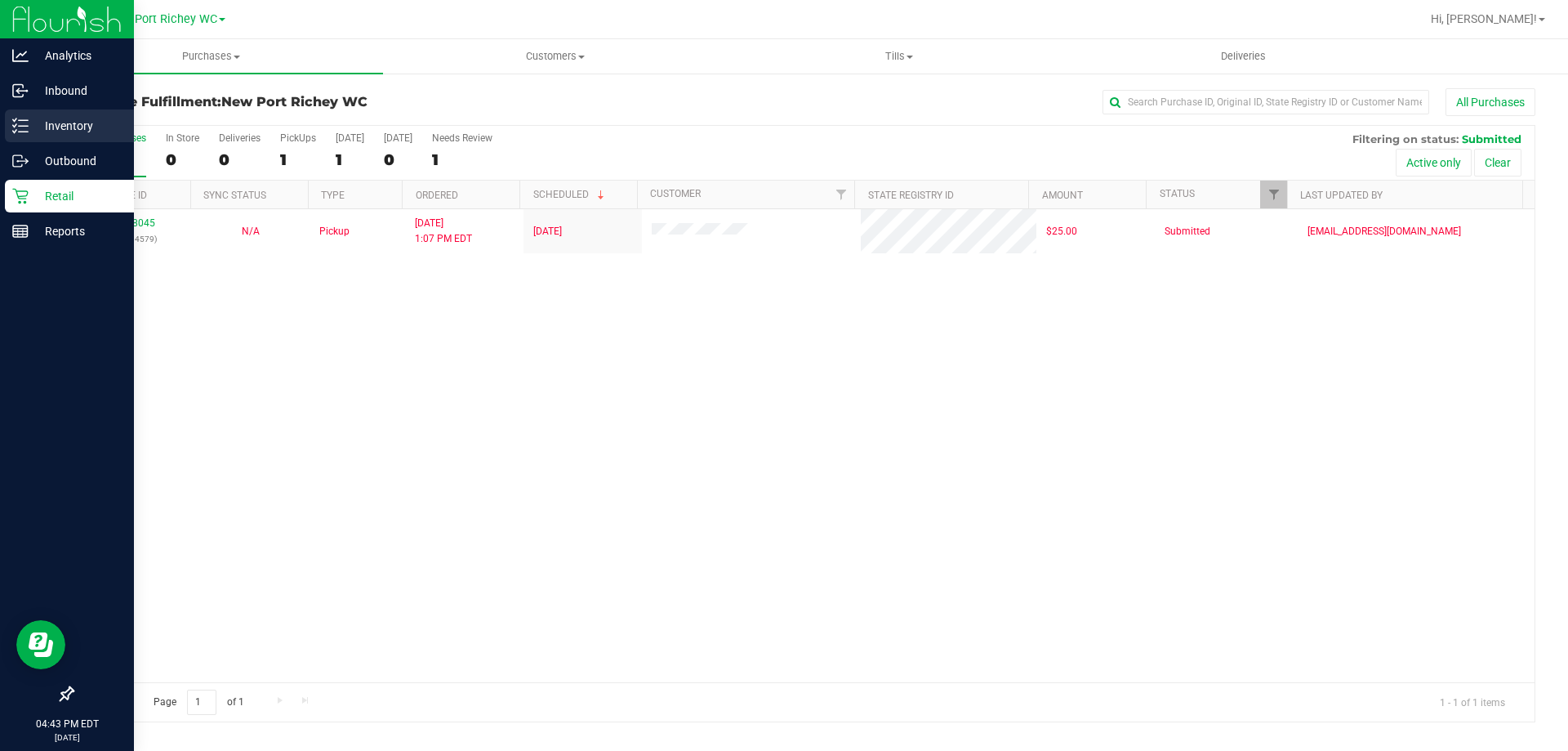
click at [51, 121] on p "Inventory" at bounding box center [78, 126] width 98 height 20
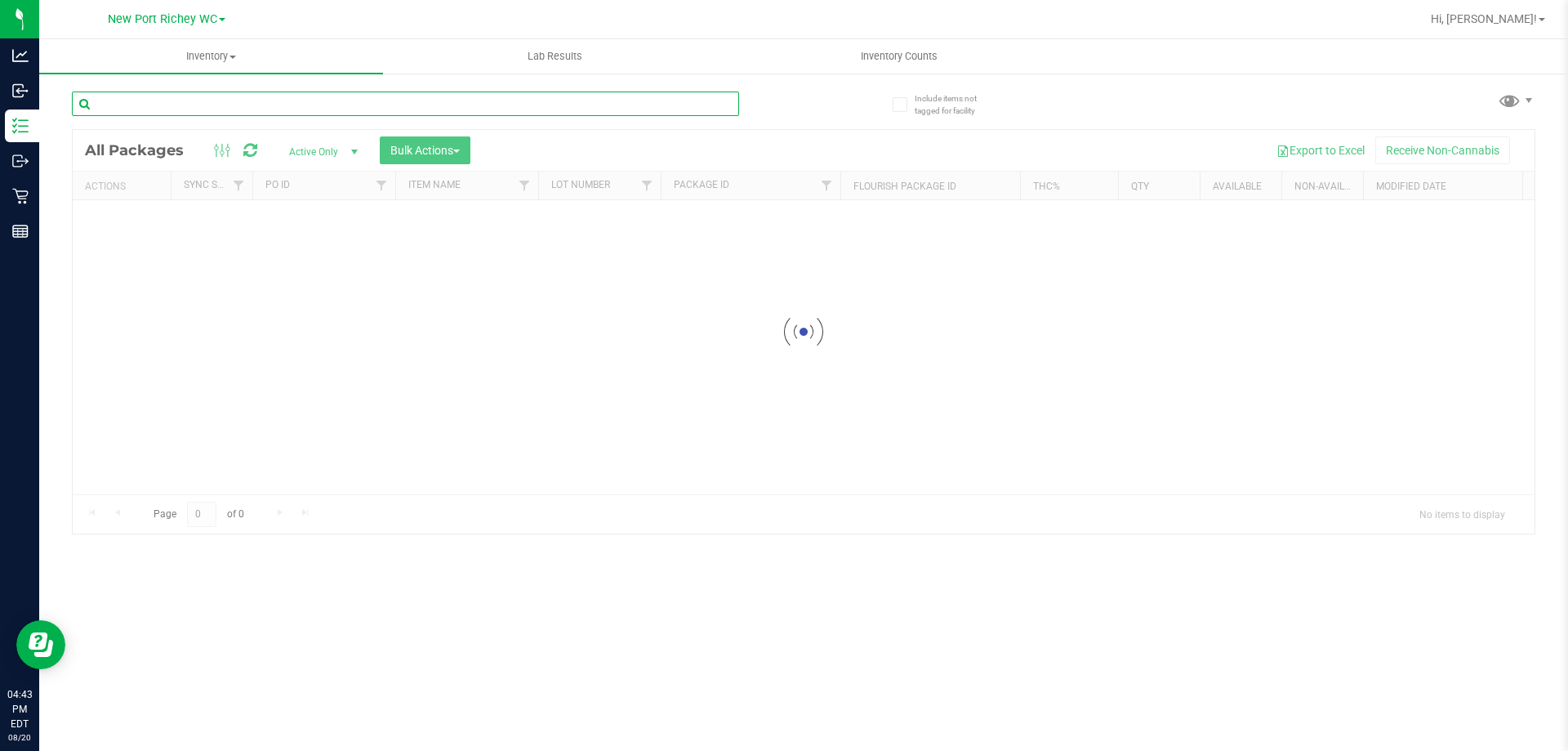
click at [153, 110] on input "text" at bounding box center [406, 103] width 668 height 24
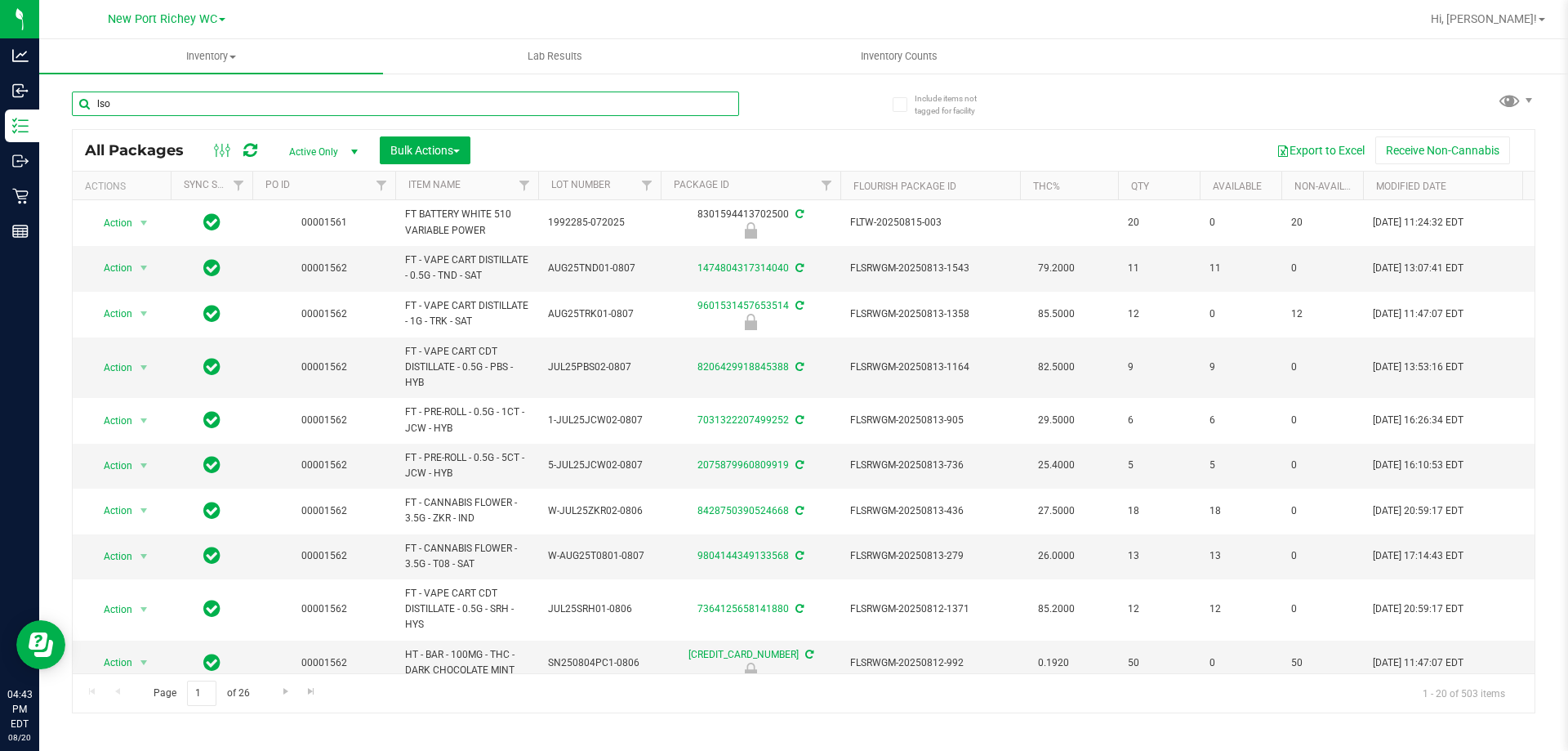
type input "lso"
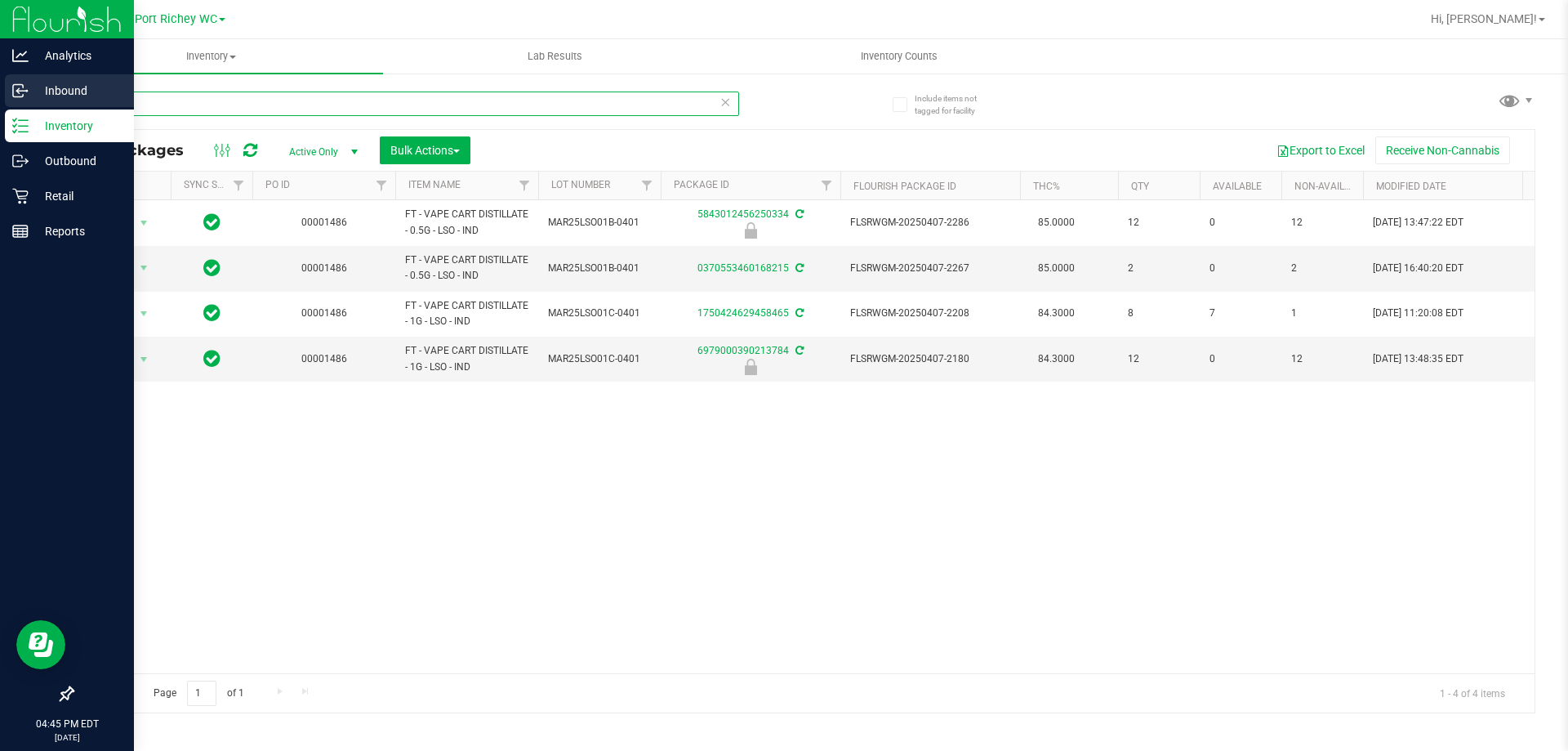
drag, startPoint x: 388, startPoint y: 104, endPoint x: 0, endPoint y: 98, distance: 388.0
click at [0, 98] on div "Analytics Inbound Inventory Outbound Retail Reports 04:45 PM EDT [DATE] 08/20 […" at bounding box center [784, 375] width 1568 height 751
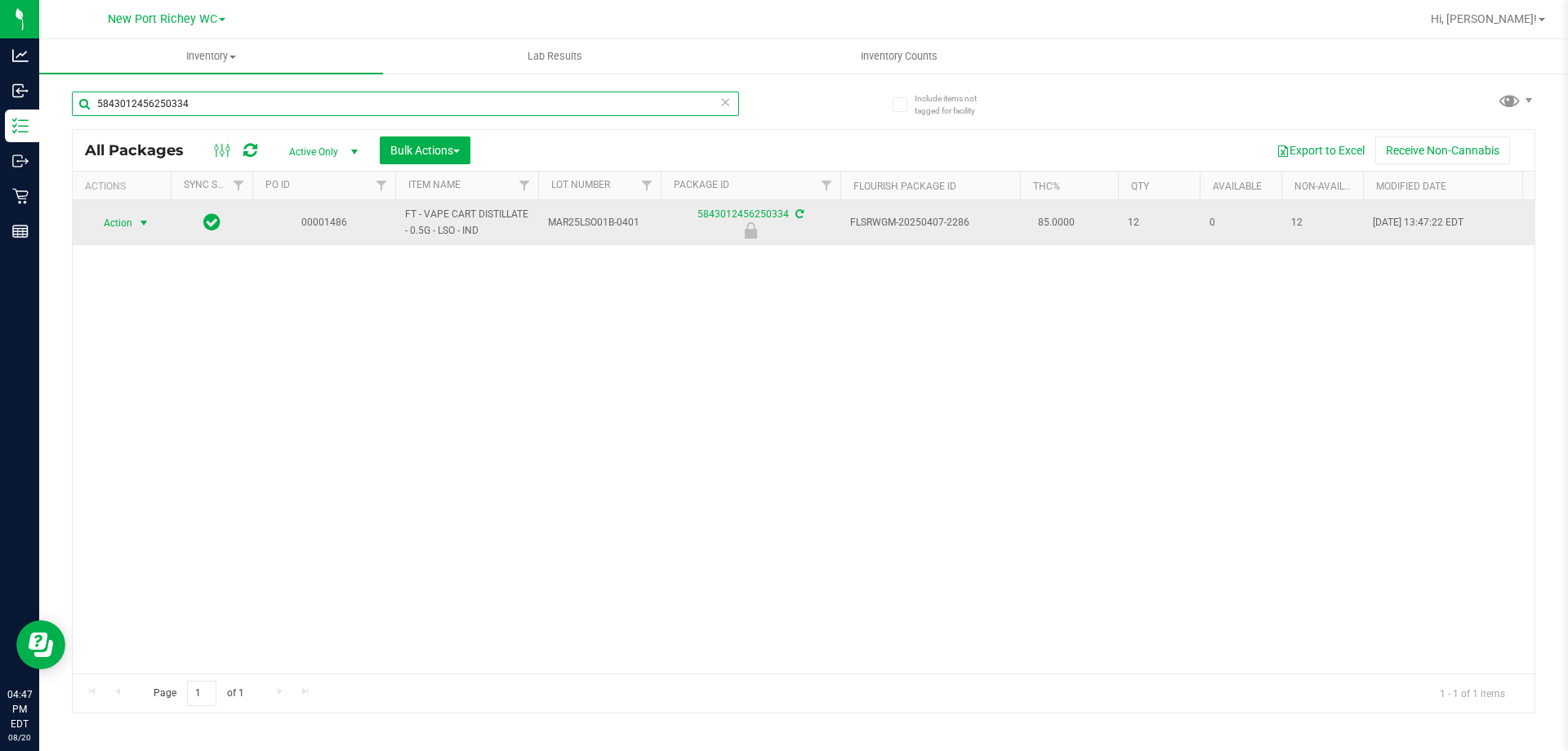
type input "5843012456250334"
click at [134, 220] on span "select" at bounding box center [144, 223] width 21 height 23
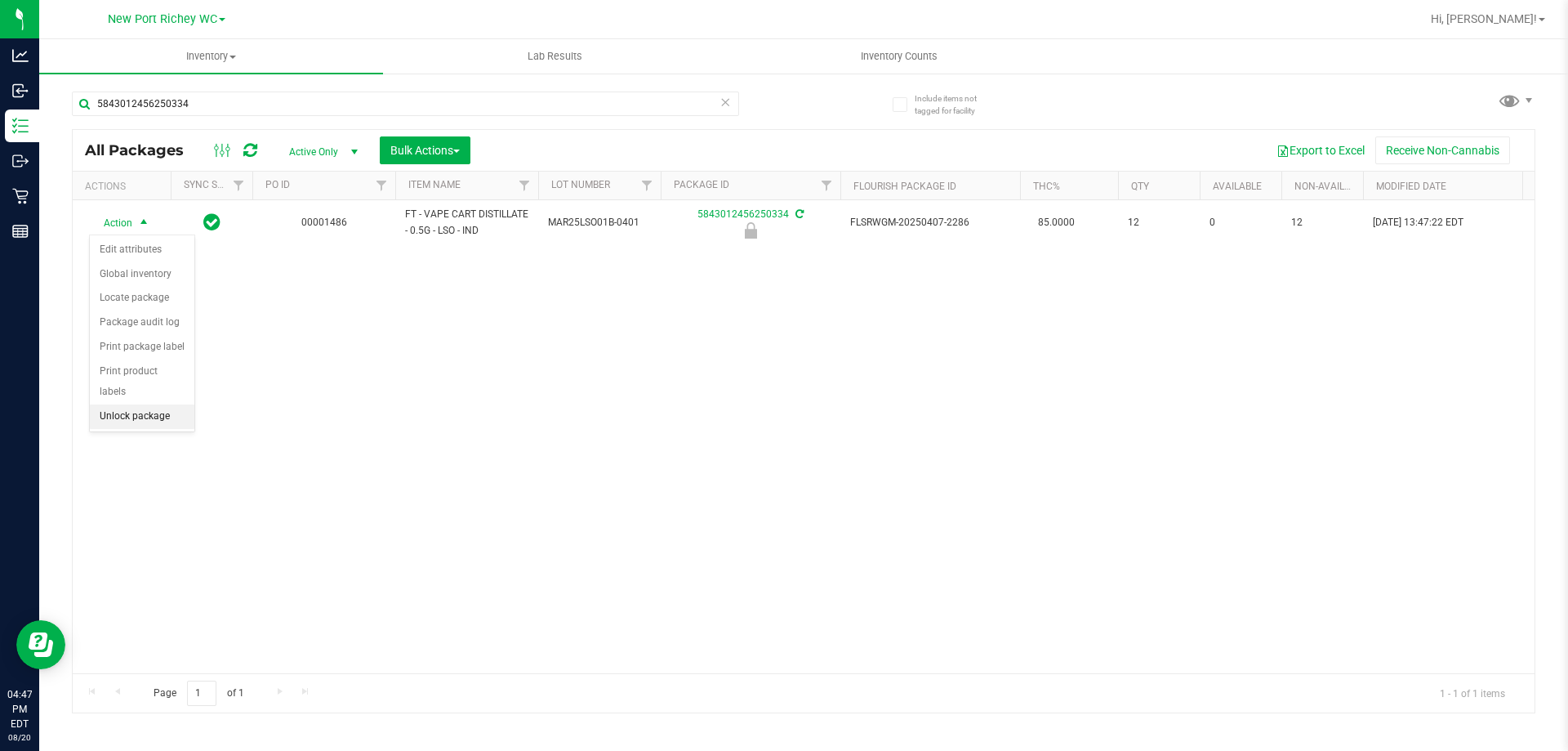
click at [140, 405] on li "Unlock package" at bounding box center [142, 416] width 104 height 24
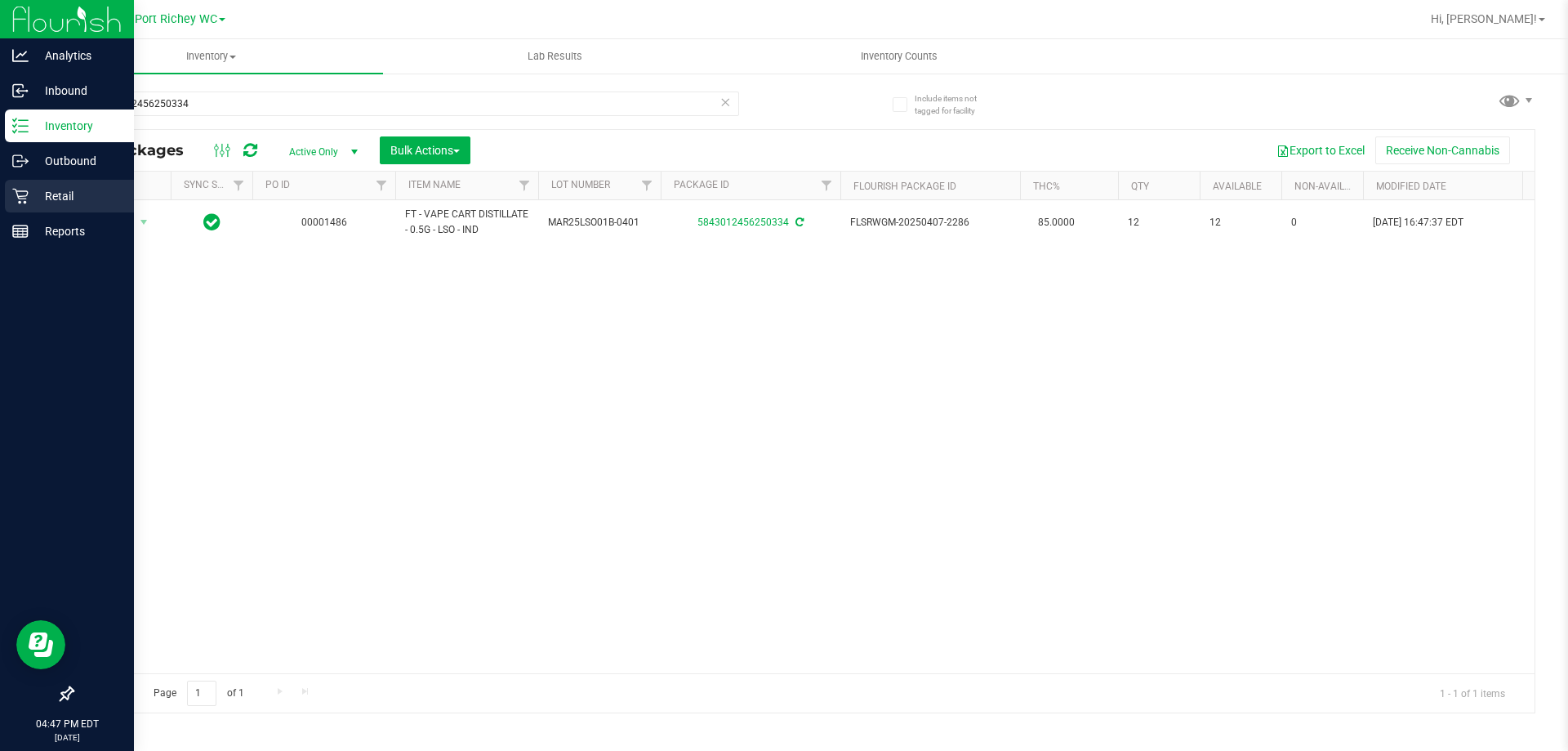
click at [68, 196] on p "Retail" at bounding box center [78, 196] width 98 height 20
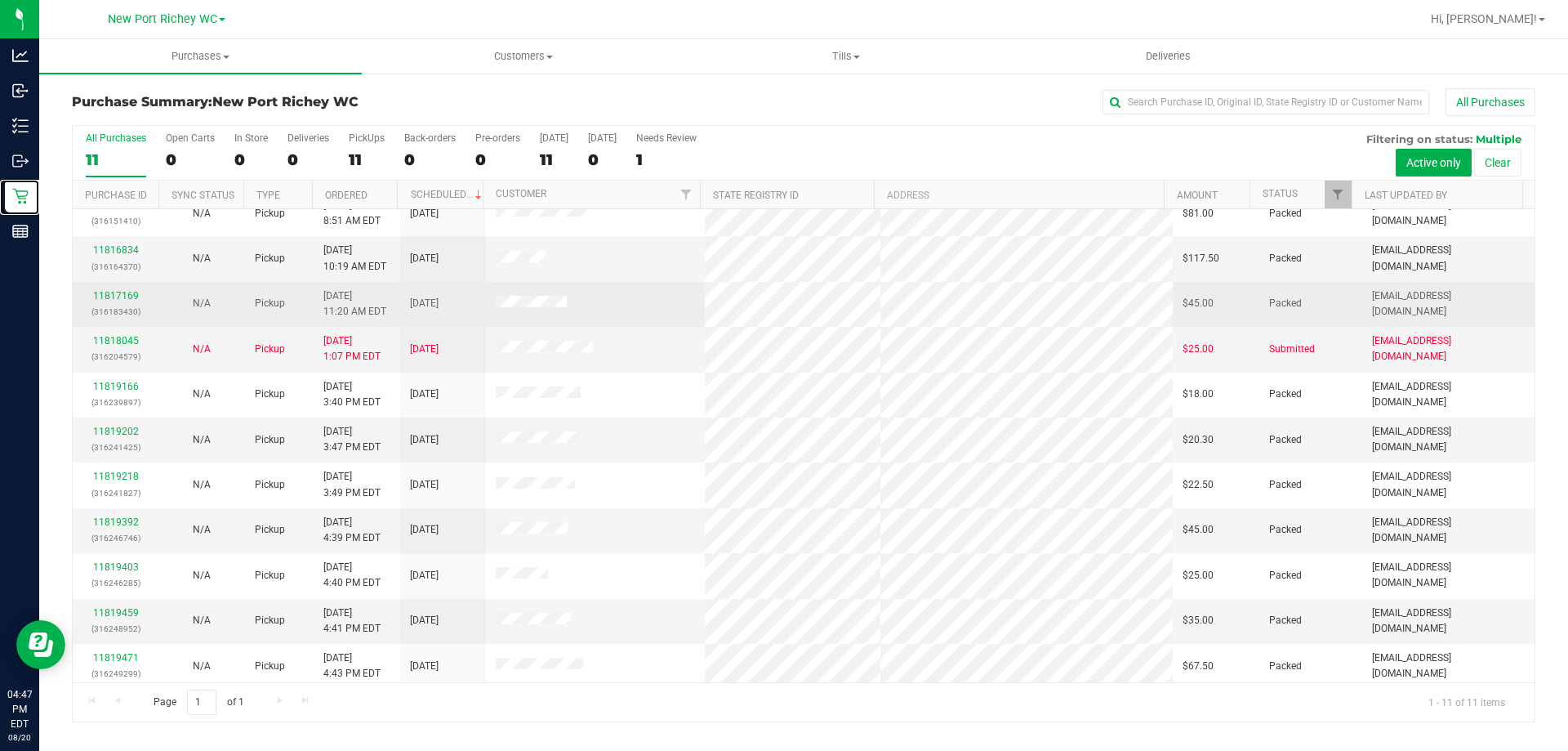
scroll to position [24, 0]
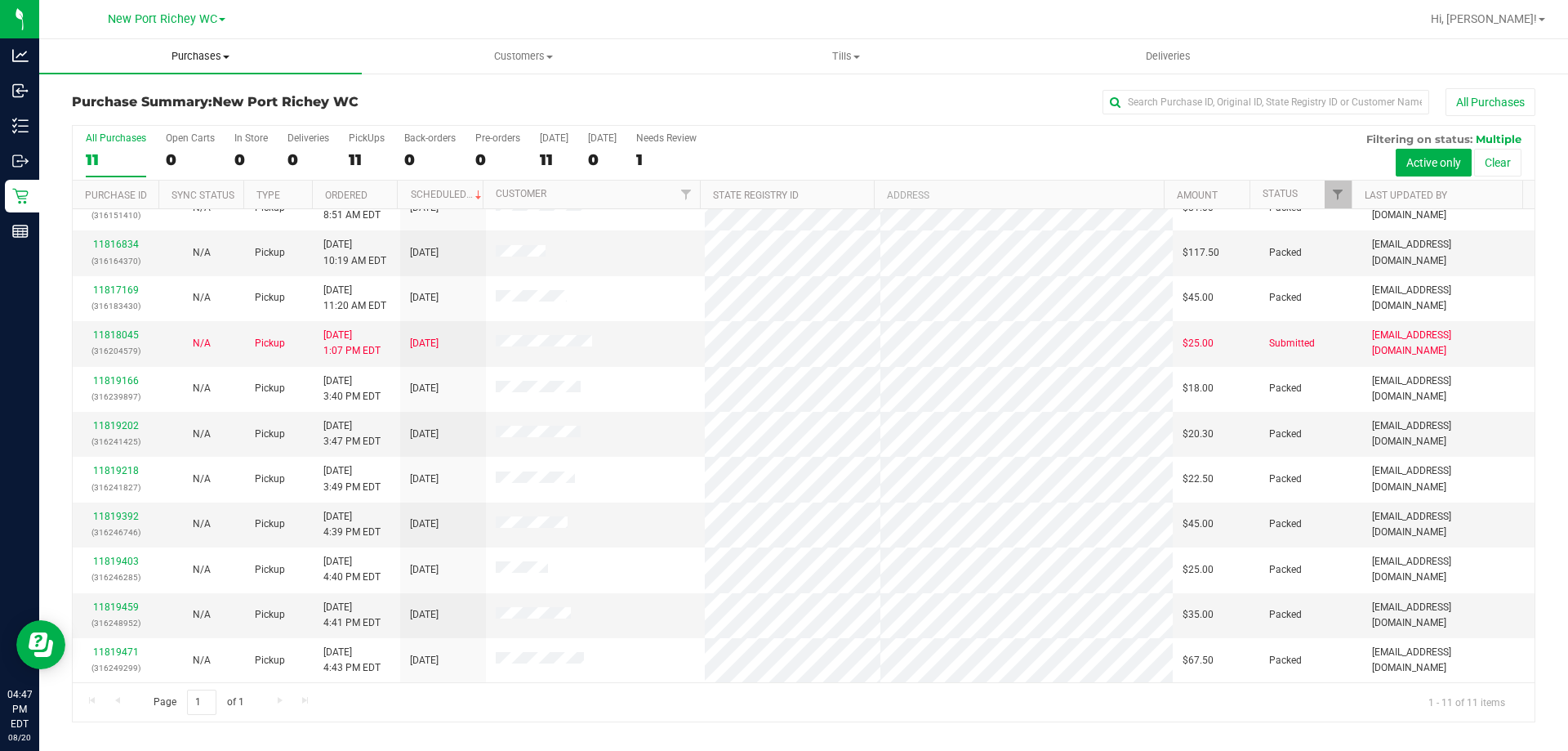
click at [196, 53] on span "Purchases" at bounding box center [200, 56] width 322 height 14
click at [187, 116] on li "Fulfillment" at bounding box center [200, 119] width 322 height 20
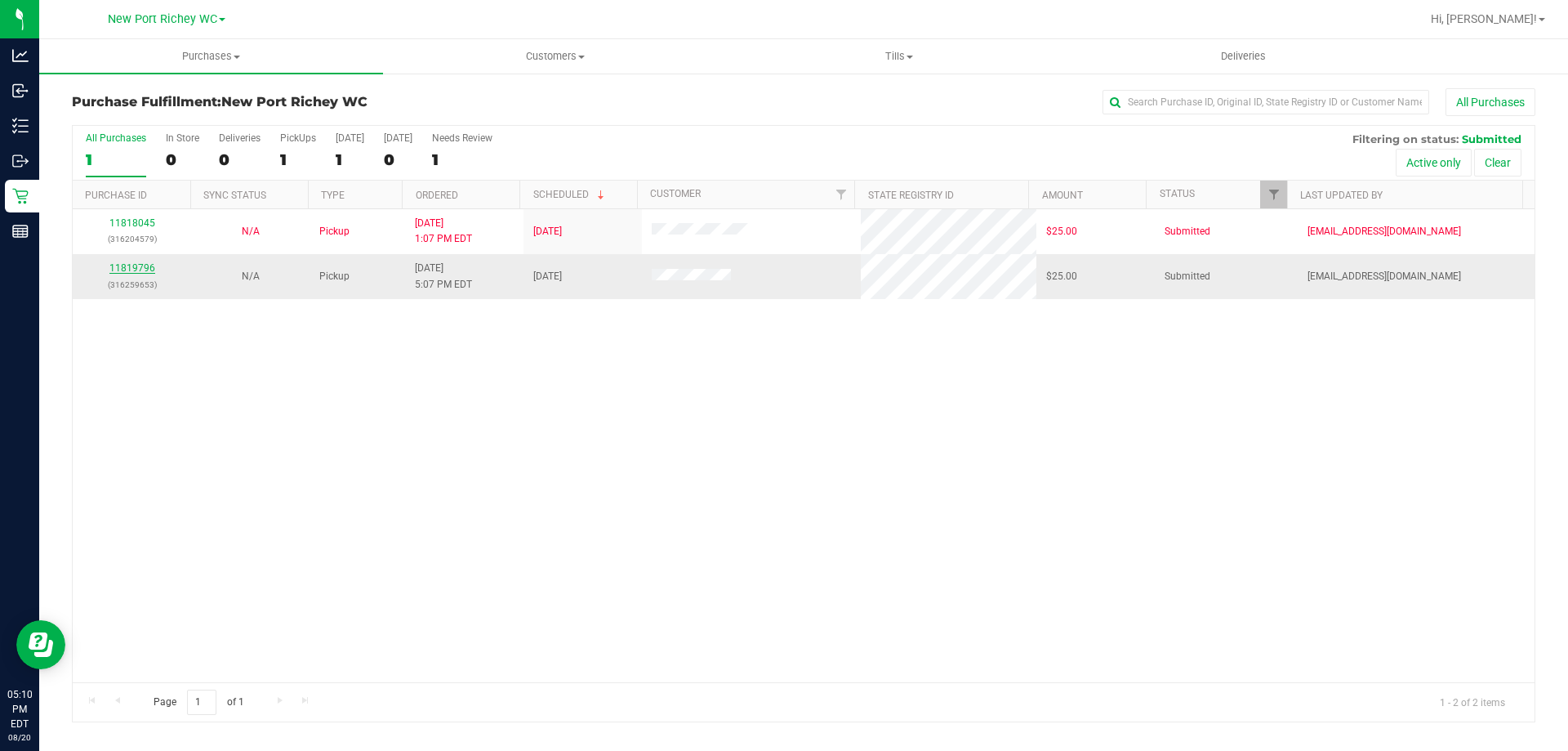
click at [142, 274] on link "11819796" at bounding box center [132, 268] width 46 height 12
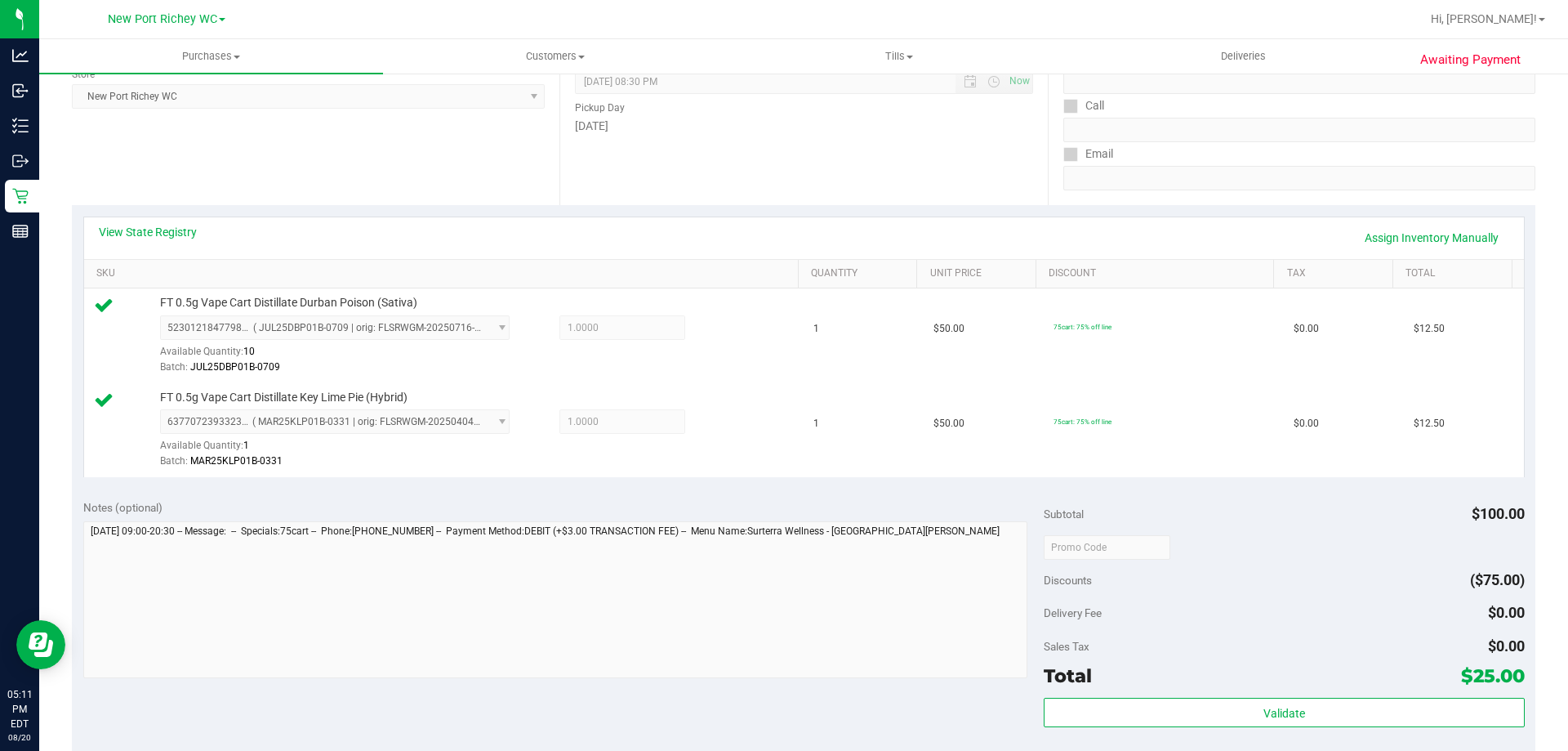
scroll to position [246, 0]
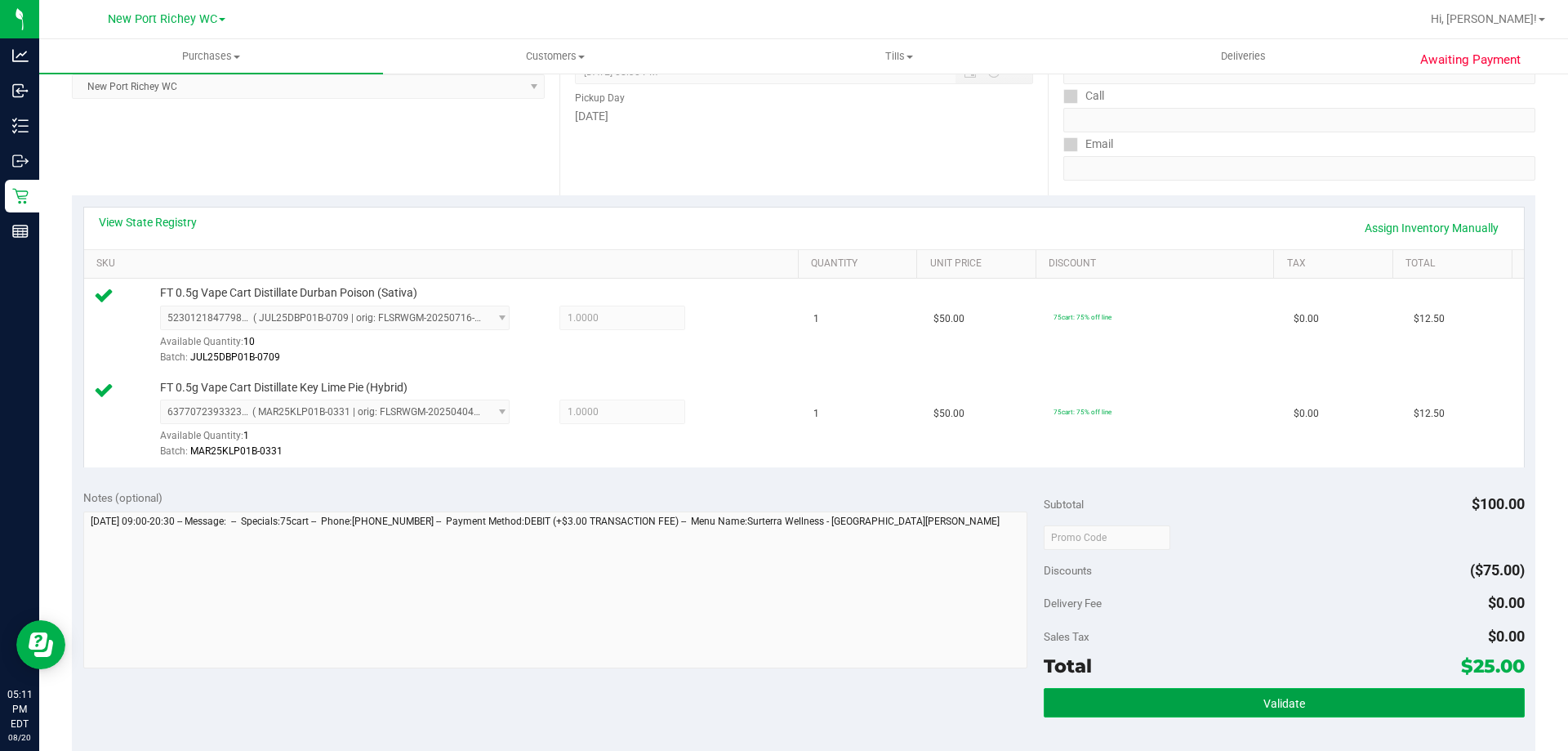
click at [1278, 705] on span "Validate" at bounding box center [1284, 704] width 42 height 13
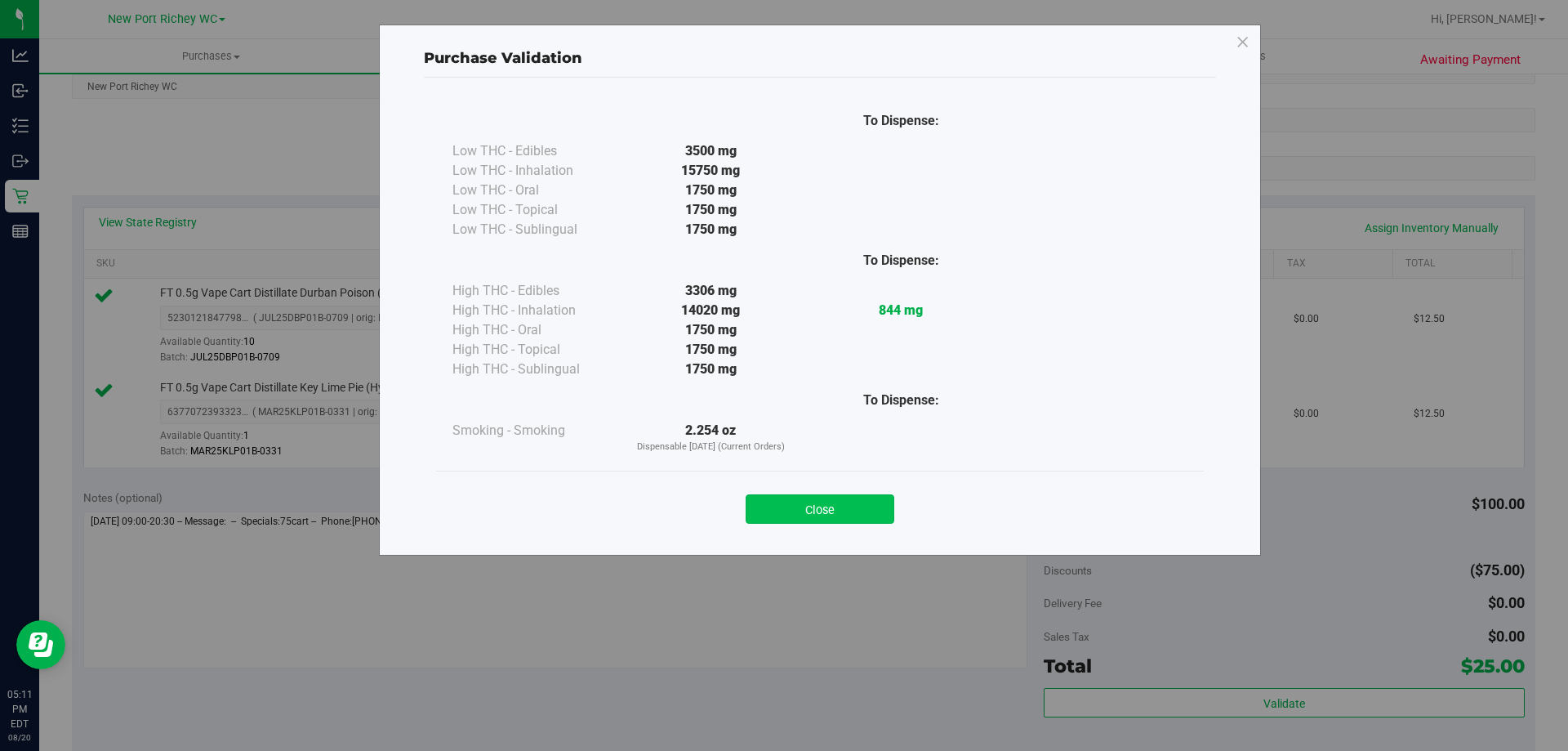
click at [813, 514] on button "Close" at bounding box center [819, 509] width 149 height 29
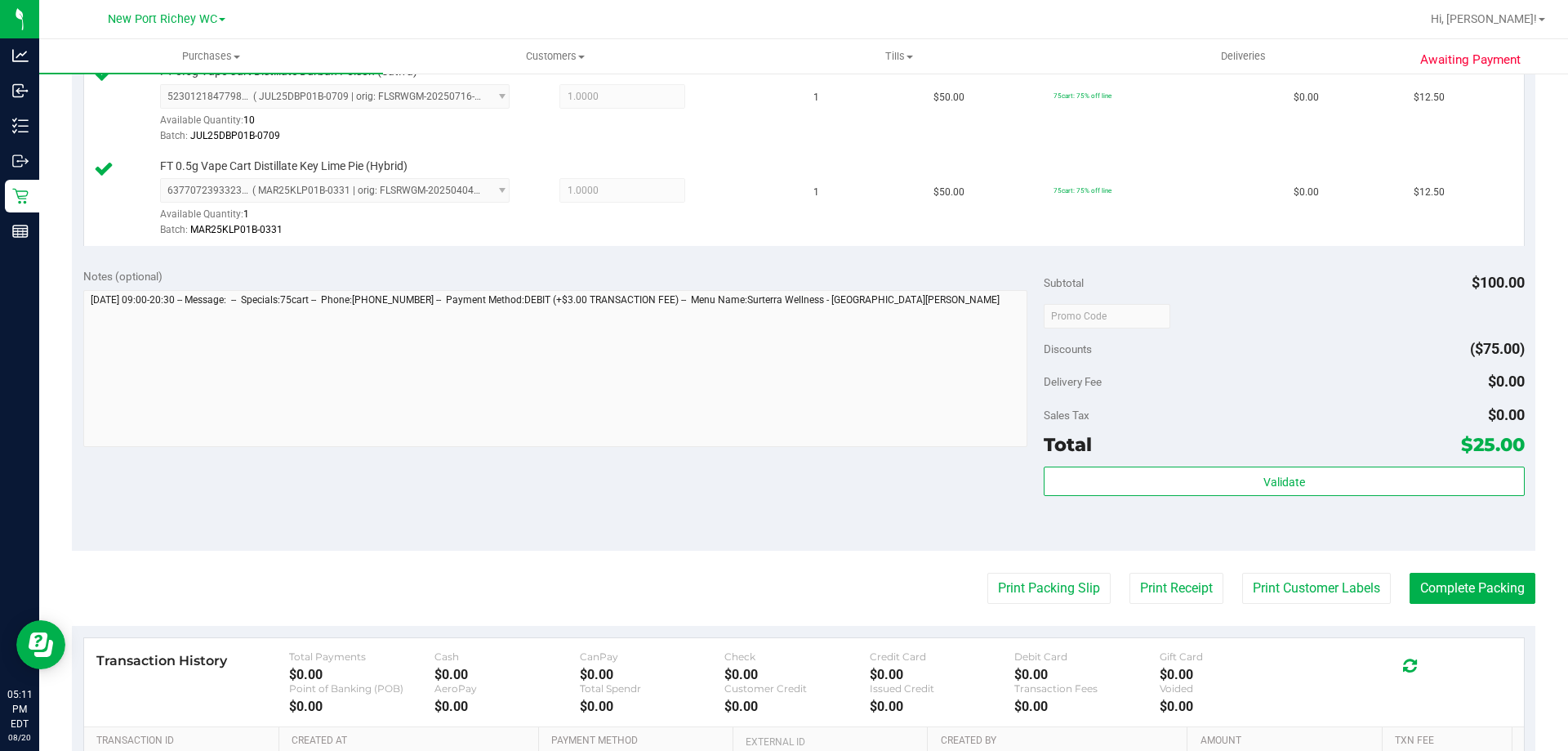
scroll to position [490, 0]
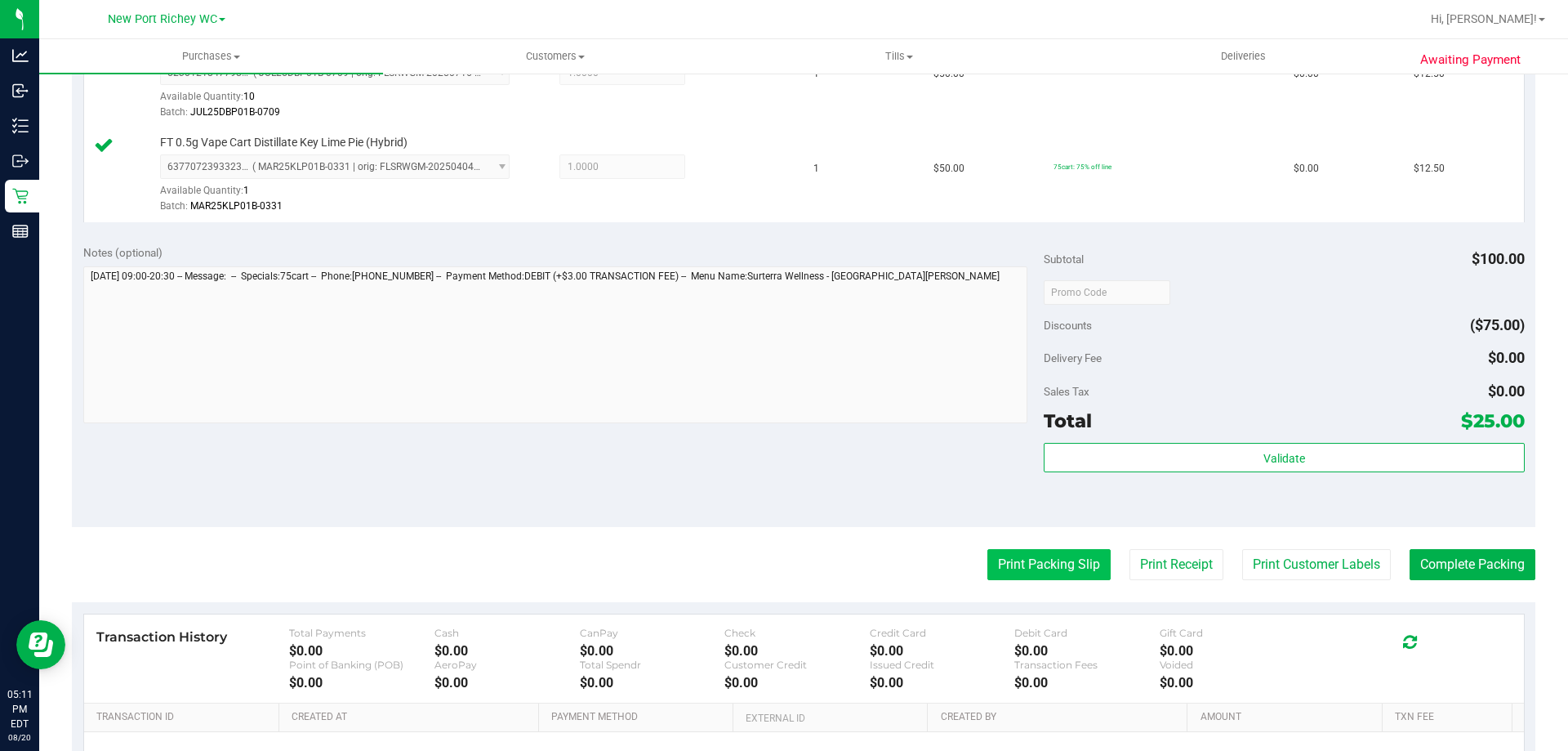
click at [1082, 561] on button "Print Packing Slip" at bounding box center [1049, 564] width 123 height 31
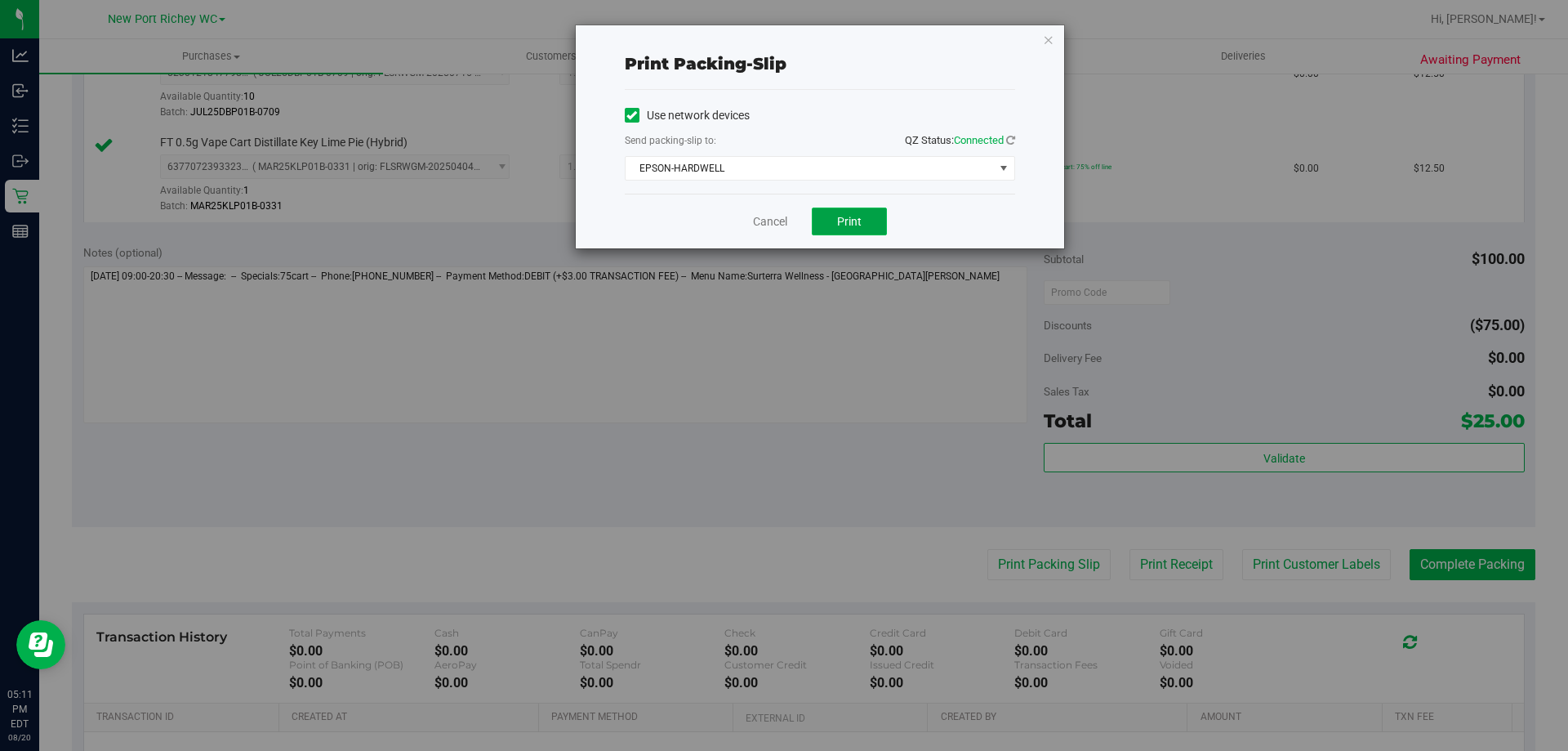
click at [842, 216] on span "Print" at bounding box center [849, 221] width 24 height 13
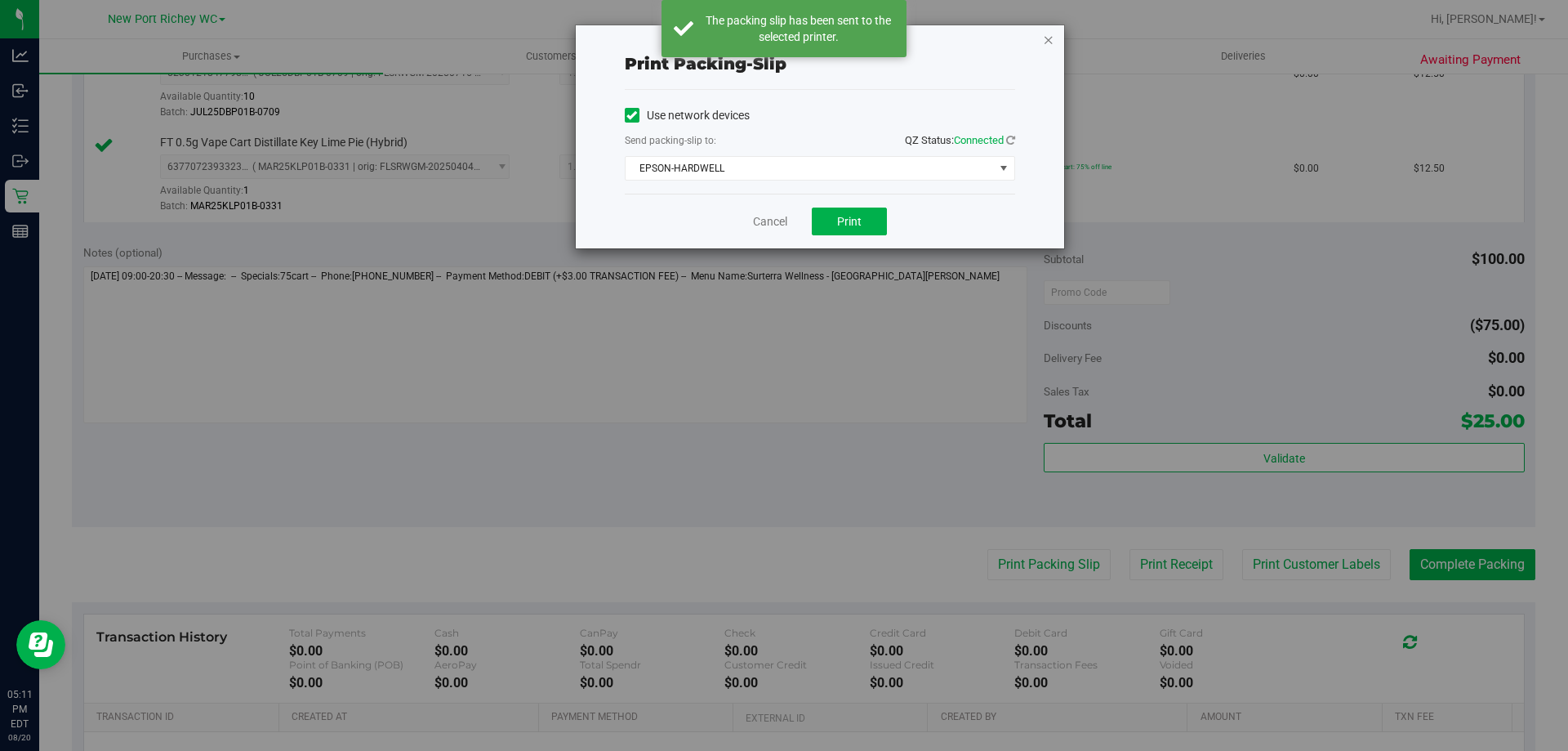
click at [1047, 41] on icon "button" at bounding box center [1048, 39] width 12 height 20
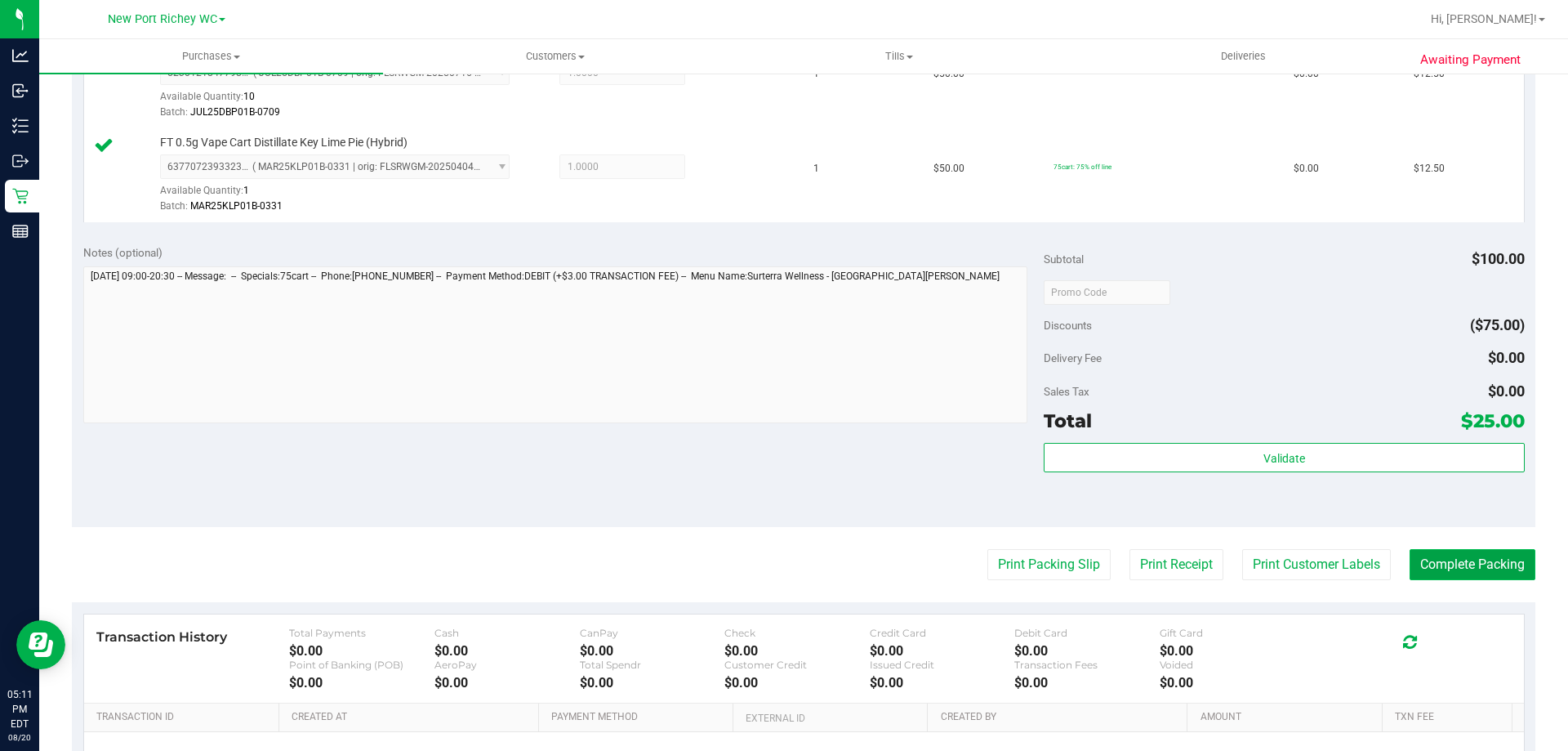
click at [1458, 554] on button "Complete Packing" at bounding box center [1472, 564] width 126 height 31
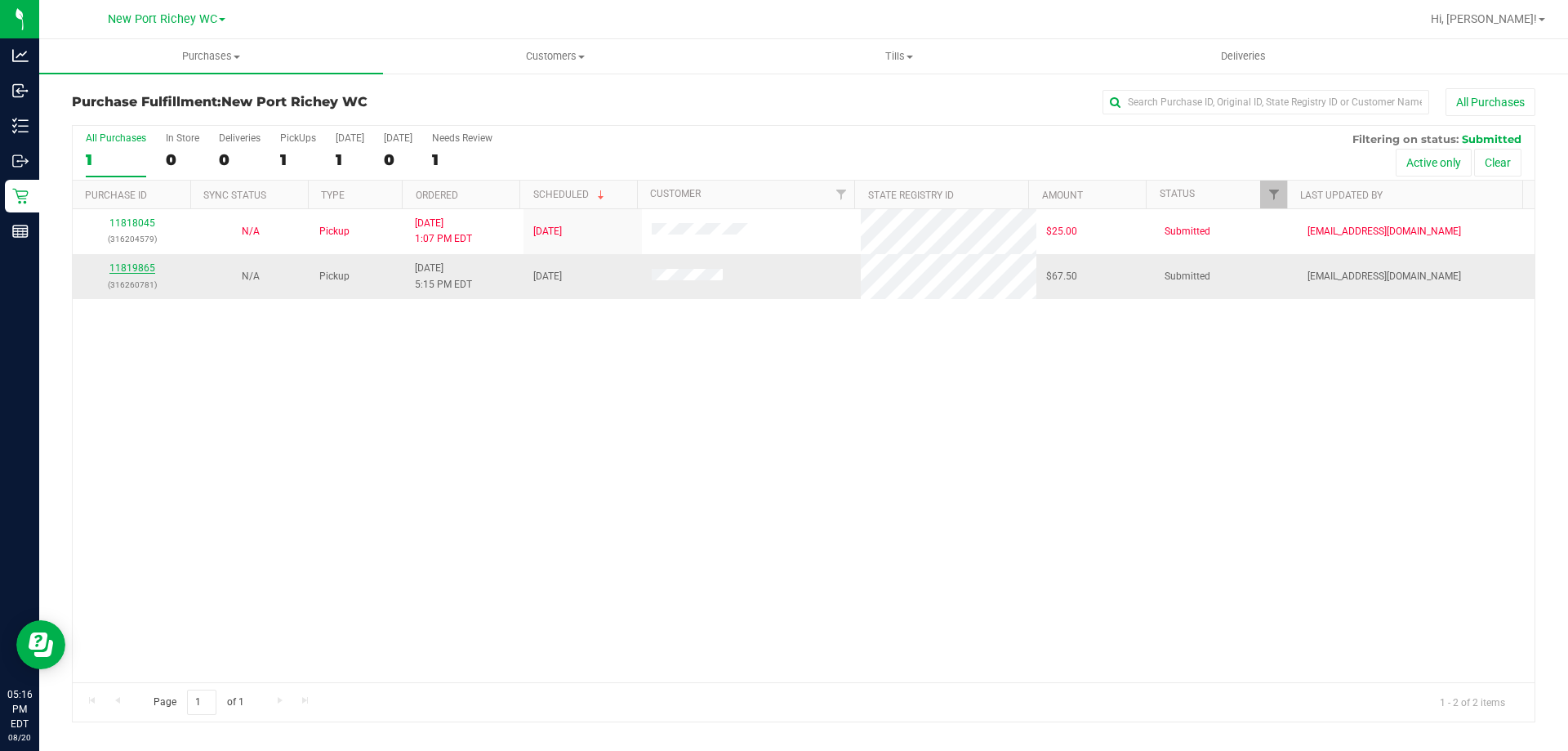
click at [140, 264] on link "11819865" at bounding box center [132, 268] width 46 height 12
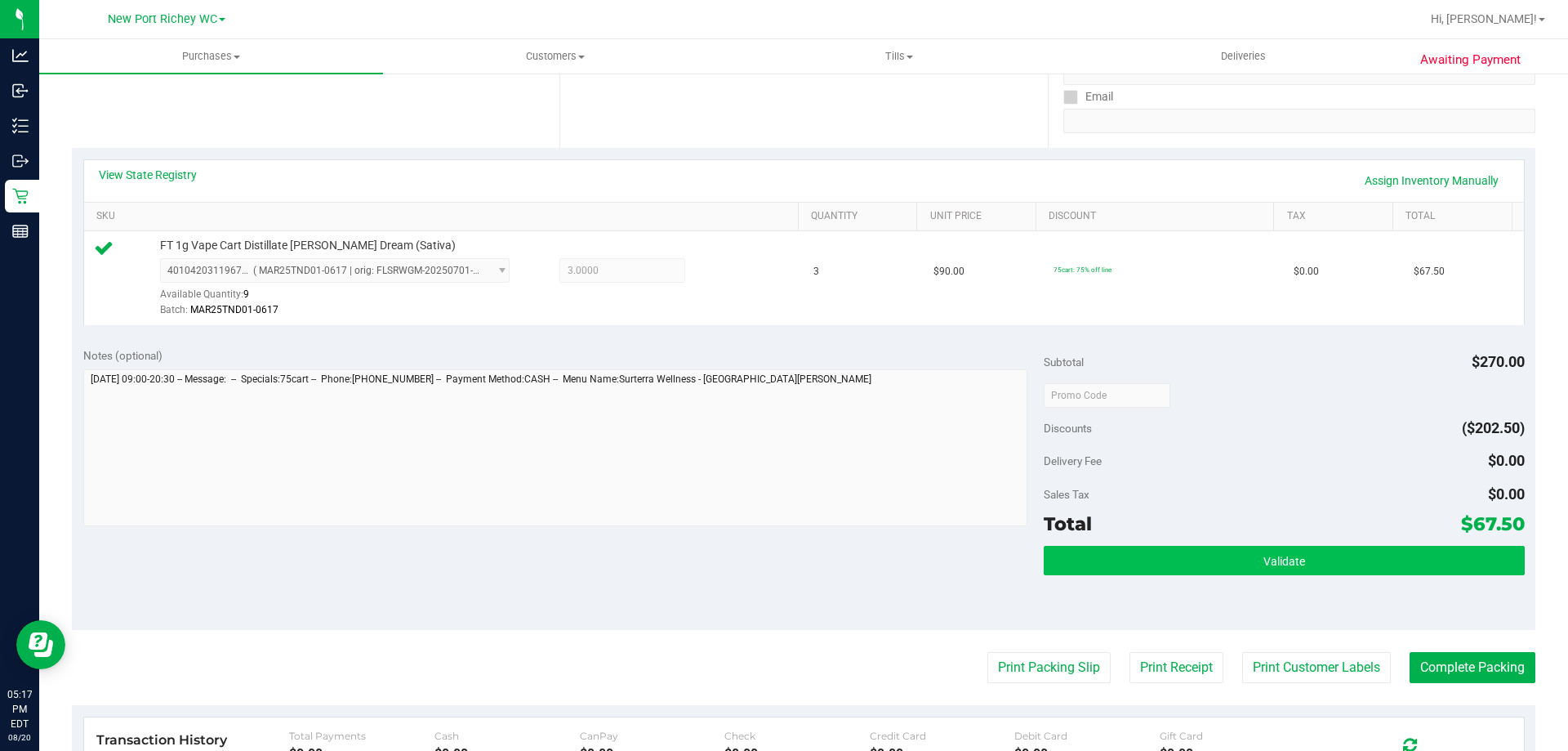
scroll to position [327, 0]
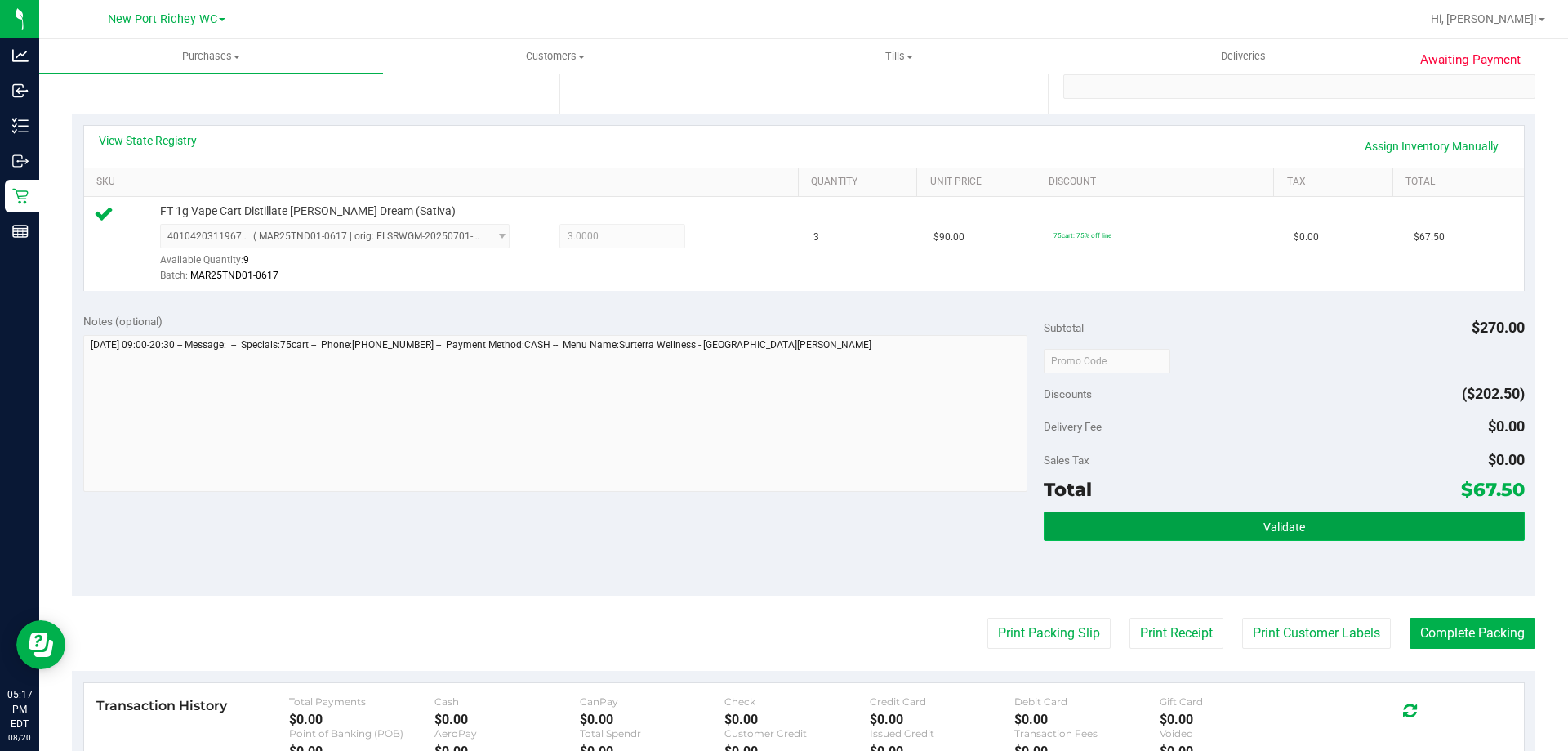
click at [1191, 533] on button "Validate" at bounding box center [1283, 526] width 480 height 29
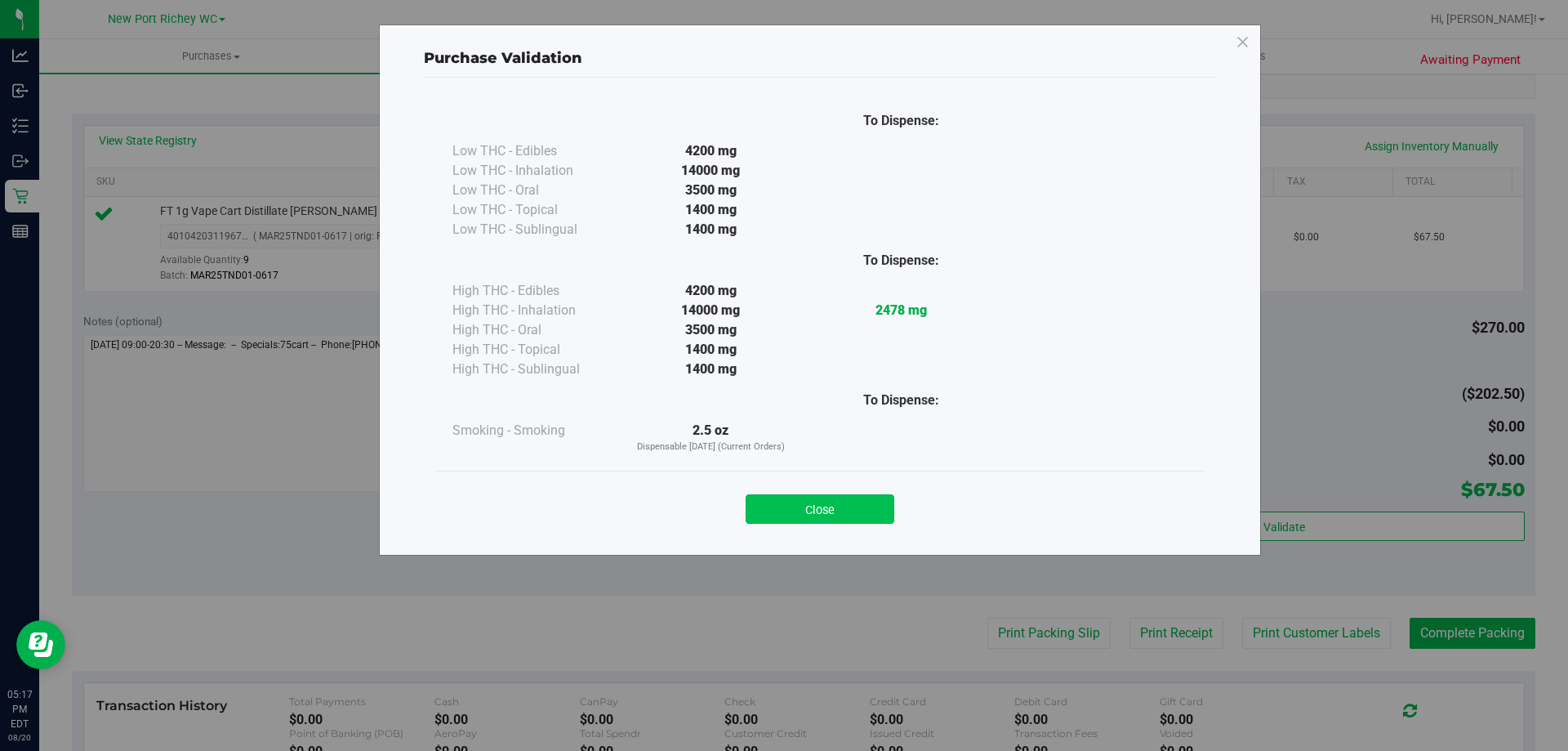
click at [821, 513] on button "Close" at bounding box center [819, 509] width 149 height 29
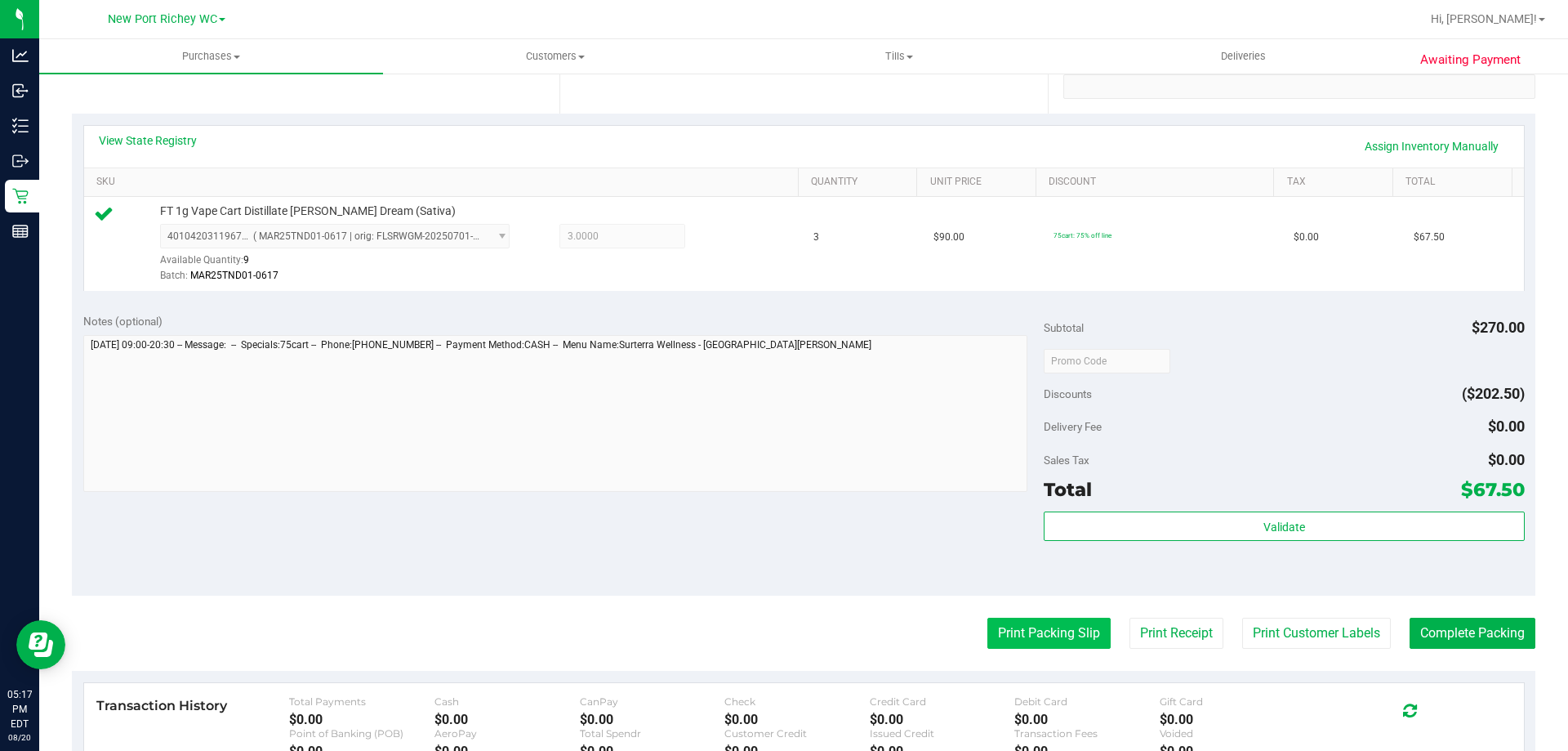
click at [1017, 630] on button "Print Packing Slip" at bounding box center [1049, 633] width 123 height 31
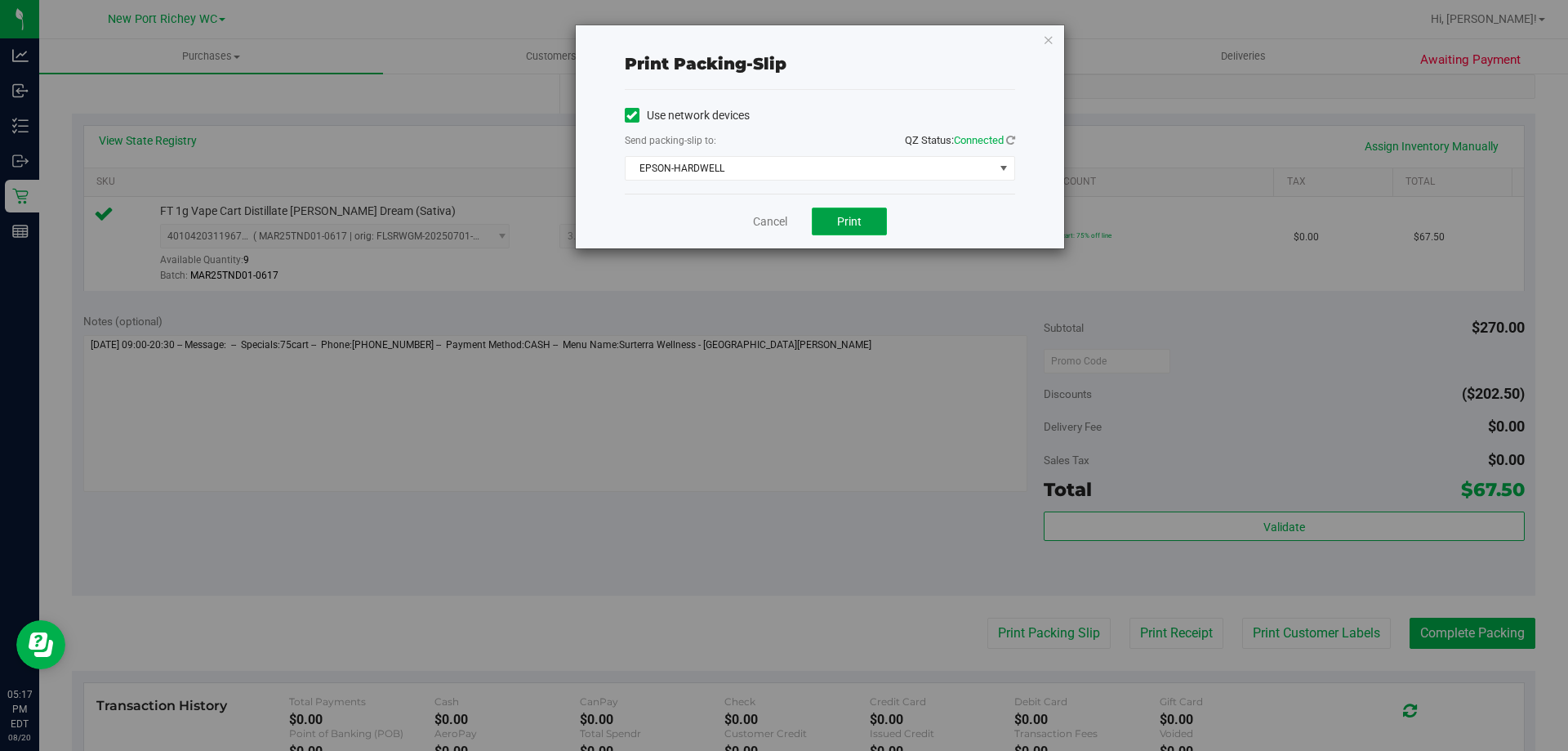
click at [867, 223] on button "Print" at bounding box center [850, 221] width 75 height 28
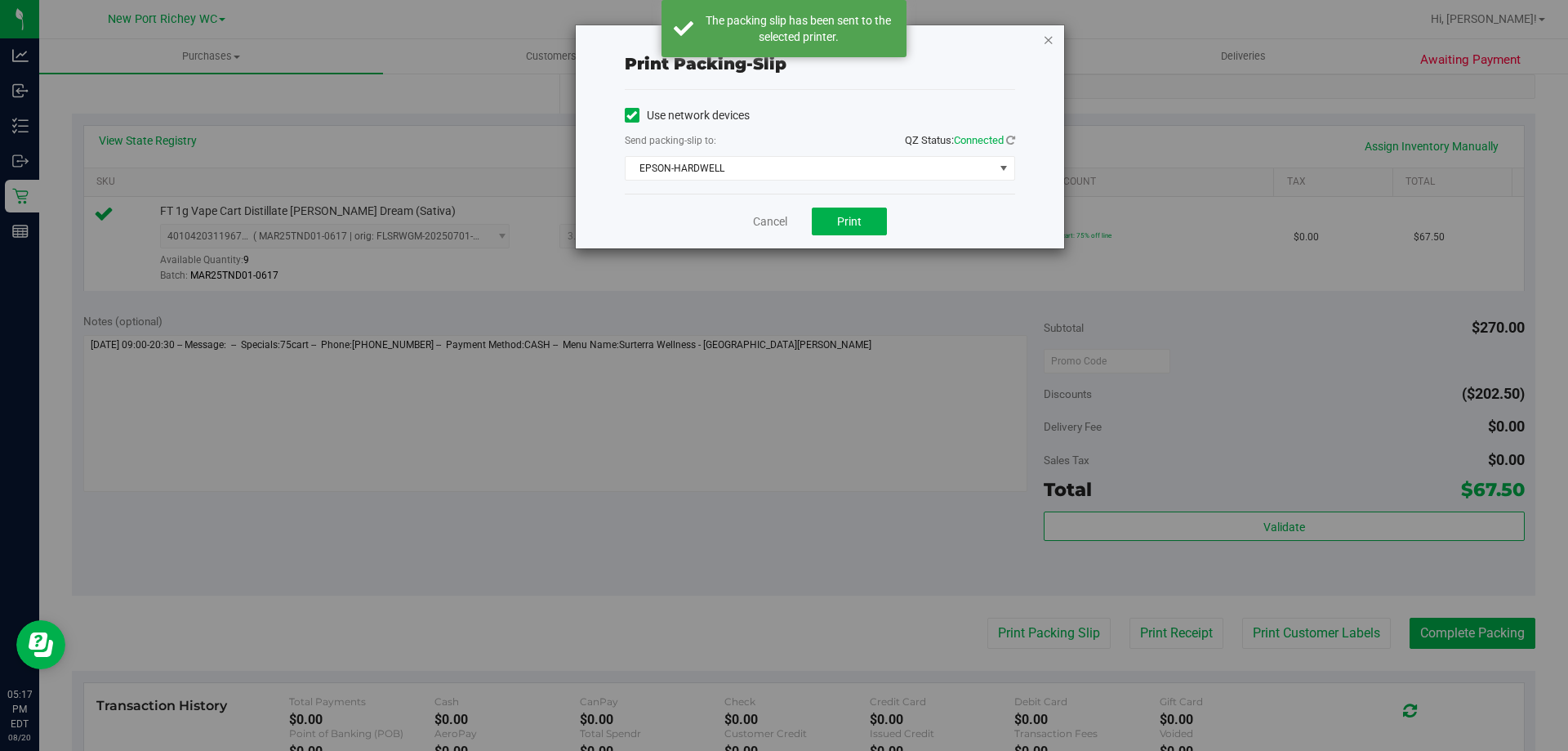
click at [1044, 38] on icon "button" at bounding box center [1048, 39] width 12 height 20
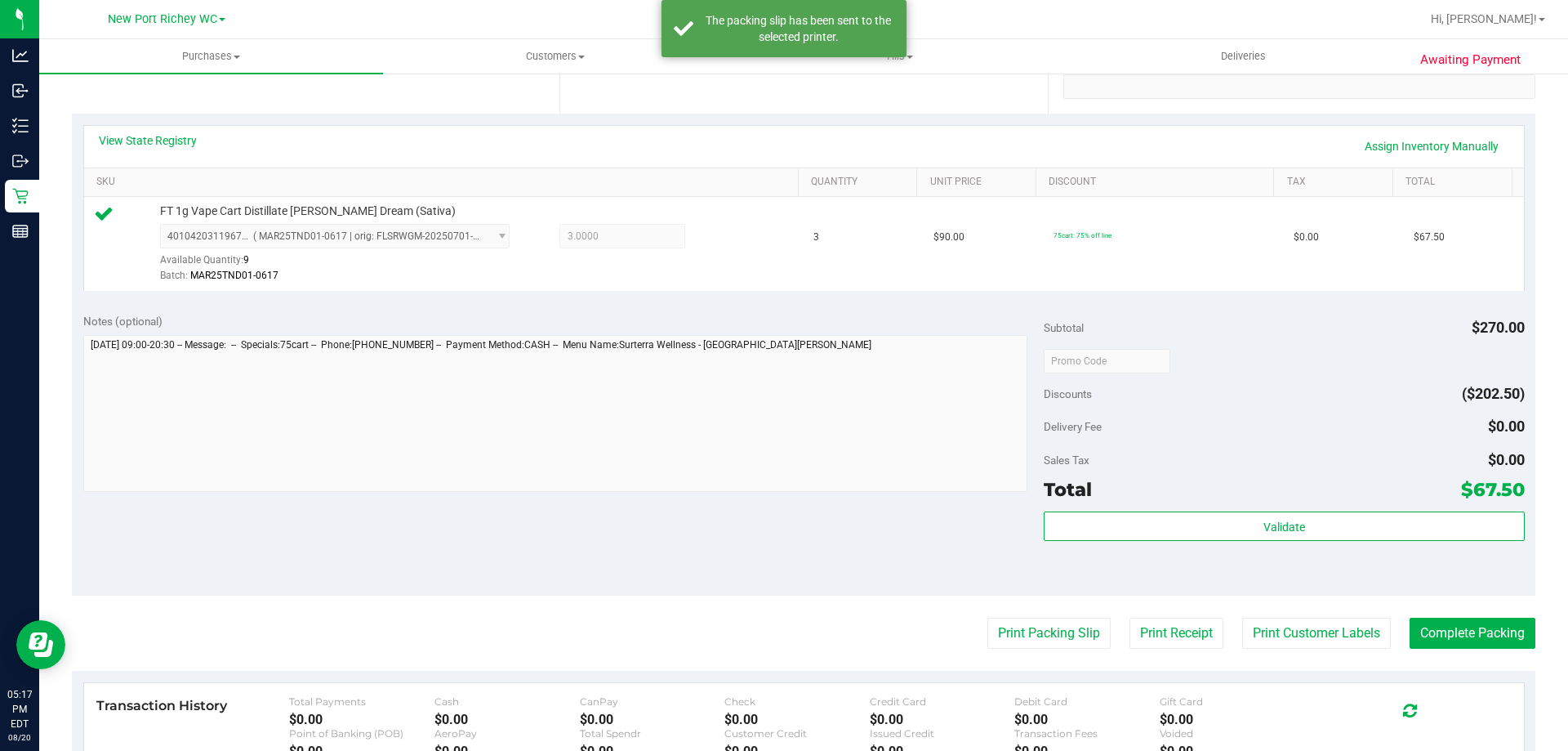
click at [1212, 544] on div "Validate" at bounding box center [1283, 548] width 480 height 73
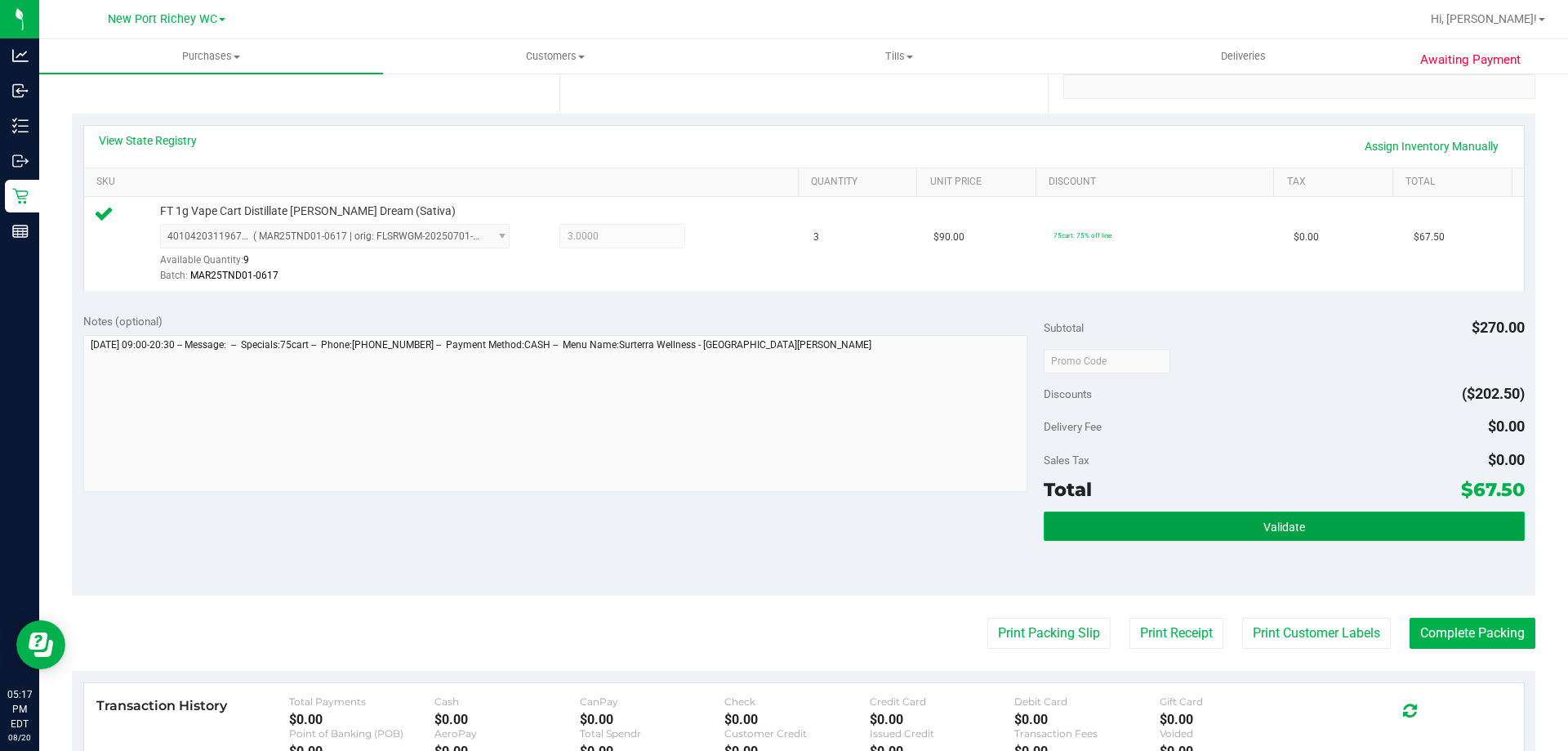
click at [1216, 524] on button "Validate" at bounding box center [1283, 526] width 480 height 29
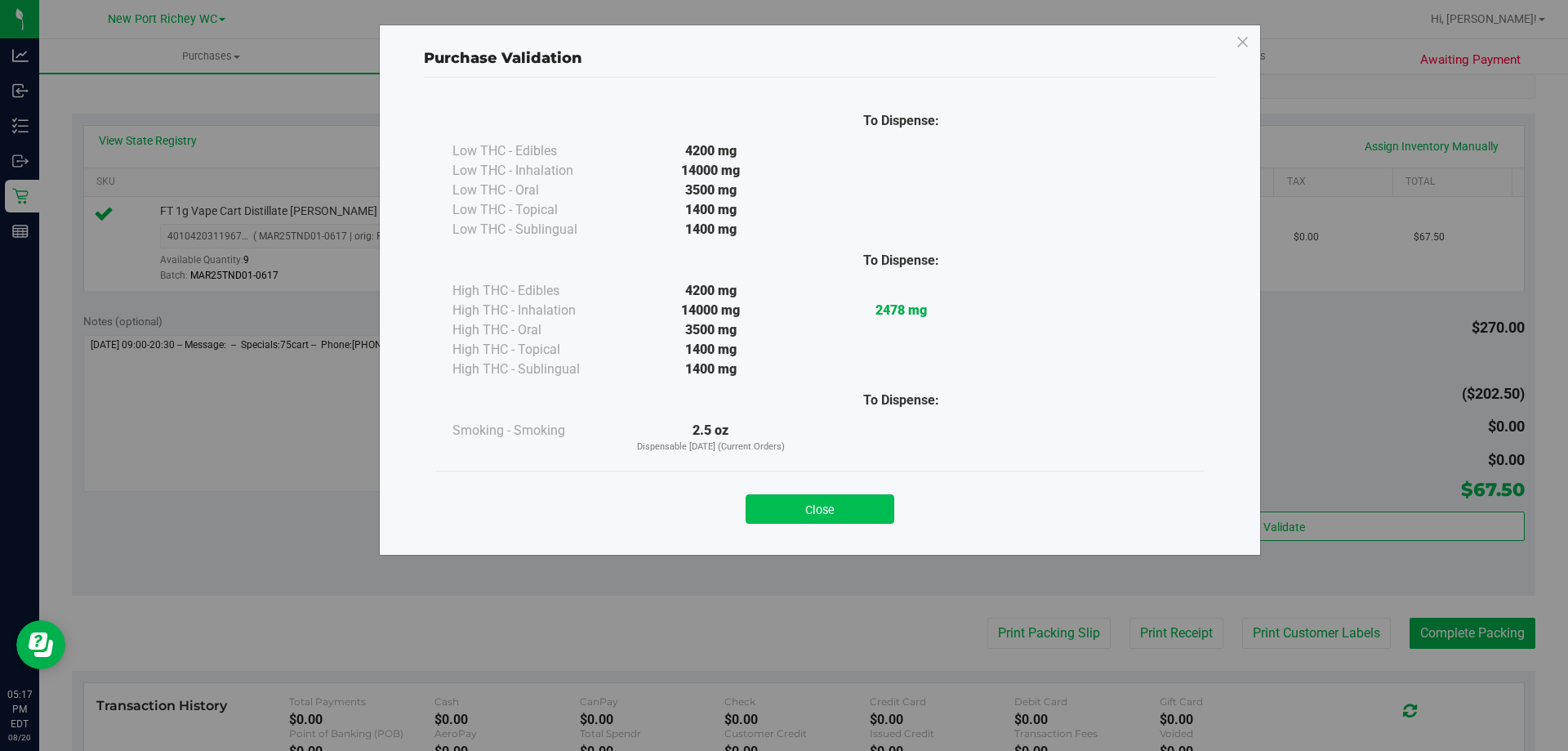
click at [879, 511] on button "Close" at bounding box center [819, 509] width 149 height 29
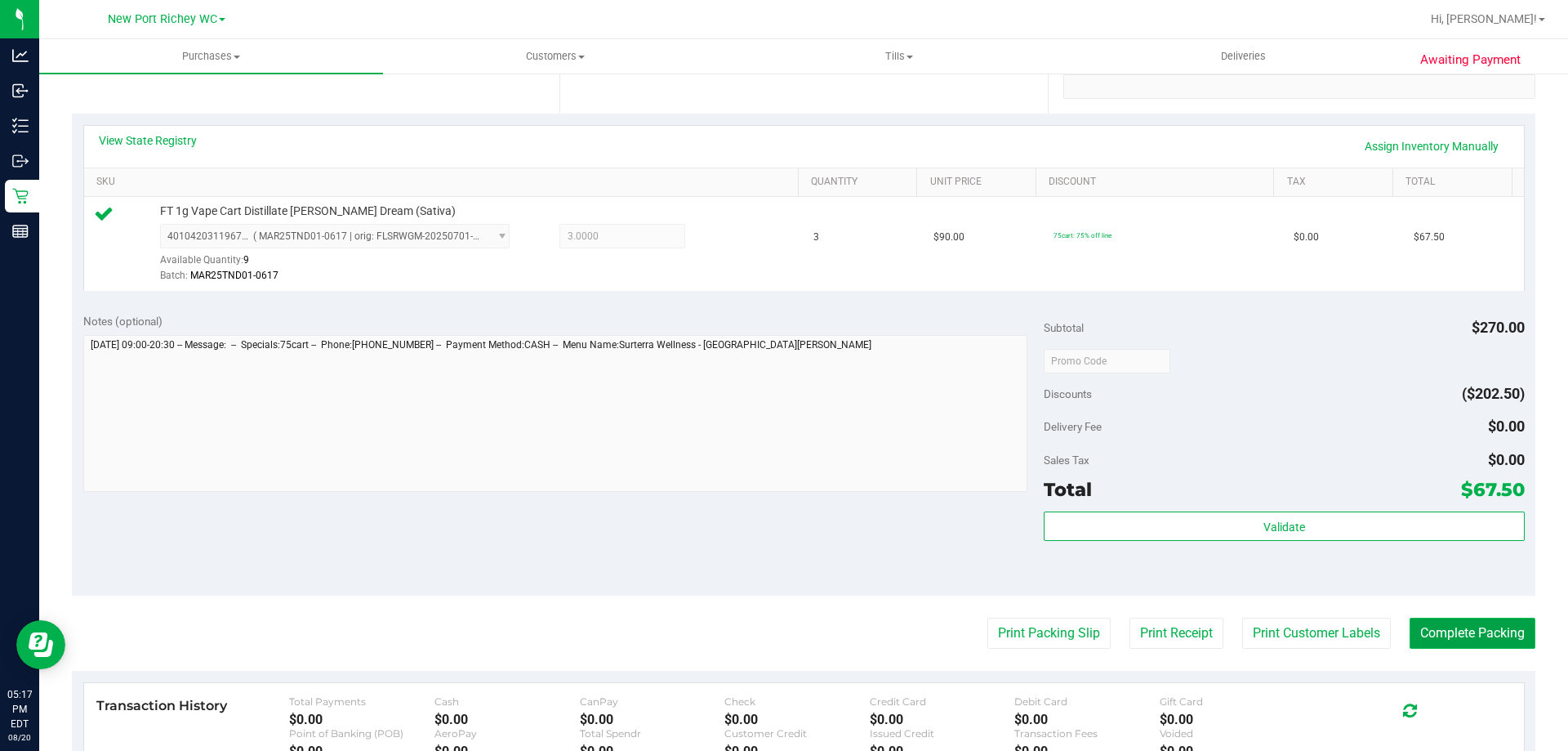
click at [1460, 638] on button "Complete Packing" at bounding box center [1472, 633] width 126 height 31
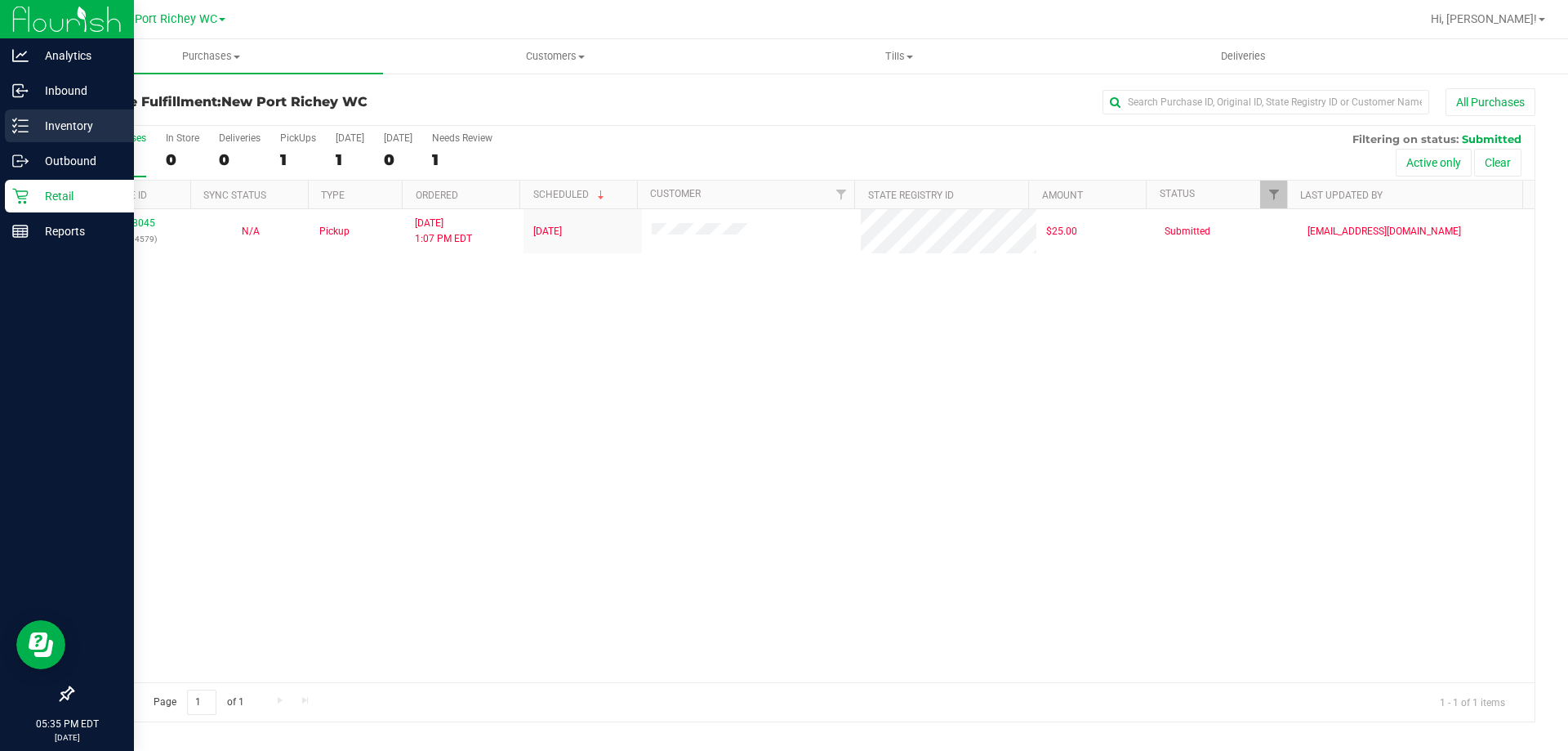
click at [71, 129] on p "Inventory" at bounding box center [78, 126] width 98 height 20
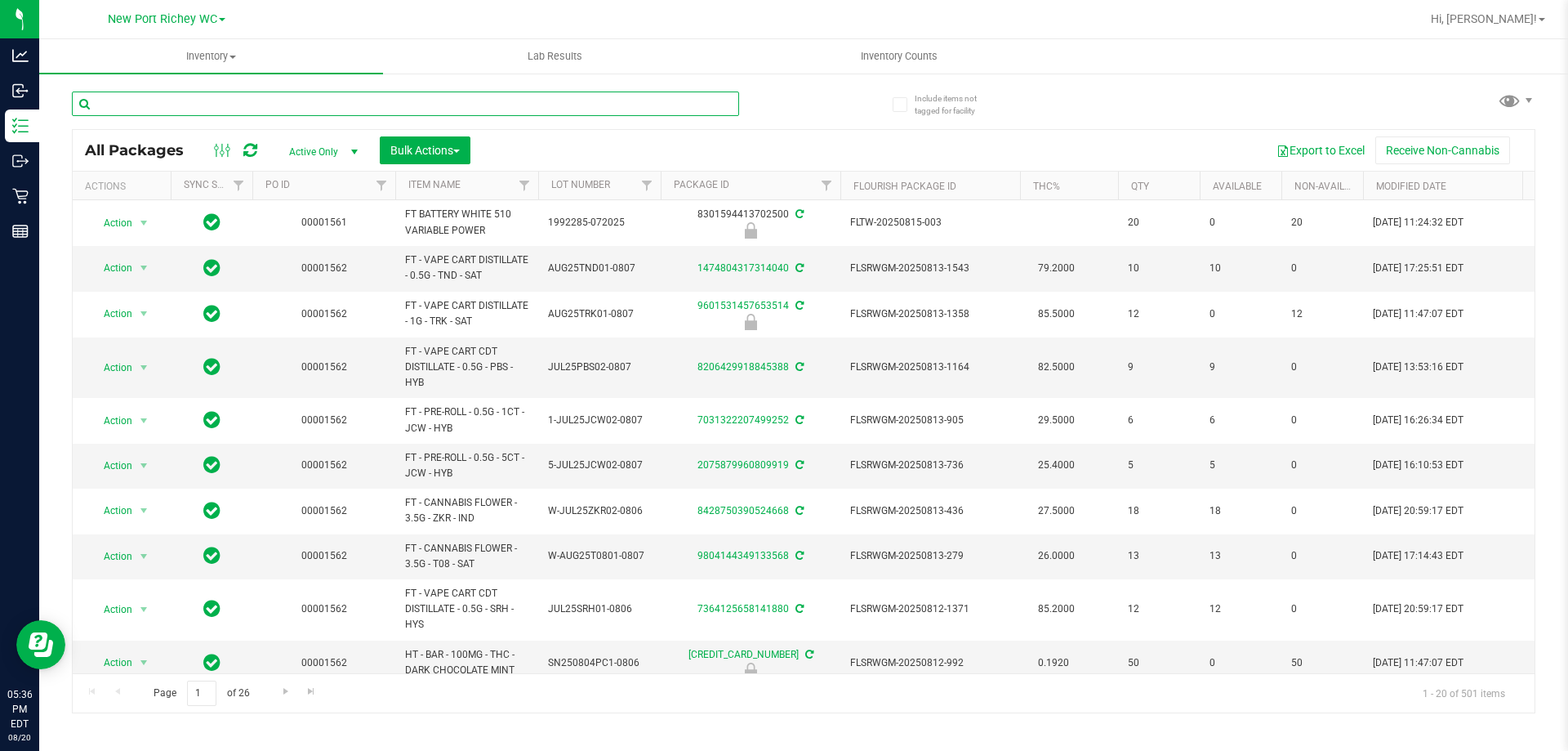
click at [212, 108] on input "text" at bounding box center [406, 103] width 668 height 24
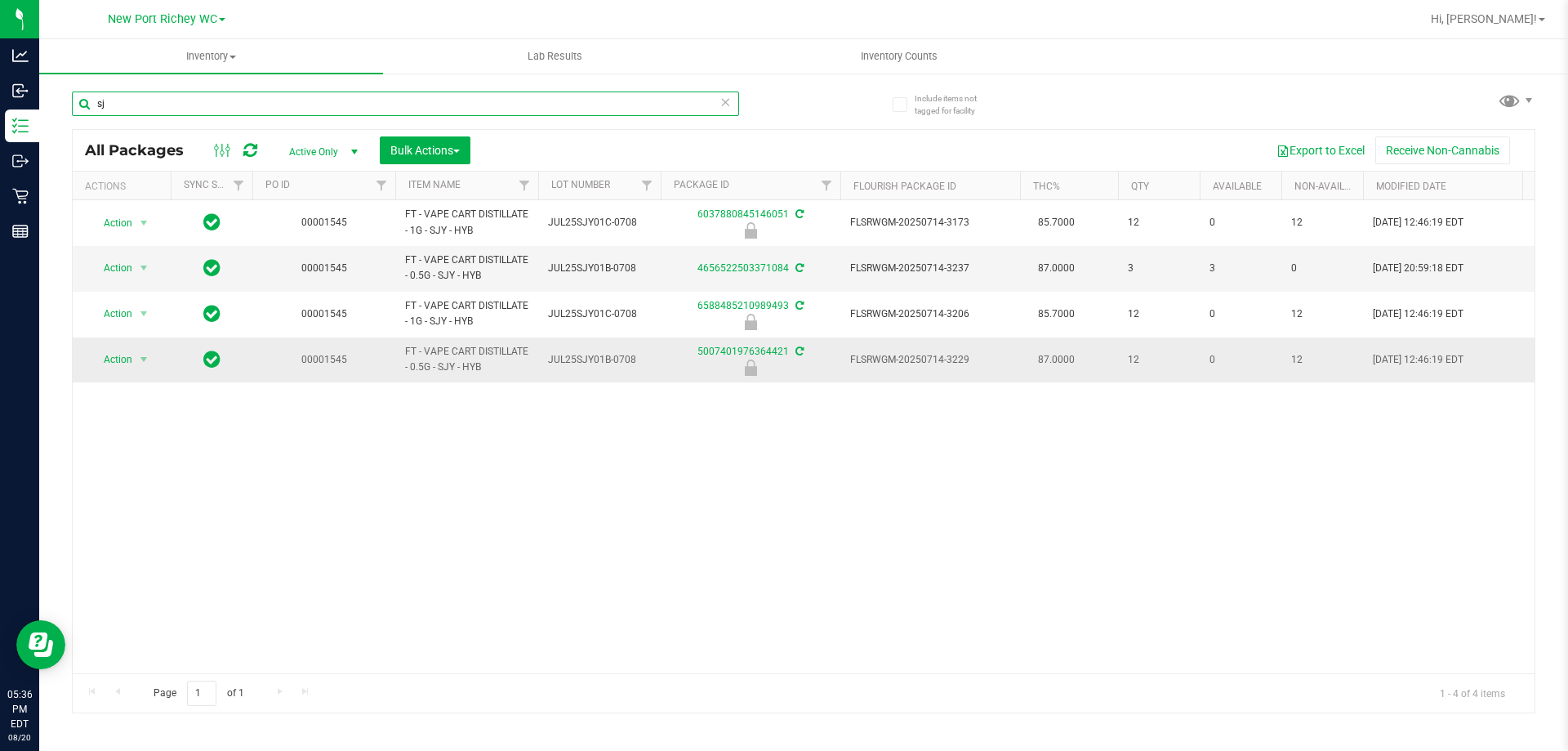
type input "s"
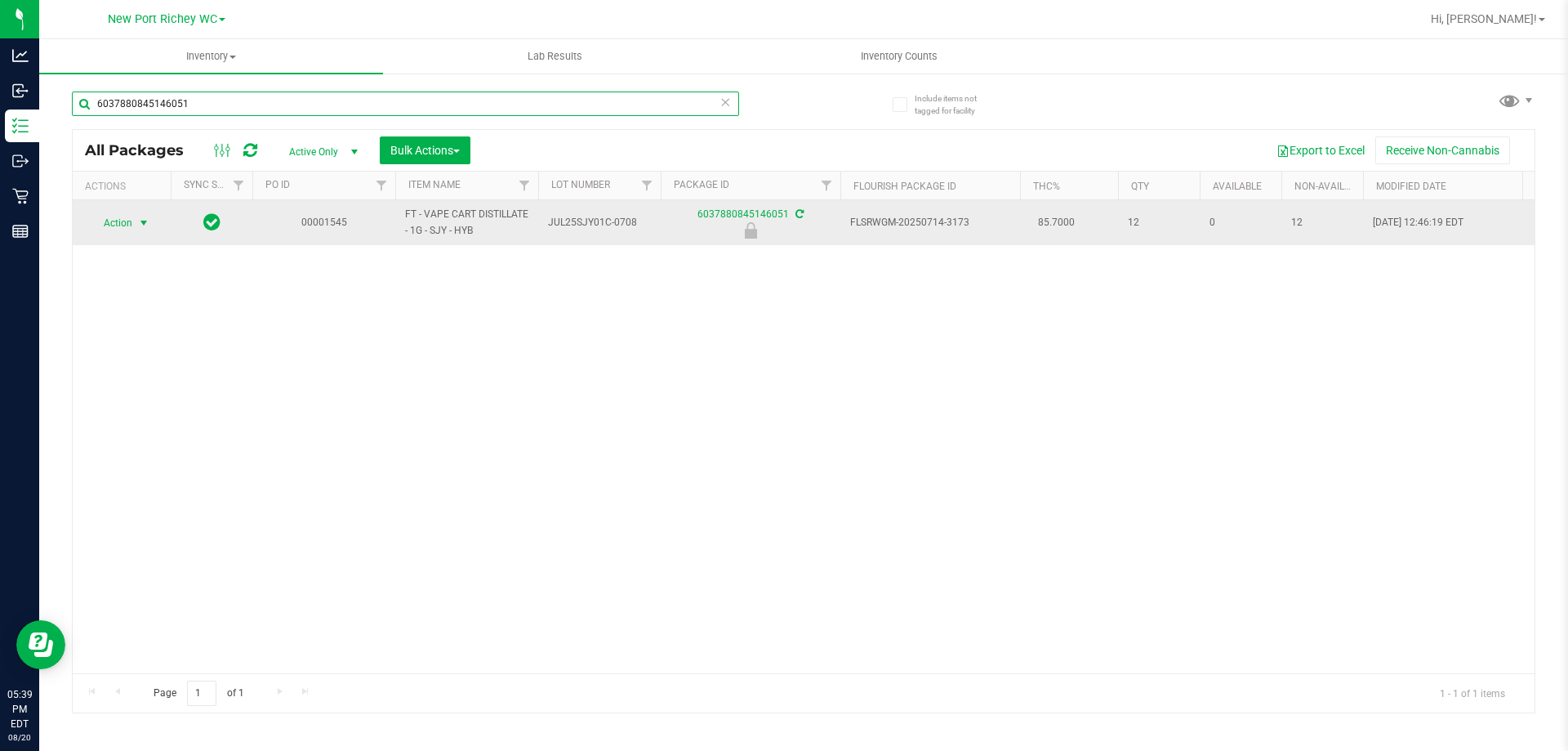
type input "6037880845146051"
click at [138, 221] on span "select" at bounding box center [144, 222] width 13 height 13
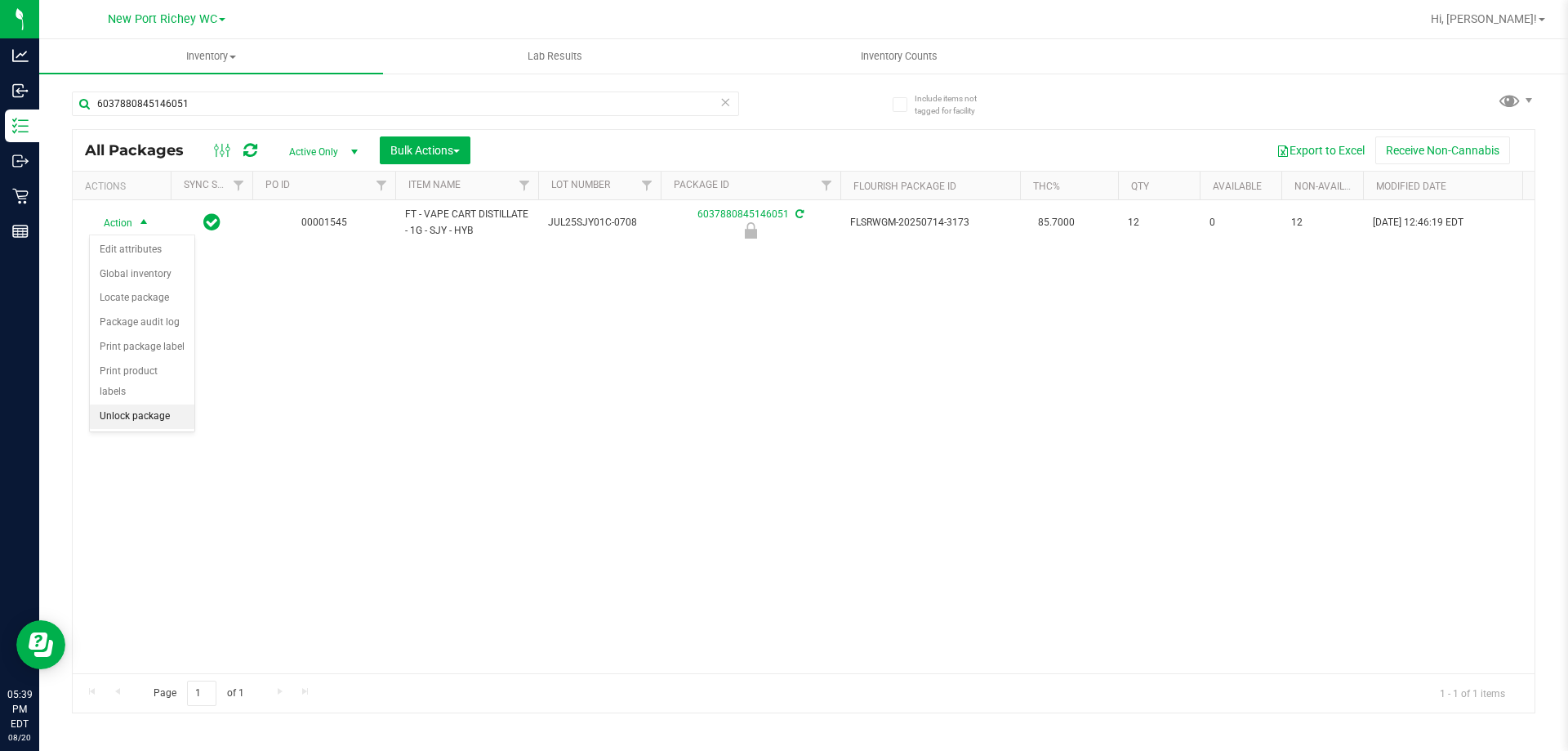
click at [126, 405] on li "Unlock package" at bounding box center [142, 416] width 104 height 24
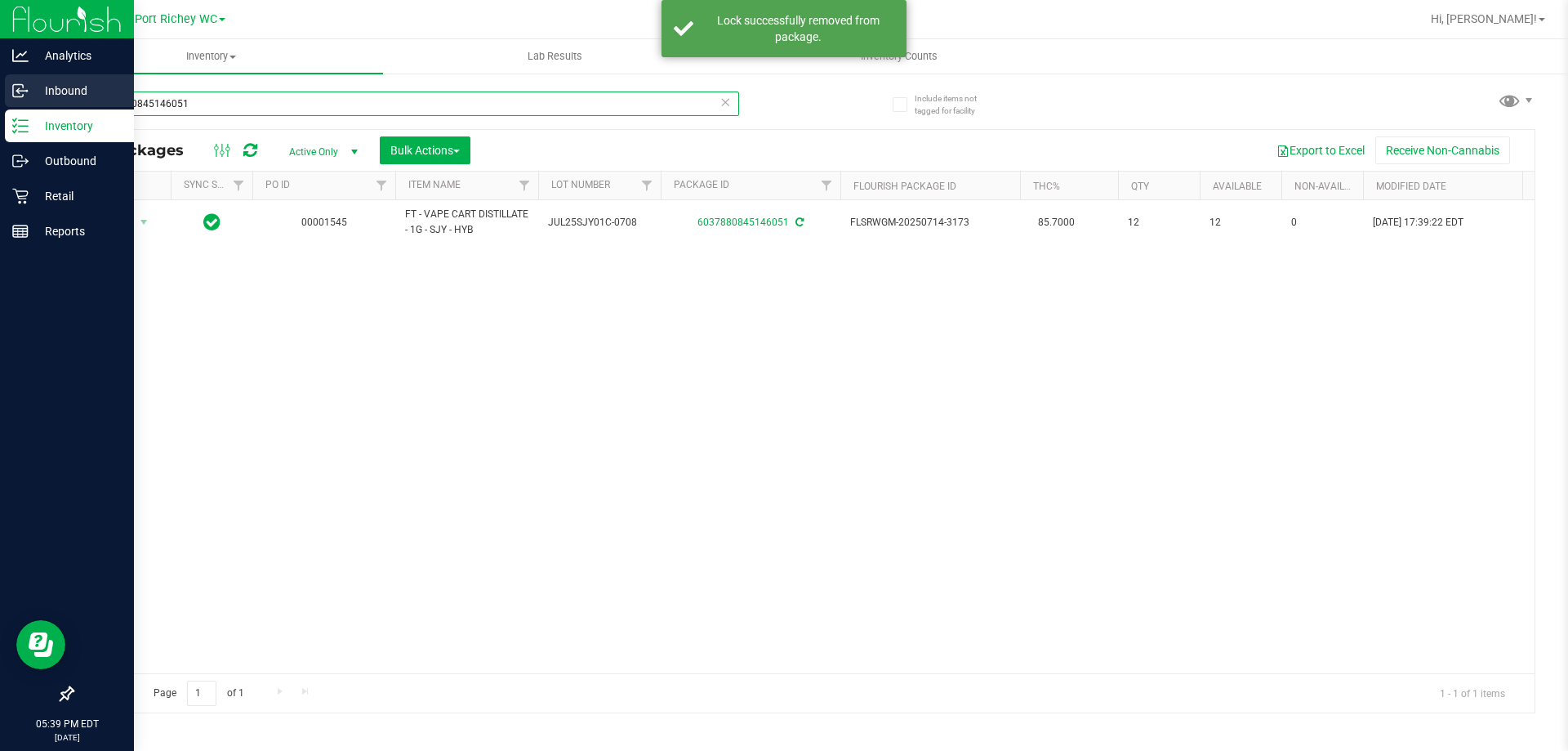
drag, startPoint x: 224, startPoint y: 98, endPoint x: 0, endPoint y: 95, distance: 224.0
click at [0, 95] on div "Analytics Inbound Inventory Outbound Retail Reports 05:39 PM EDT [DATE] 08/20 […" at bounding box center [784, 375] width 1568 height 751
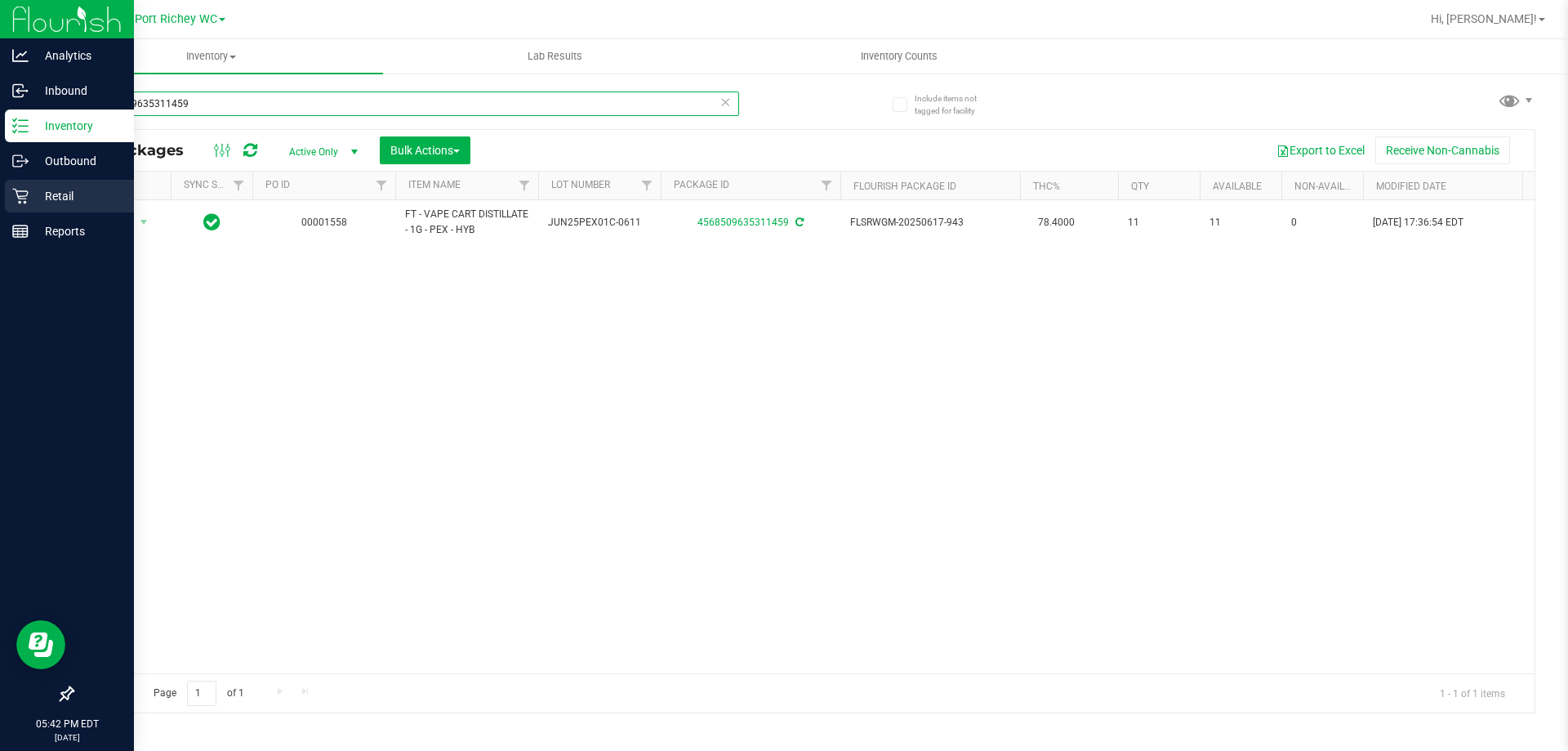
type input "4568509635311459"
click at [38, 192] on p "Retail" at bounding box center [78, 196] width 98 height 20
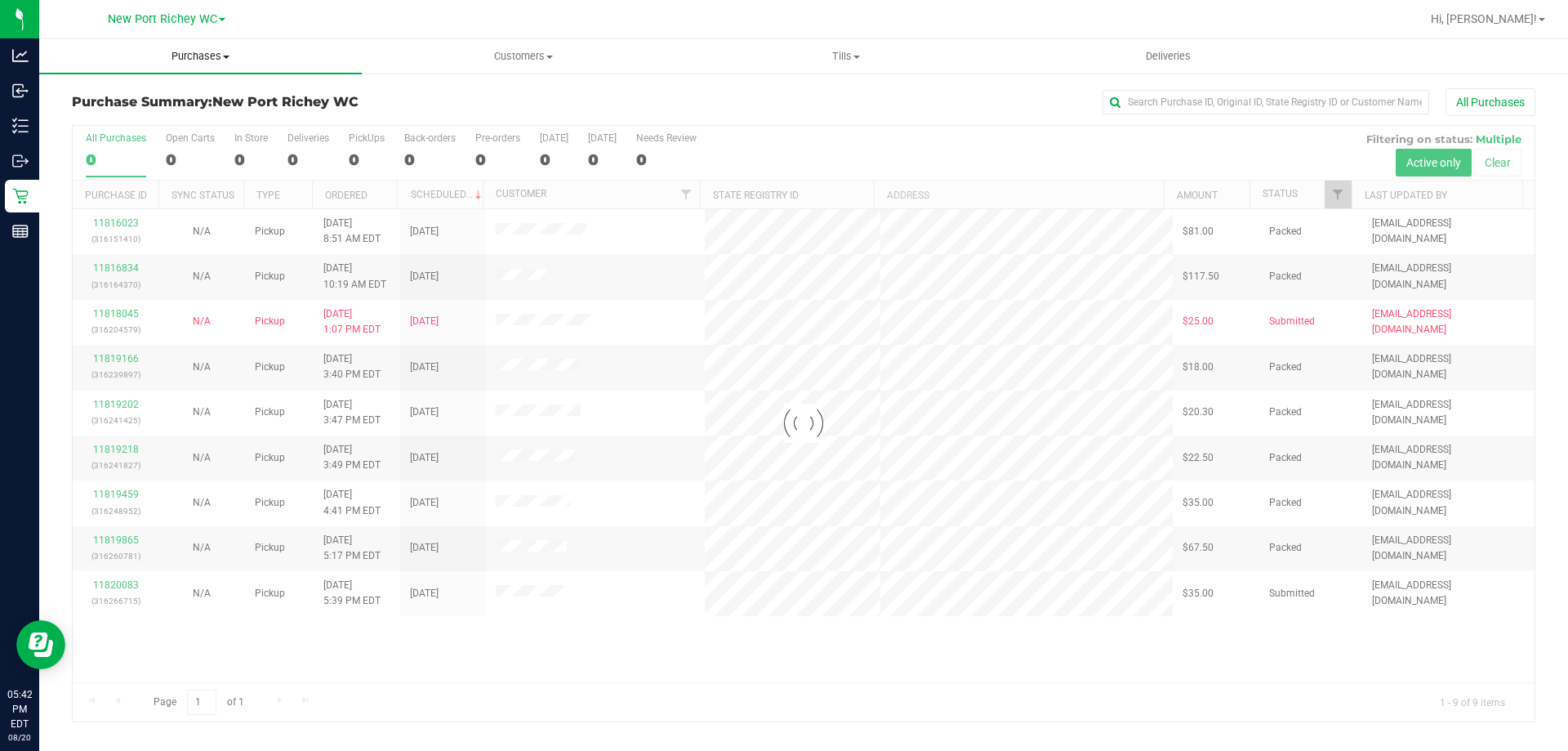
click at [208, 61] on span "Purchases" at bounding box center [200, 56] width 322 height 14
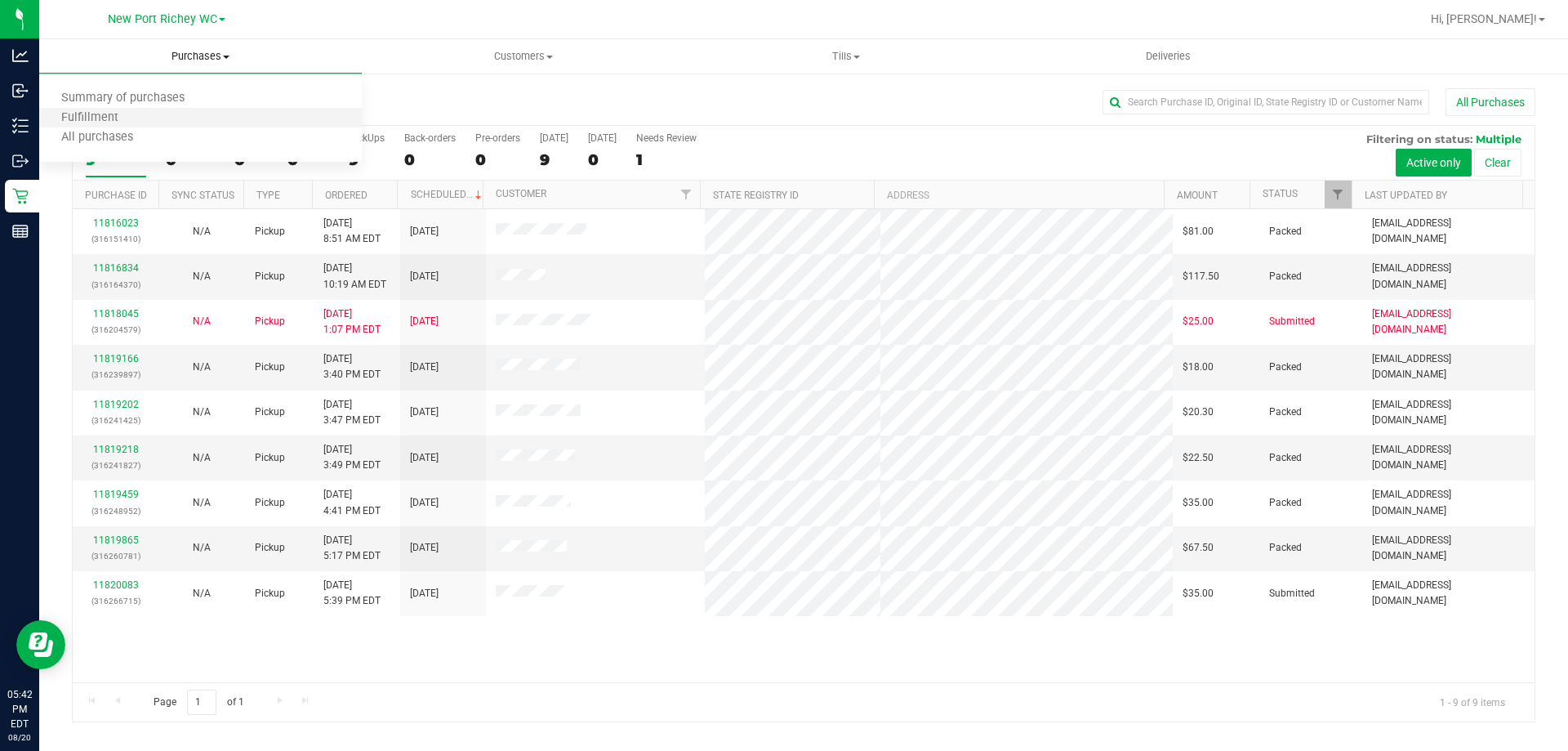
click at [181, 113] on li "Fulfillment" at bounding box center [200, 119] width 322 height 20
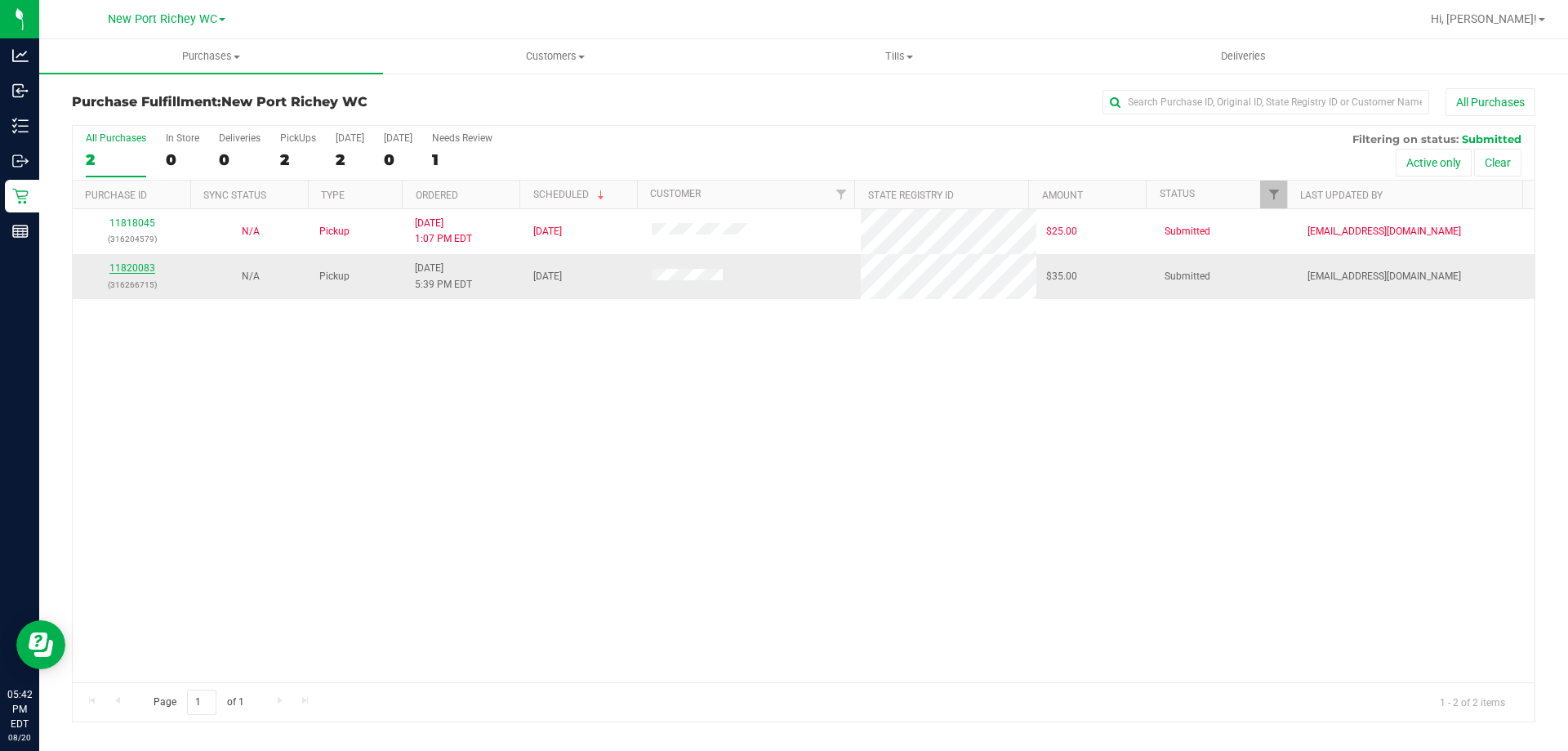
click at [139, 268] on link "11820083" at bounding box center [132, 268] width 46 height 12
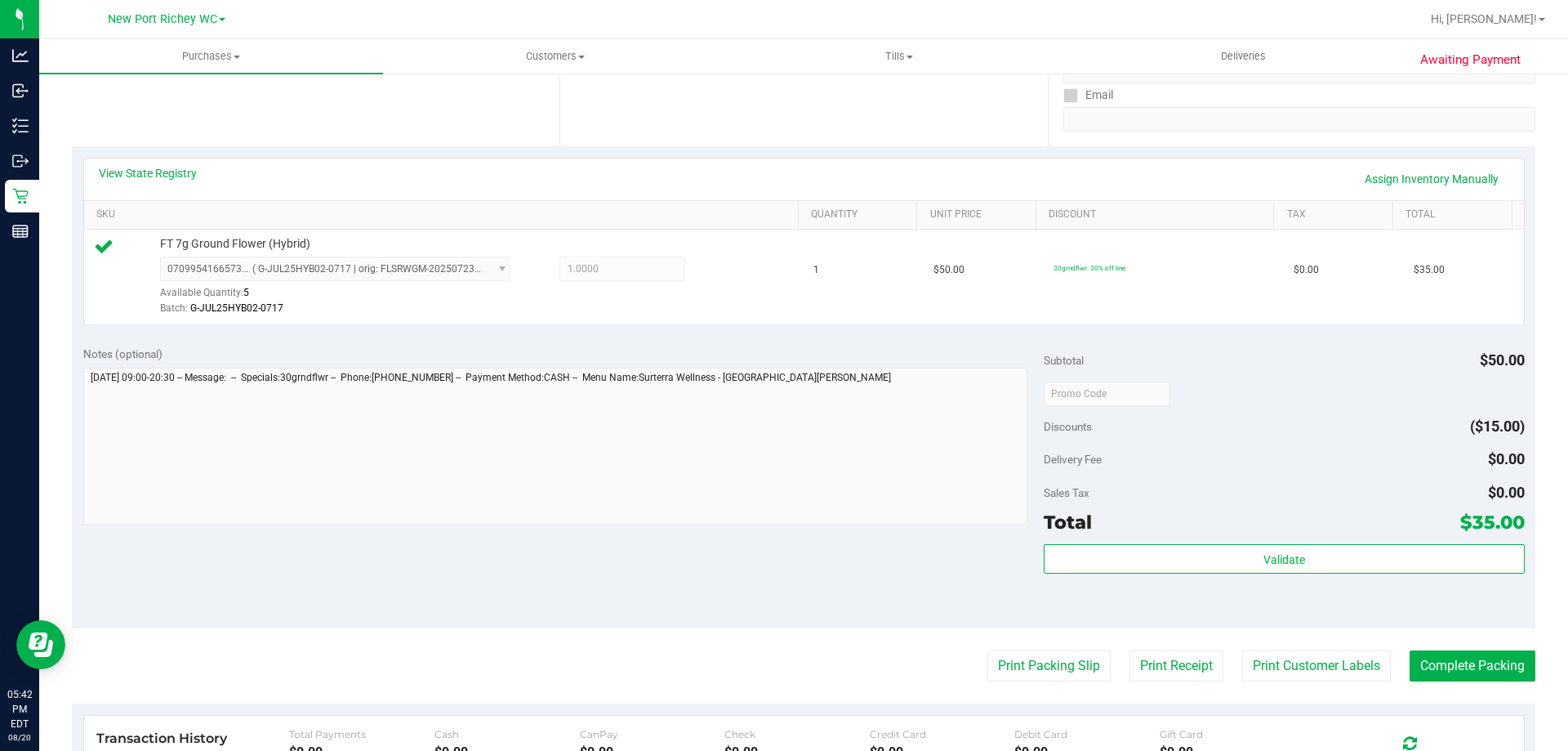
scroll to position [327, 0]
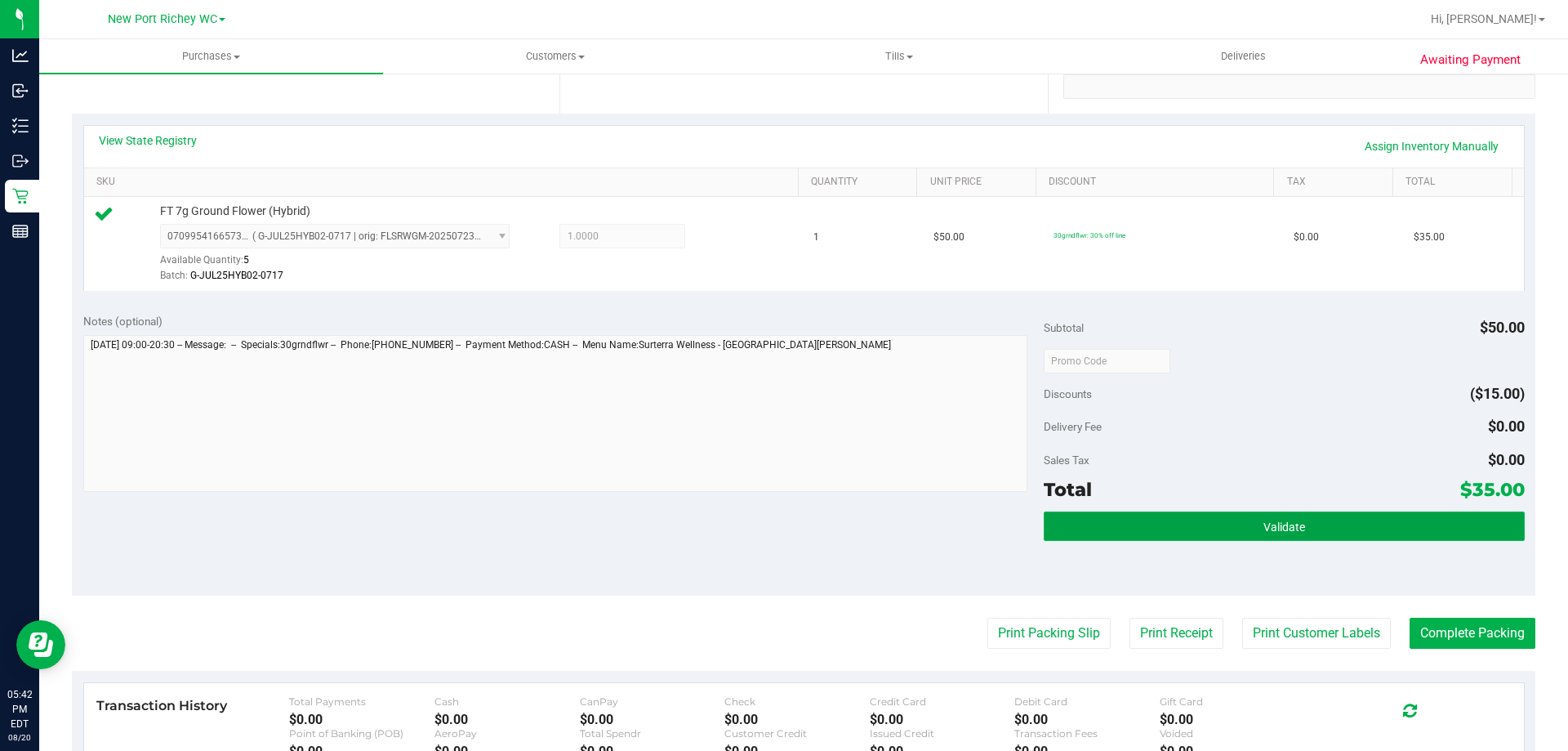
click at [1219, 529] on button "Validate" at bounding box center [1283, 526] width 480 height 29
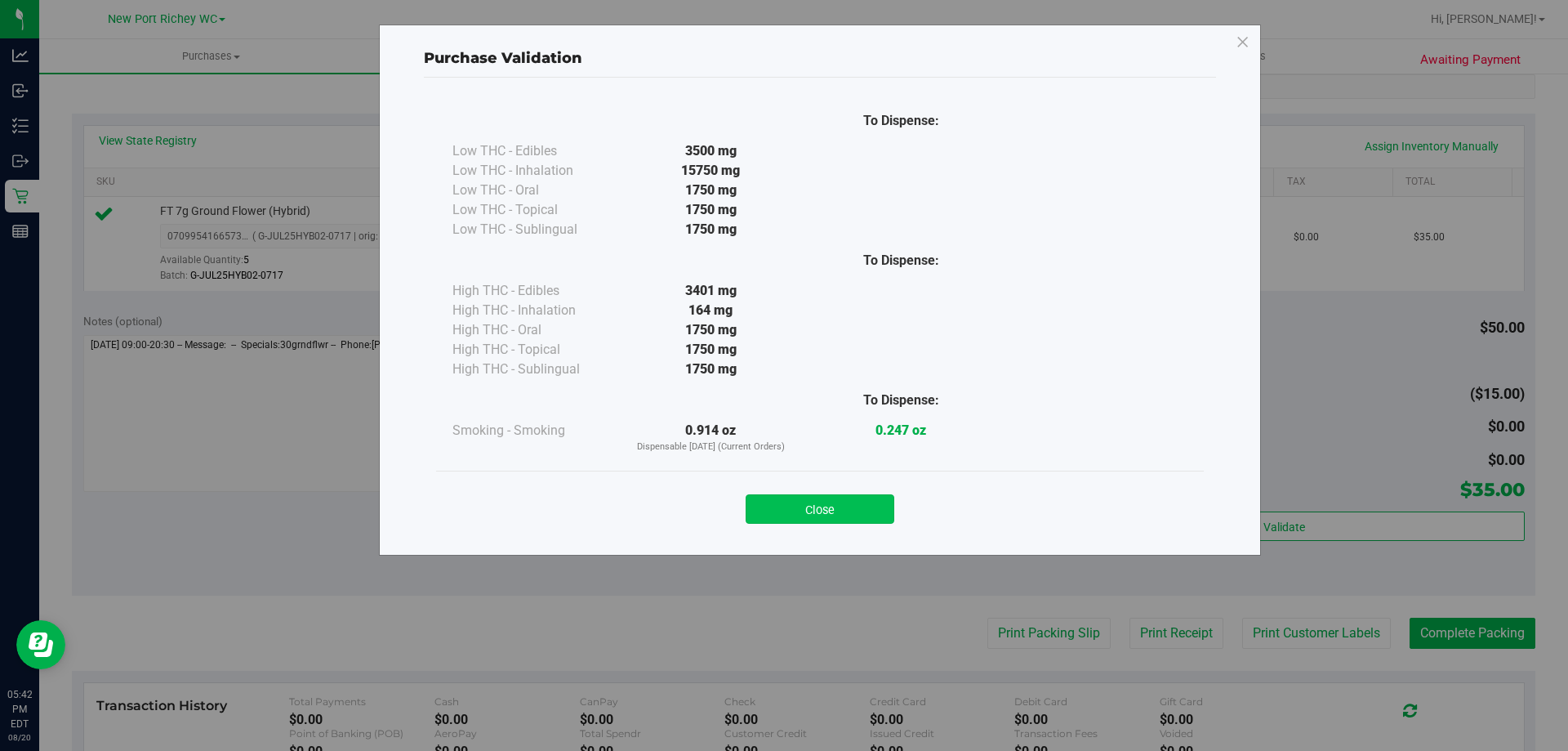
click at [831, 500] on button "Close" at bounding box center [819, 509] width 149 height 29
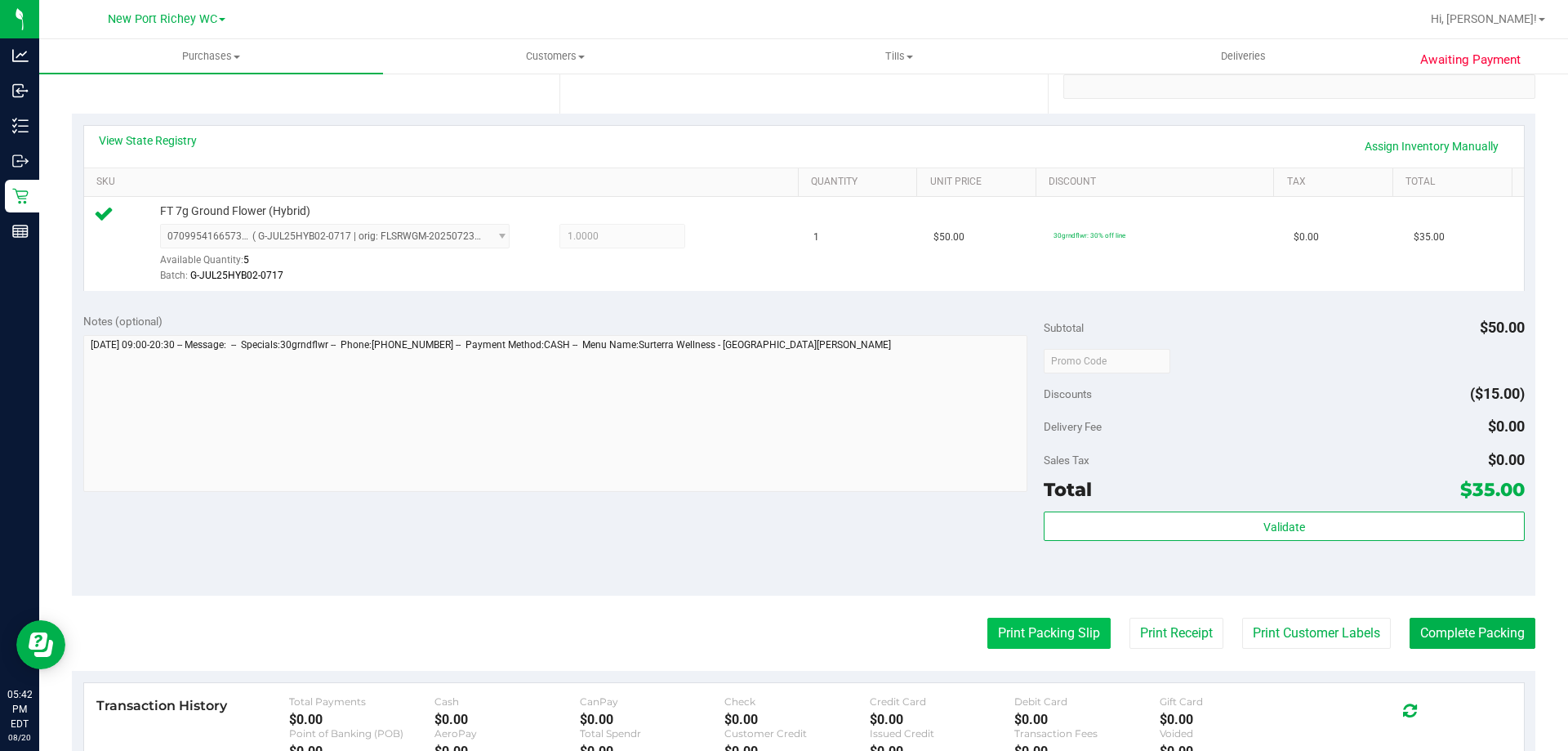
click at [1006, 625] on button "Print Packing Slip" at bounding box center [1049, 633] width 123 height 31
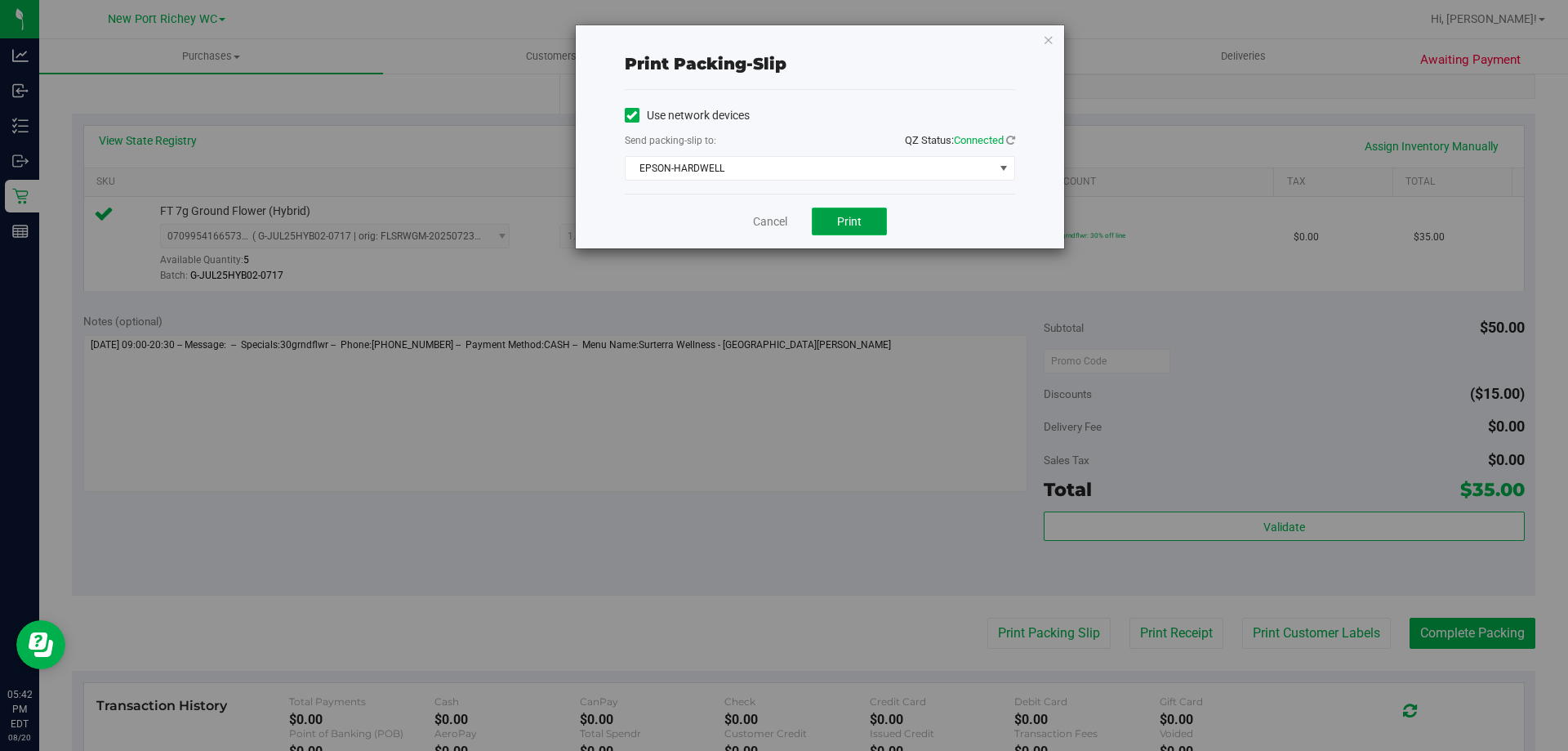
click at [832, 220] on button "Print" at bounding box center [850, 221] width 75 height 28
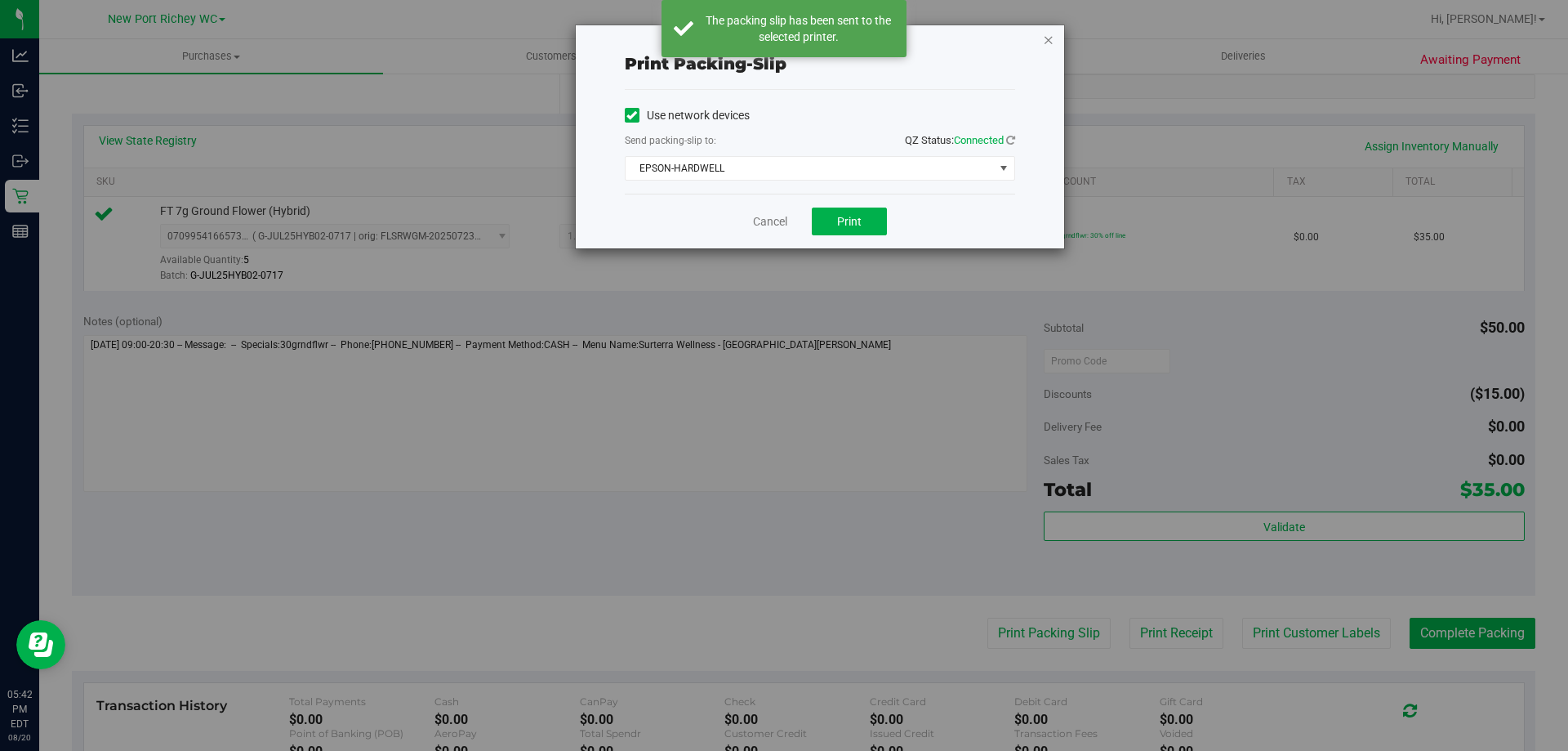
click at [1049, 37] on icon "button" at bounding box center [1048, 39] width 12 height 20
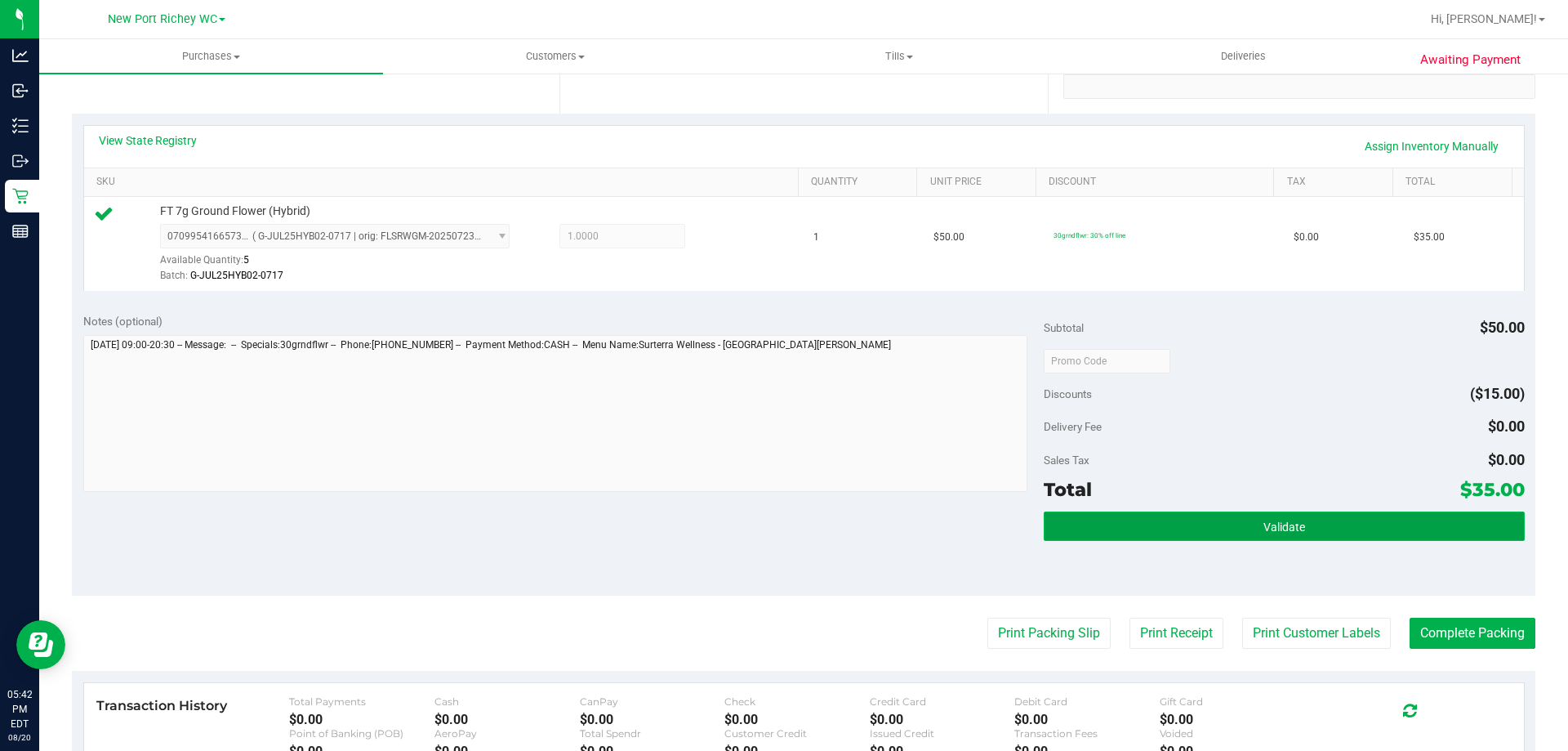
click at [1245, 522] on button "Validate" at bounding box center [1283, 526] width 480 height 29
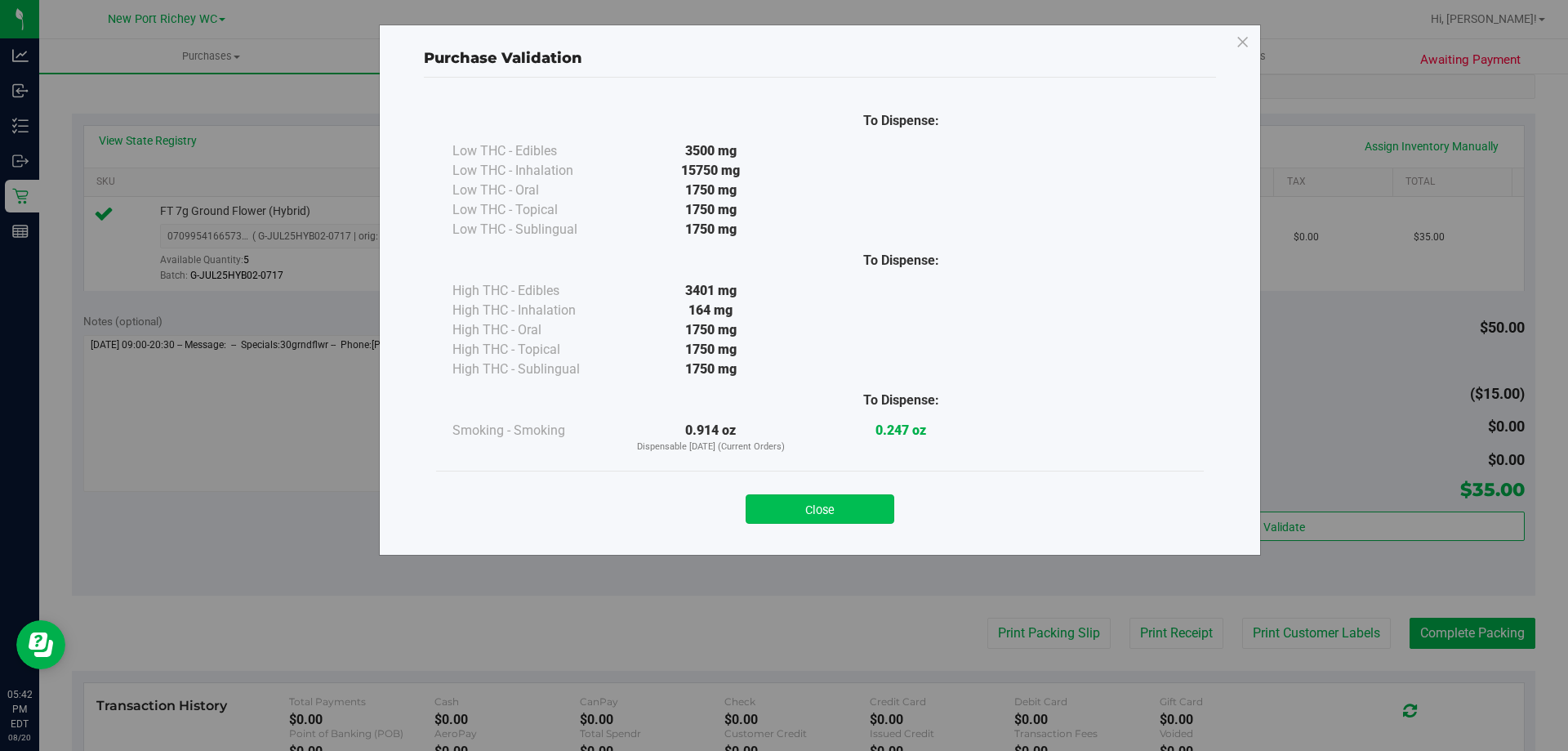
click at [872, 505] on button "Close" at bounding box center [819, 509] width 149 height 29
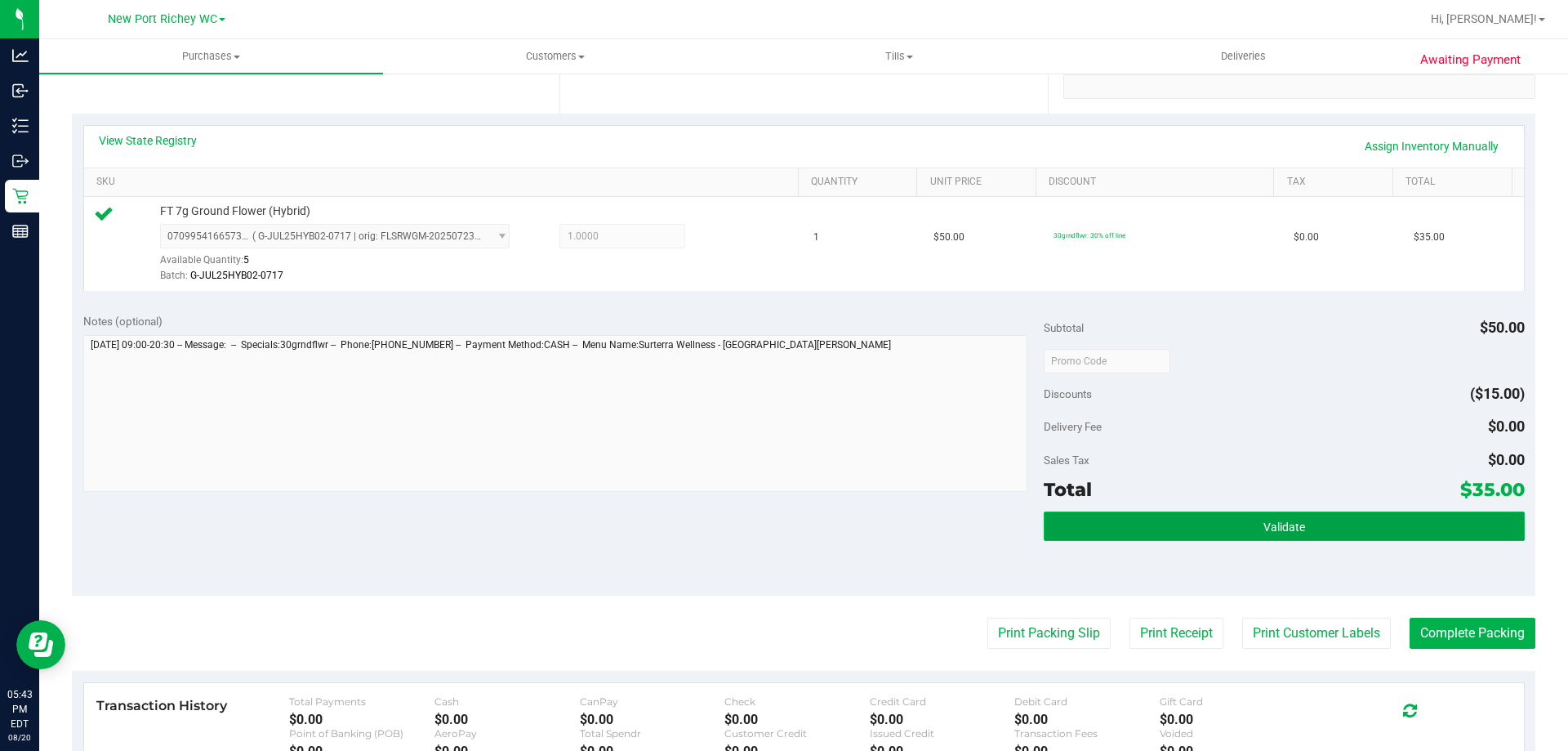
click at [1270, 517] on button "Validate" at bounding box center [1283, 526] width 480 height 29
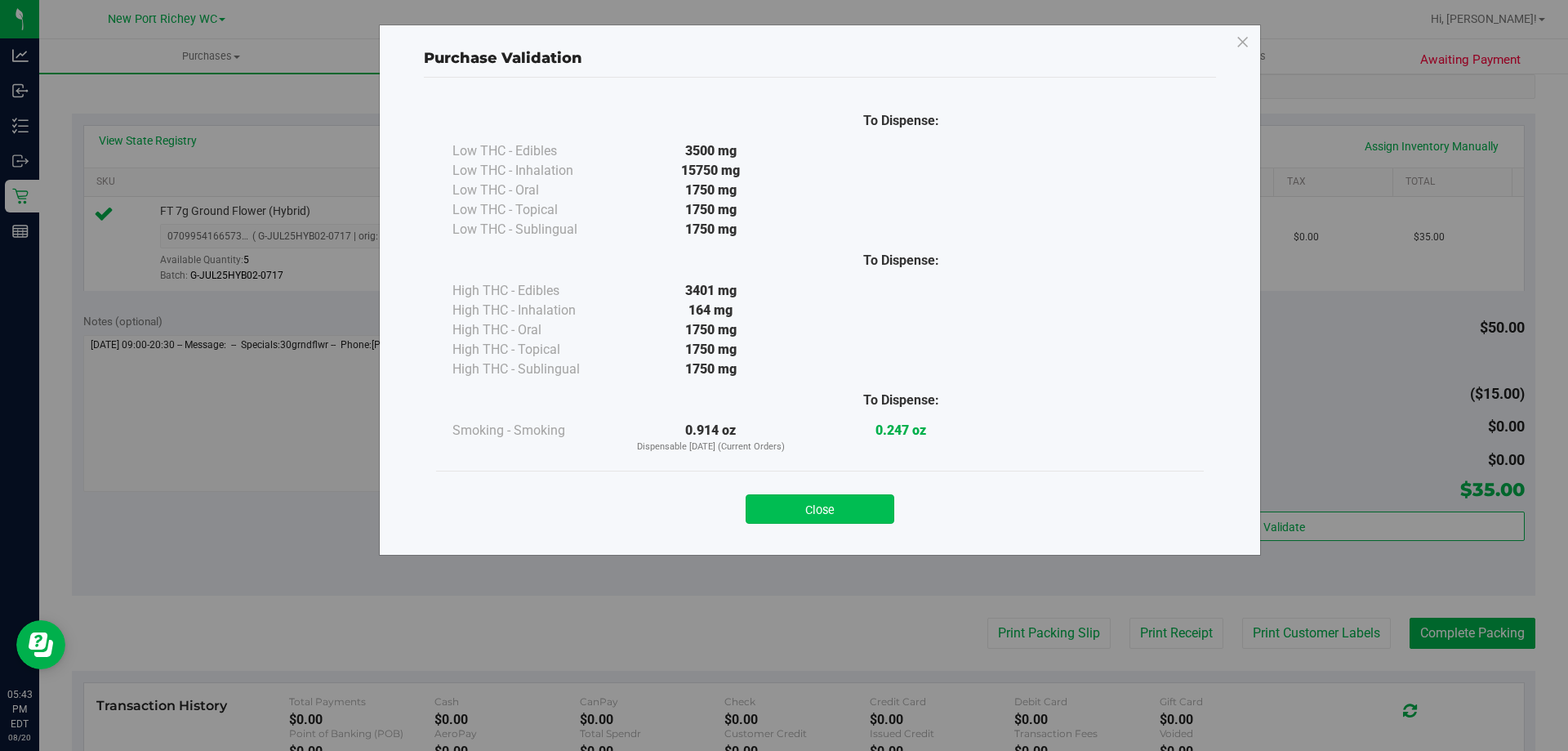
click at [869, 513] on button "Close" at bounding box center [819, 509] width 149 height 29
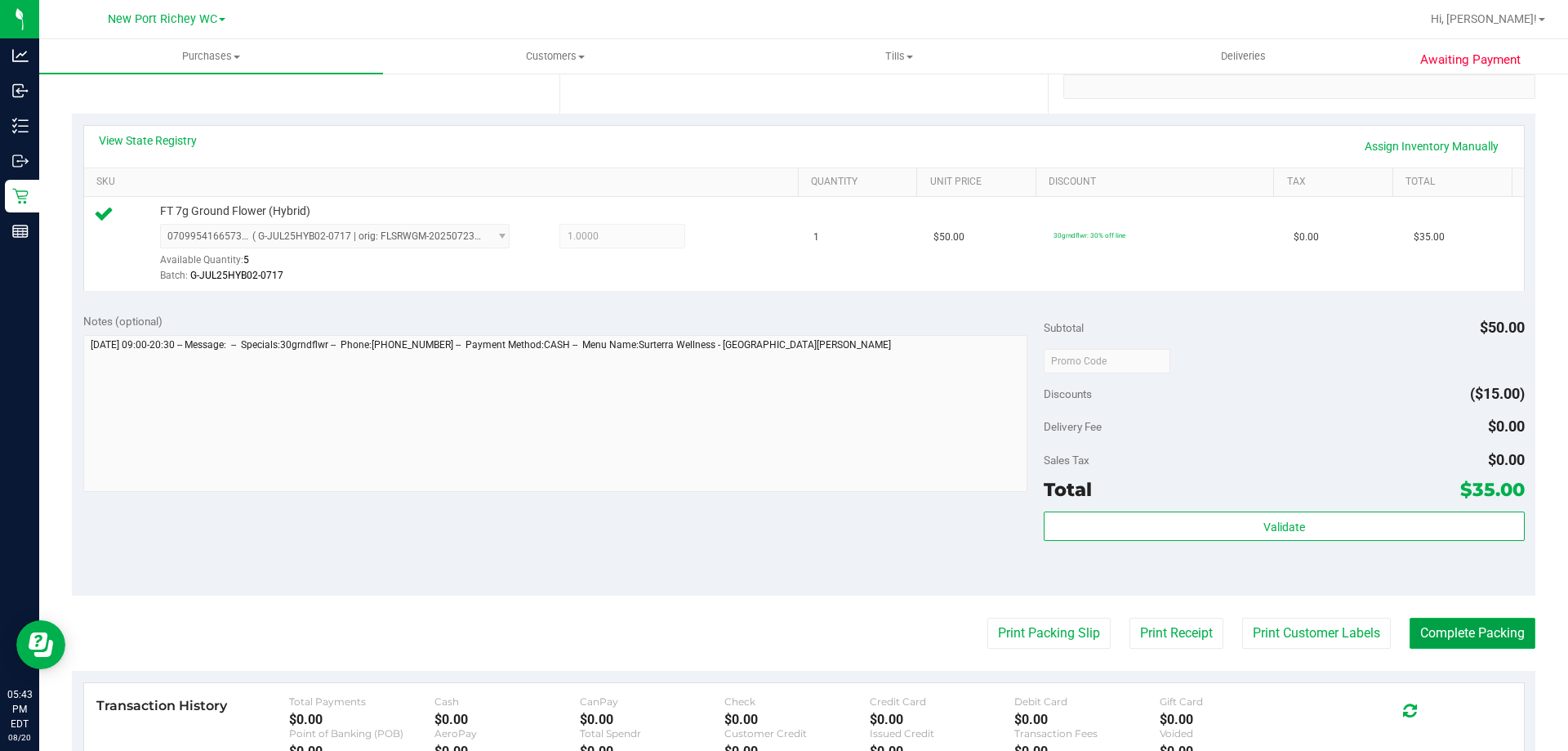
click at [1431, 627] on button "Complete Packing" at bounding box center [1472, 633] width 126 height 31
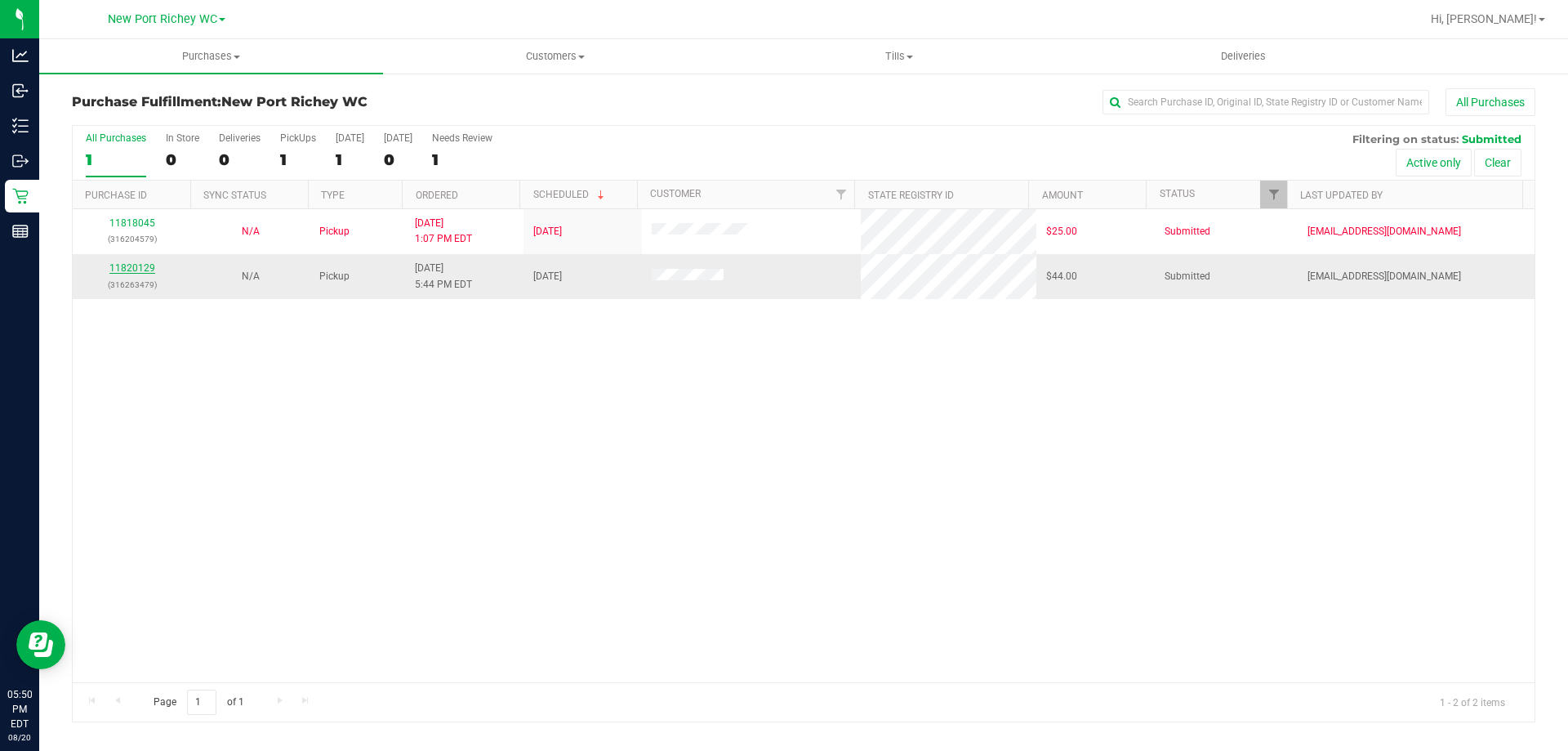
click at [137, 270] on link "11820129" at bounding box center [132, 268] width 46 height 12
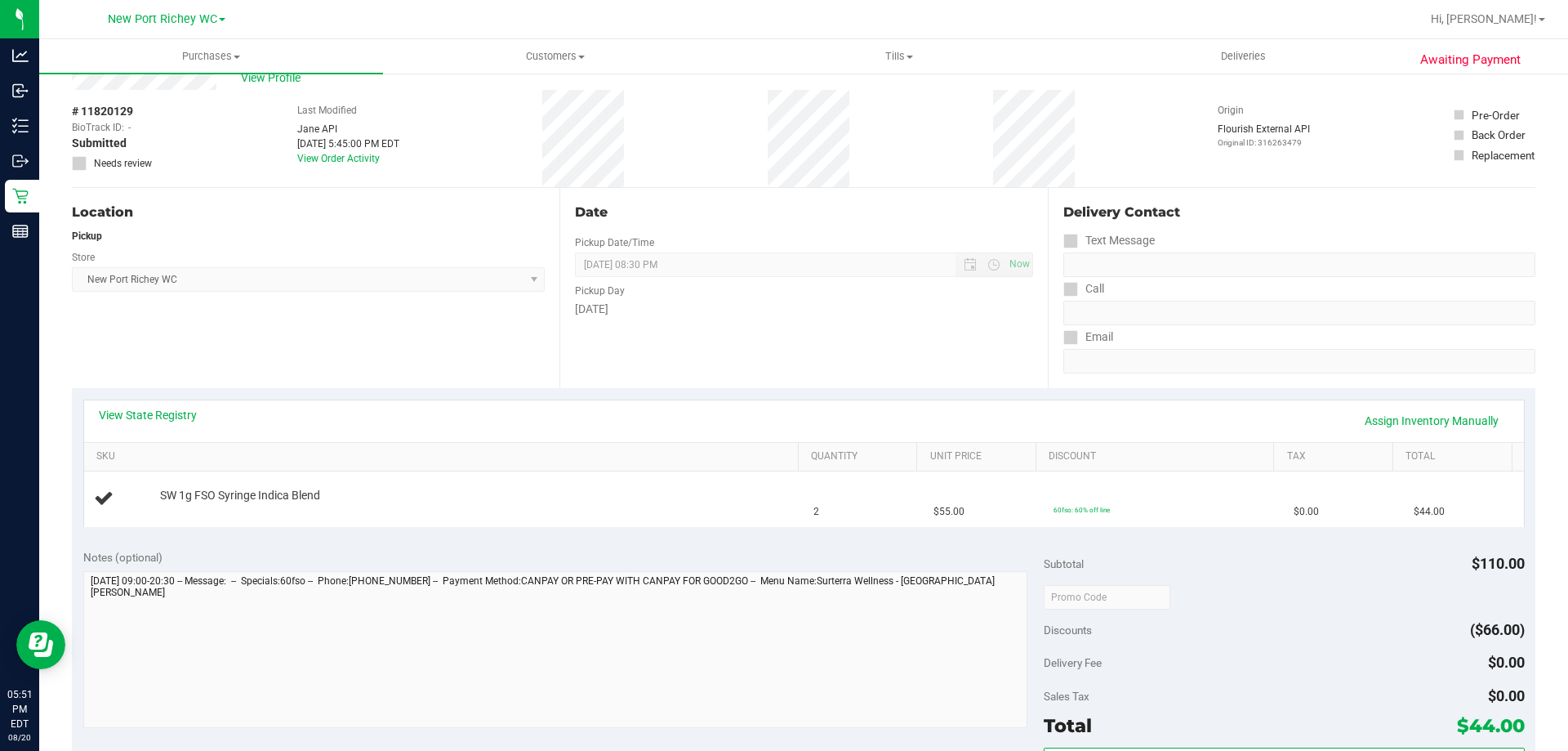
scroll to position [82, 0]
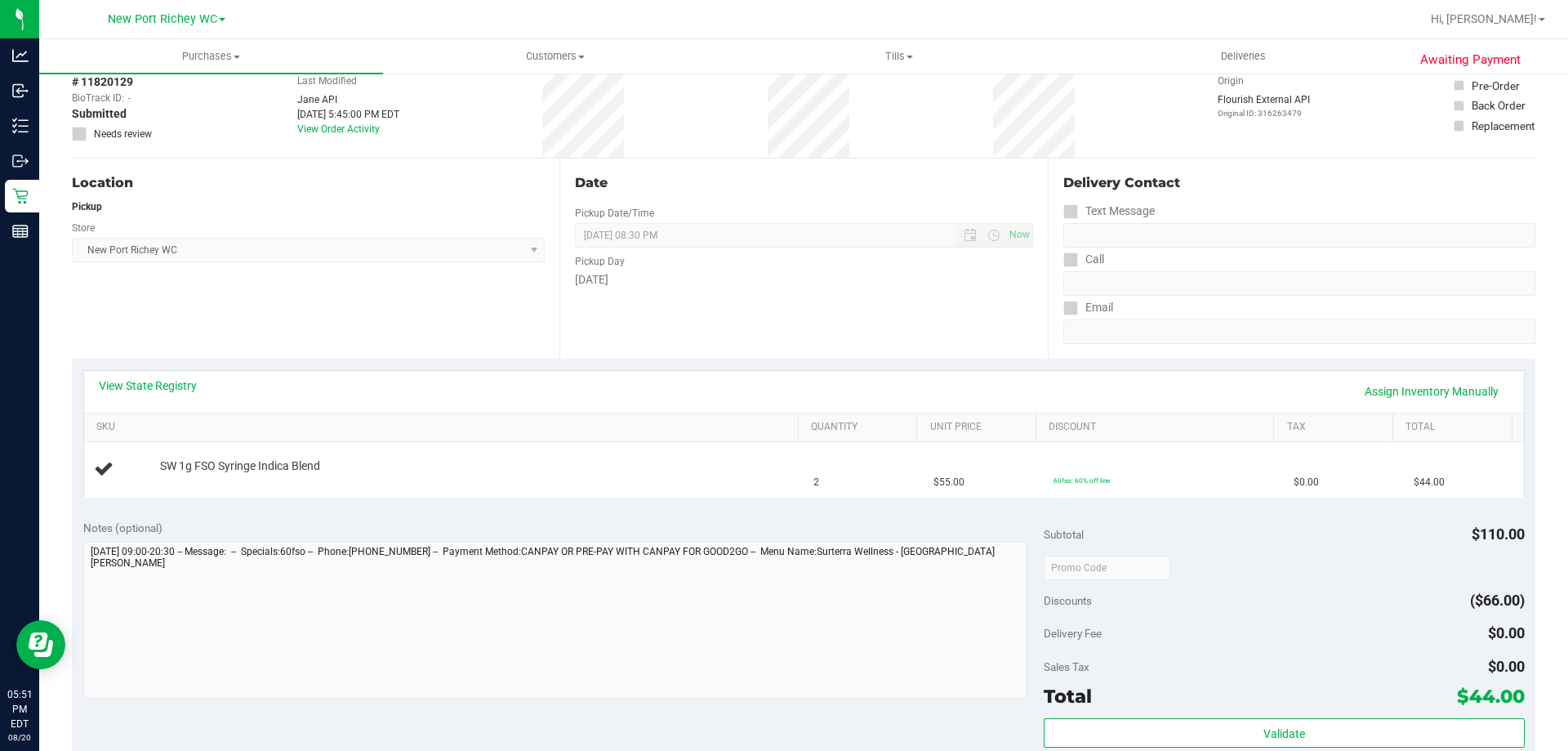
click at [472, 387] on div "View State Registry Assign Inventory Manually" at bounding box center [804, 391] width 1410 height 28
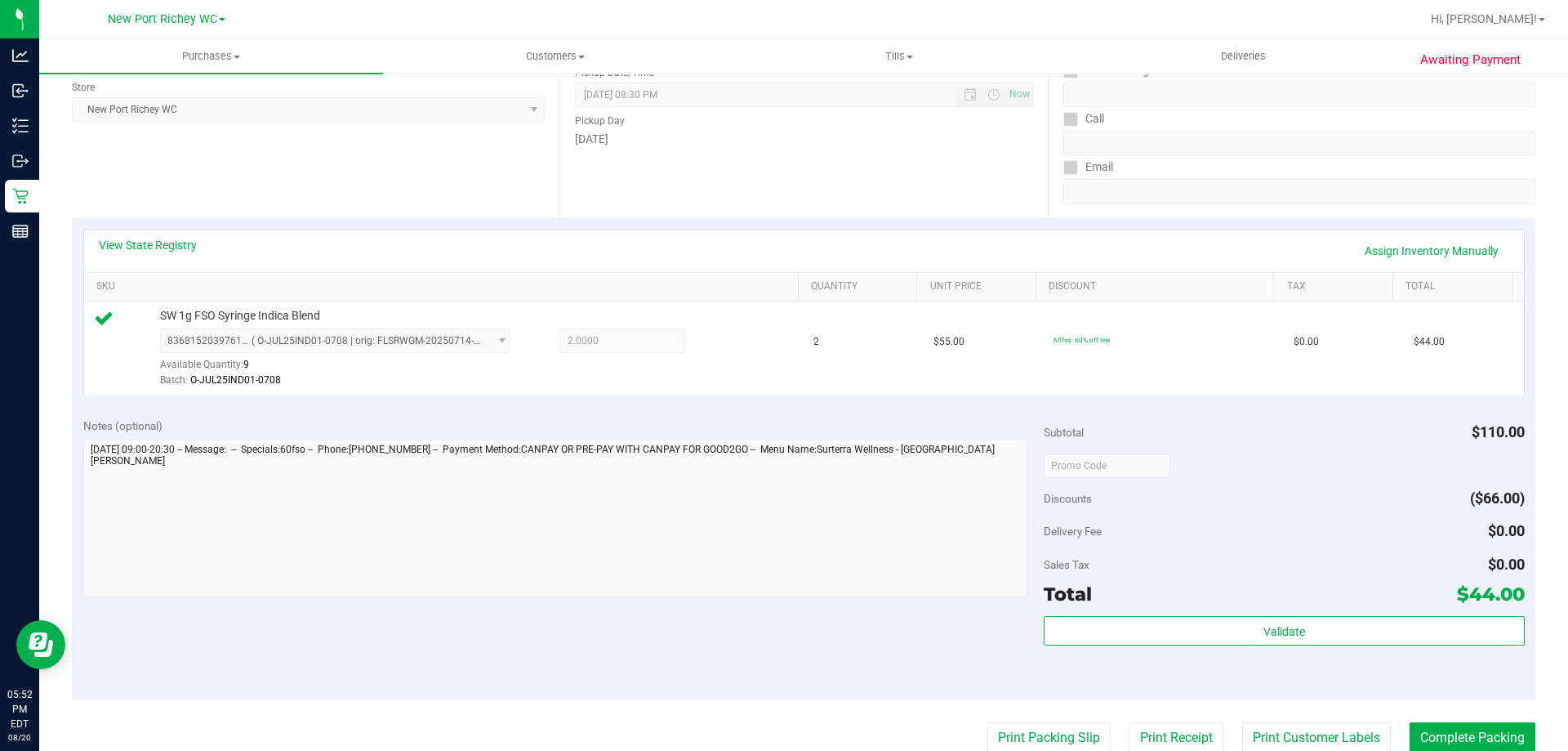
scroll to position [327, 0]
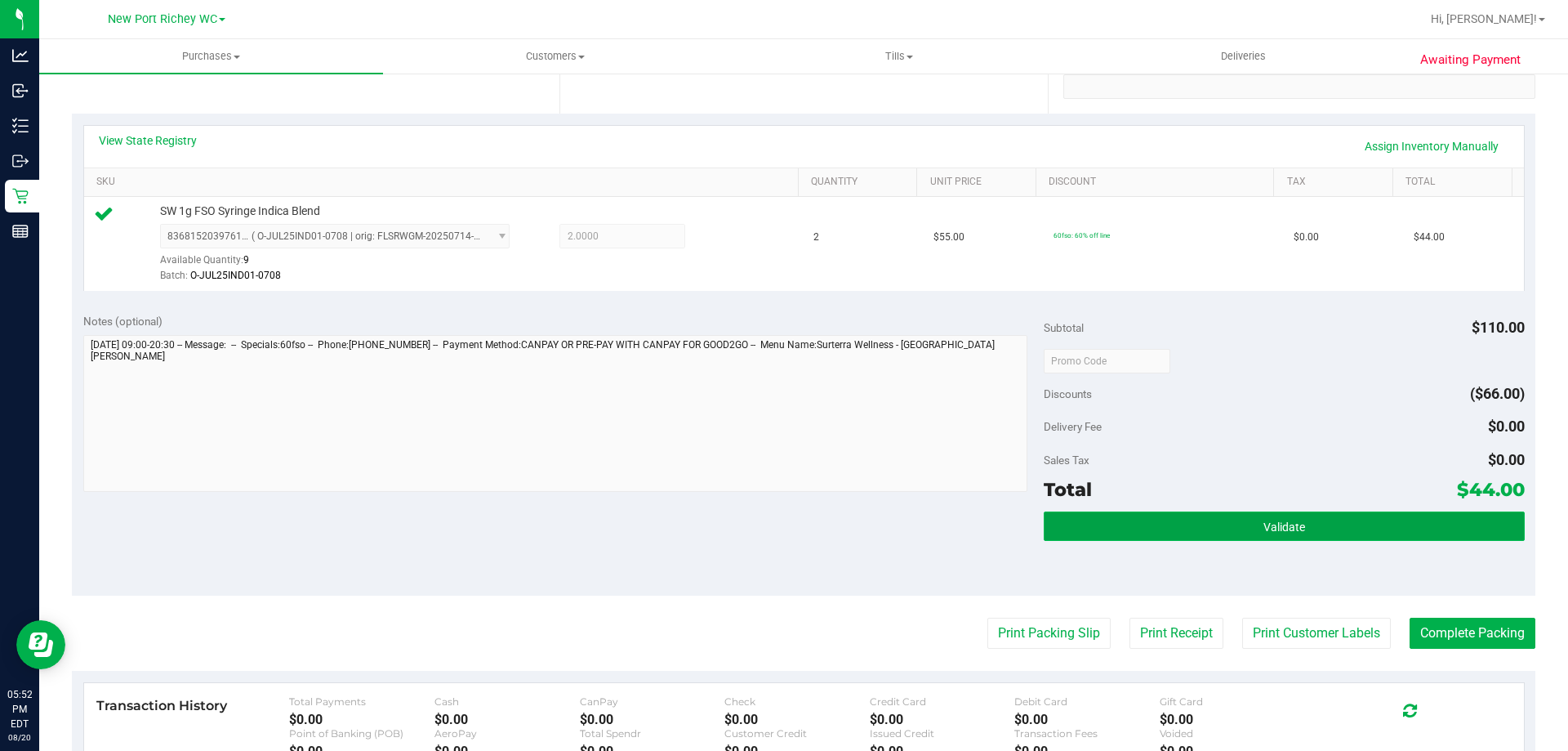
click at [1053, 524] on button "Validate" at bounding box center [1283, 526] width 480 height 29
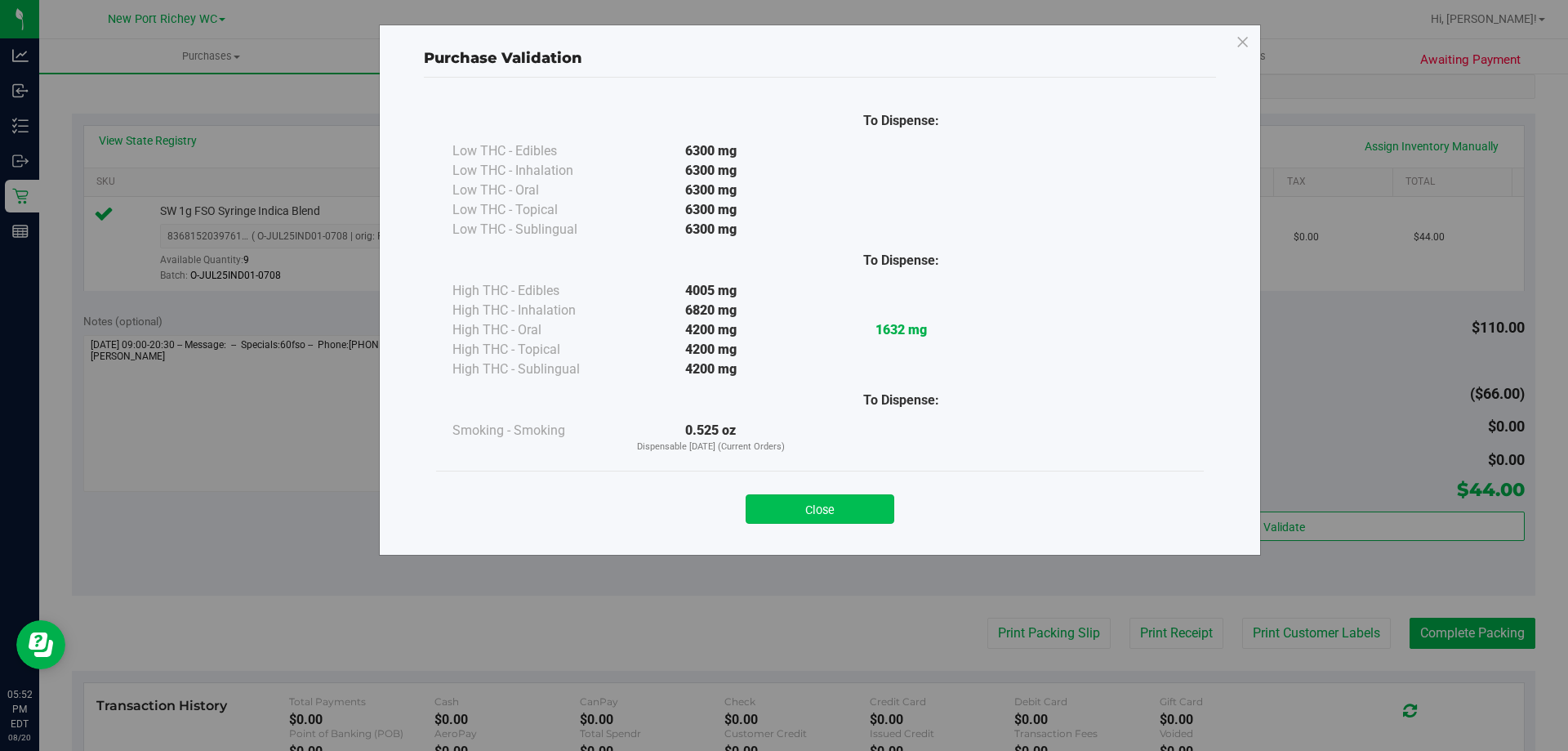
click at [785, 515] on button "Close" at bounding box center [819, 509] width 149 height 29
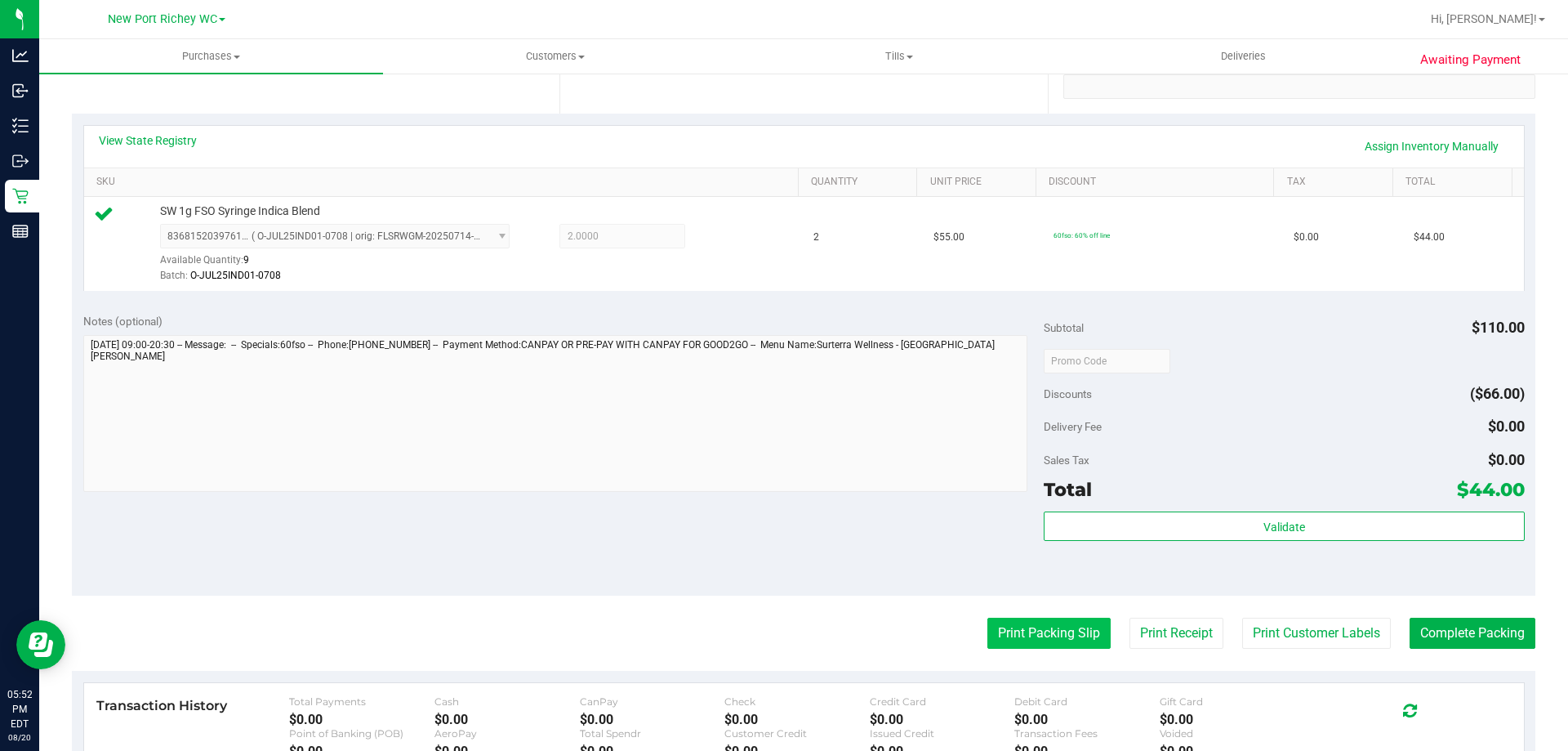
click at [1047, 622] on button "Print Packing Slip" at bounding box center [1049, 633] width 123 height 31
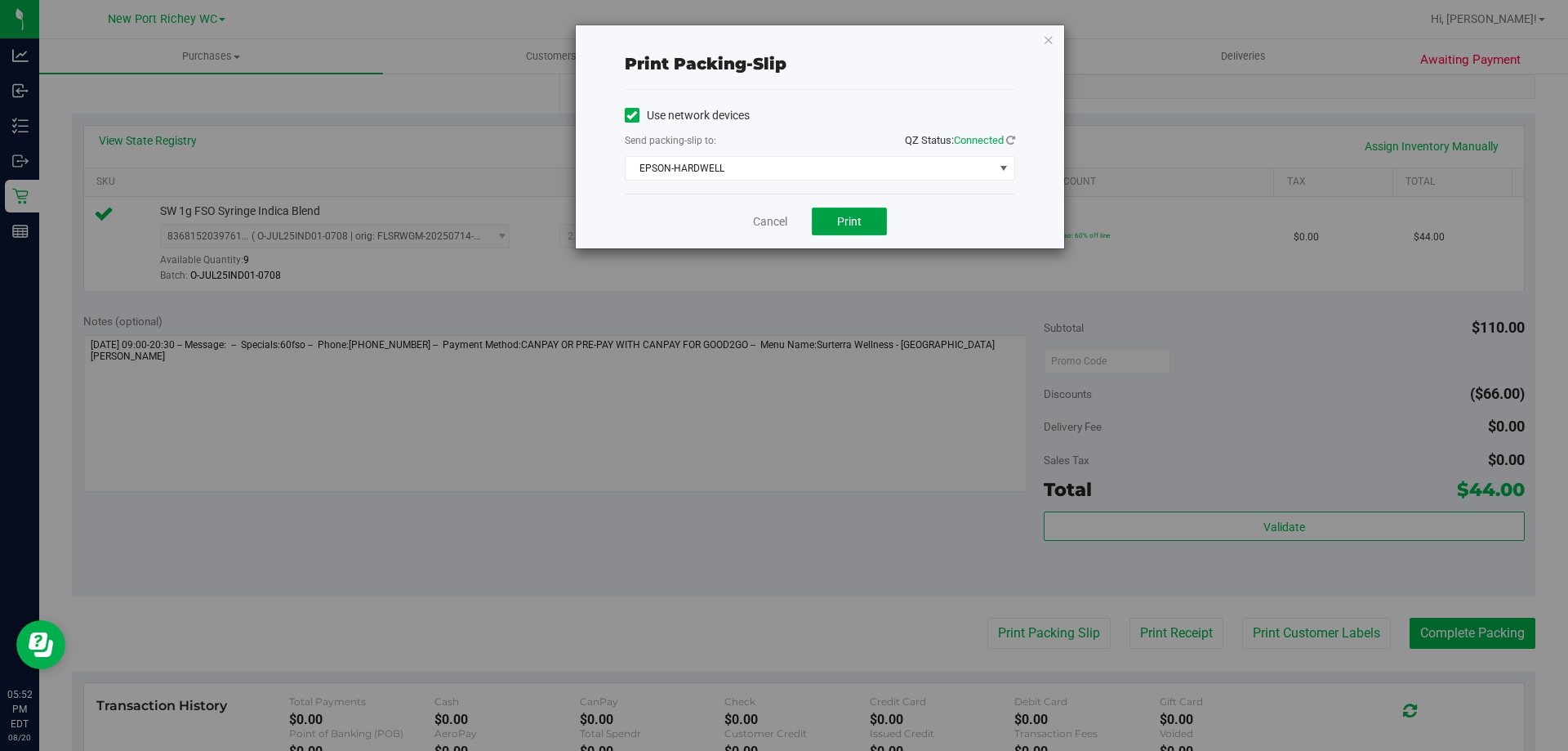
click at [850, 210] on button "Print" at bounding box center [850, 221] width 75 height 28
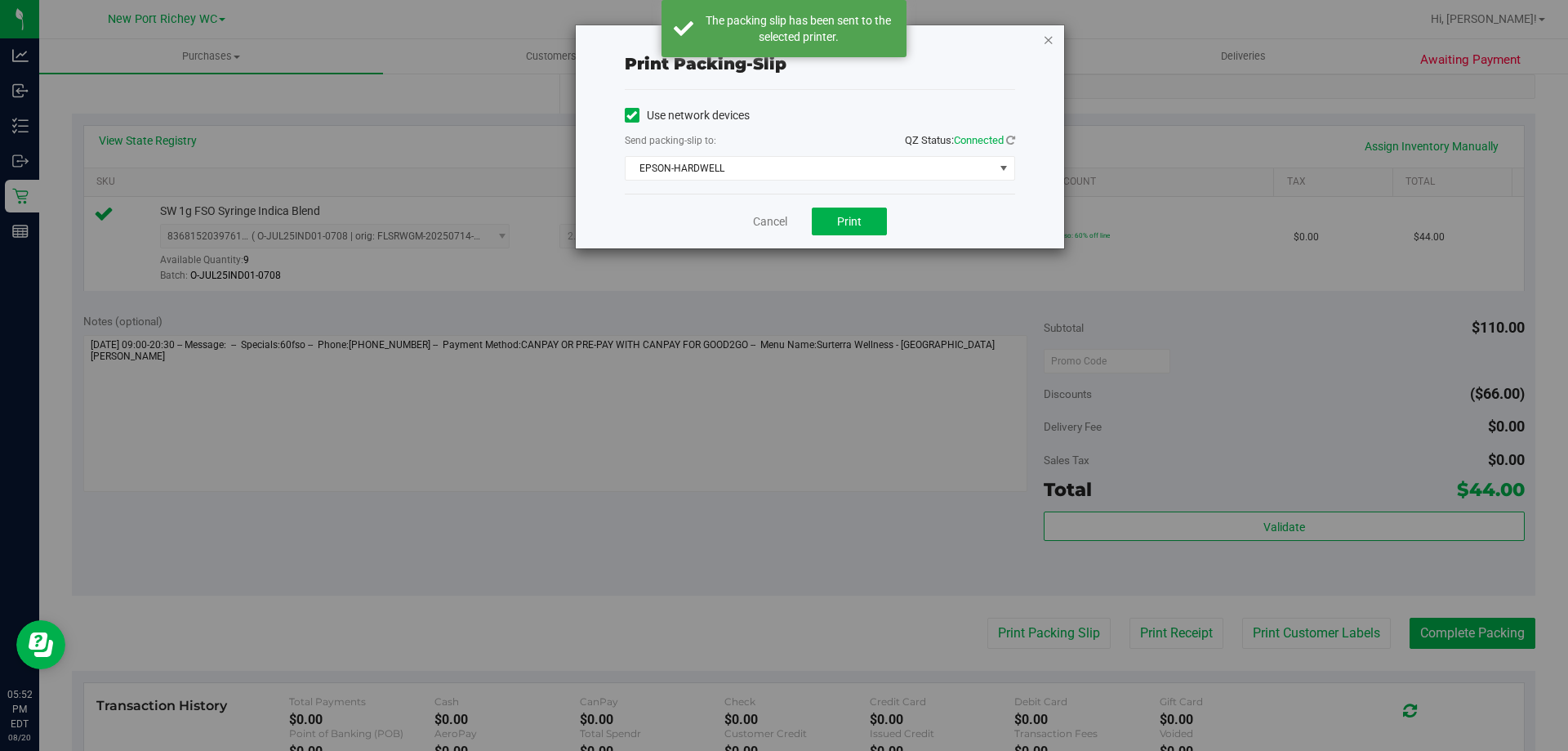
click at [1049, 38] on icon "button" at bounding box center [1048, 39] width 12 height 20
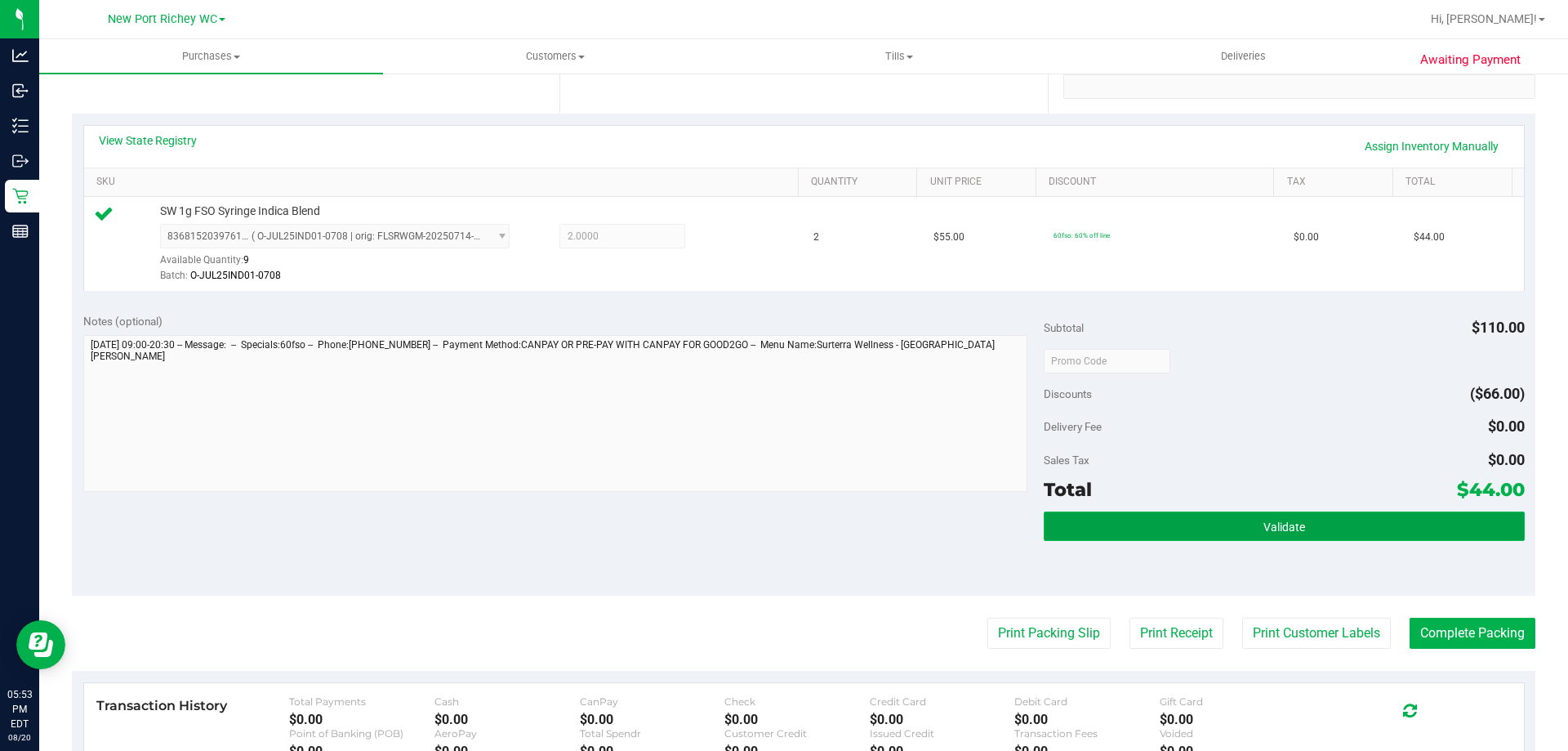
click at [1163, 523] on button "Validate" at bounding box center [1283, 526] width 480 height 29
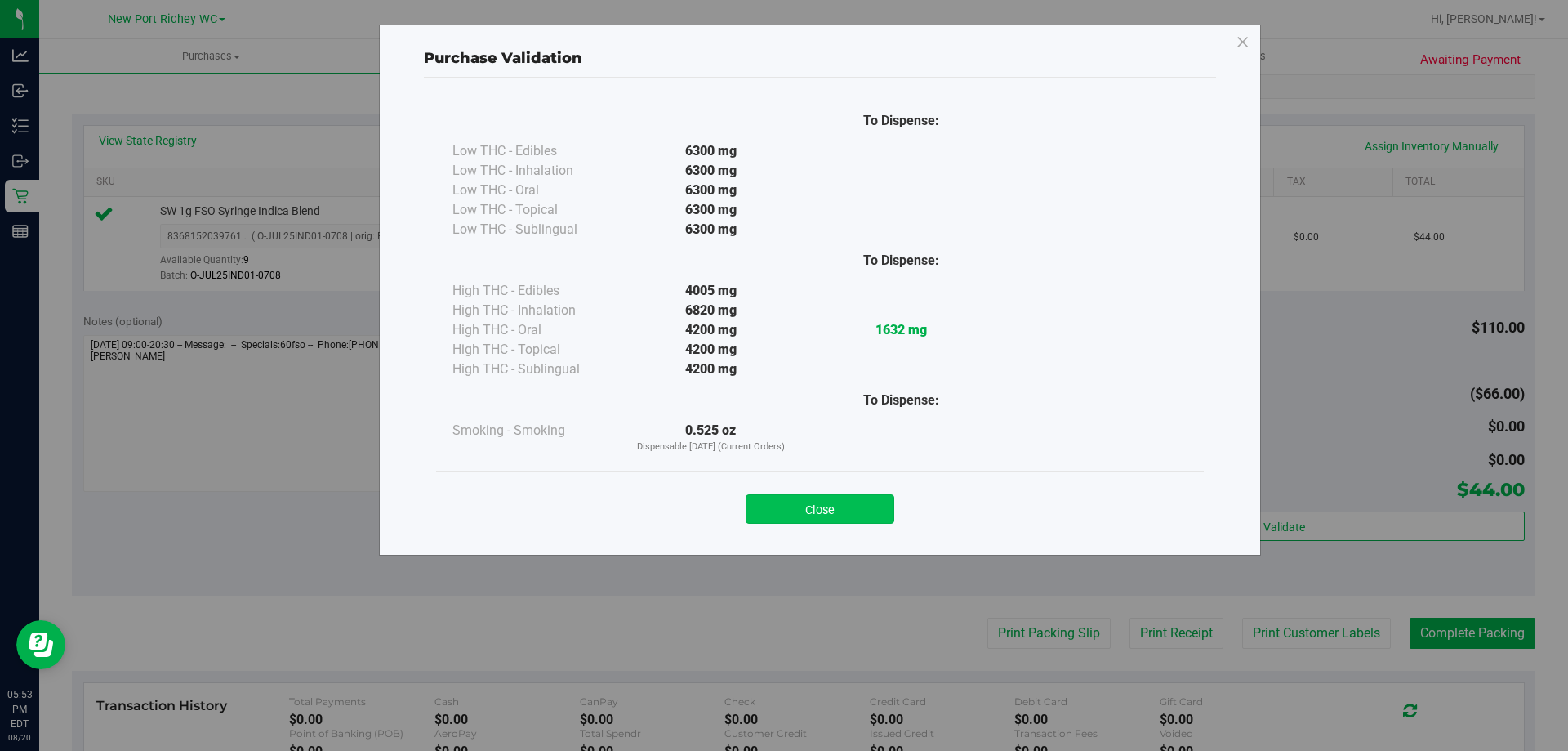
click at [872, 504] on button "Close" at bounding box center [819, 509] width 149 height 29
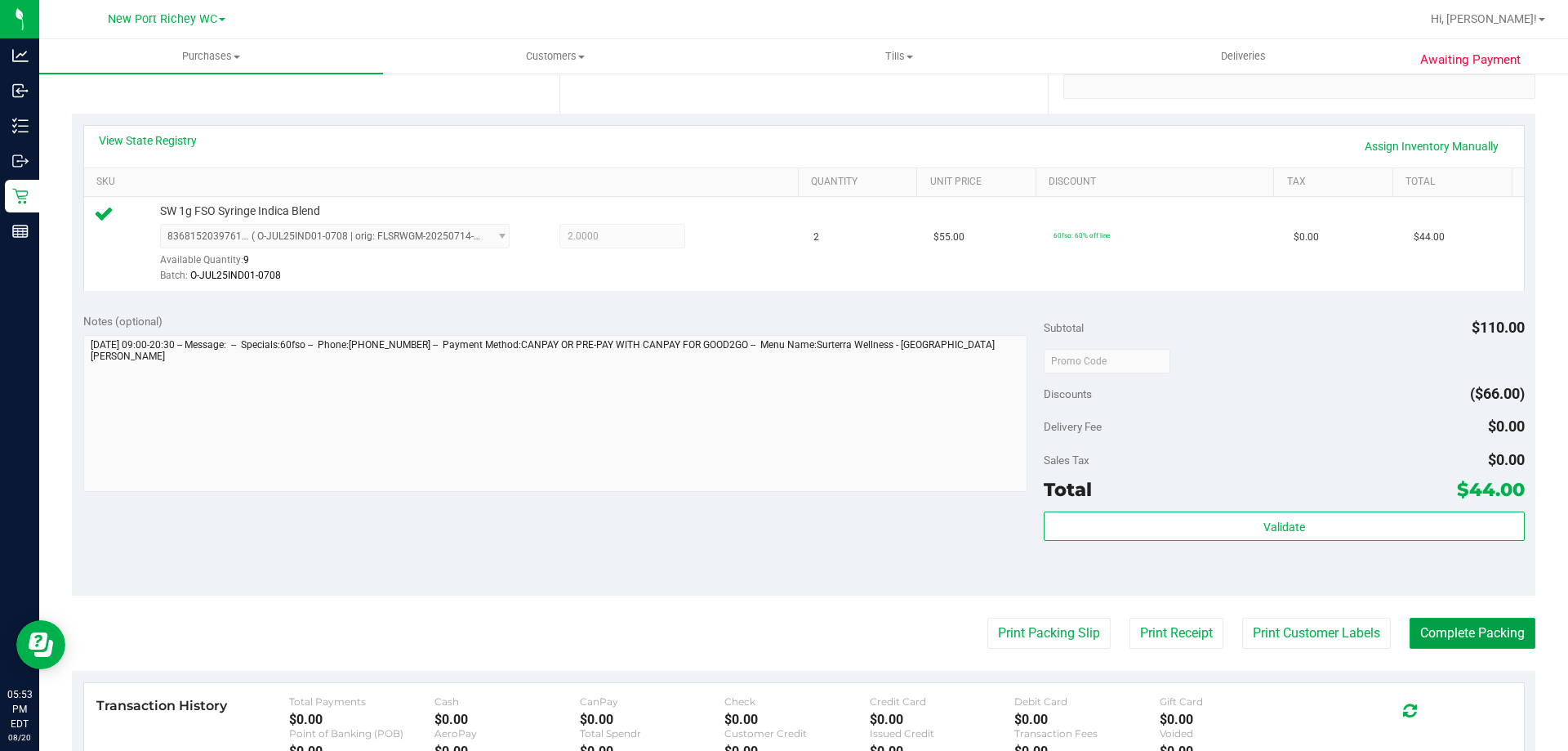
click at [1432, 633] on button "Complete Packing" at bounding box center [1472, 633] width 126 height 31
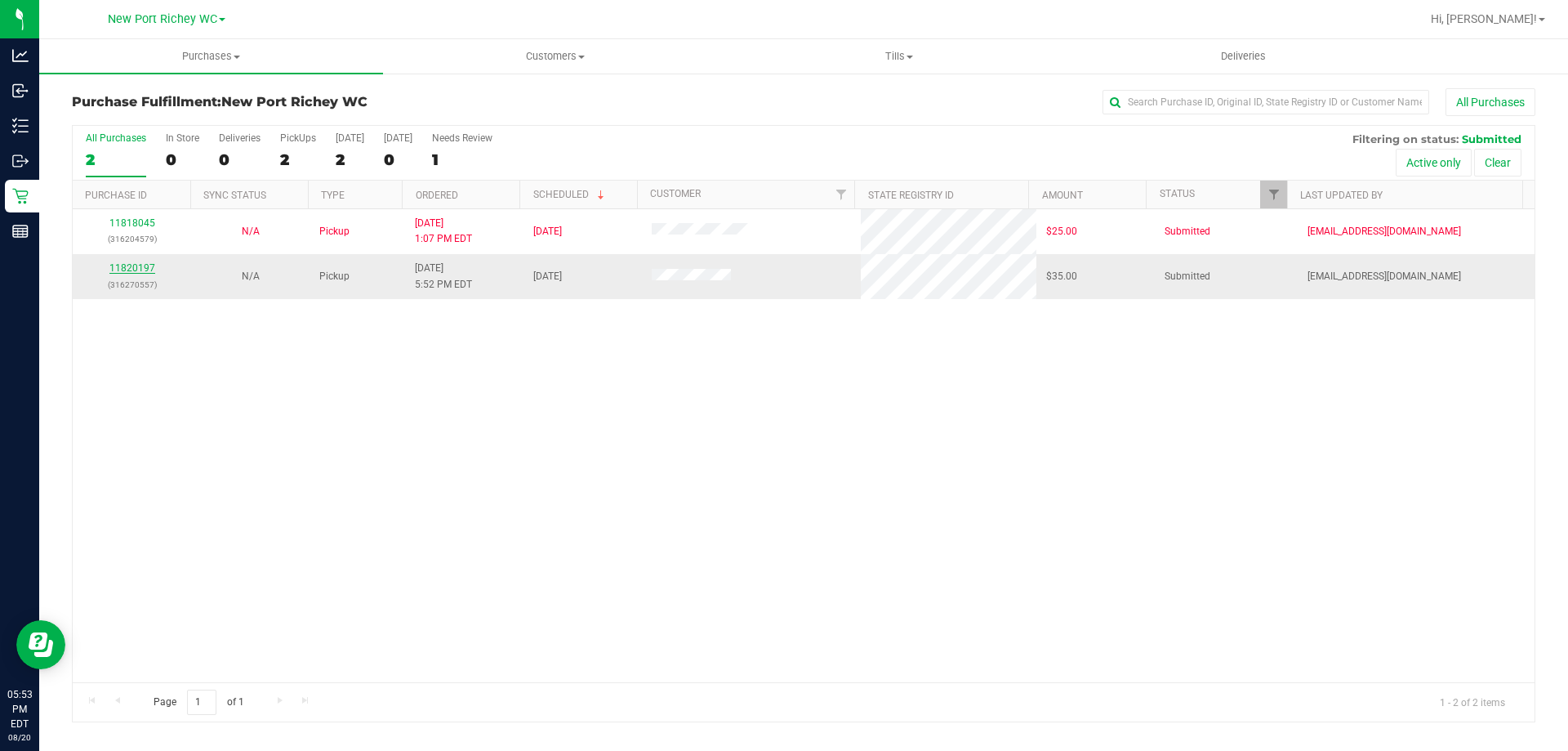
click at [138, 264] on link "11820197" at bounding box center [132, 268] width 46 height 12
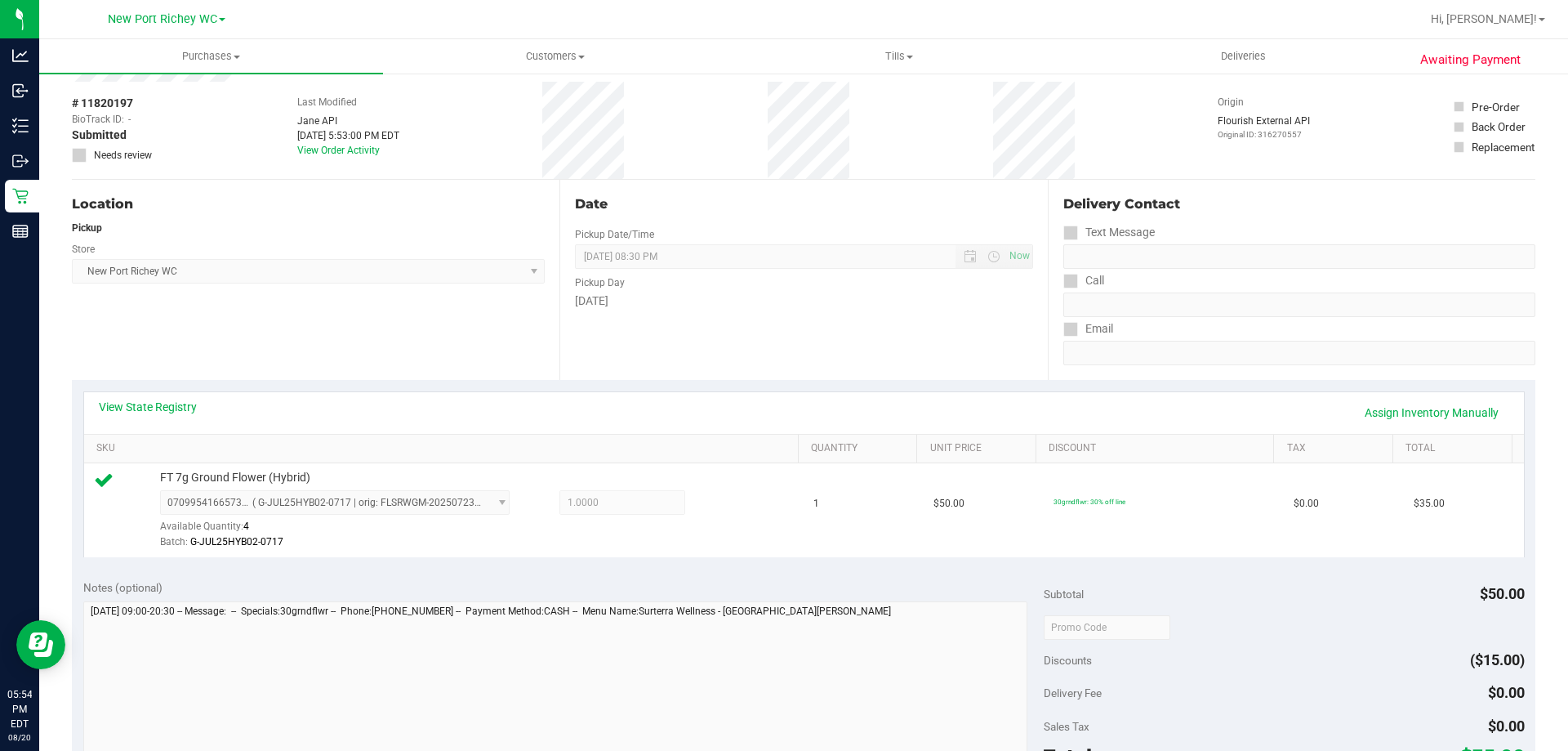
scroll to position [163, 0]
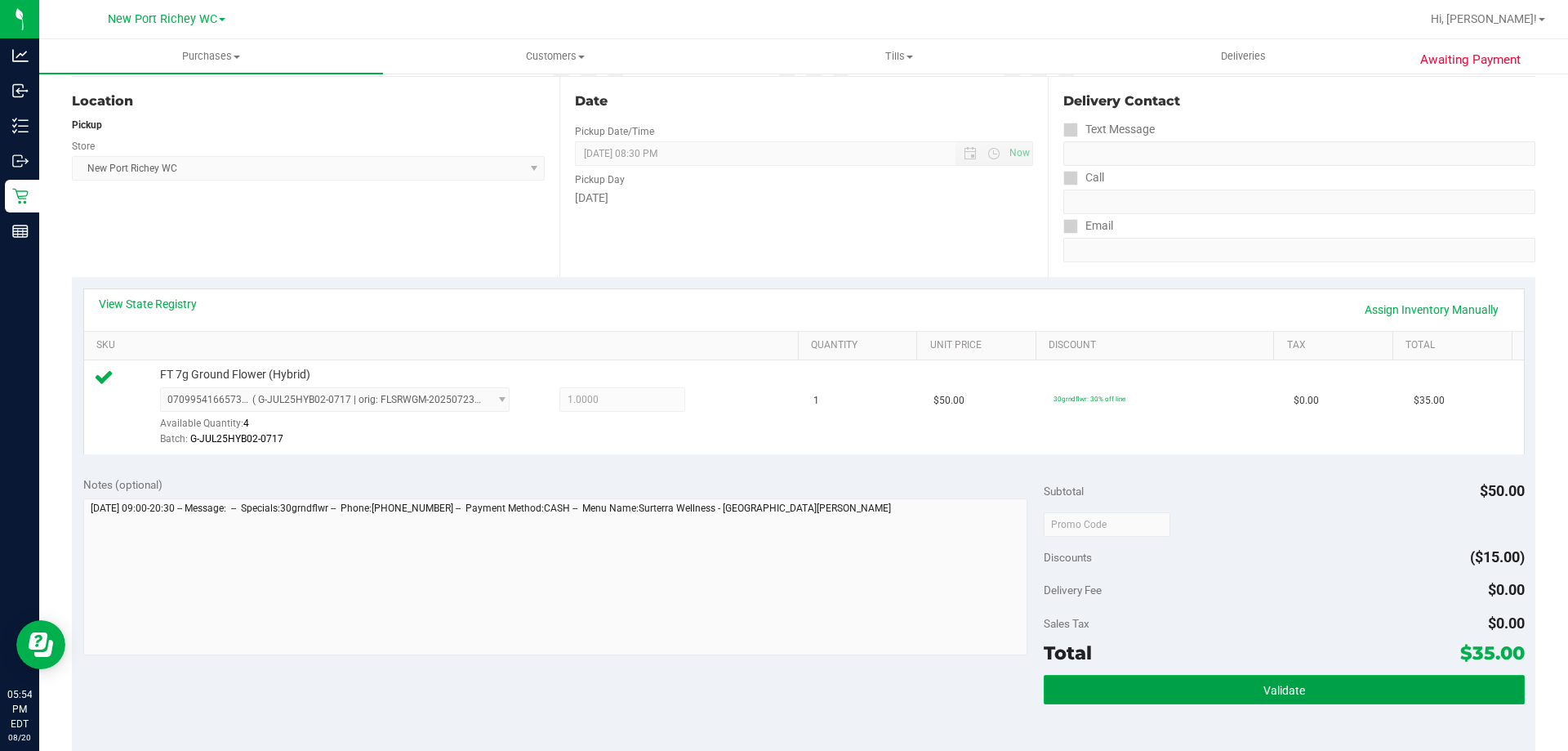
click at [1282, 699] on button "Validate" at bounding box center [1283, 689] width 480 height 29
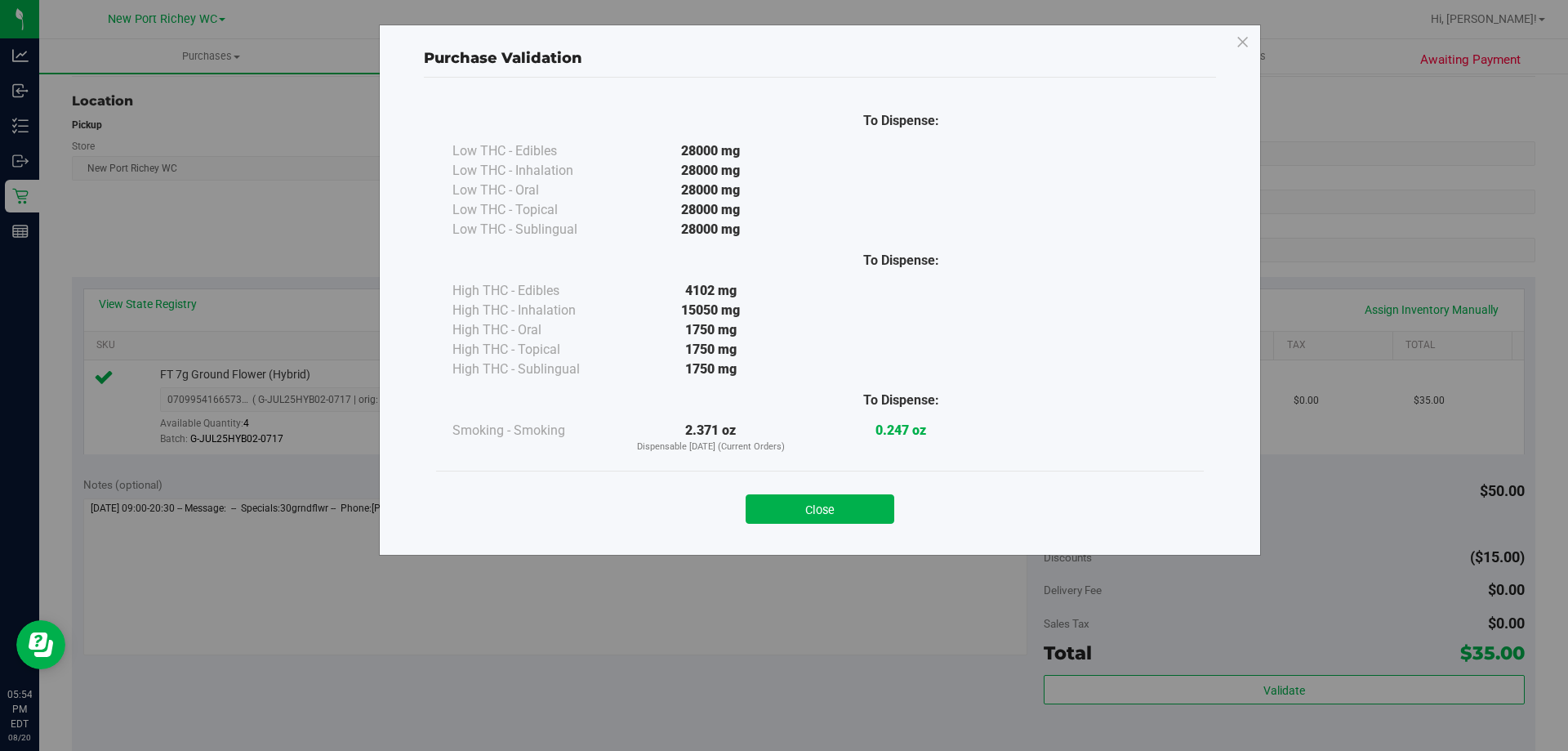
click at [867, 505] on button "Close" at bounding box center [819, 509] width 149 height 29
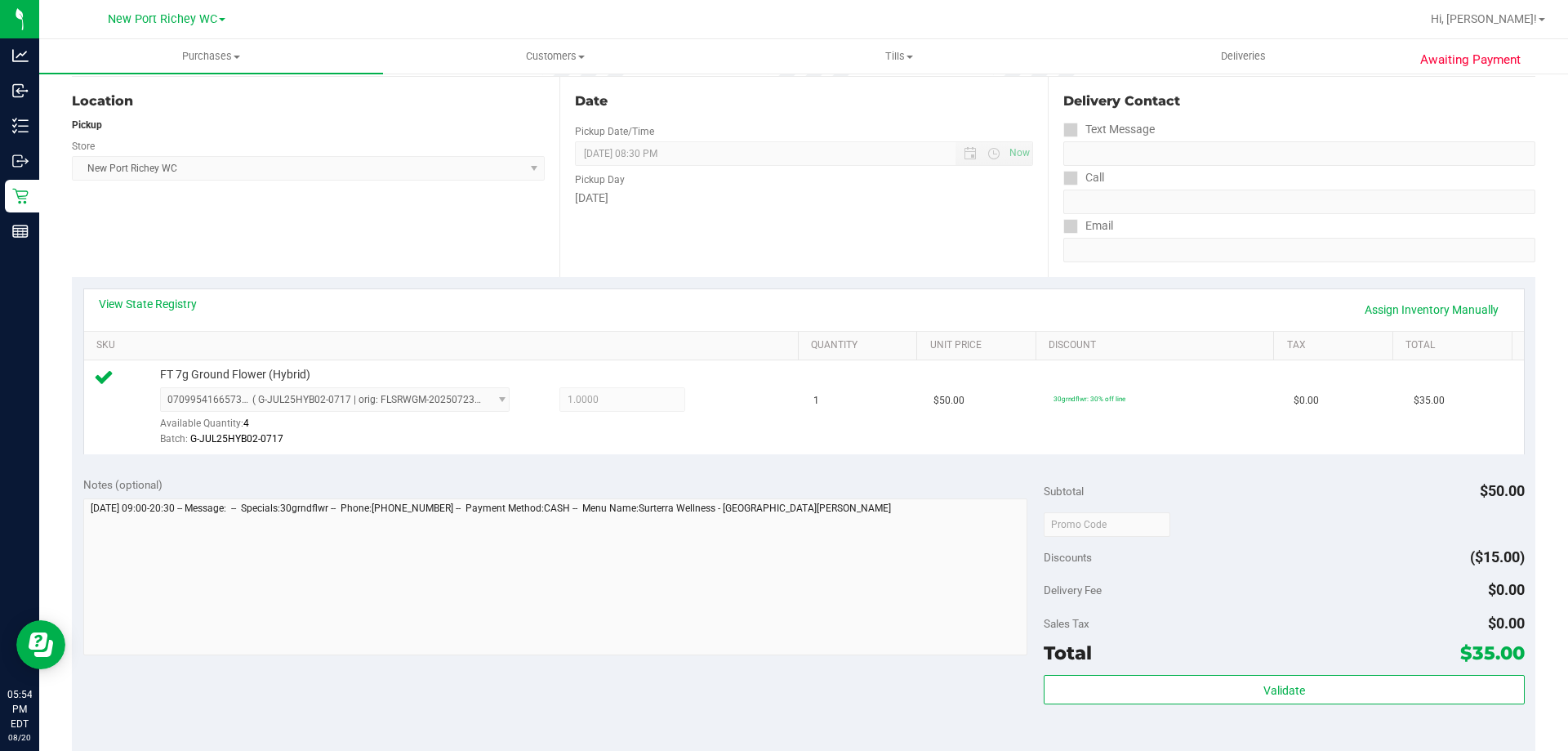
scroll to position [409, 0]
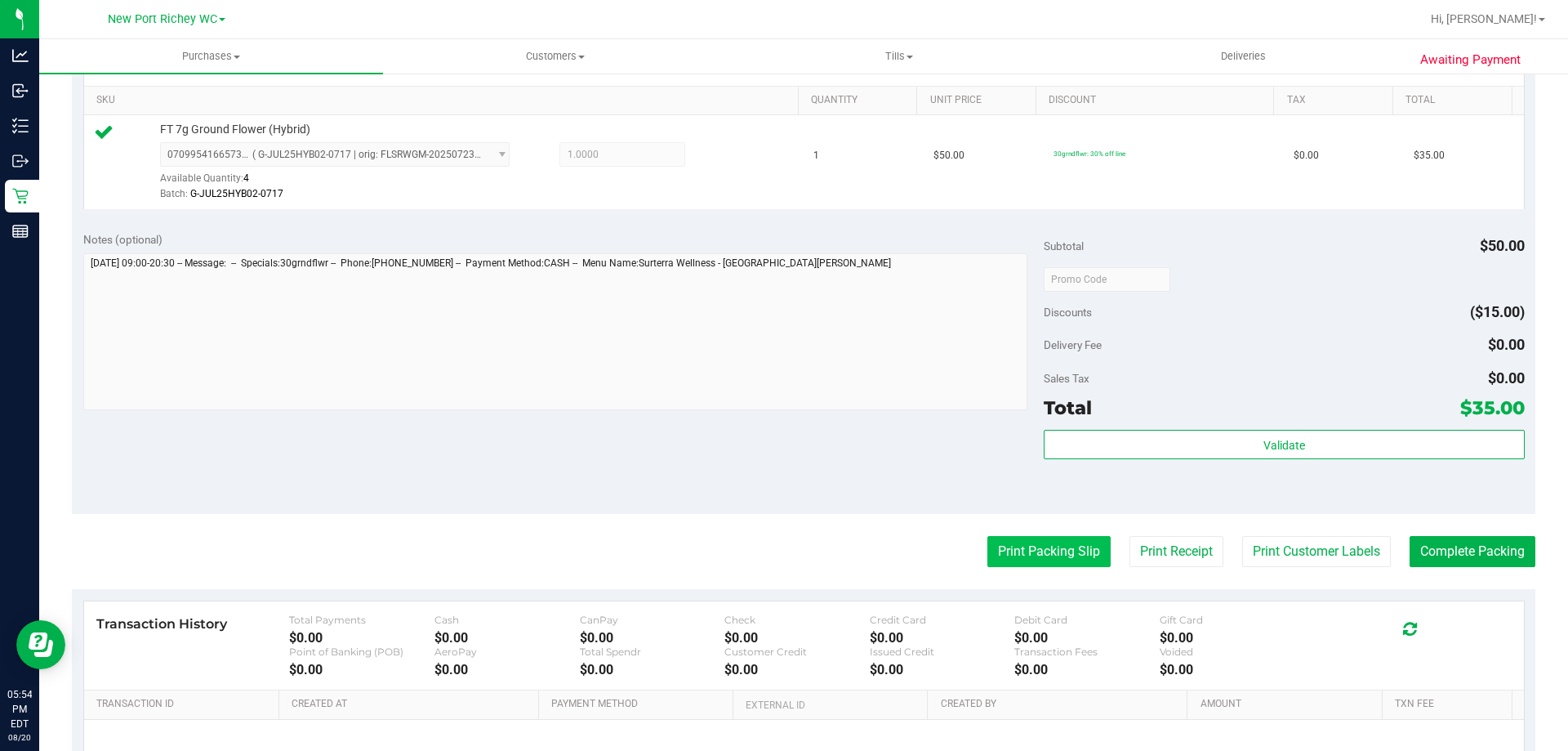
click at [1063, 558] on button "Print Packing Slip" at bounding box center [1049, 551] width 123 height 31
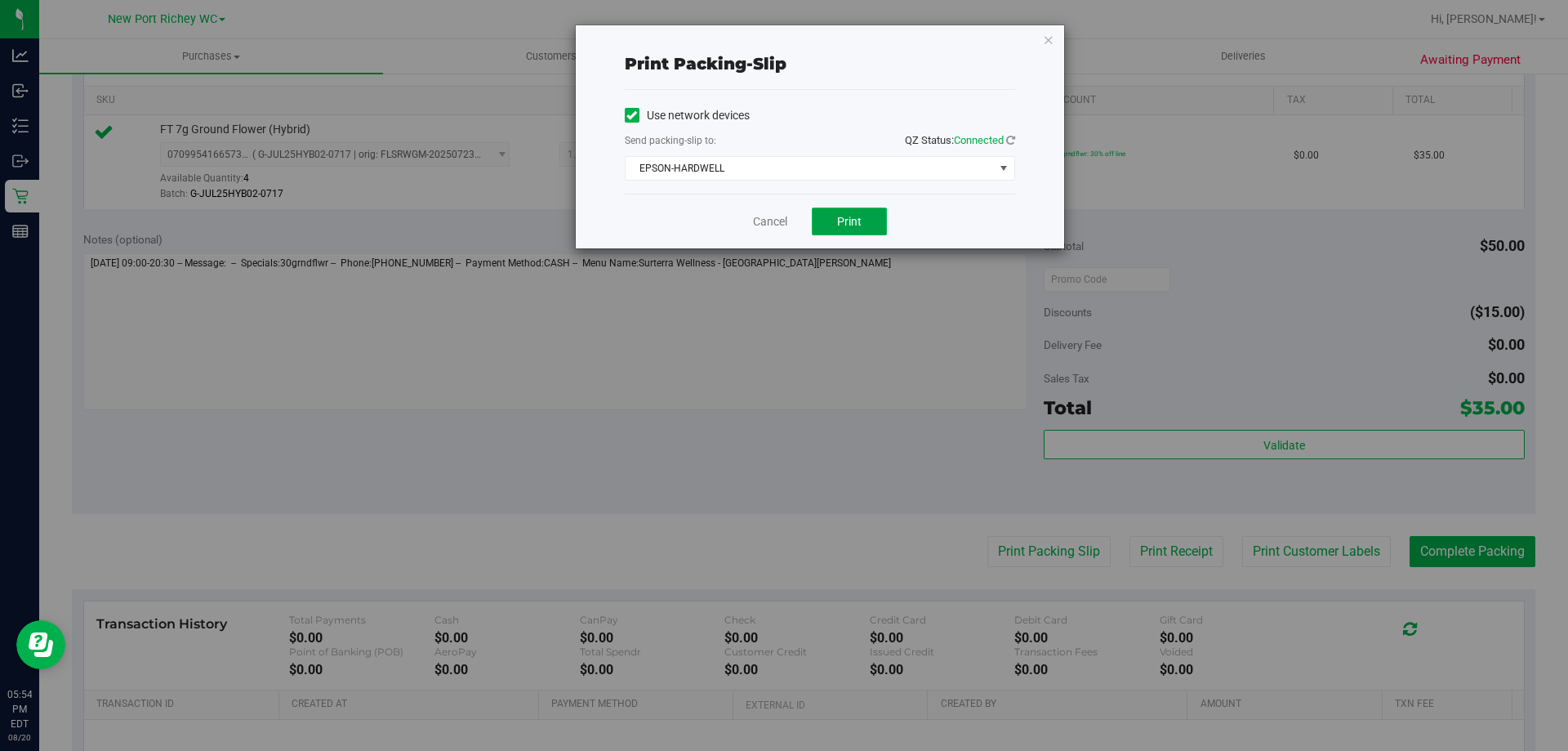
click at [840, 216] on span "Print" at bounding box center [849, 221] width 24 height 13
click at [1049, 38] on icon "button" at bounding box center [1048, 39] width 12 height 20
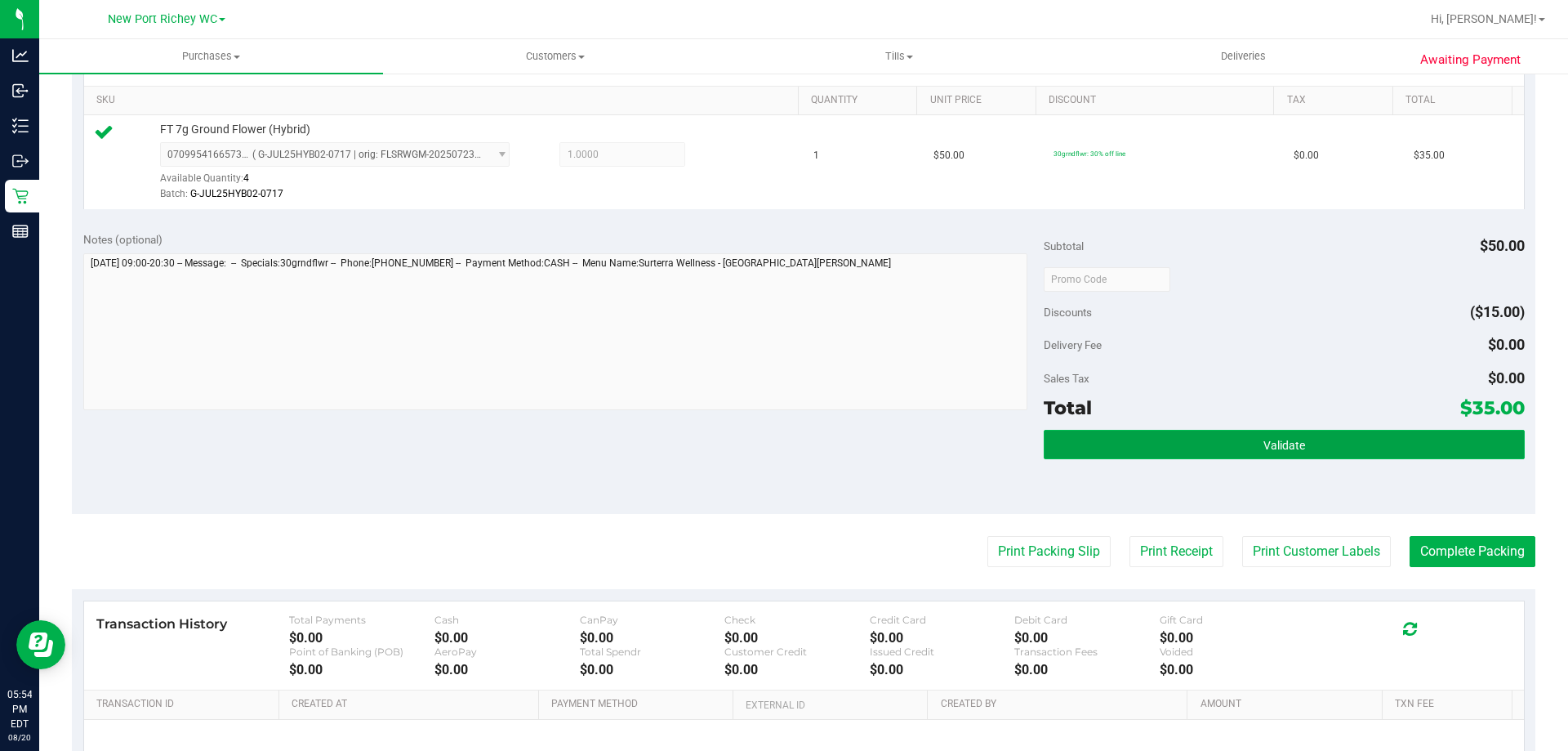
click at [1149, 439] on button "Validate" at bounding box center [1283, 444] width 480 height 29
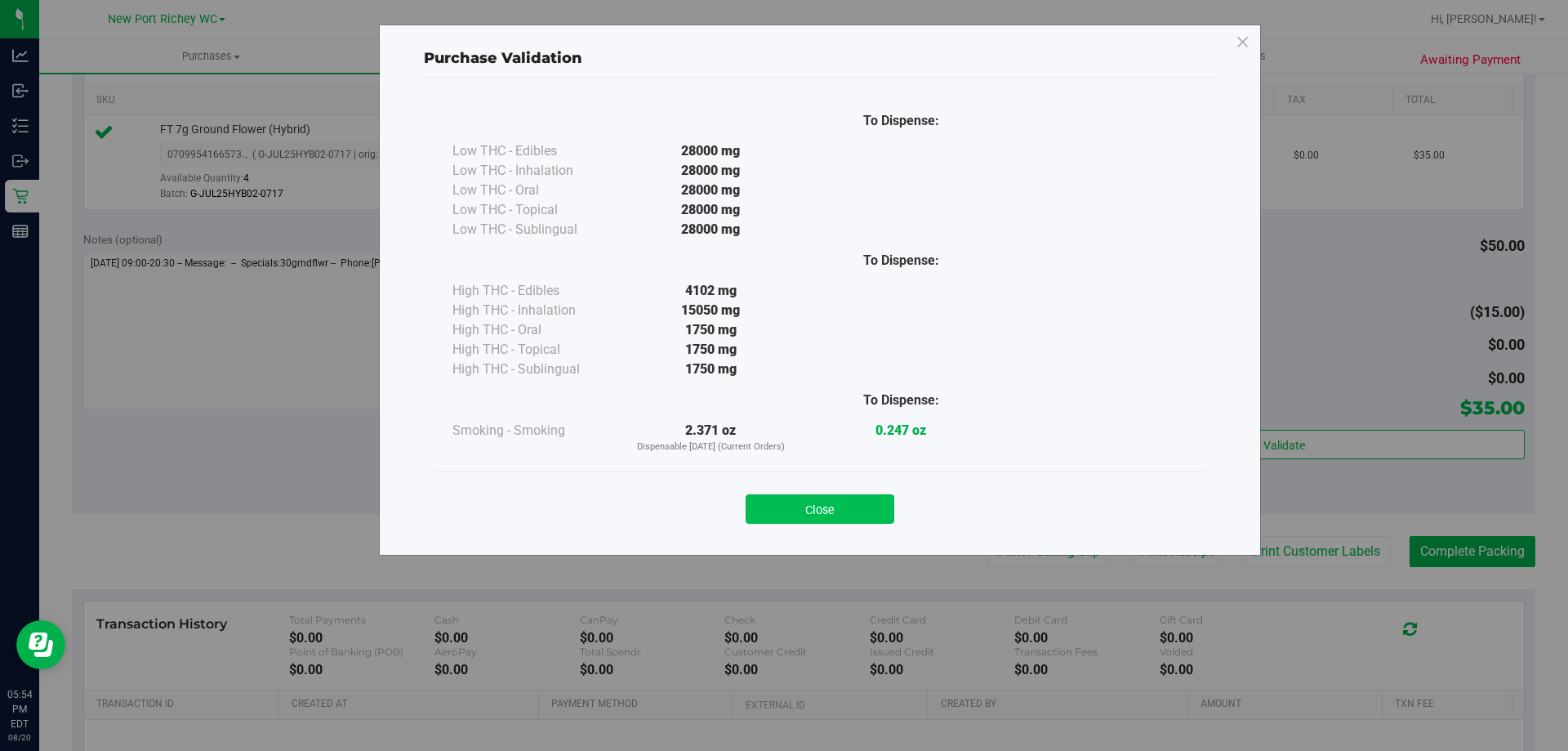
click at [880, 497] on button "Close" at bounding box center [819, 509] width 149 height 29
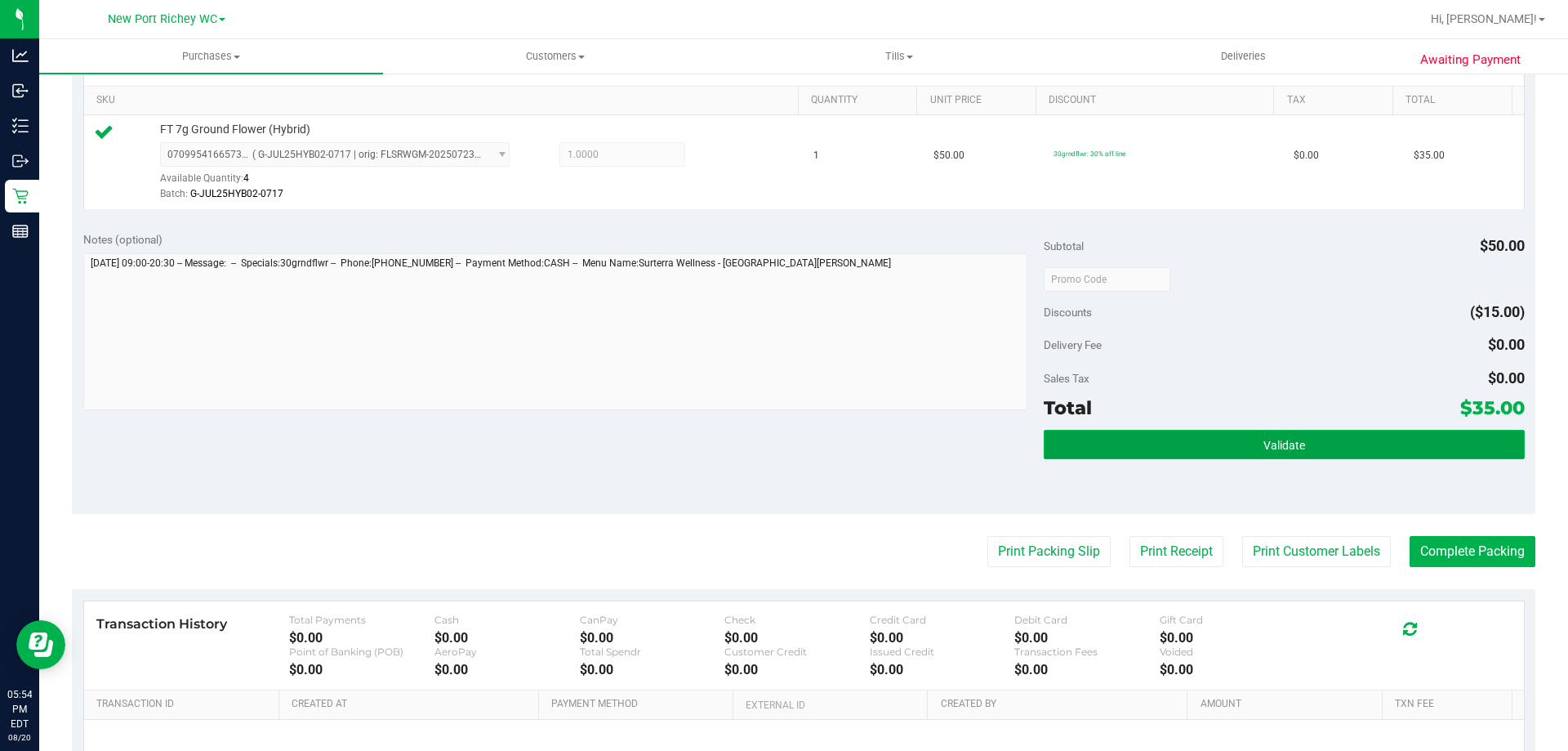
click at [1357, 433] on button "Validate" at bounding box center [1283, 444] width 480 height 29
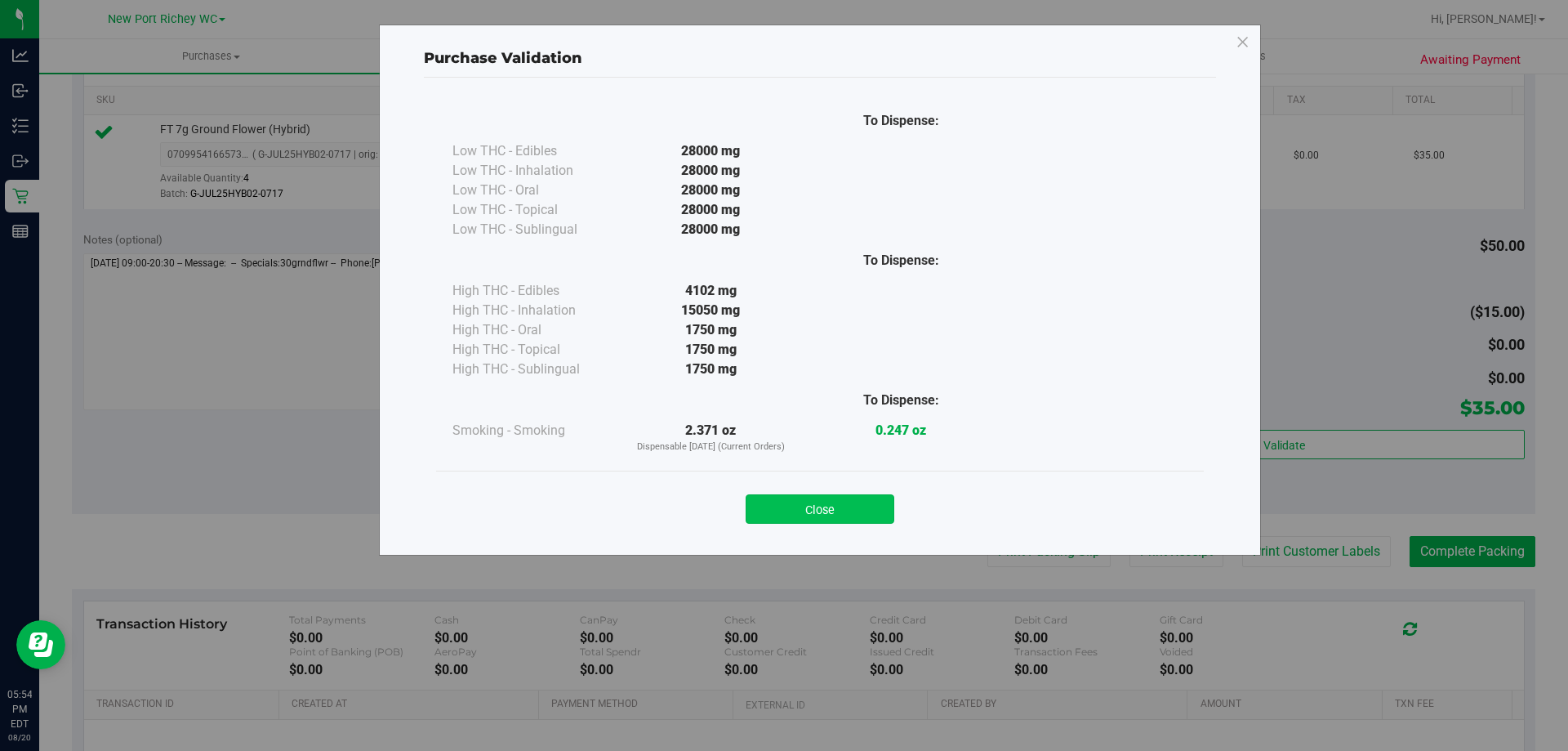
click at [845, 515] on button "Close" at bounding box center [819, 509] width 149 height 29
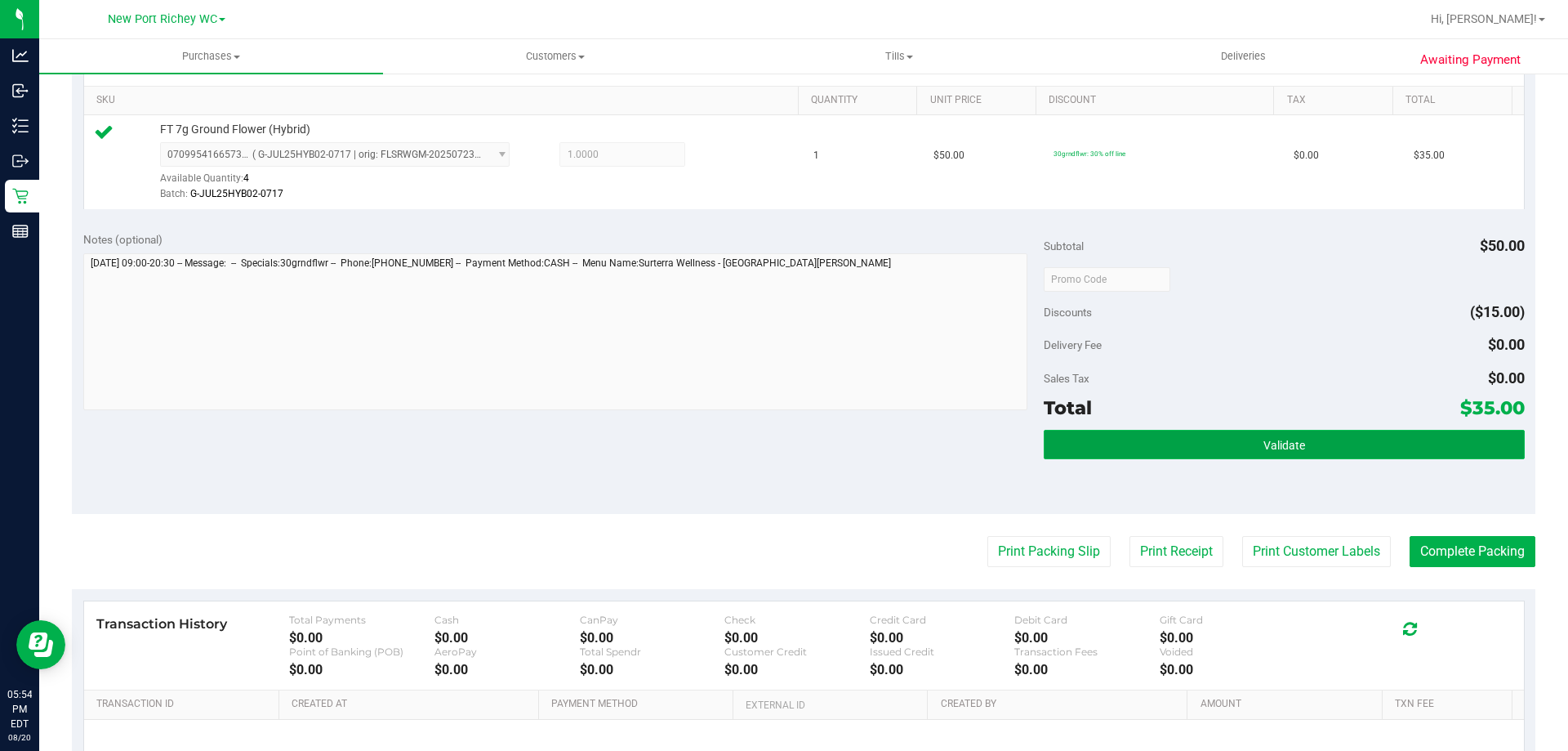
click at [1417, 442] on button "Validate" at bounding box center [1283, 444] width 480 height 29
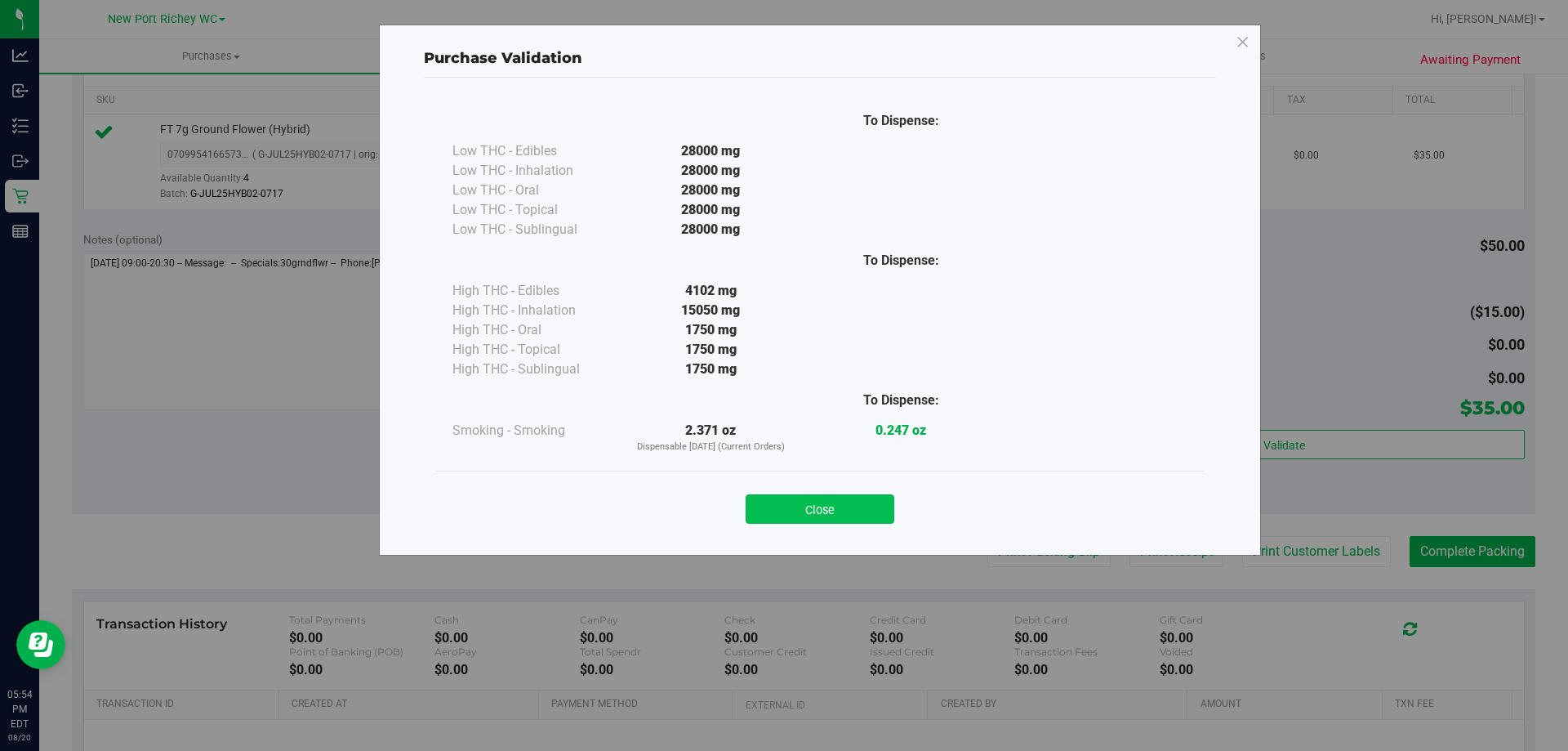
click at [818, 505] on button "Close" at bounding box center [819, 509] width 149 height 29
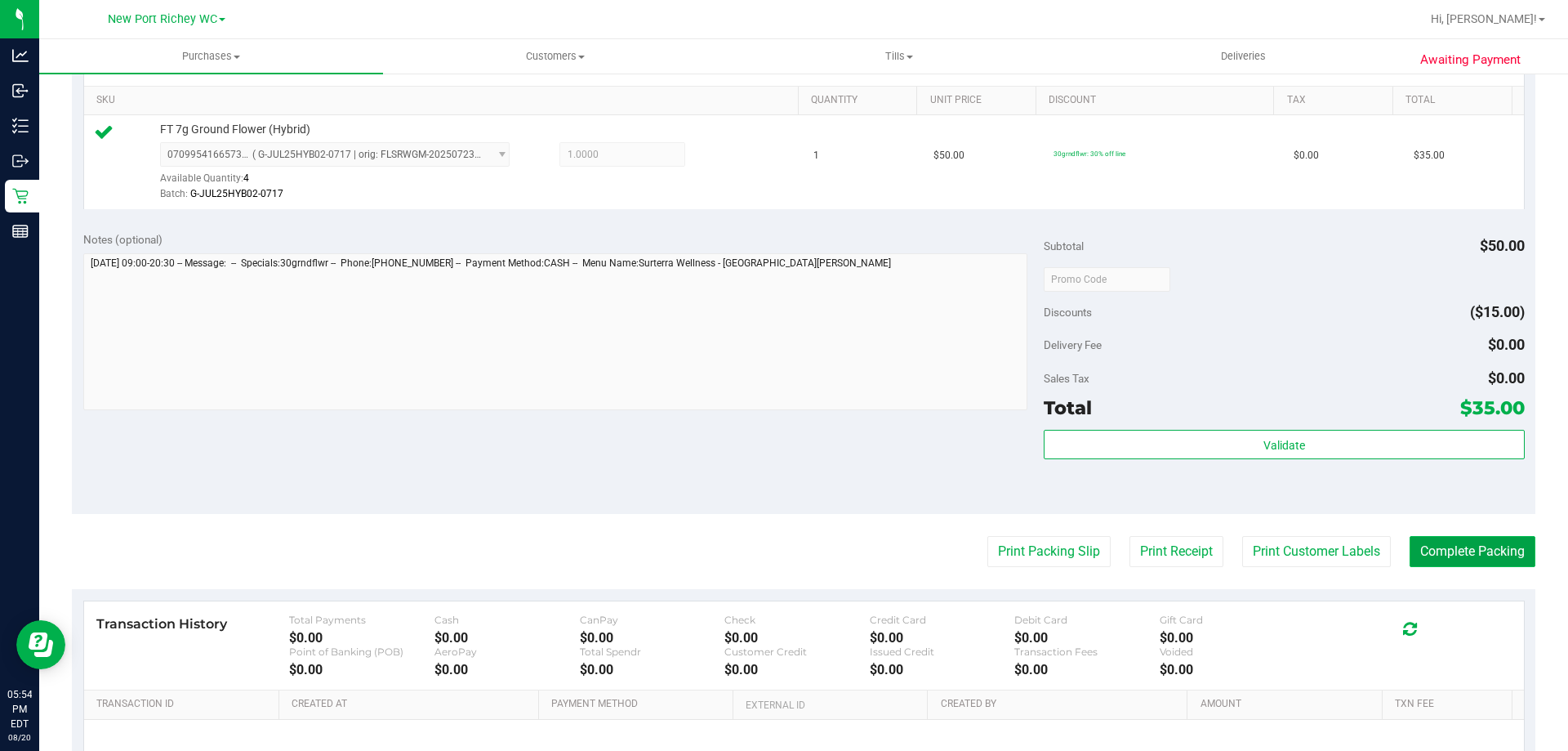
click at [1465, 558] on button "Complete Packing" at bounding box center [1472, 551] width 126 height 31
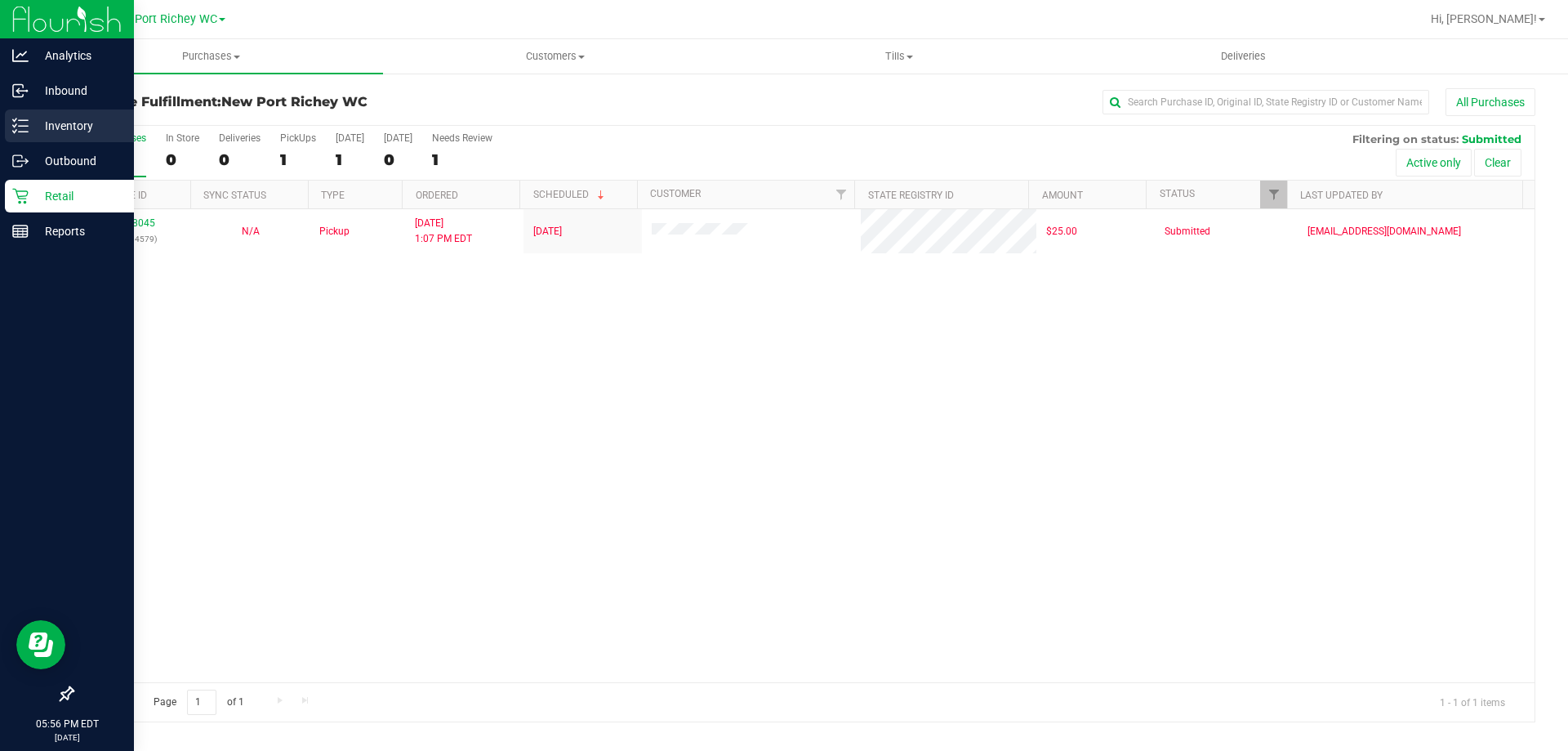
click at [21, 121] on line at bounding box center [23, 121] width 9 height 0
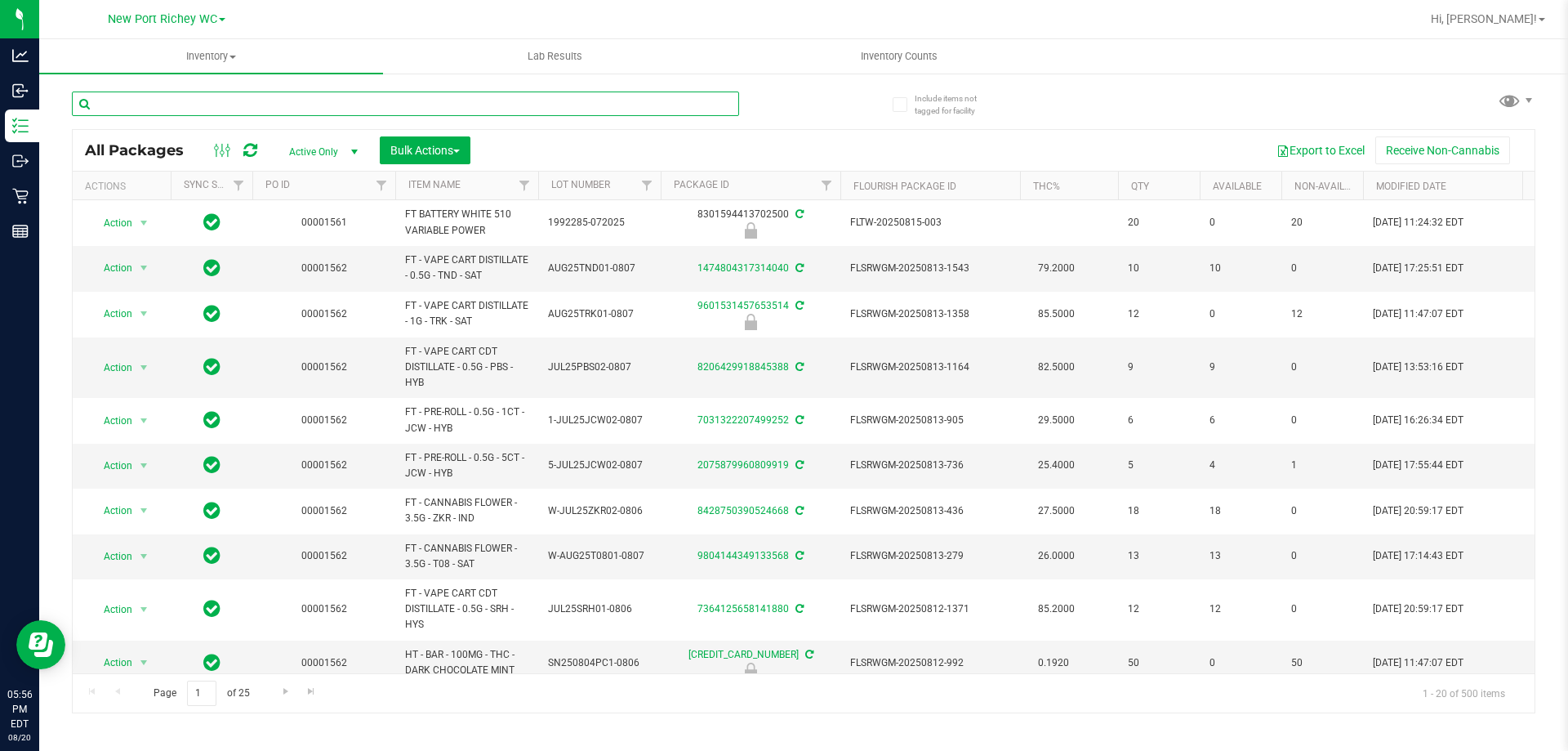
click at [203, 104] on input "text" at bounding box center [406, 103] width 668 height 24
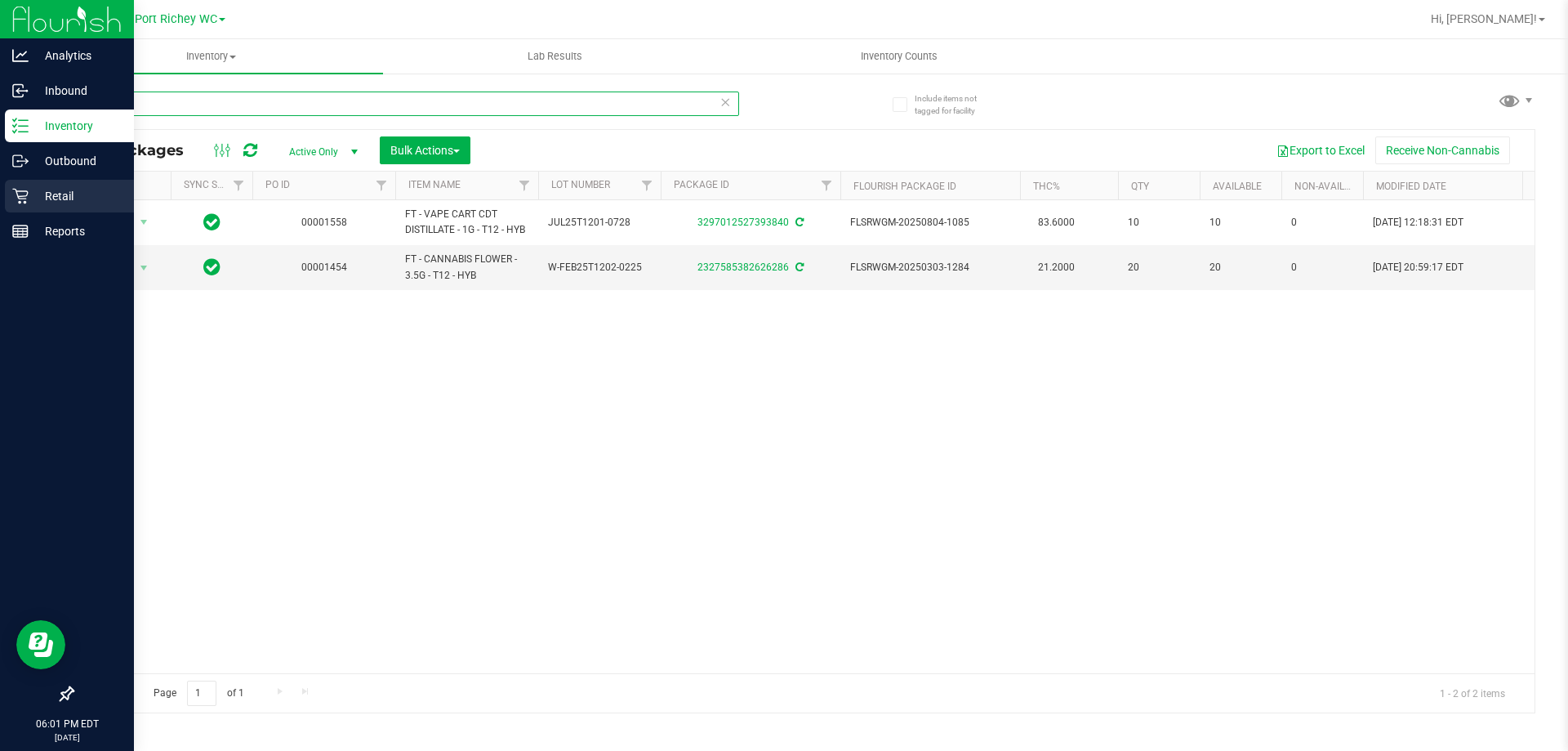
type input "truffle"
click at [47, 190] on p "Retail" at bounding box center [78, 196] width 98 height 20
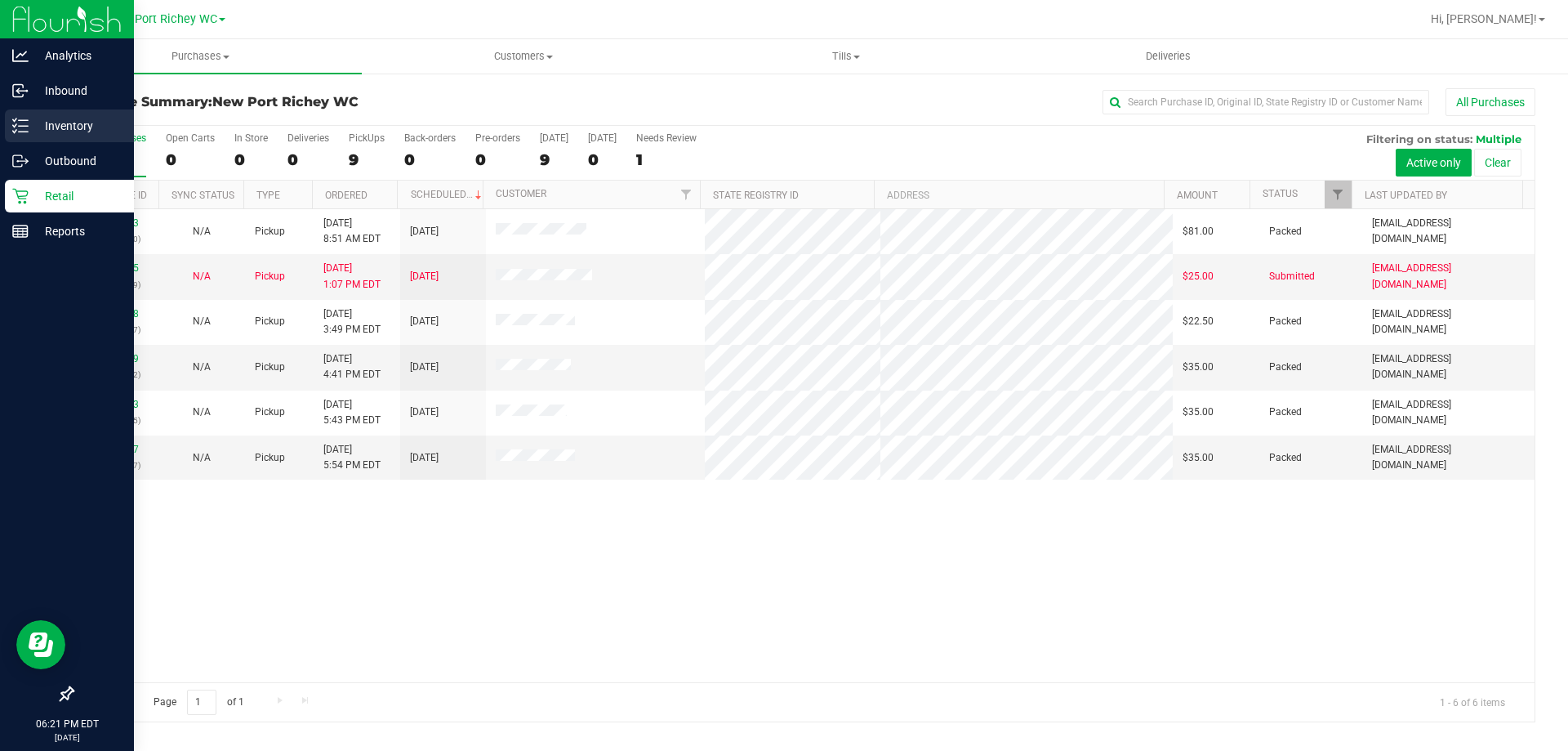
click at [53, 121] on p "Inventory" at bounding box center [78, 126] width 98 height 20
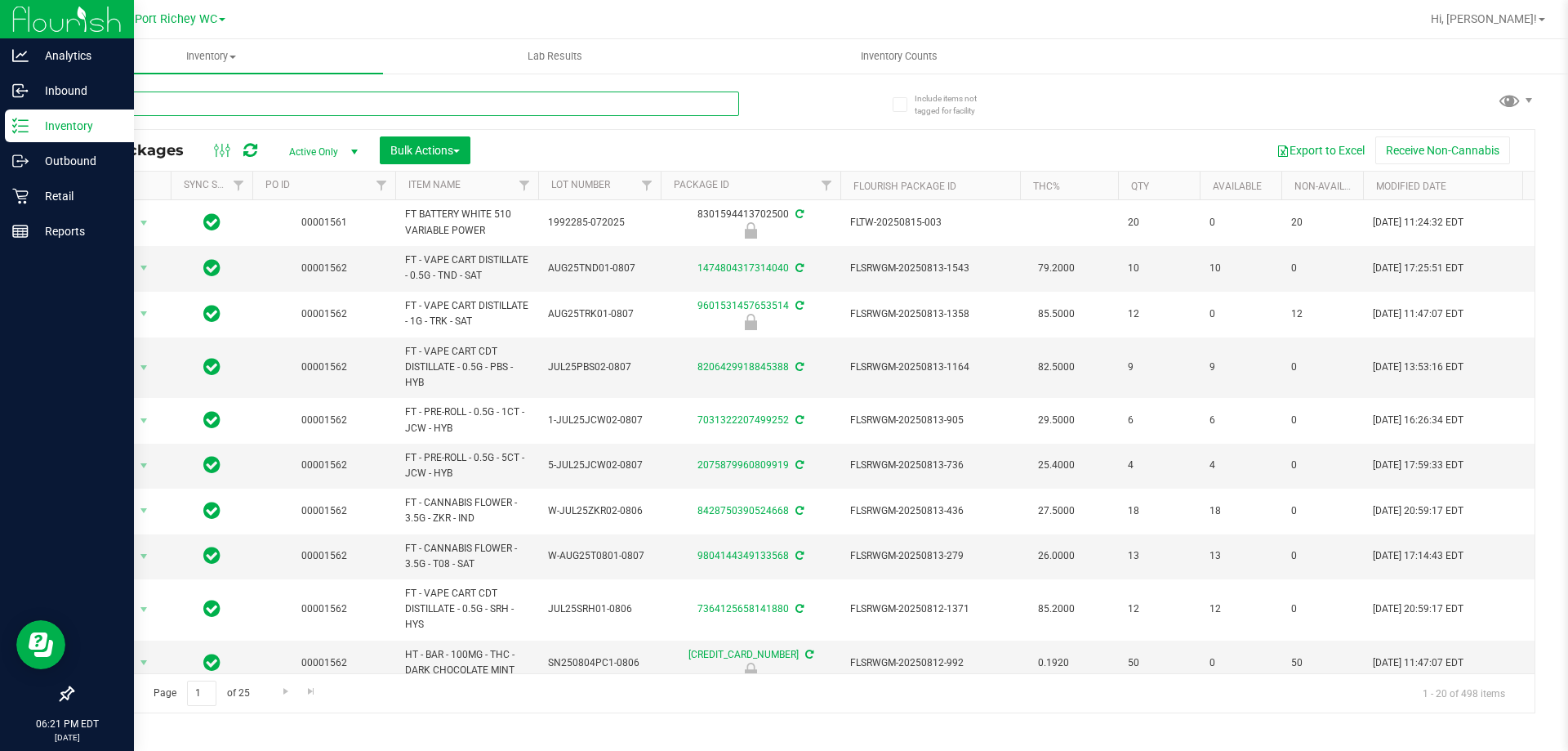
click at [178, 102] on input "text" at bounding box center [406, 103] width 668 height 24
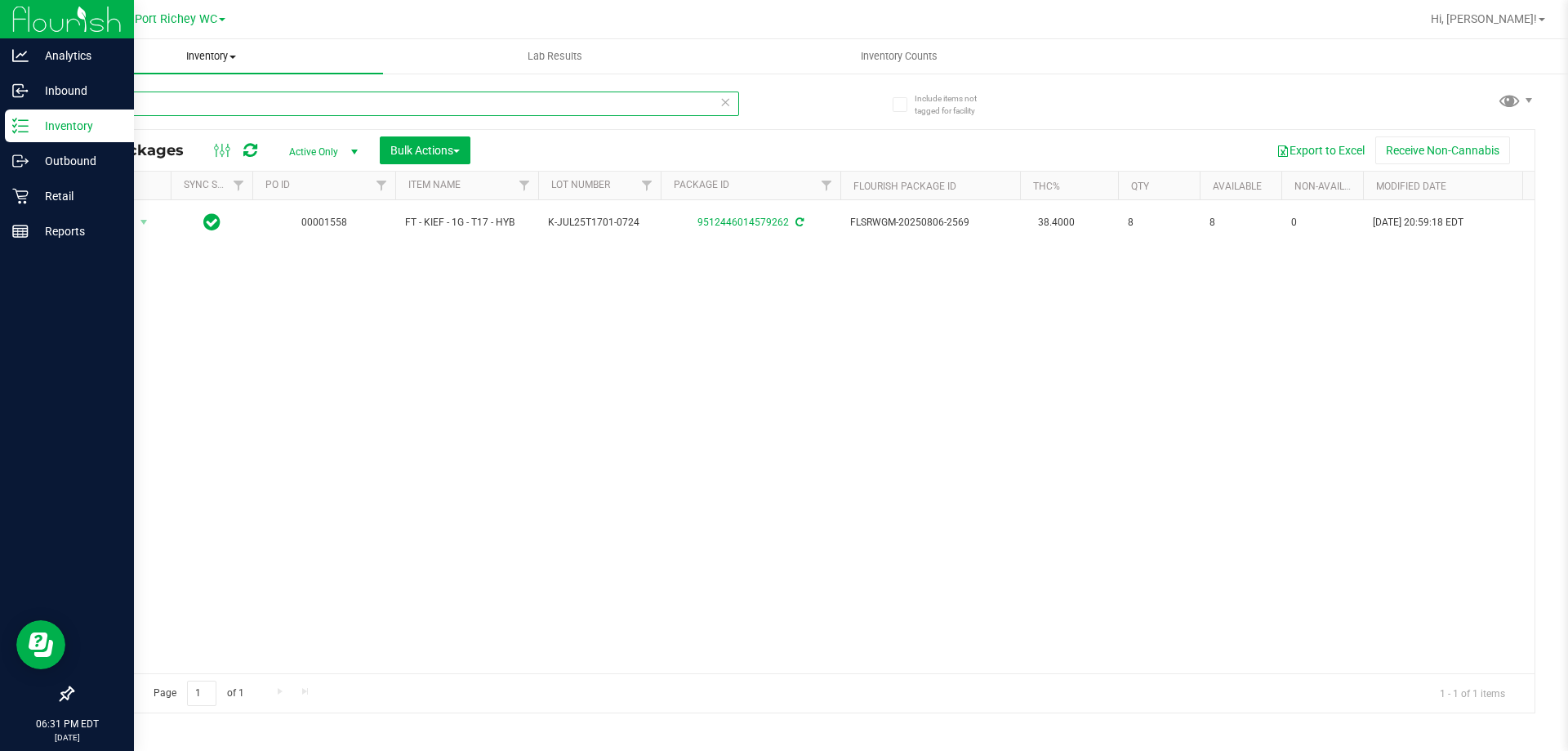
type input "t"
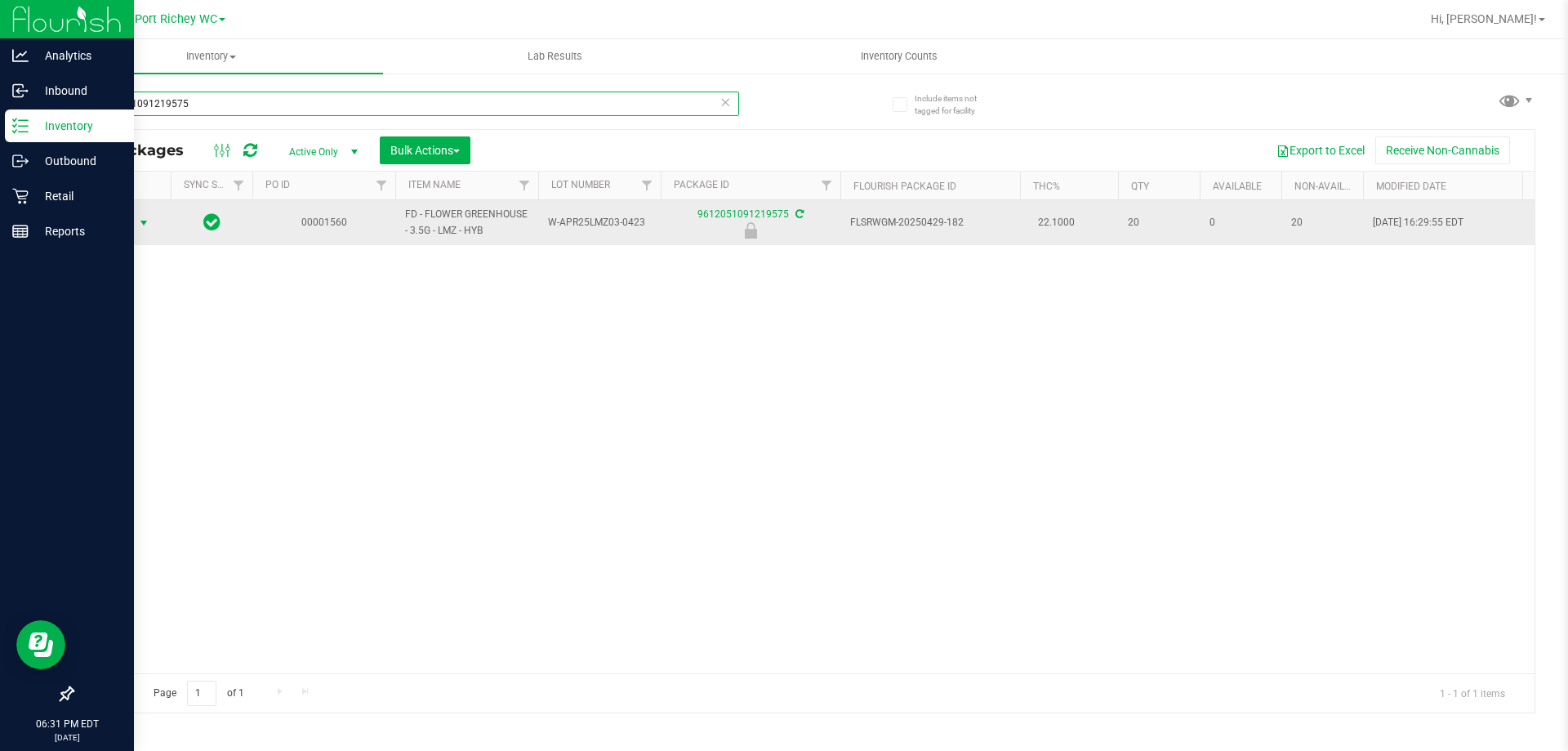
type input "9612051091219575"
click at [142, 229] on span "select" at bounding box center [144, 222] width 13 height 13
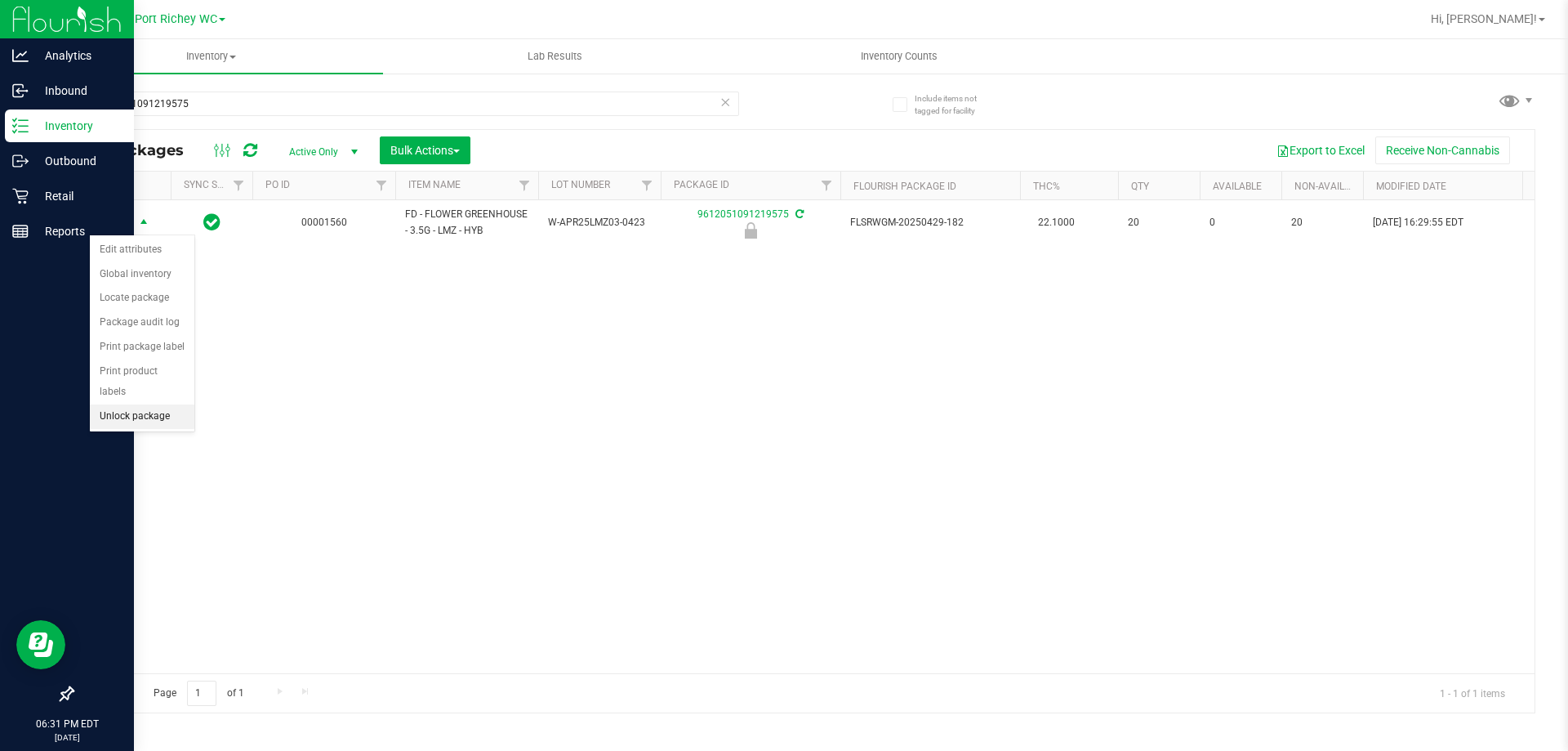
click at [140, 405] on li "Unlock package" at bounding box center [142, 416] width 104 height 24
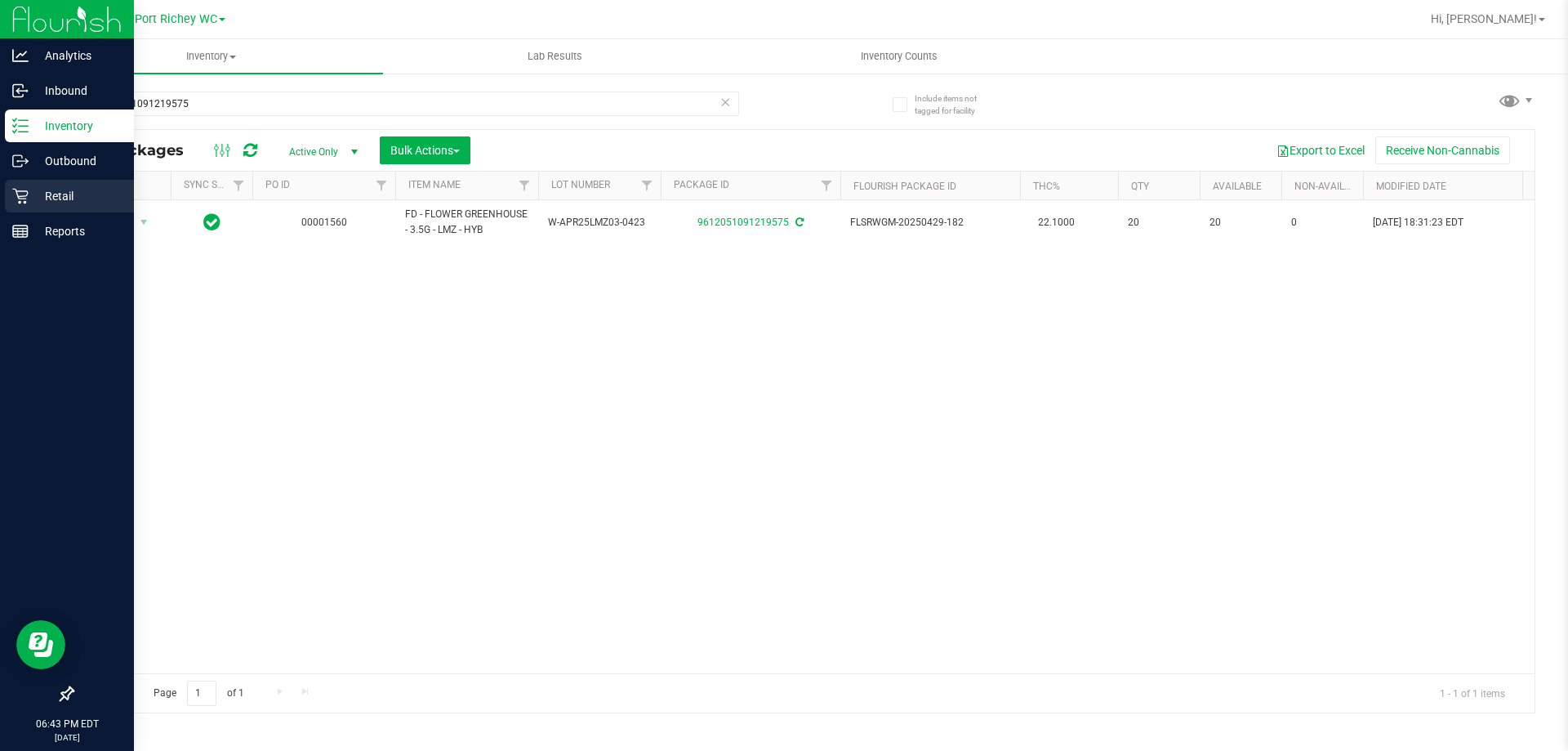
click at [45, 188] on p "Retail" at bounding box center [78, 196] width 98 height 20
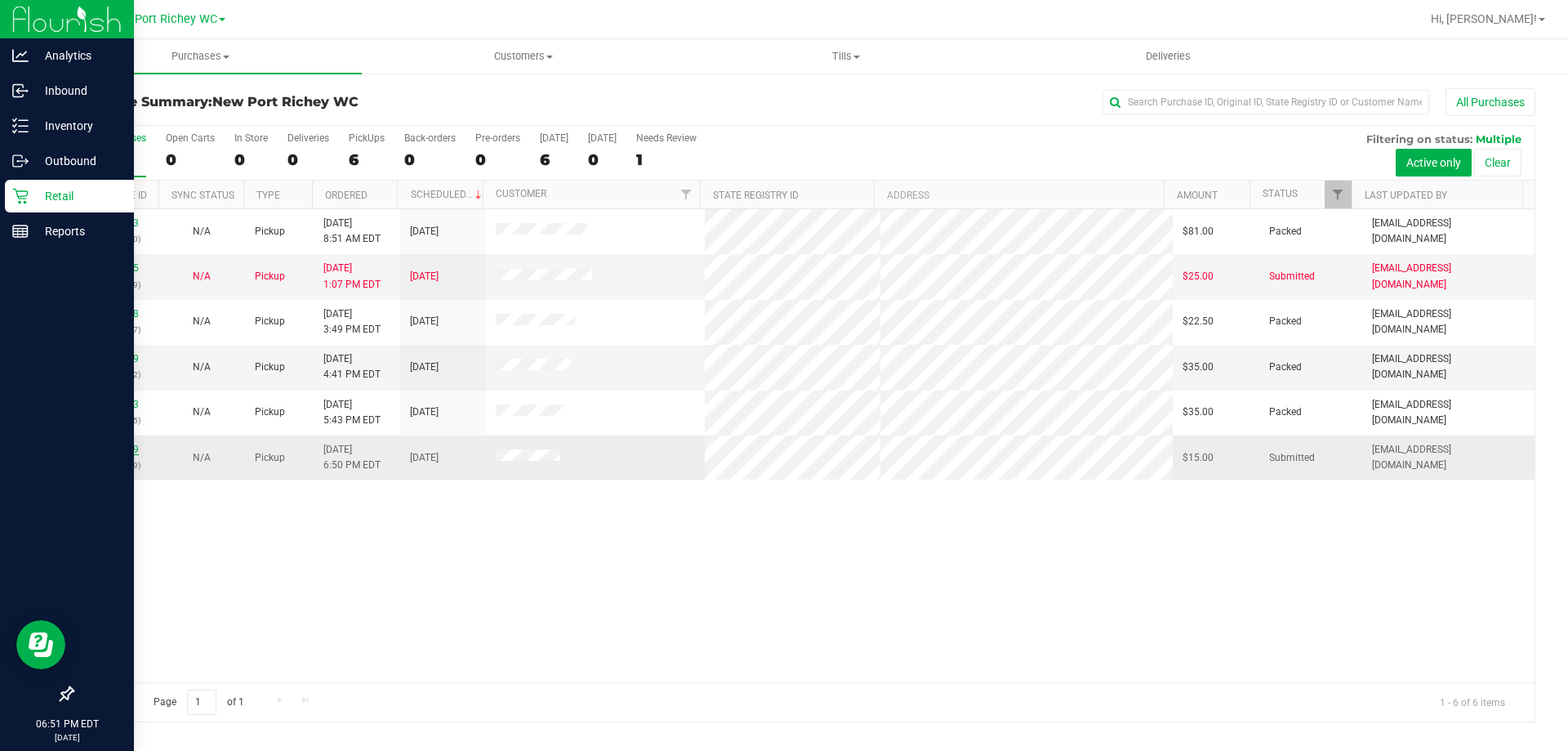
click at [125, 444] on link "11820549" at bounding box center [115, 449] width 46 height 12
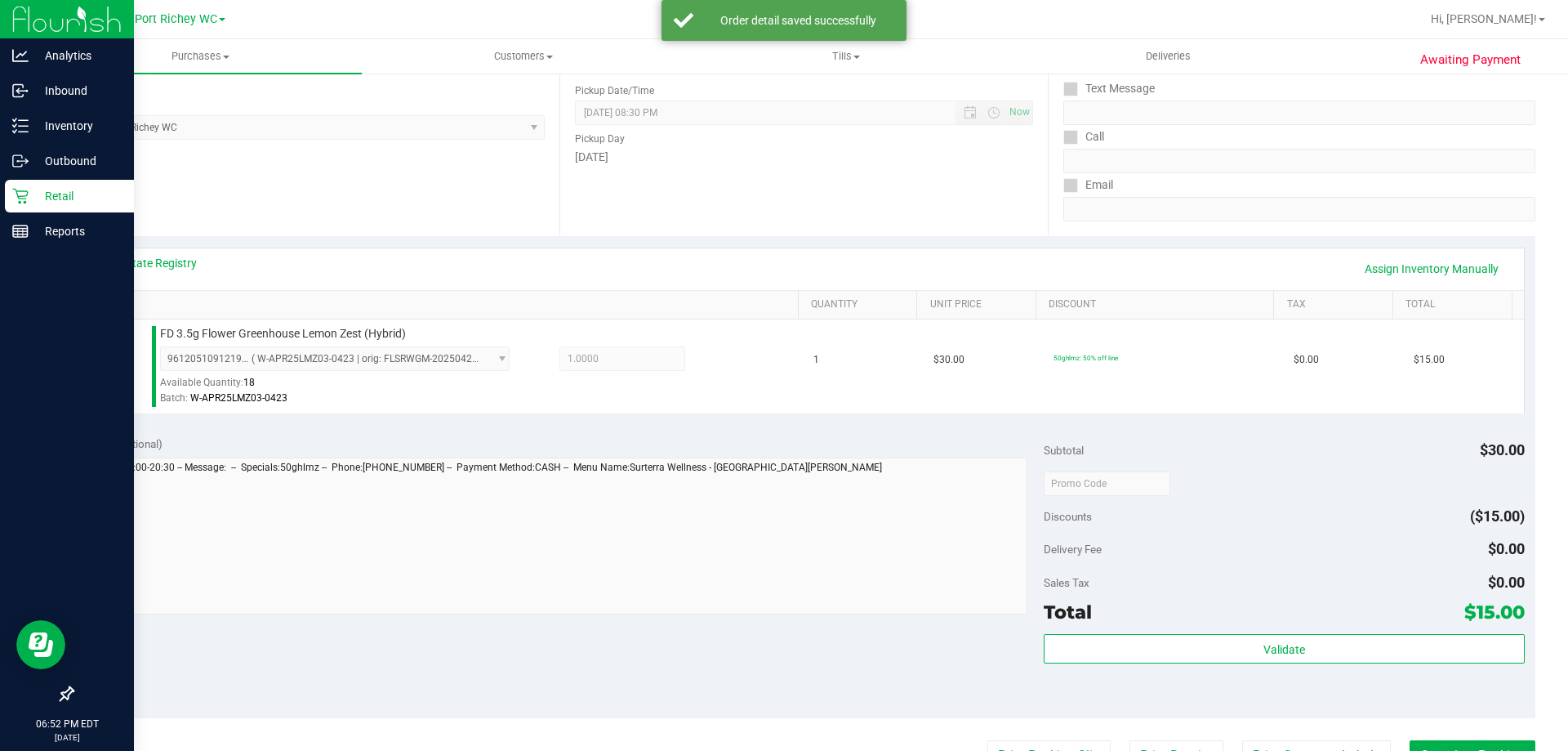
scroll to position [327, 0]
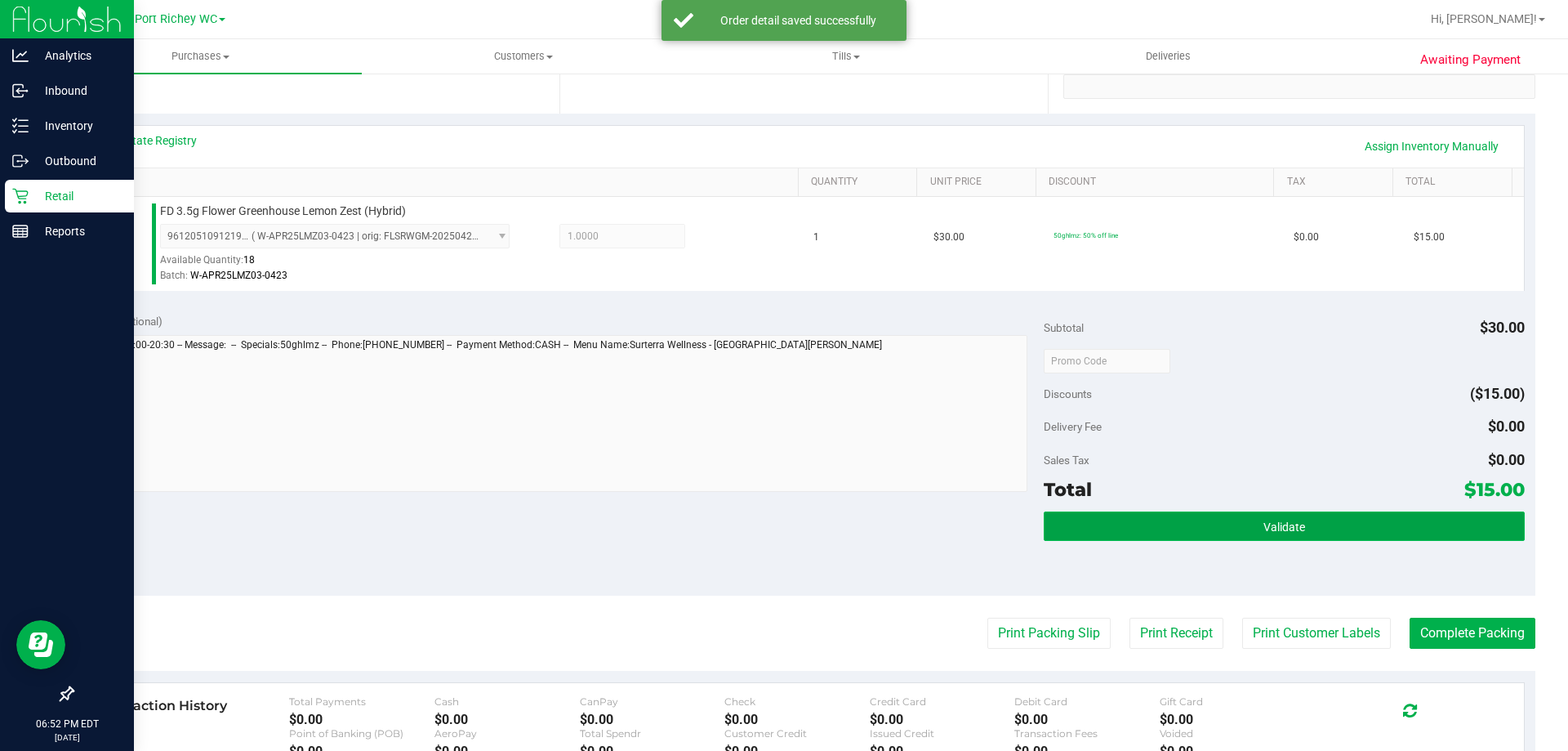
click at [1178, 528] on button "Validate" at bounding box center [1283, 526] width 480 height 29
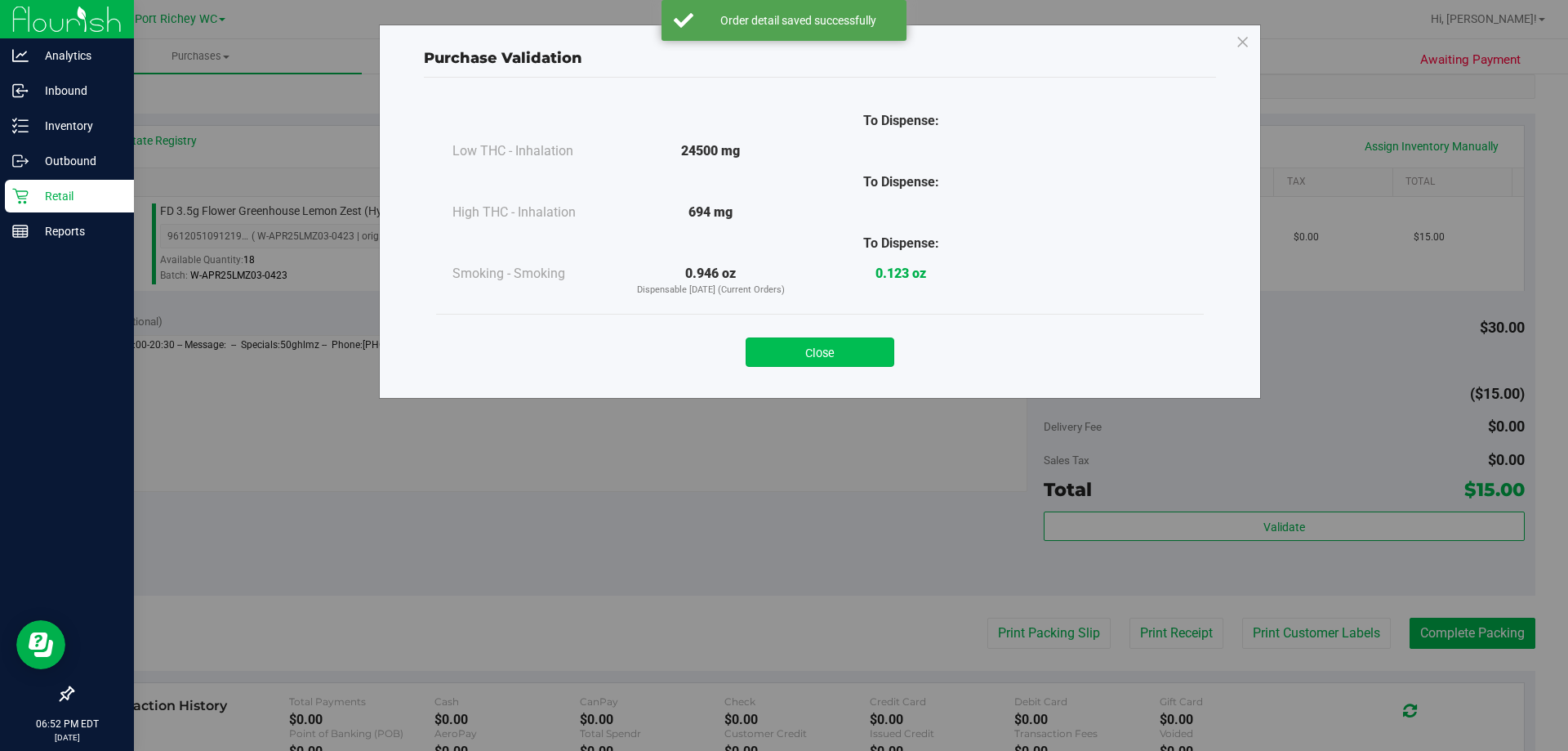
click at [839, 346] on button "Close" at bounding box center [819, 352] width 149 height 29
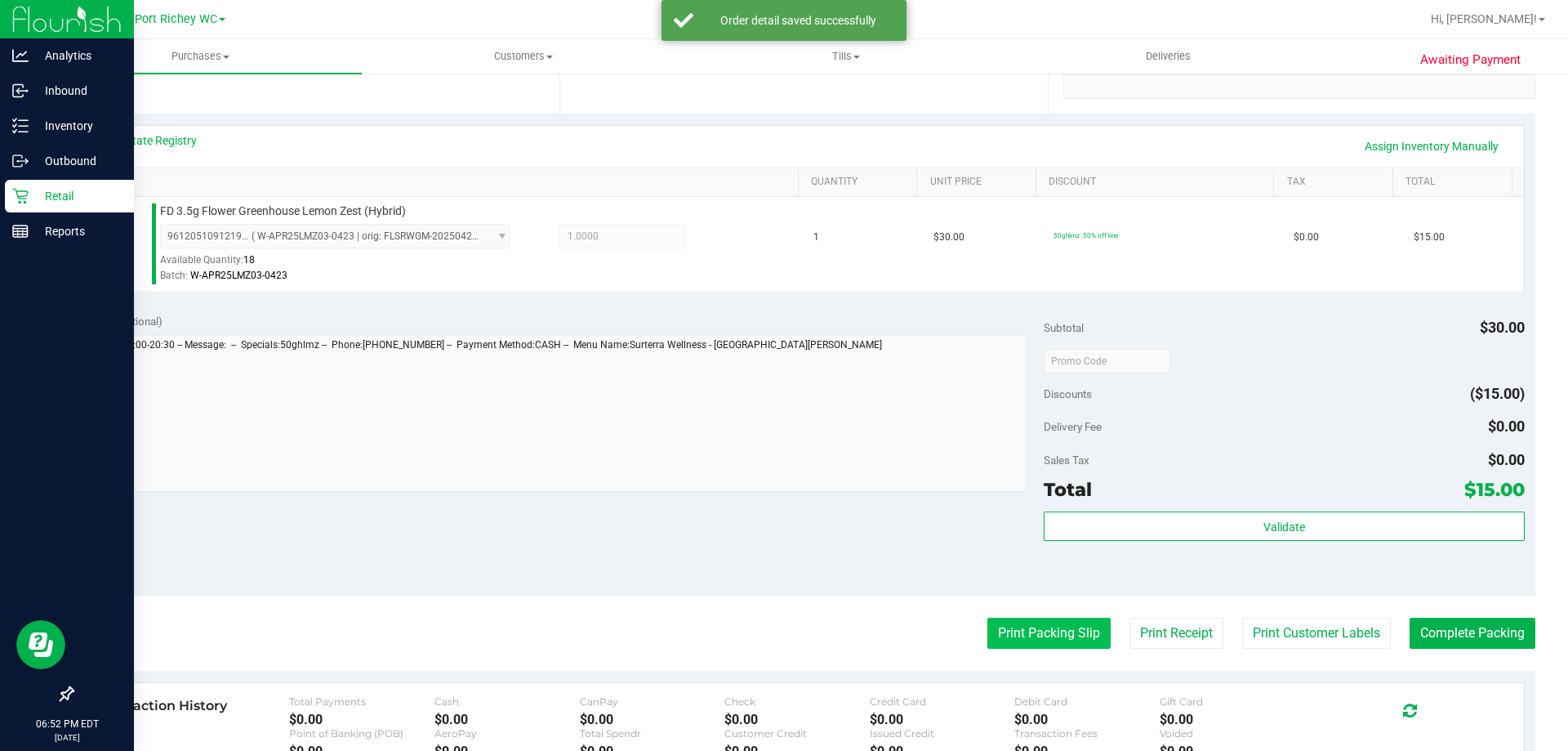
click at [1015, 629] on button "Print Packing Slip" at bounding box center [1049, 633] width 123 height 31
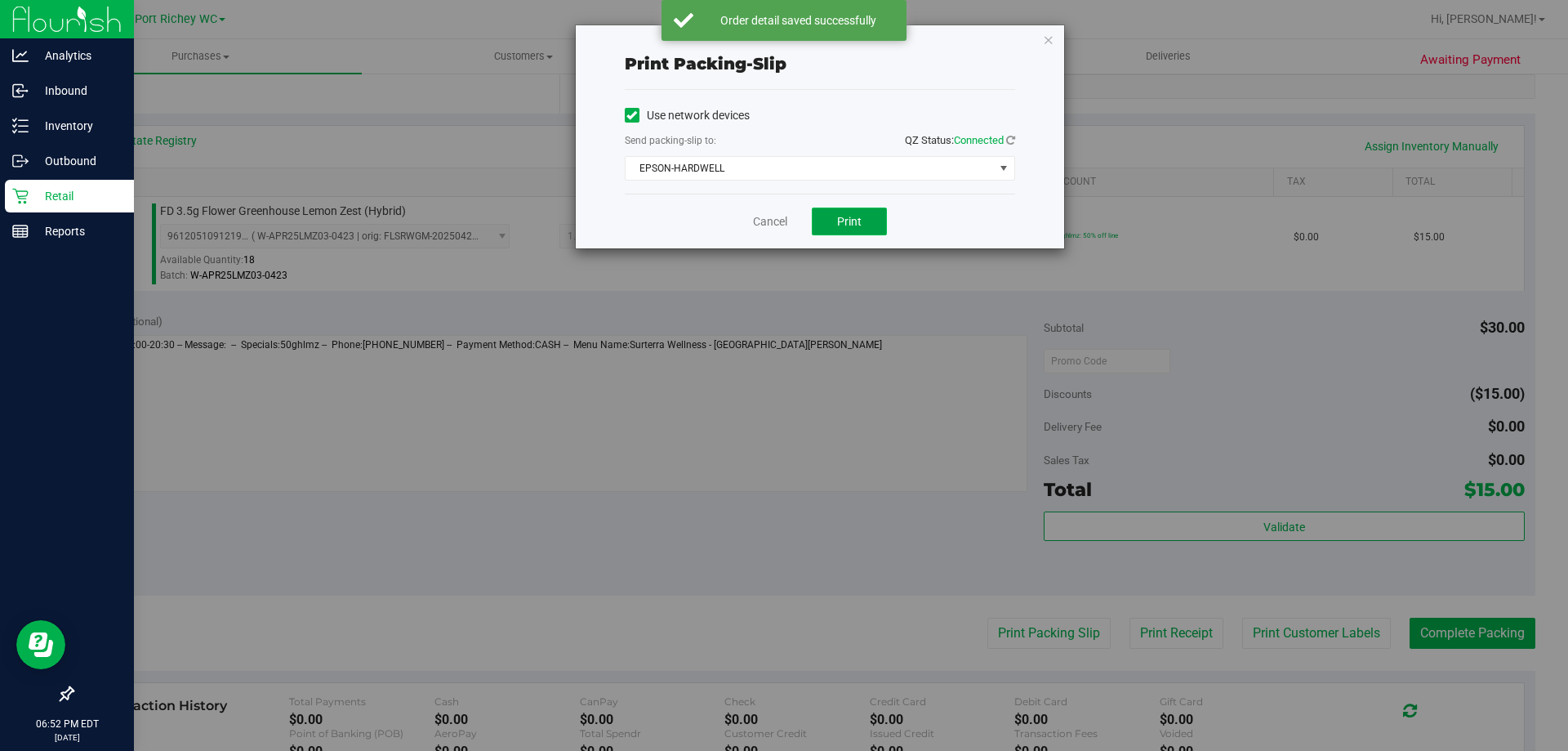
click at [824, 215] on button "Print" at bounding box center [850, 221] width 75 height 28
click at [1052, 41] on icon "button" at bounding box center [1048, 39] width 12 height 20
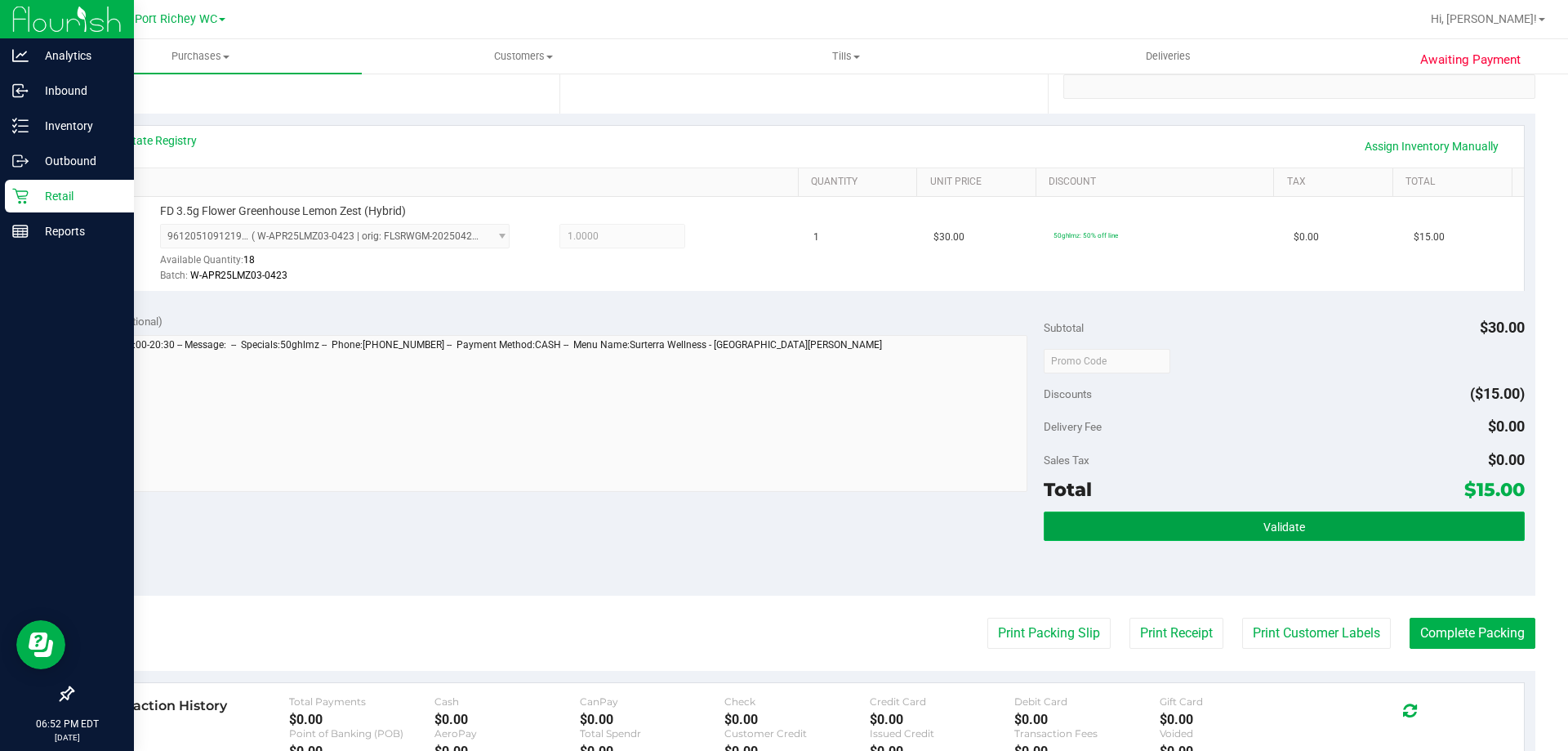
click at [1124, 532] on button "Validate" at bounding box center [1283, 526] width 480 height 29
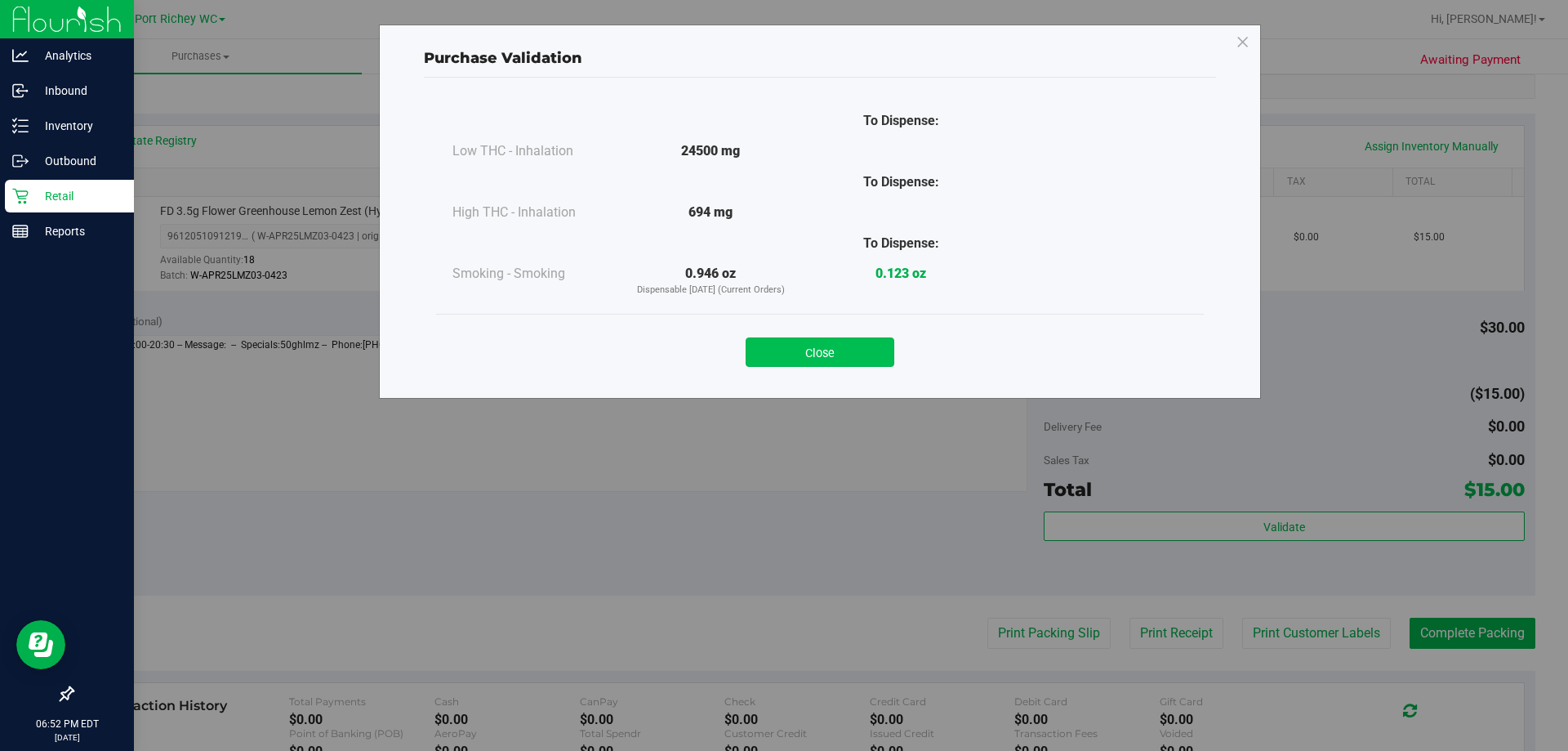
click at [797, 350] on button "Close" at bounding box center [819, 352] width 149 height 29
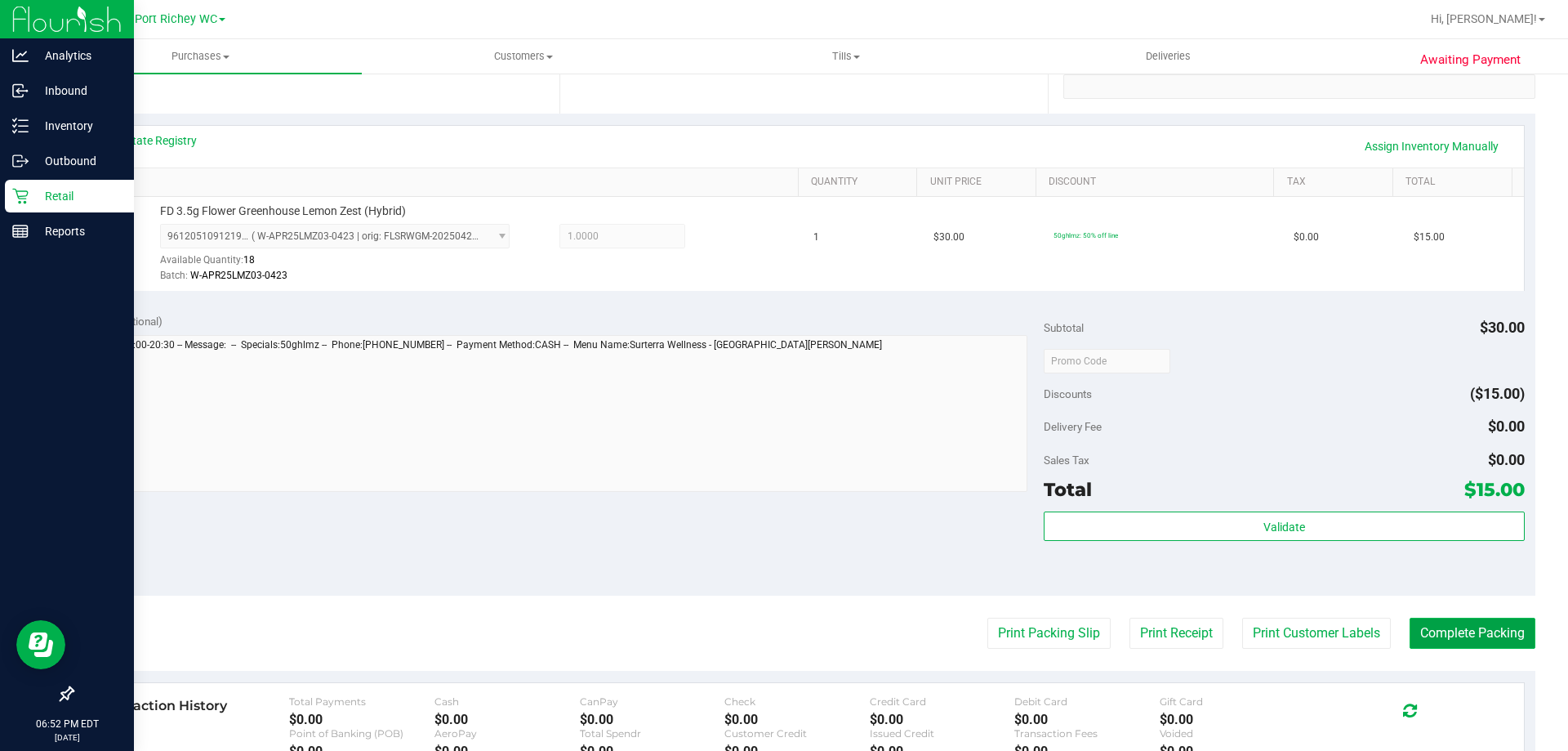
click at [1444, 630] on button "Complete Packing" at bounding box center [1472, 633] width 126 height 31
